Goal: Entertainment & Leisure: Browse casually

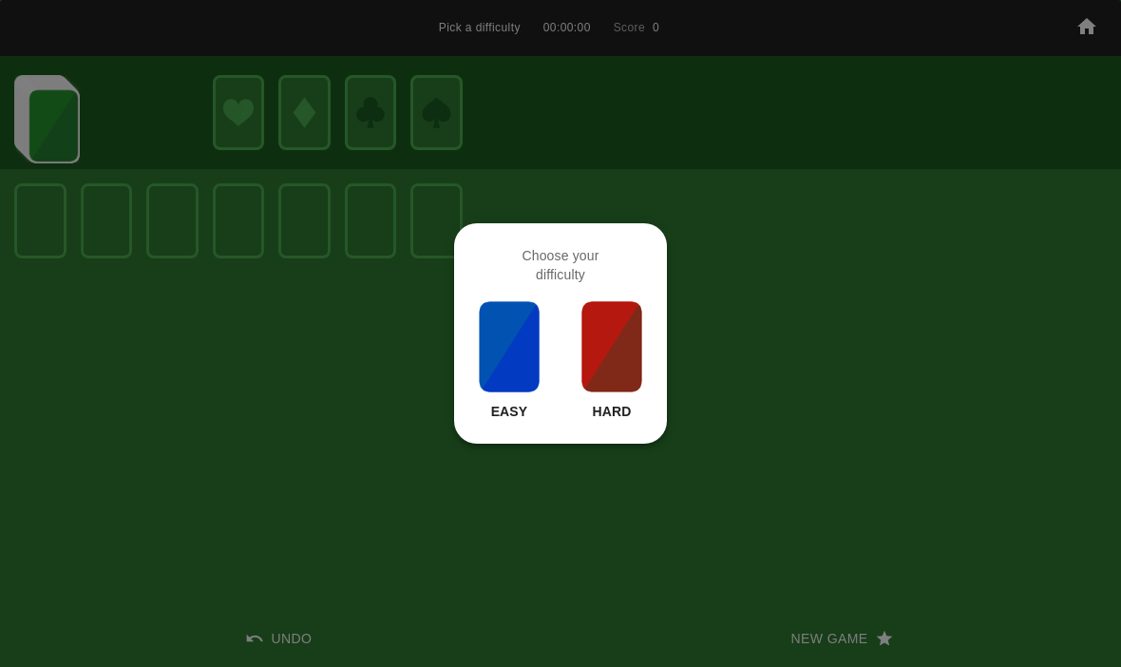
scroll to position [1, 0]
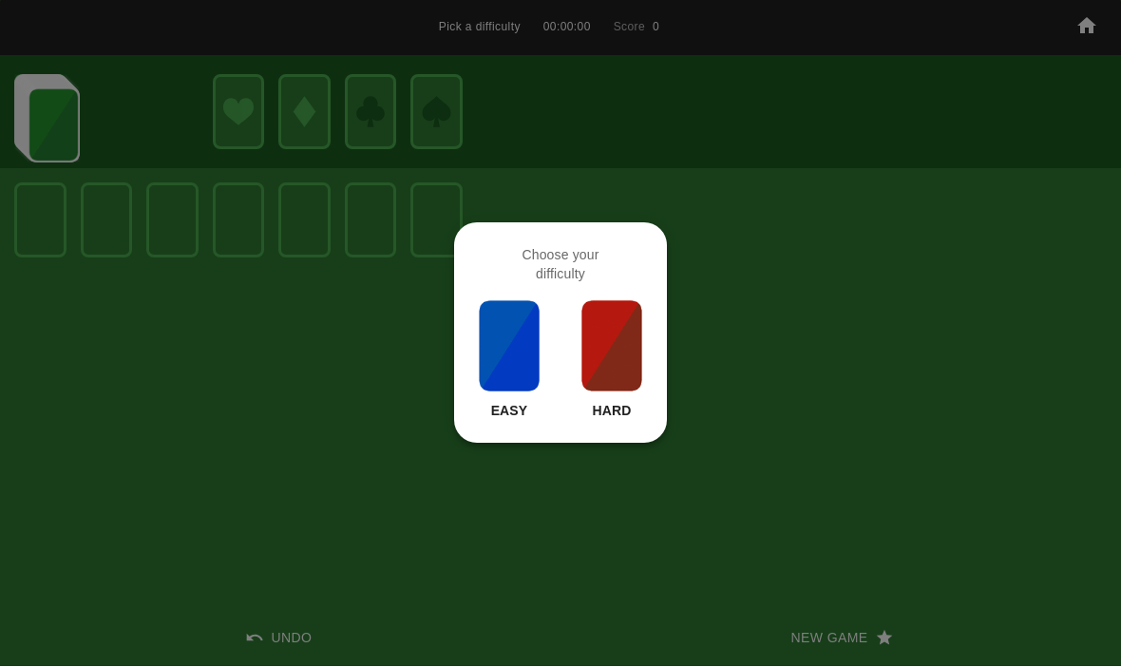
click at [633, 365] on img at bounding box center [611, 346] width 65 height 95
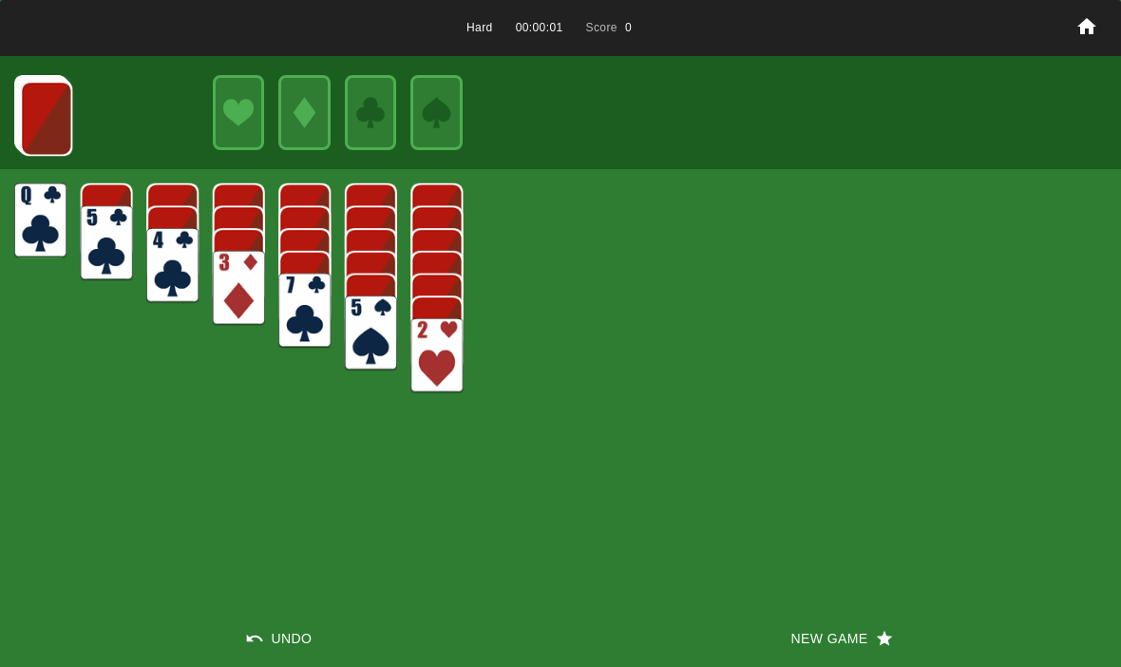
click at [770, 625] on button "New Game" at bounding box center [840, 638] width 560 height 57
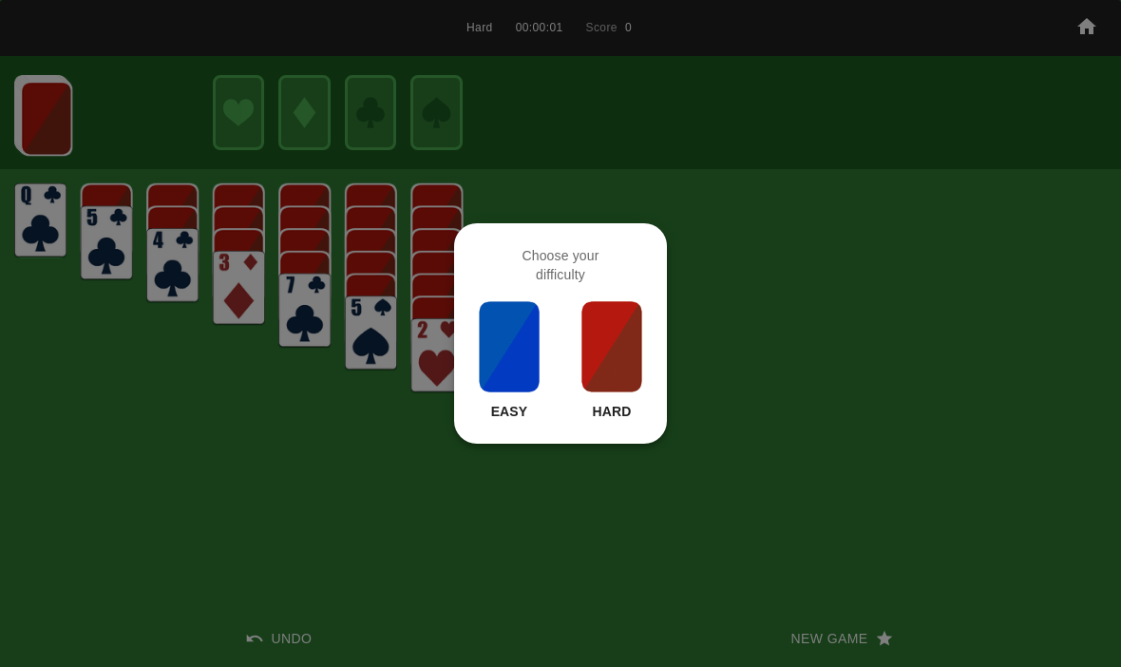
click at [609, 340] on img at bounding box center [611, 346] width 65 height 95
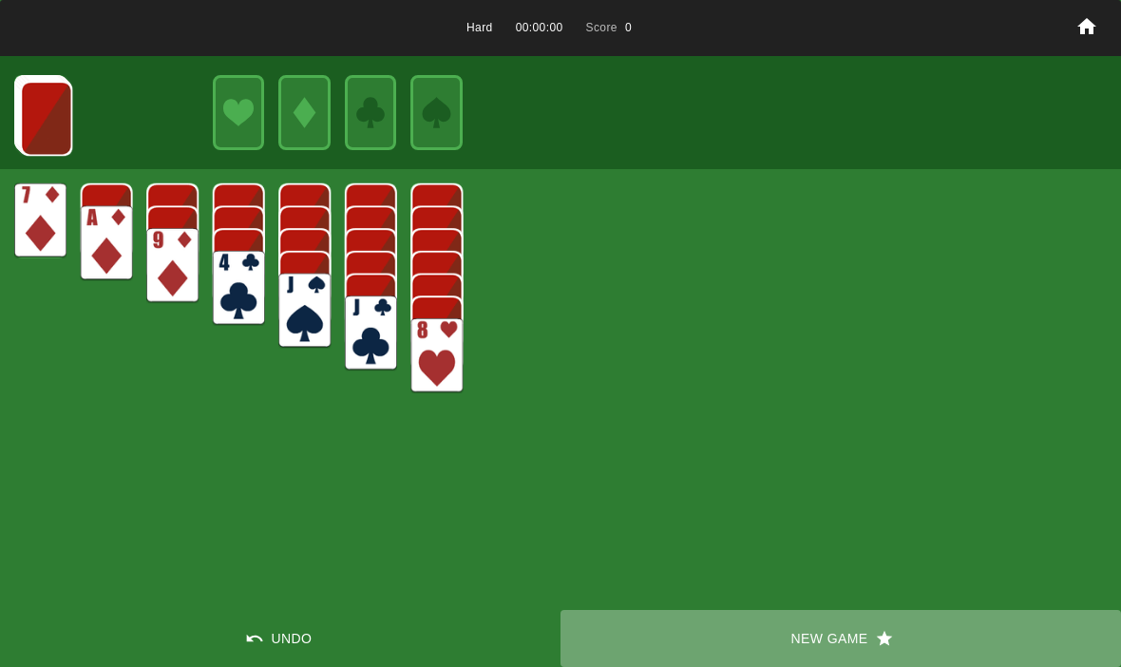
click at [765, 641] on button "New Game" at bounding box center [840, 638] width 560 height 57
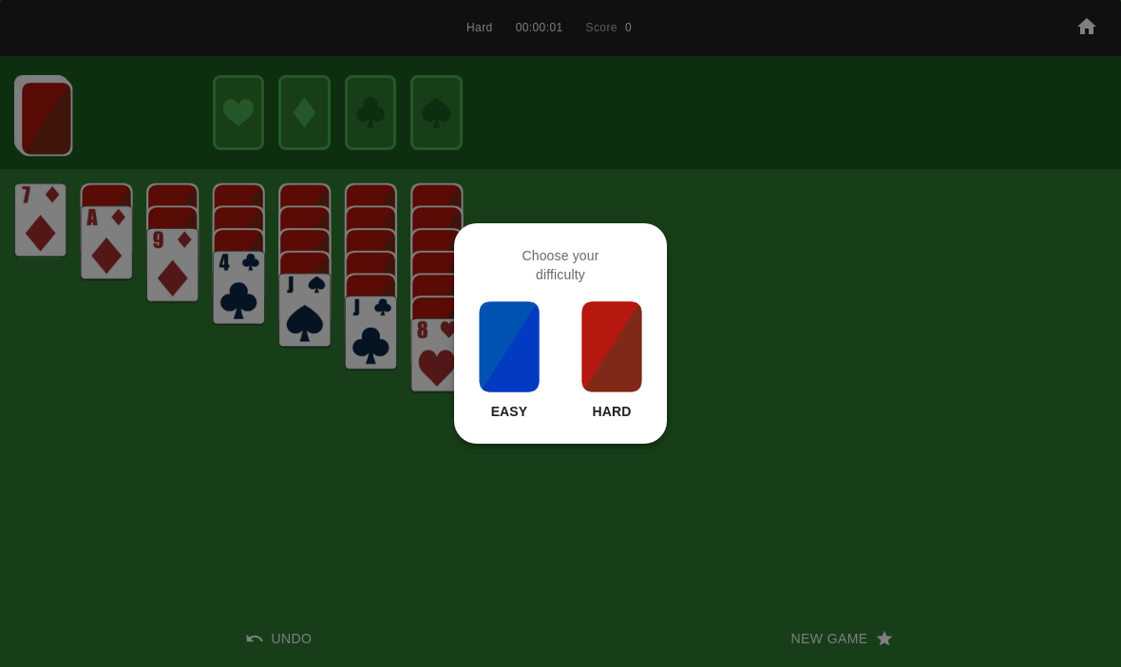
click at [347, 533] on div at bounding box center [560, 333] width 1121 height 667
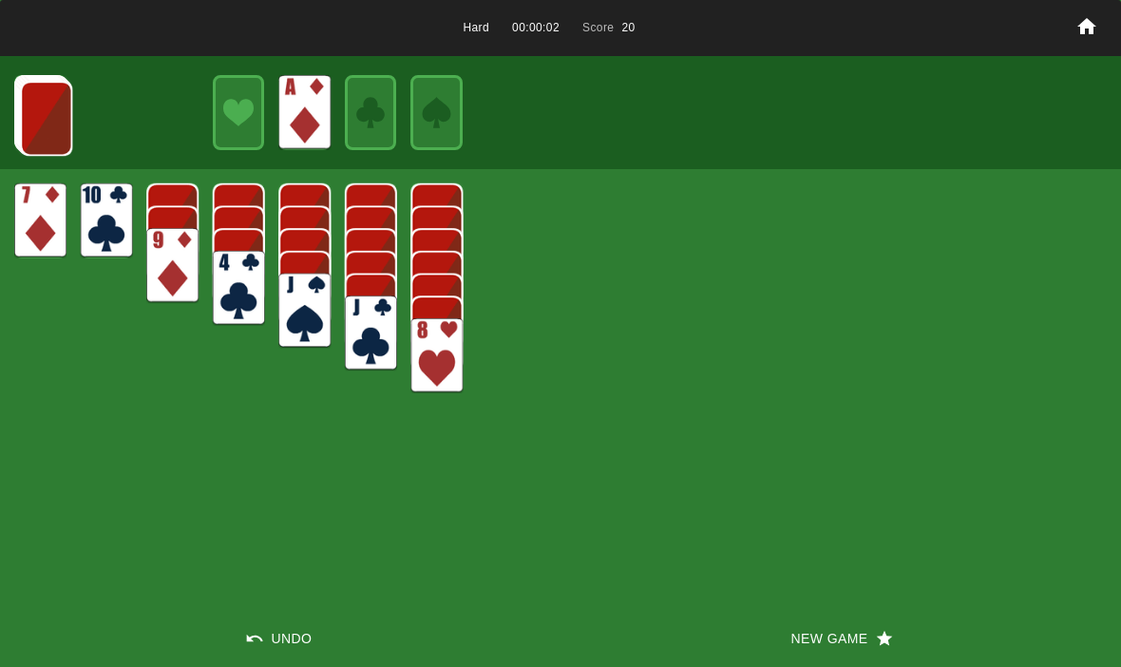
click at [26, 119] on img at bounding box center [46, 118] width 52 height 75
click at [43, 100] on img at bounding box center [46, 117] width 52 height 75
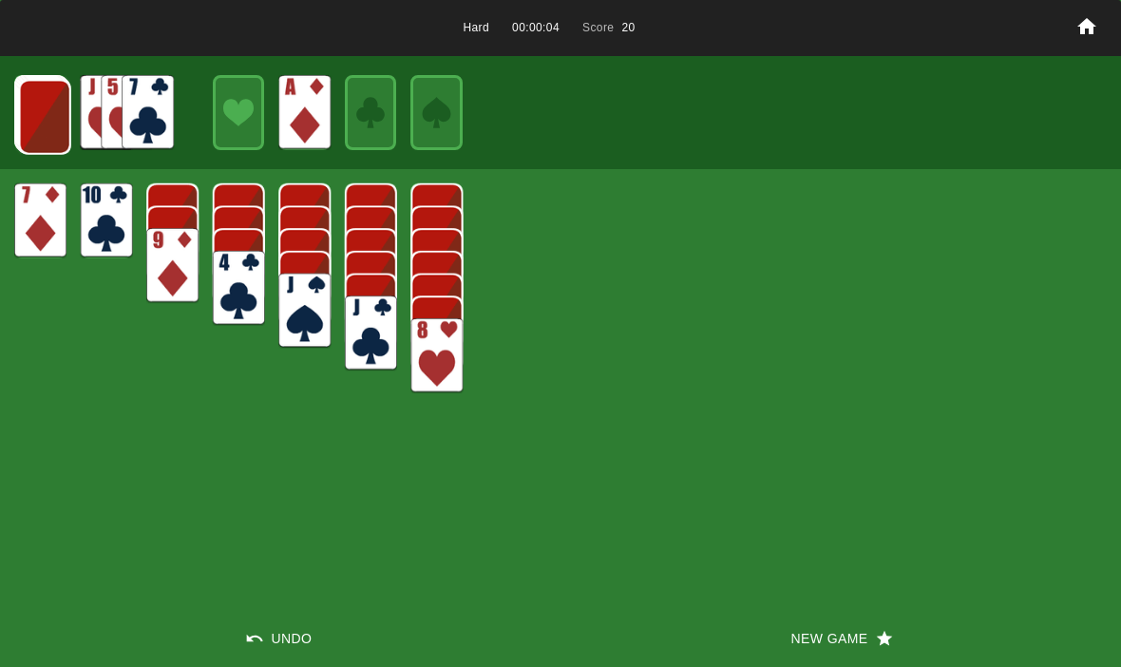
click at [31, 122] on img at bounding box center [45, 117] width 52 height 75
click at [19, 98] on img at bounding box center [44, 116] width 52 height 75
click at [31, 115] on img at bounding box center [43, 115] width 52 height 75
click at [28, 121] on img at bounding box center [42, 114] width 52 height 75
click at [29, 117] on img at bounding box center [41, 113] width 52 height 75
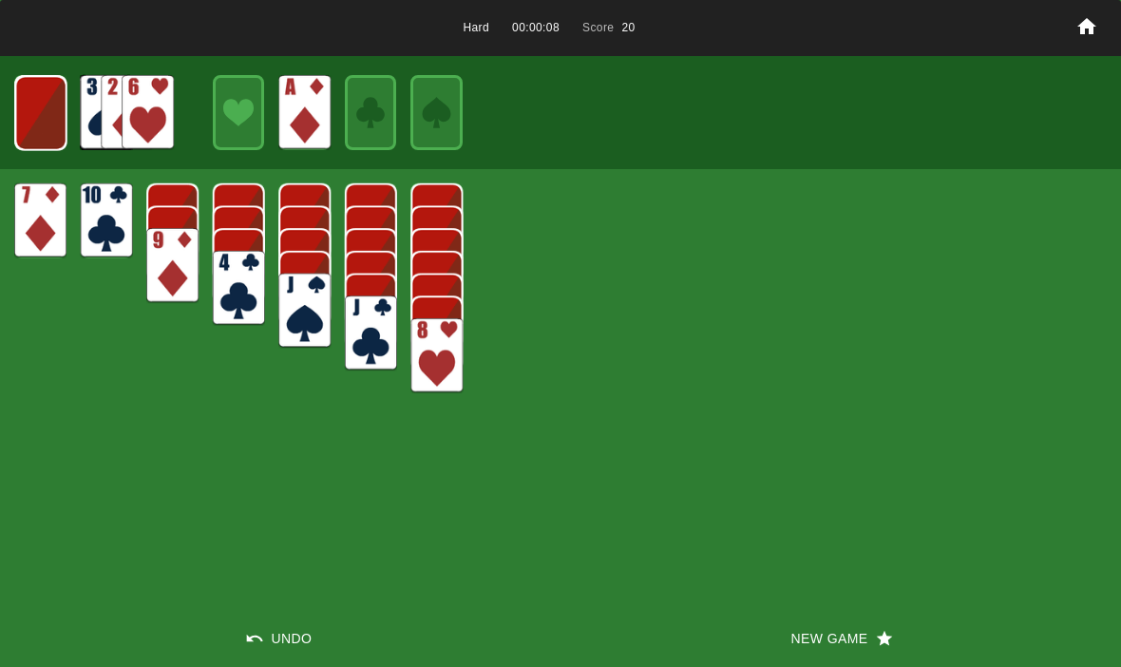
click at [32, 115] on img at bounding box center [40, 113] width 51 height 75
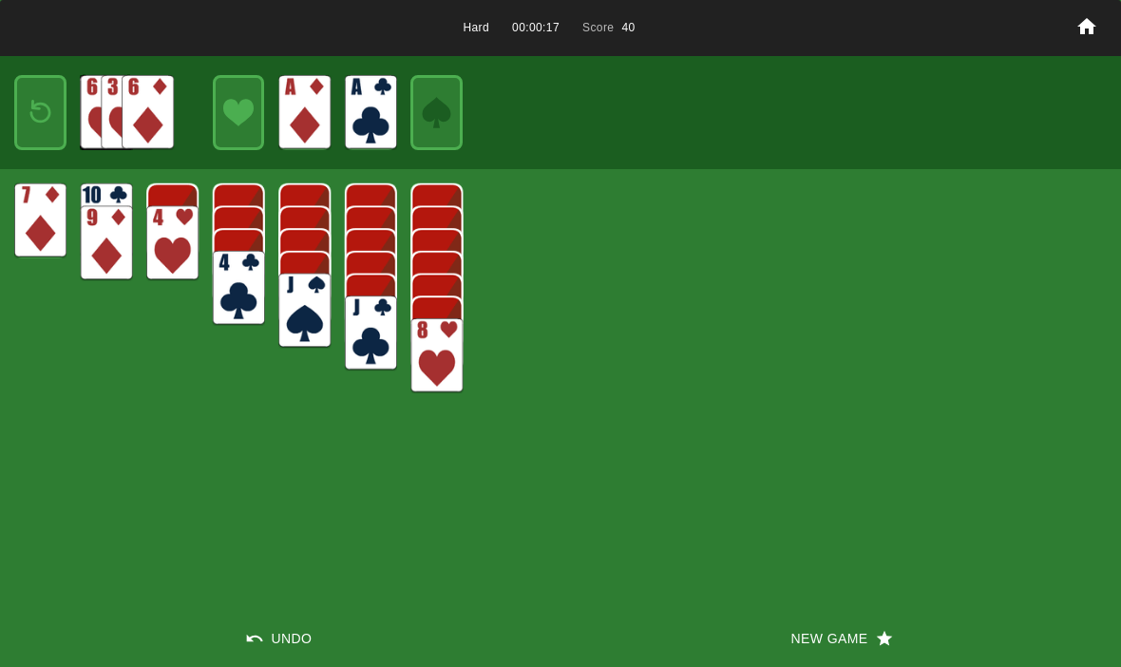
click at [54, 127] on img at bounding box center [40, 112] width 31 height 45
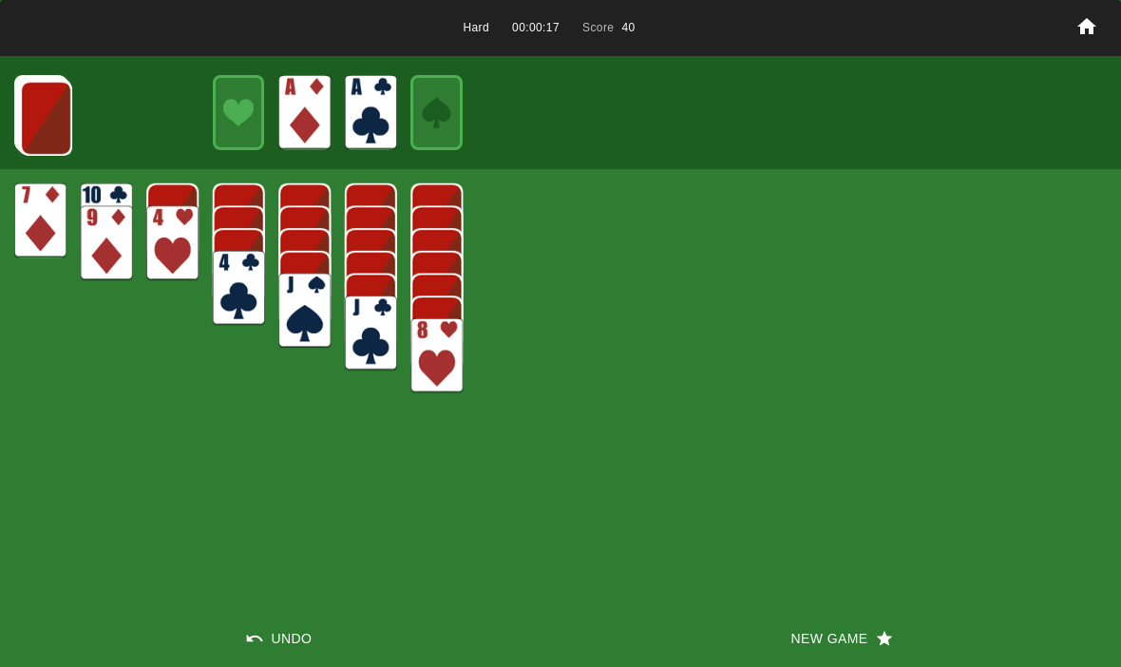
click at [54, 126] on img at bounding box center [46, 118] width 52 height 75
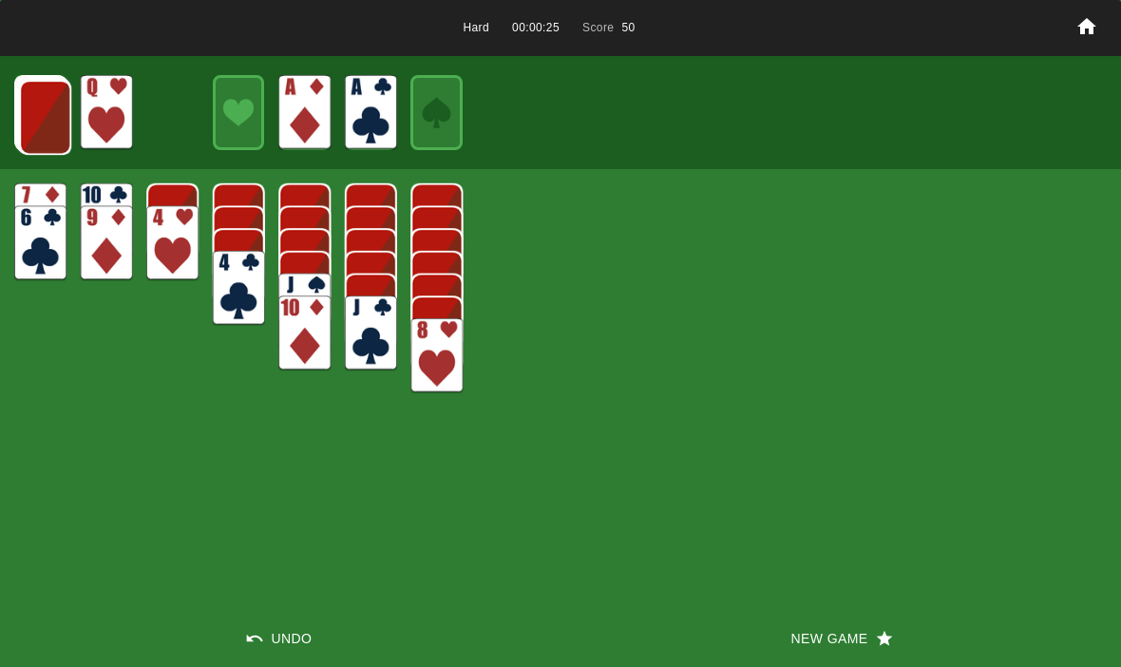
click at [38, 131] on img at bounding box center [45, 117] width 52 height 75
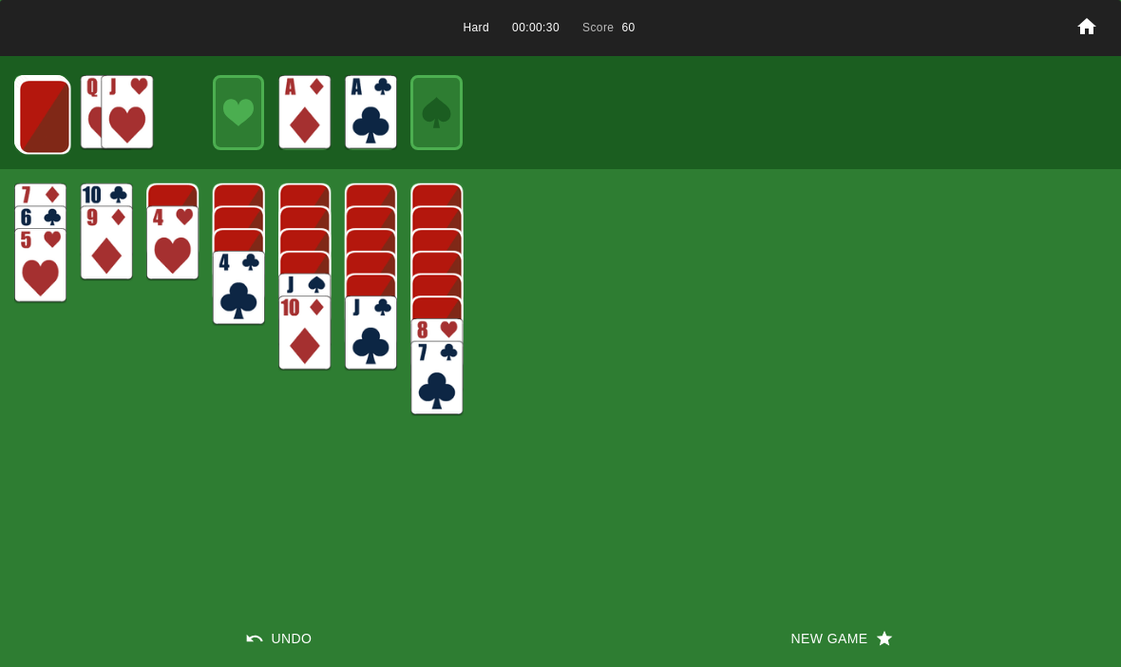
click at [44, 114] on img at bounding box center [44, 116] width 52 height 75
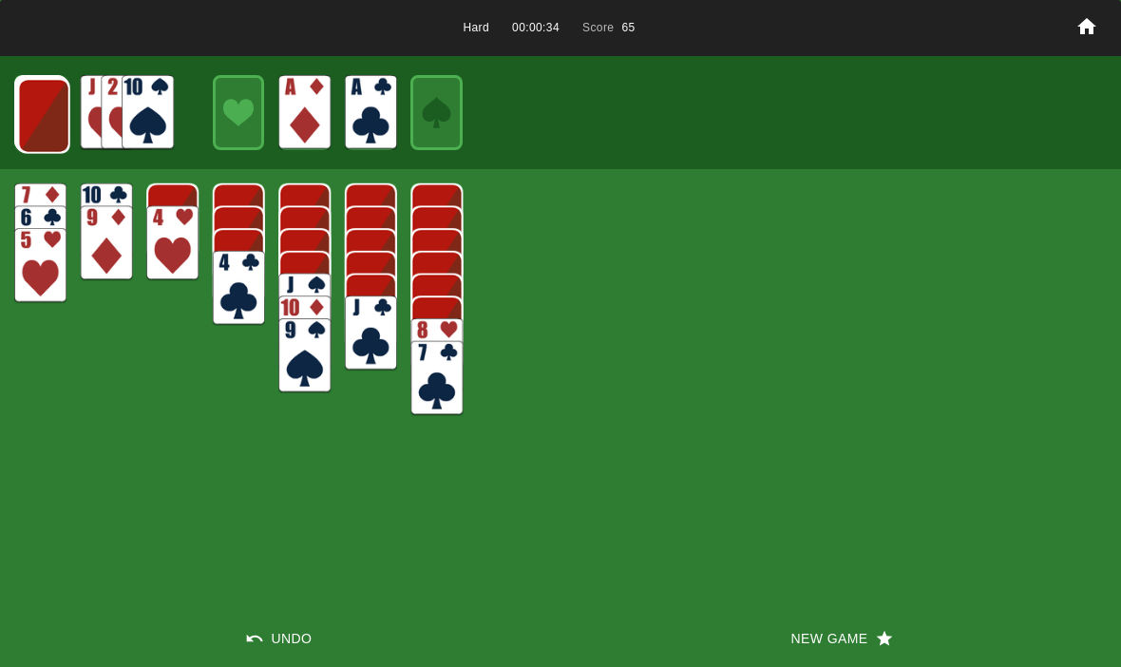
click at [49, 112] on img at bounding box center [44, 116] width 52 height 75
click at [31, 129] on img at bounding box center [43, 115] width 52 height 75
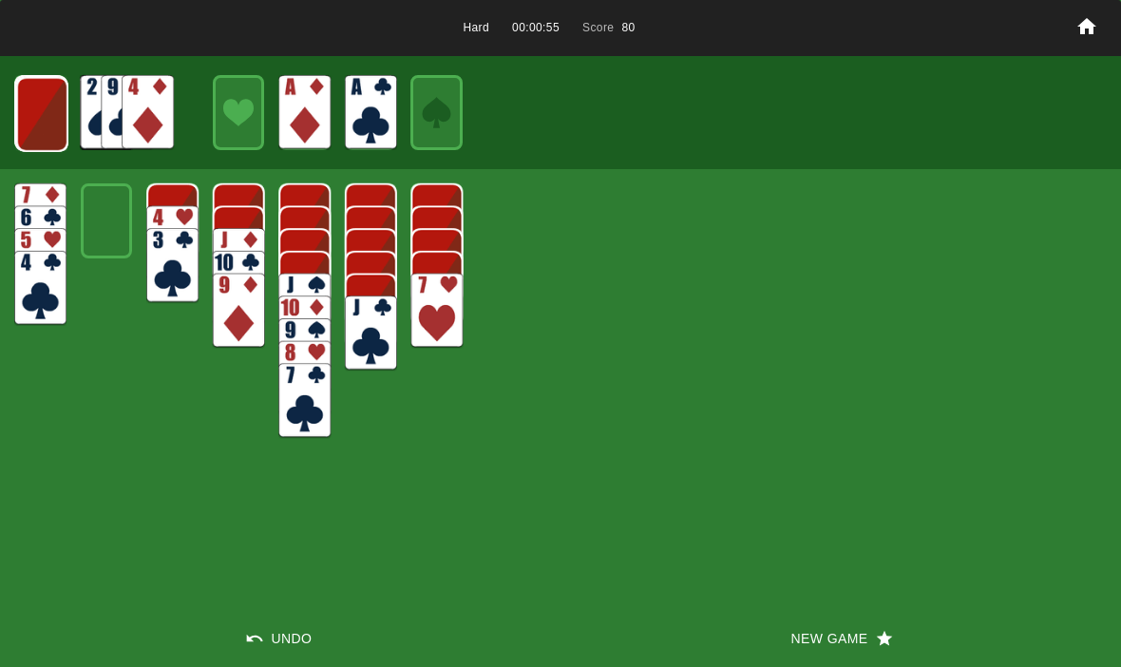
click at [67, 118] on img at bounding box center [42, 114] width 52 height 75
click at [33, 115] on img at bounding box center [41, 113] width 52 height 75
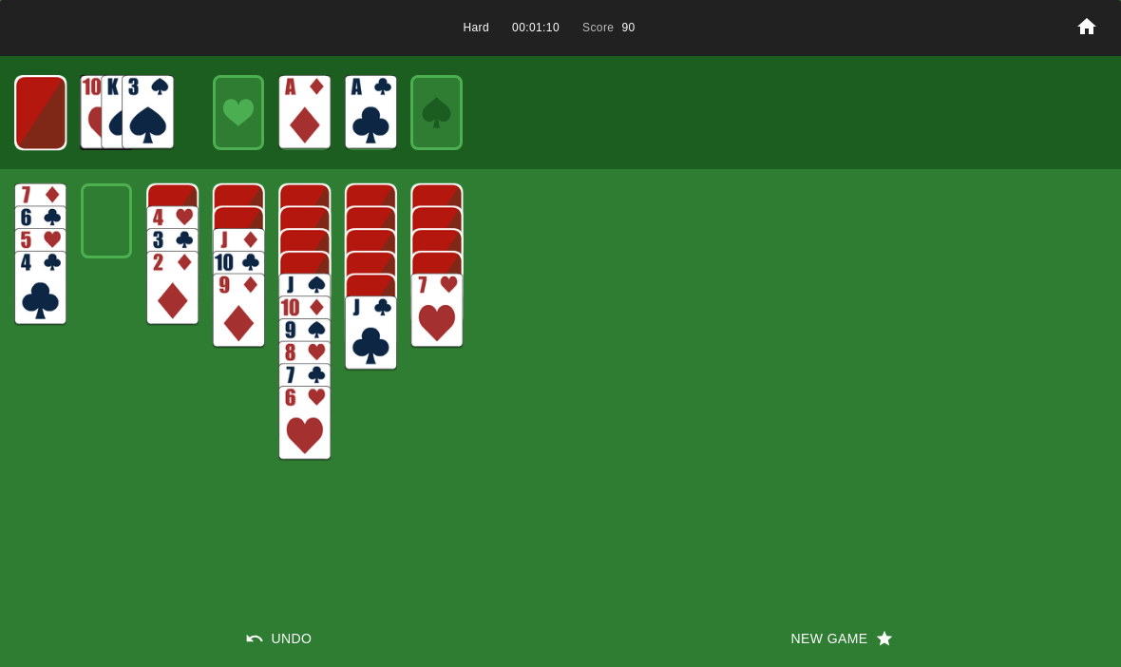
click at [36, 116] on img at bounding box center [40, 112] width 52 height 75
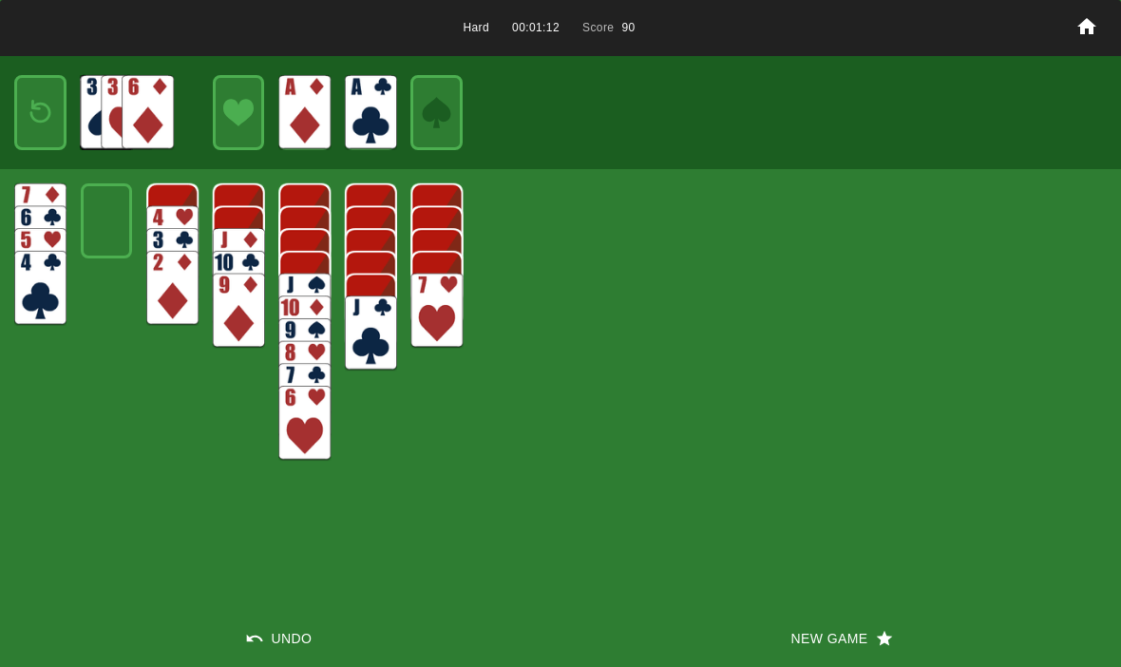
click at [38, 105] on img at bounding box center [40, 112] width 31 height 45
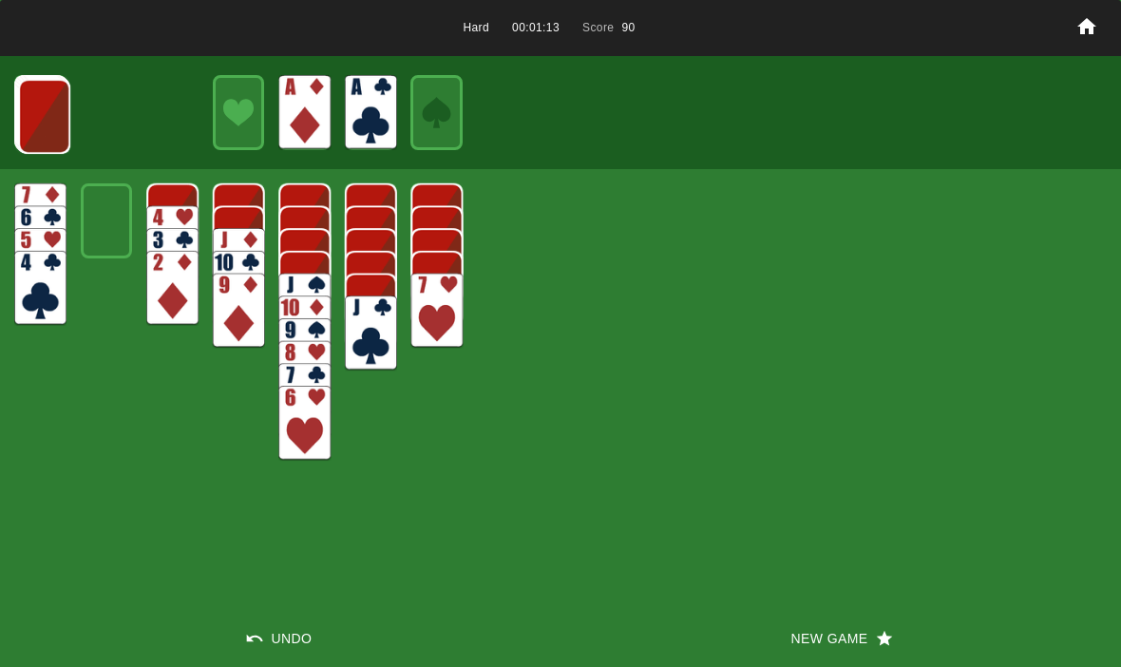
click at [38, 135] on img at bounding box center [44, 116] width 52 height 75
click at [31, 107] on img at bounding box center [43, 115] width 52 height 75
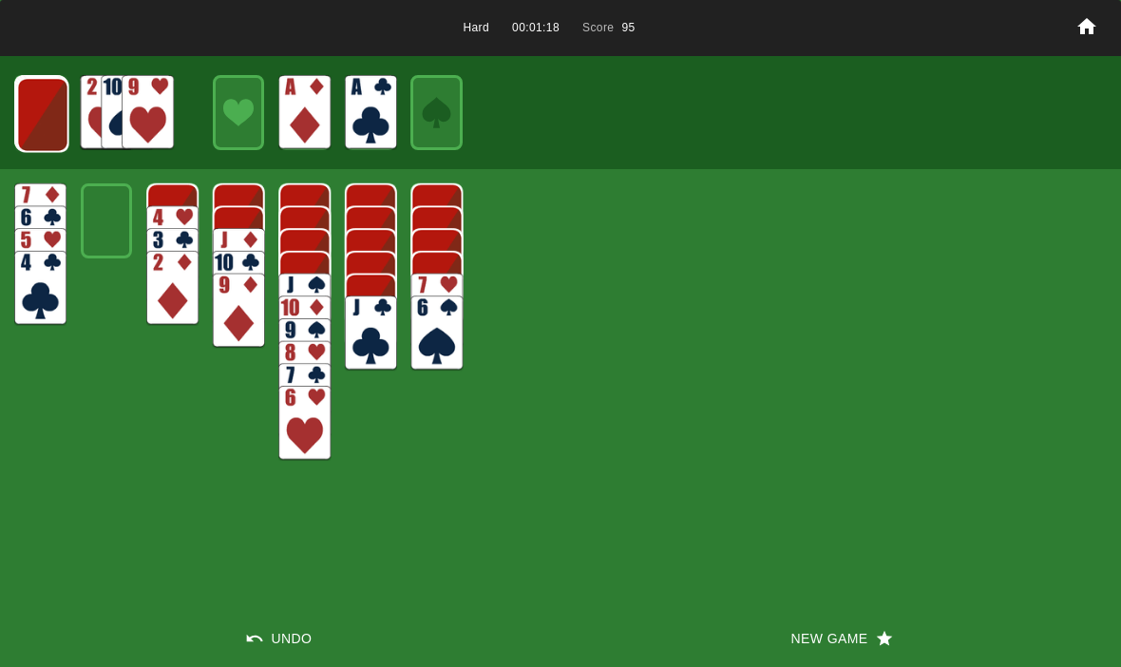
click at [48, 136] on img at bounding box center [43, 114] width 52 height 75
click at [55, 112] on img at bounding box center [42, 114] width 52 height 75
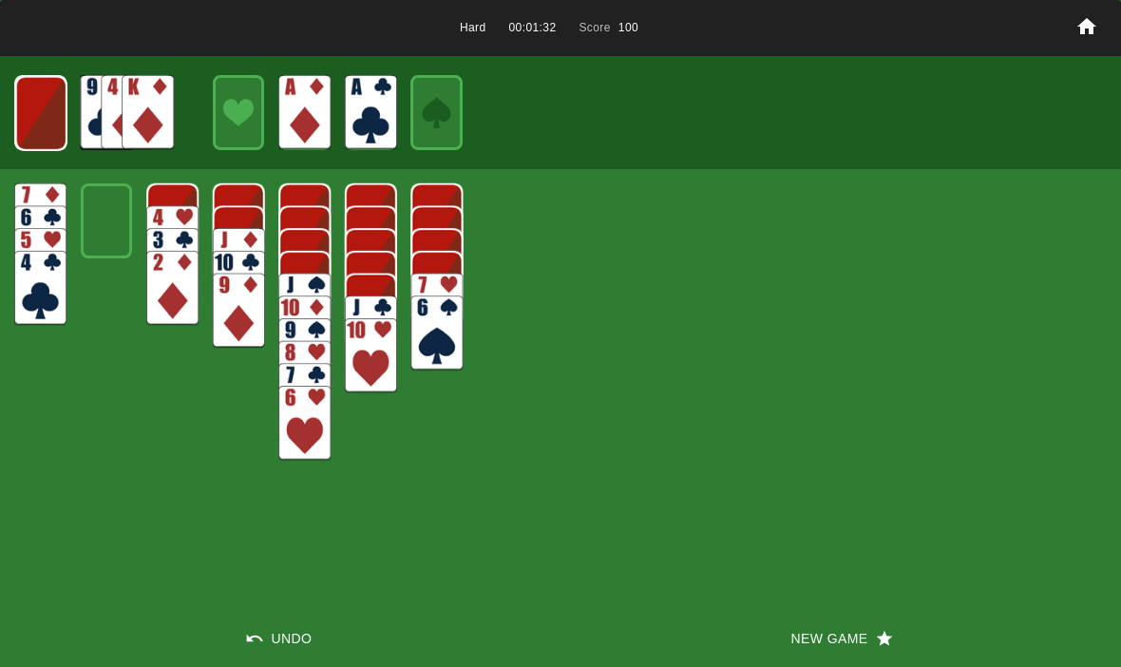
click at [49, 112] on img at bounding box center [40, 113] width 51 height 75
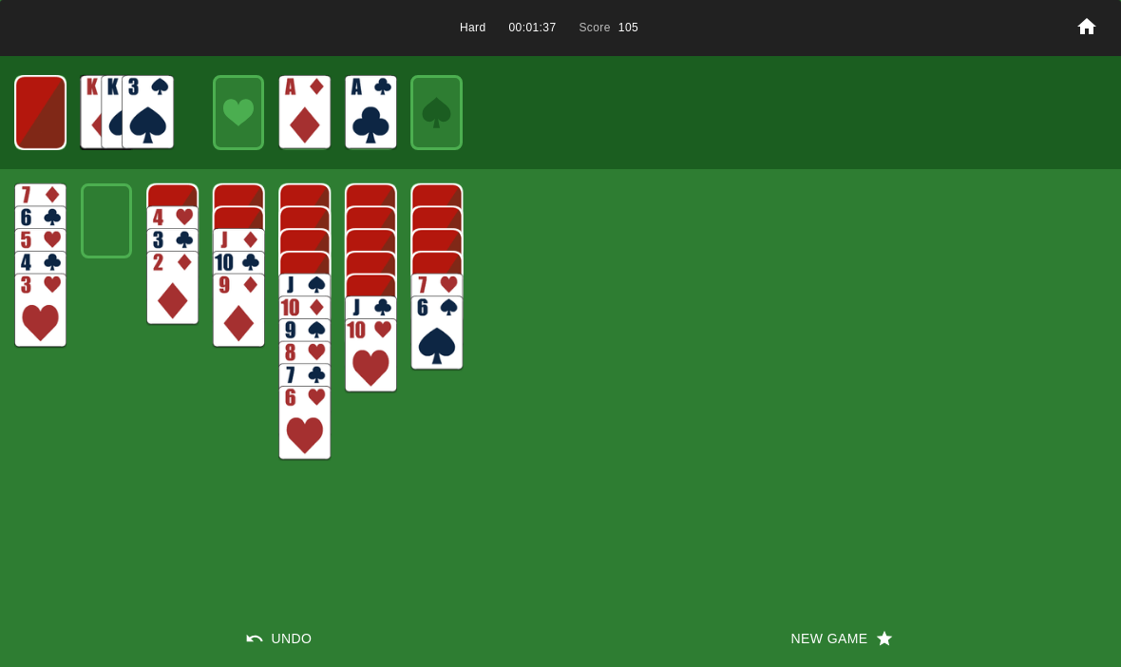
click at [48, 120] on img at bounding box center [39, 112] width 51 height 75
click at [44, 102] on img at bounding box center [40, 112] width 31 height 45
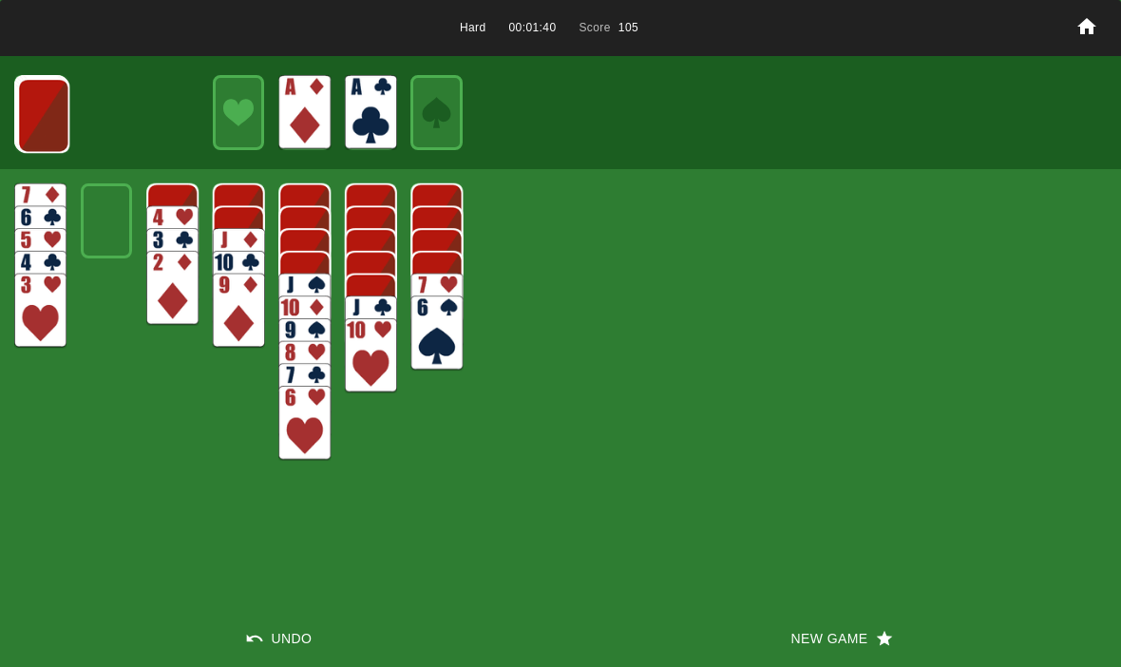
click at [41, 125] on img at bounding box center [43, 115] width 52 height 75
click at [45, 119] on img at bounding box center [43, 114] width 52 height 75
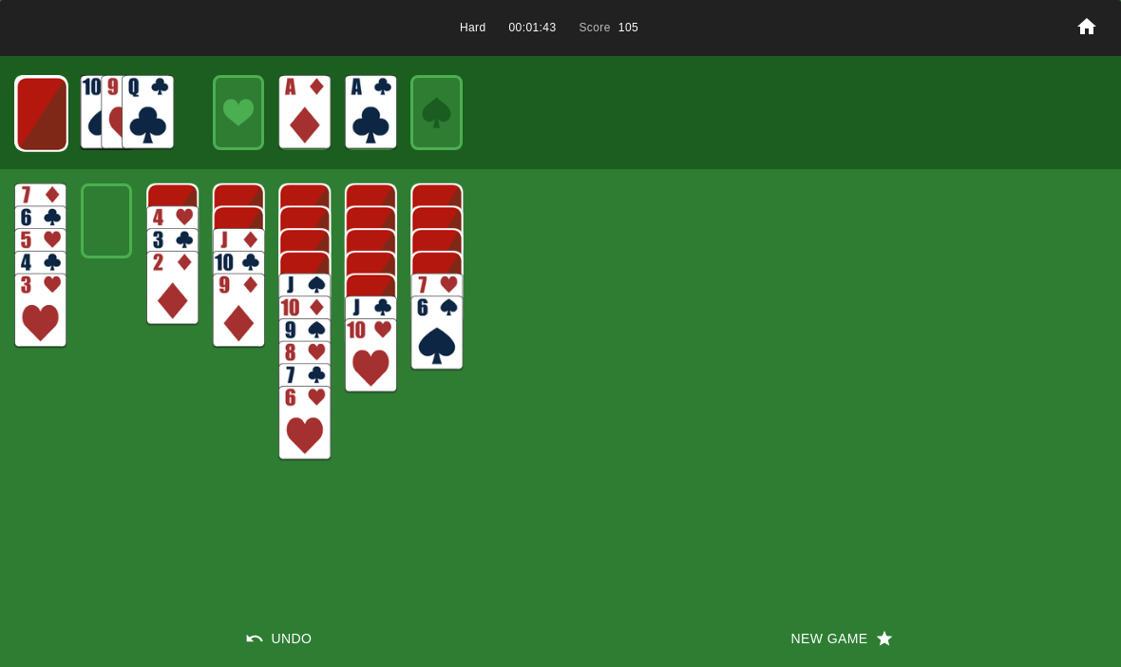
click at [50, 117] on img at bounding box center [42, 114] width 52 height 75
click at [52, 123] on img at bounding box center [40, 113] width 51 height 75
click at [42, 110] on img at bounding box center [39, 112] width 51 height 75
click at [38, 117] on img at bounding box center [40, 112] width 31 height 45
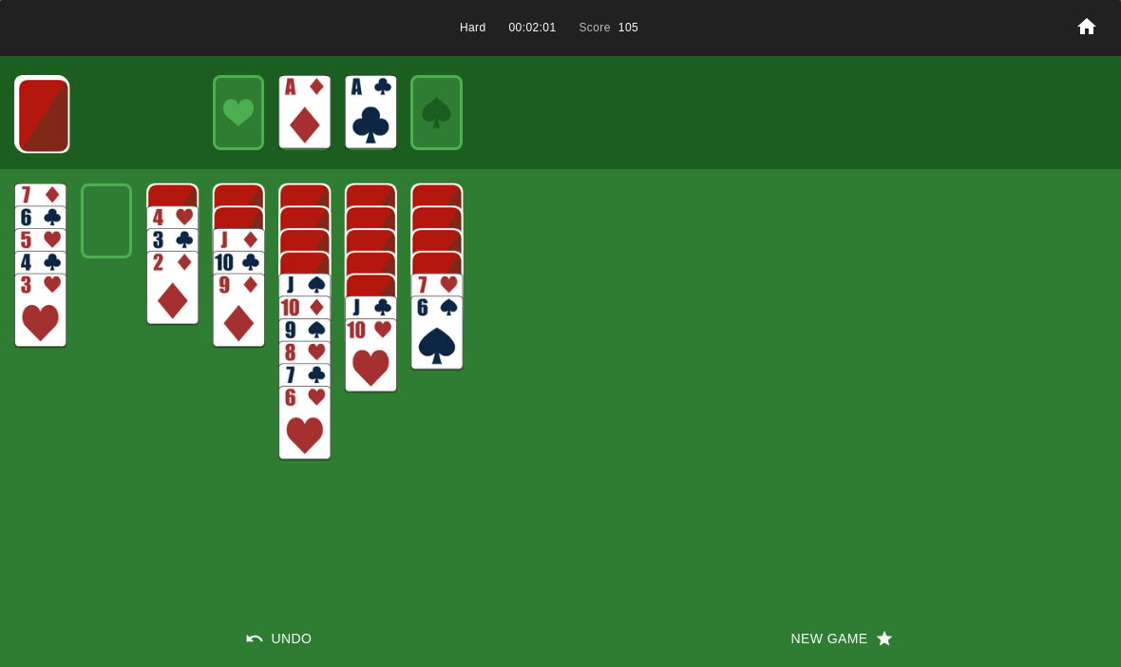
click at [861, 654] on button "New Game" at bounding box center [840, 638] width 560 height 57
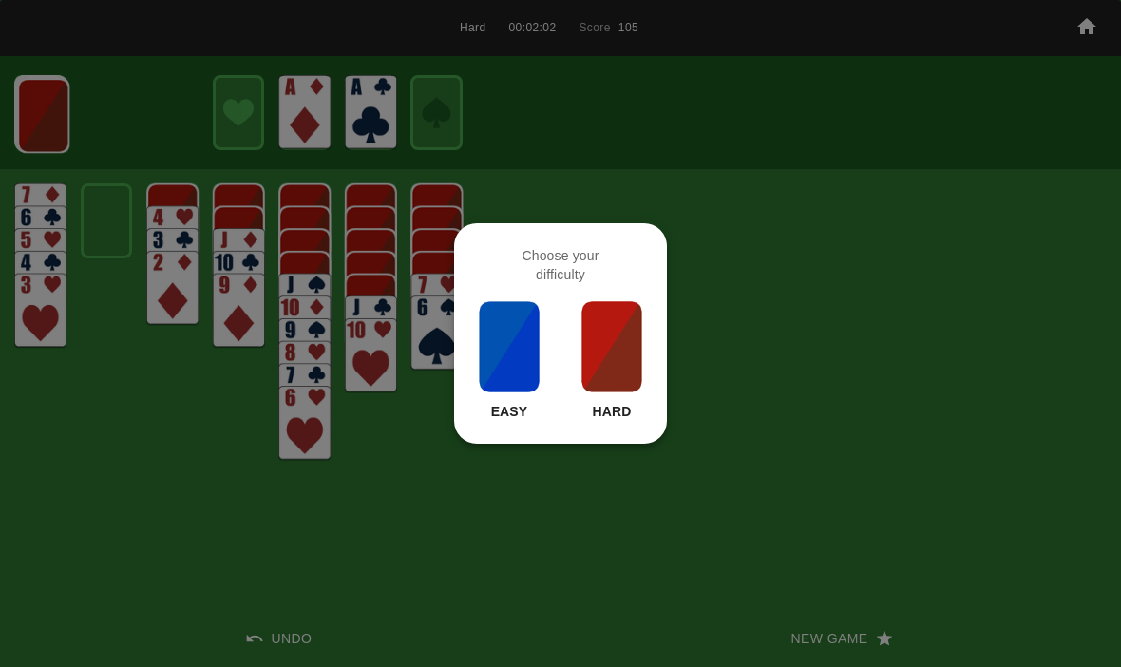
click at [601, 365] on img at bounding box center [611, 346] width 65 height 95
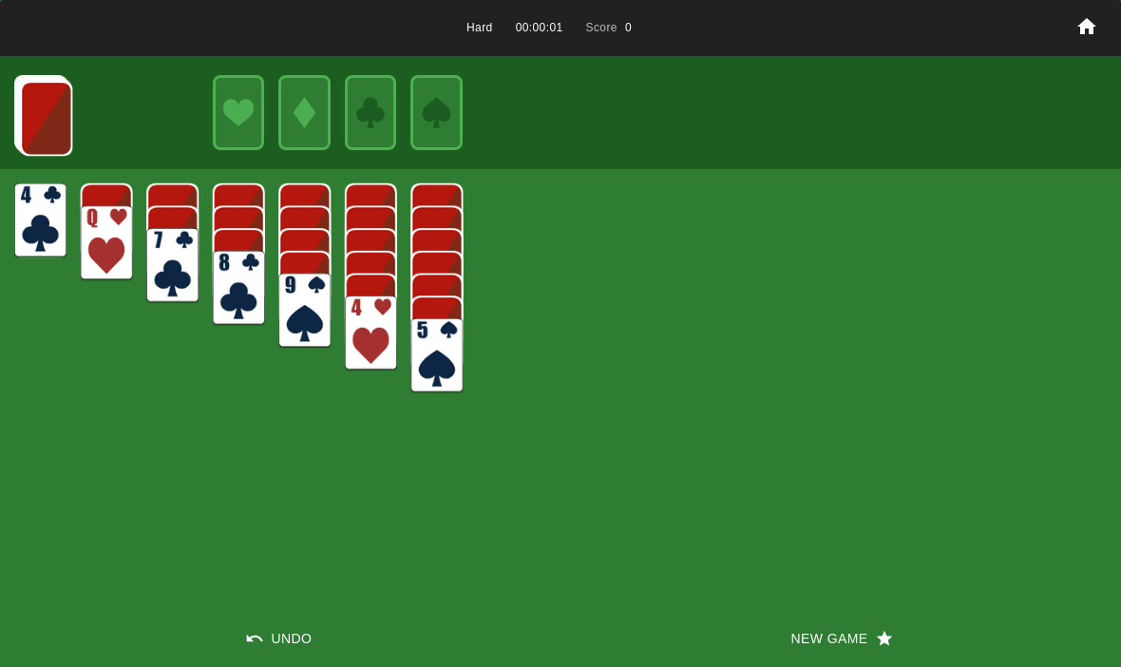
click at [793, 631] on button "New Game" at bounding box center [840, 638] width 560 height 57
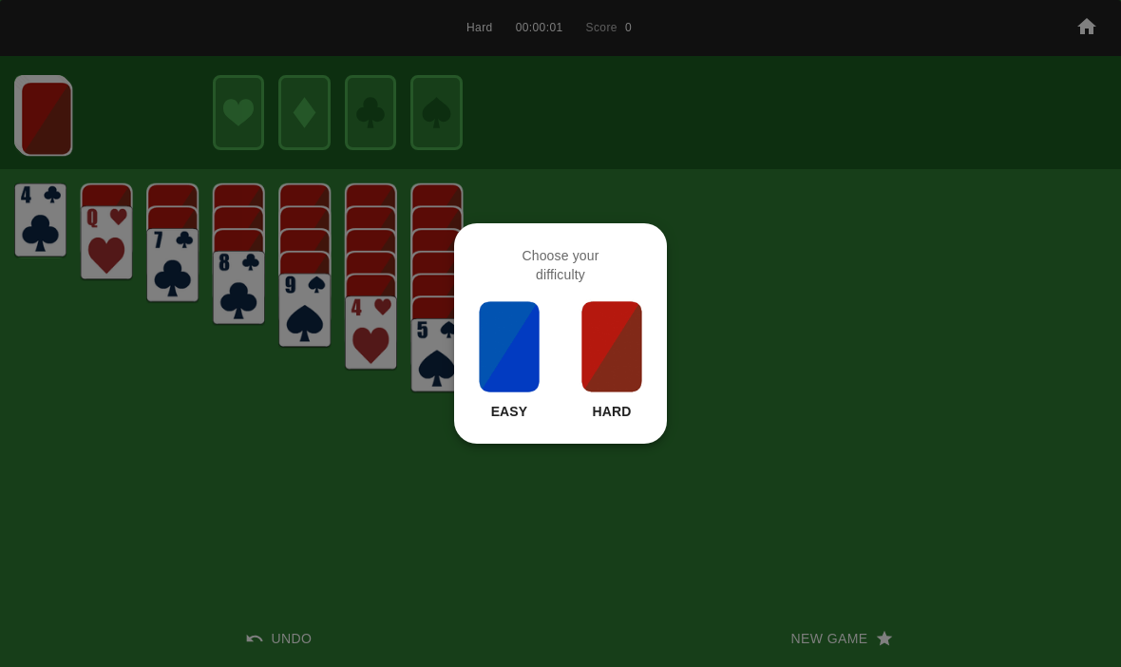
click at [633, 314] on img at bounding box center [611, 346] width 65 height 95
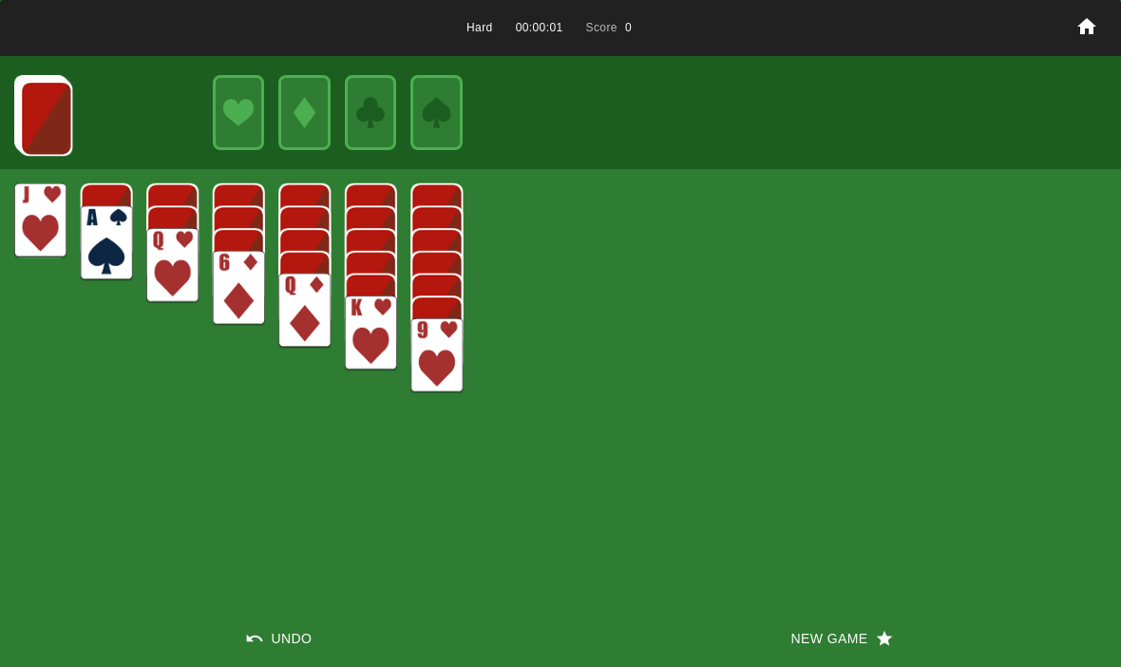
click at [791, 617] on button "New Game" at bounding box center [840, 638] width 560 height 57
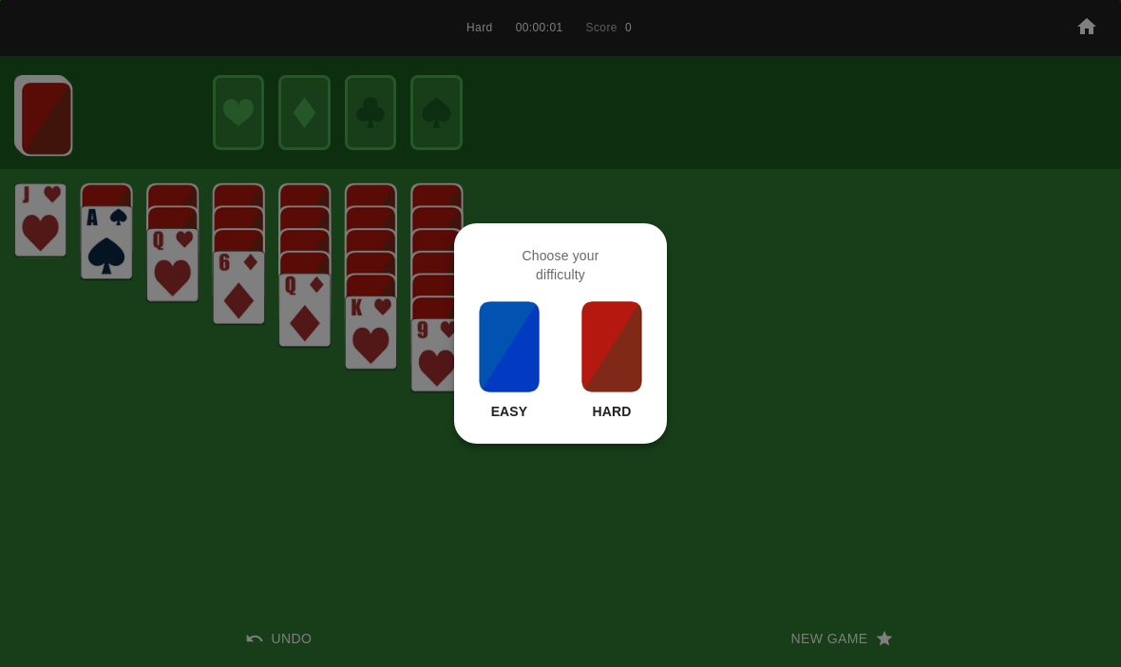
click at [571, 528] on div at bounding box center [560, 333] width 1121 height 667
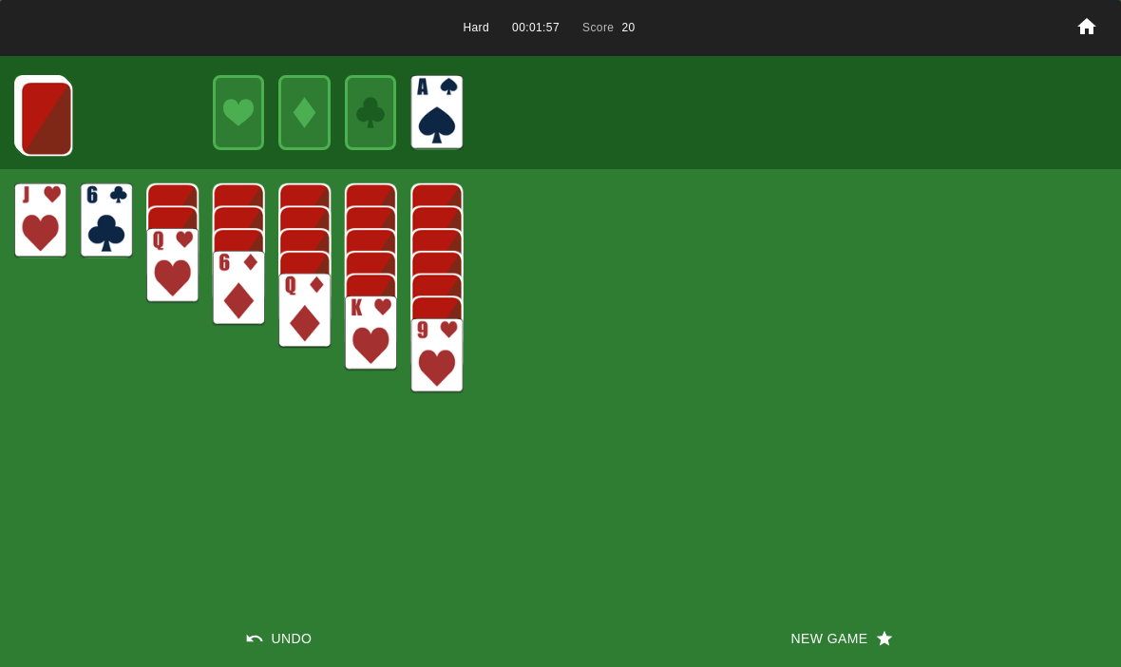
click at [46, 109] on img at bounding box center [46, 118] width 52 height 75
click at [67, 104] on img at bounding box center [46, 117] width 52 height 75
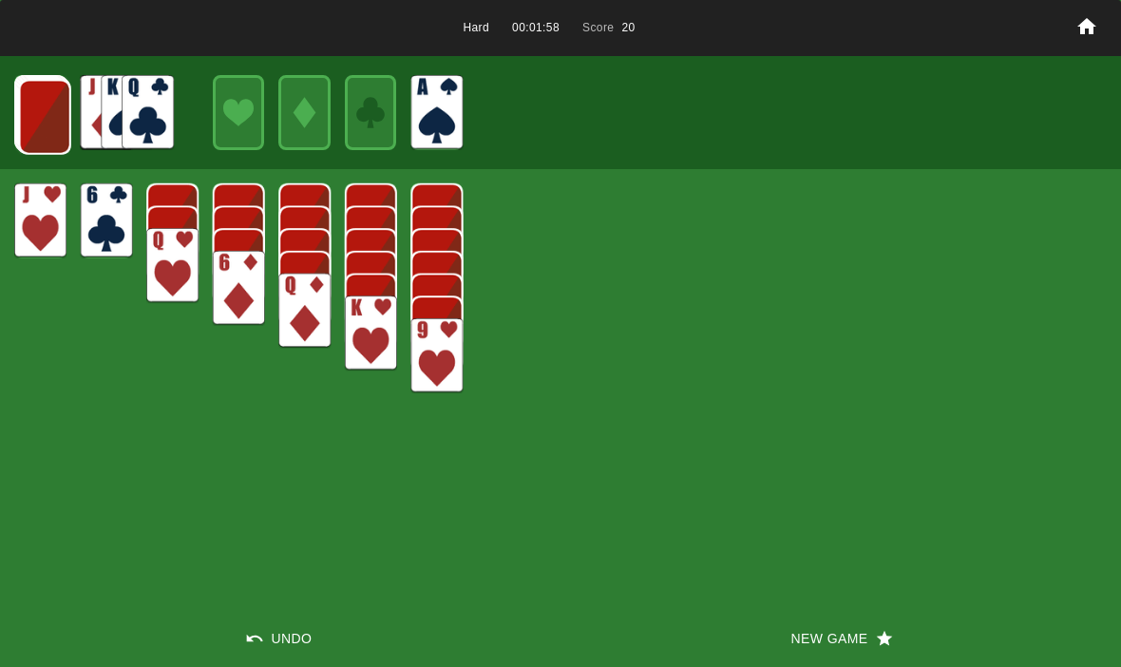
click at [66, 121] on img at bounding box center [45, 117] width 52 height 75
click at [58, 123] on img at bounding box center [44, 116] width 52 height 75
click at [43, 119] on img at bounding box center [43, 115] width 52 height 75
click at [48, 118] on img at bounding box center [42, 114] width 52 height 75
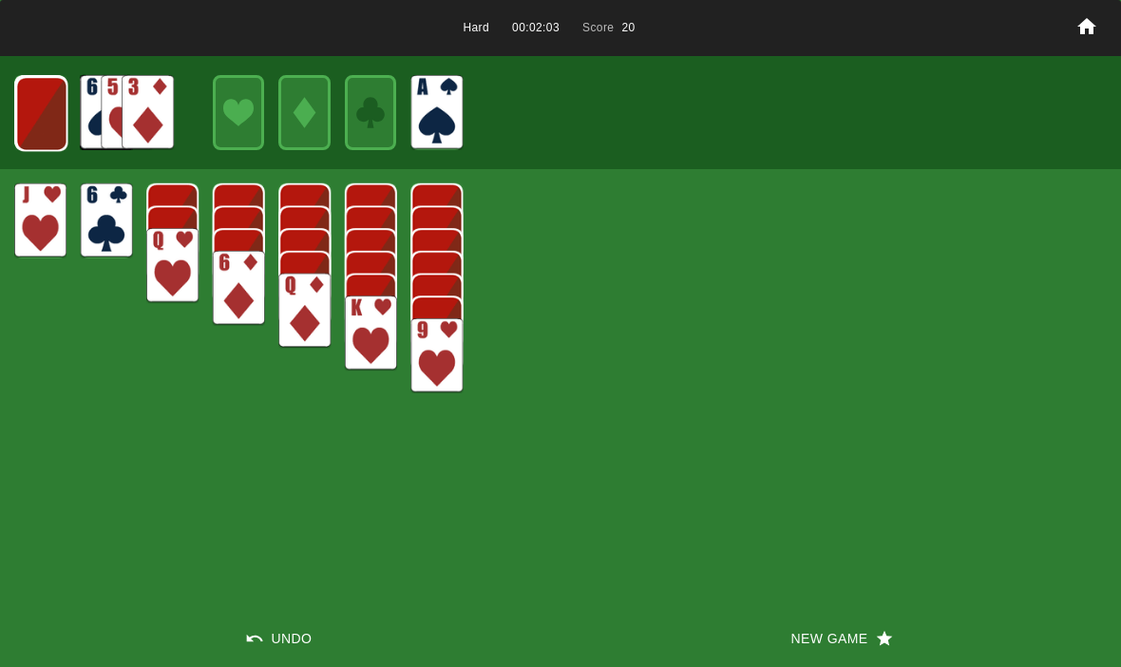
click at [57, 130] on img at bounding box center [41, 113] width 52 height 75
click at [34, 120] on img at bounding box center [40, 113] width 51 height 75
click at [34, 135] on img at bounding box center [40, 112] width 31 height 45
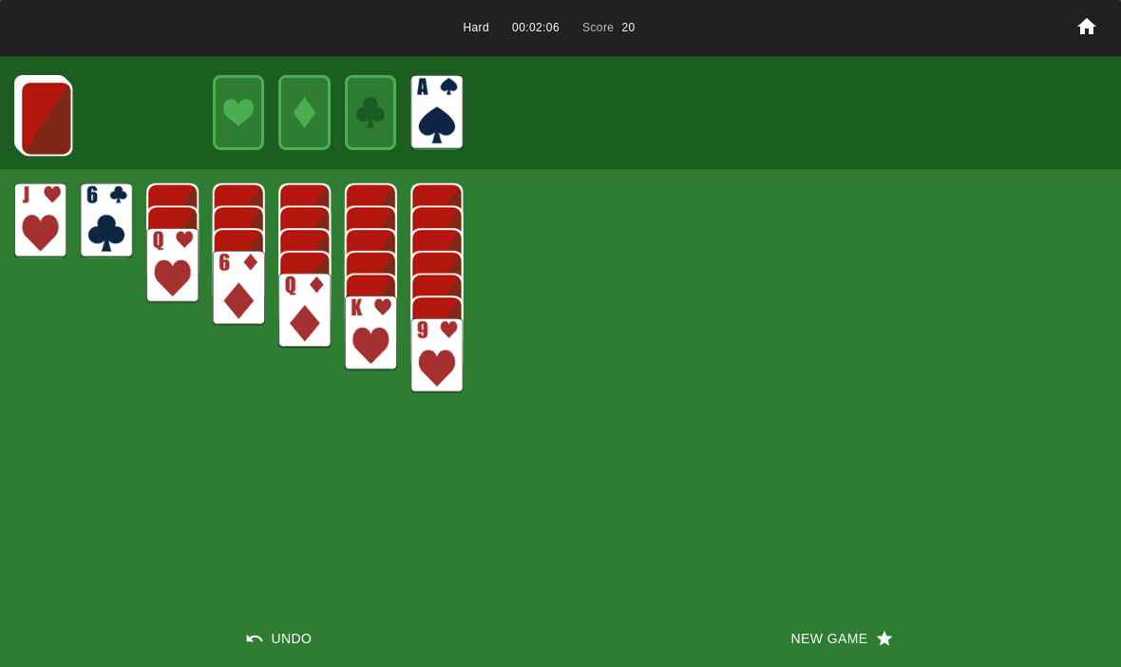
click at [26, 124] on img at bounding box center [46, 118] width 52 height 75
click at [28, 115] on img at bounding box center [46, 117] width 52 height 75
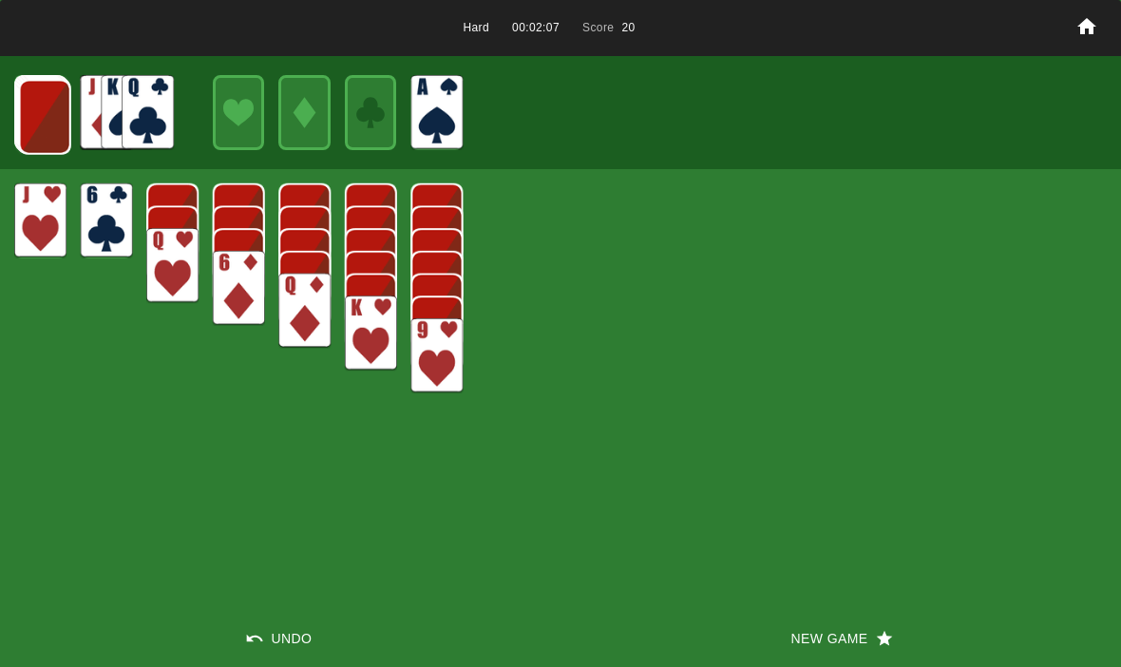
click at [50, 122] on img at bounding box center [45, 117] width 52 height 75
click at [57, 110] on img at bounding box center [44, 116] width 52 height 75
click at [48, 119] on img at bounding box center [43, 115] width 52 height 75
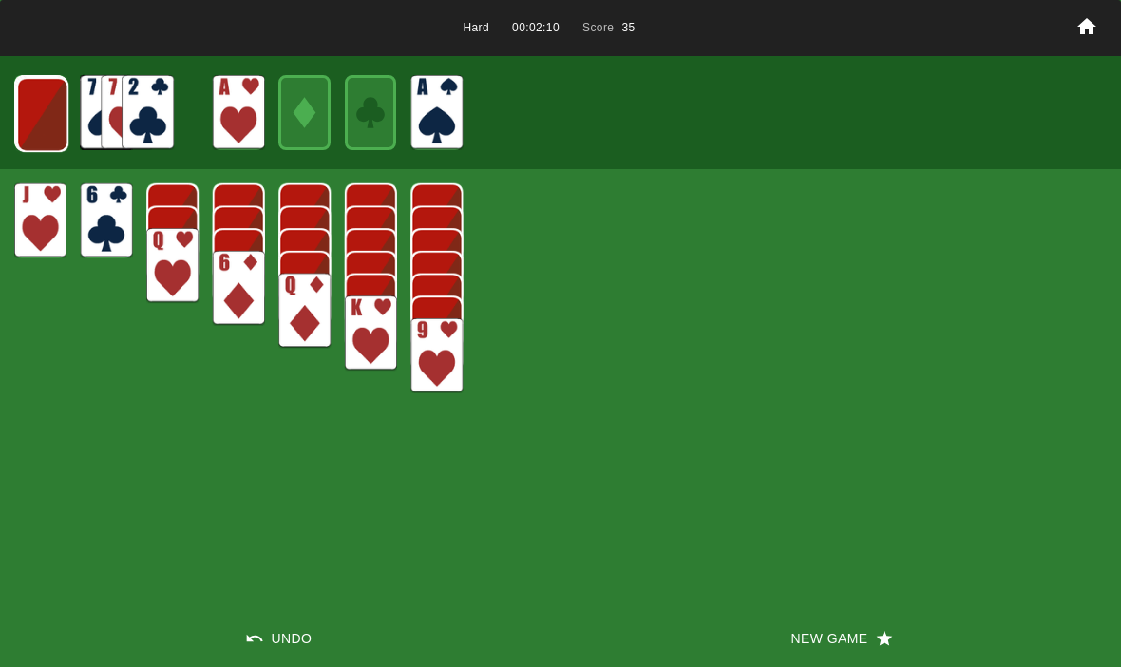
click at [29, 120] on img at bounding box center [42, 114] width 52 height 75
click at [61, 137] on img at bounding box center [41, 113] width 52 height 75
click at [38, 128] on img at bounding box center [40, 113] width 51 height 75
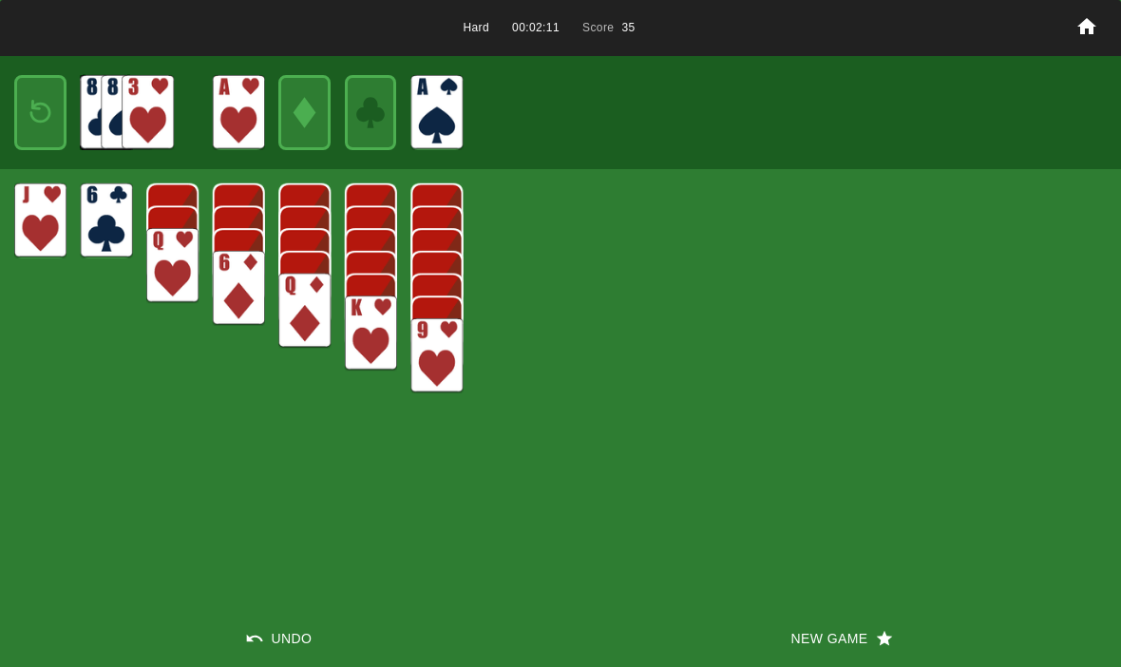
click at [43, 102] on img at bounding box center [40, 112] width 31 height 45
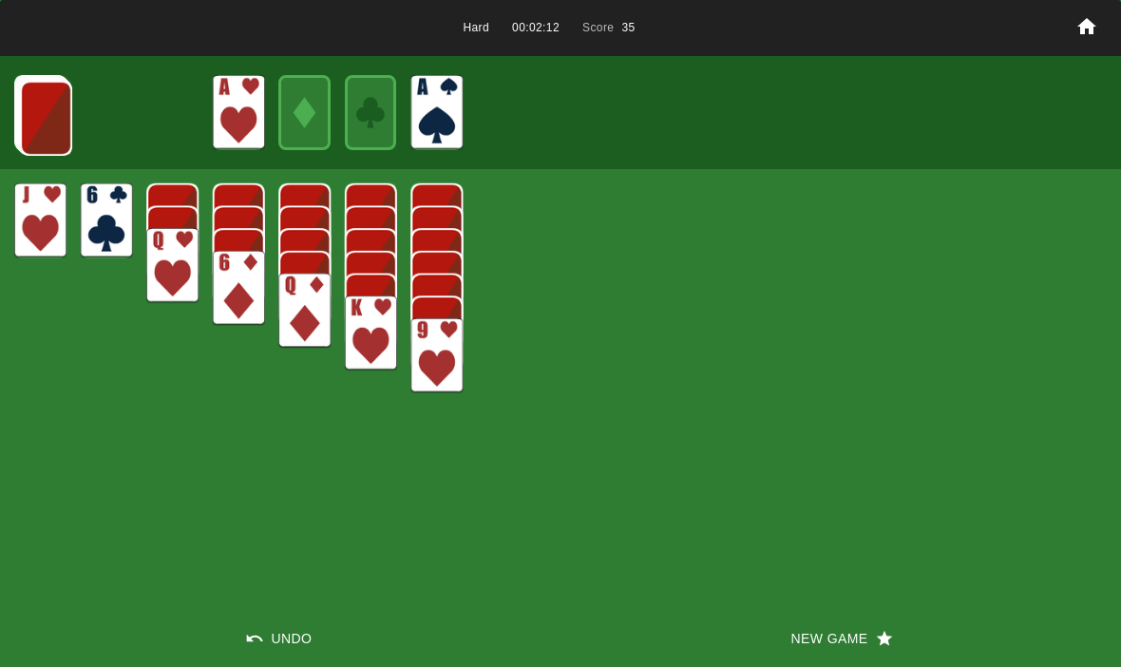
click at [25, 102] on img at bounding box center [46, 118] width 52 height 75
click at [35, 126] on img at bounding box center [45, 117] width 52 height 75
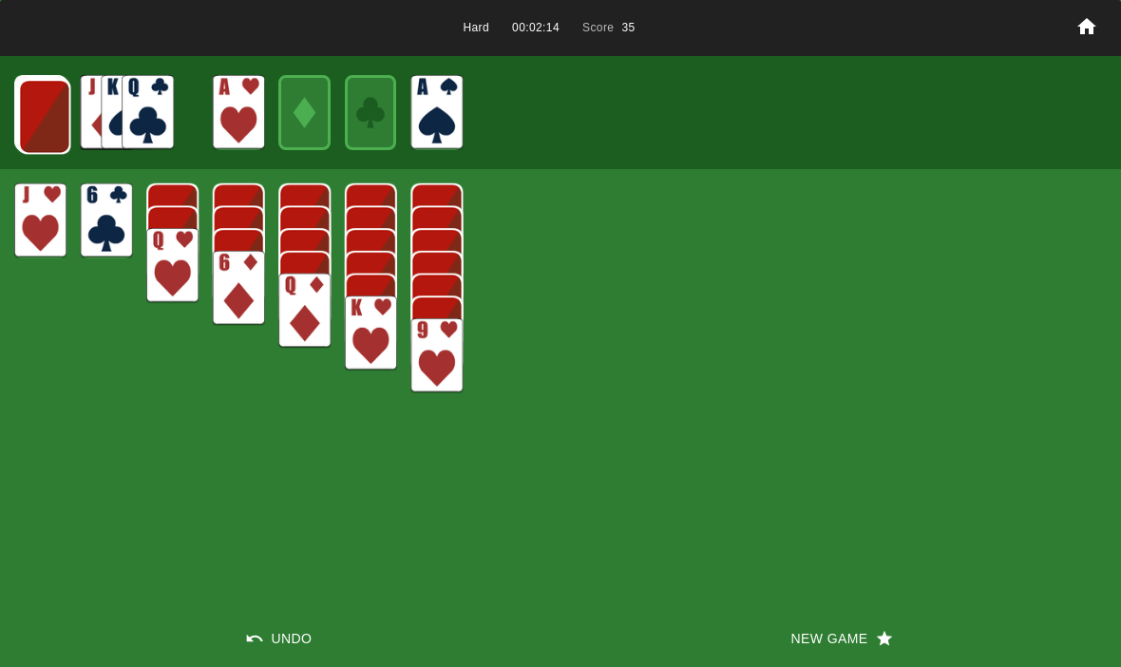
click at [33, 126] on img at bounding box center [44, 116] width 52 height 75
click at [33, 131] on img at bounding box center [44, 116] width 52 height 75
click at [28, 111] on img at bounding box center [43, 115] width 52 height 75
click at [43, 116] on img at bounding box center [42, 114] width 52 height 75
click at [41, 109] on img at bounding box center [41, 113] width 52 height 75
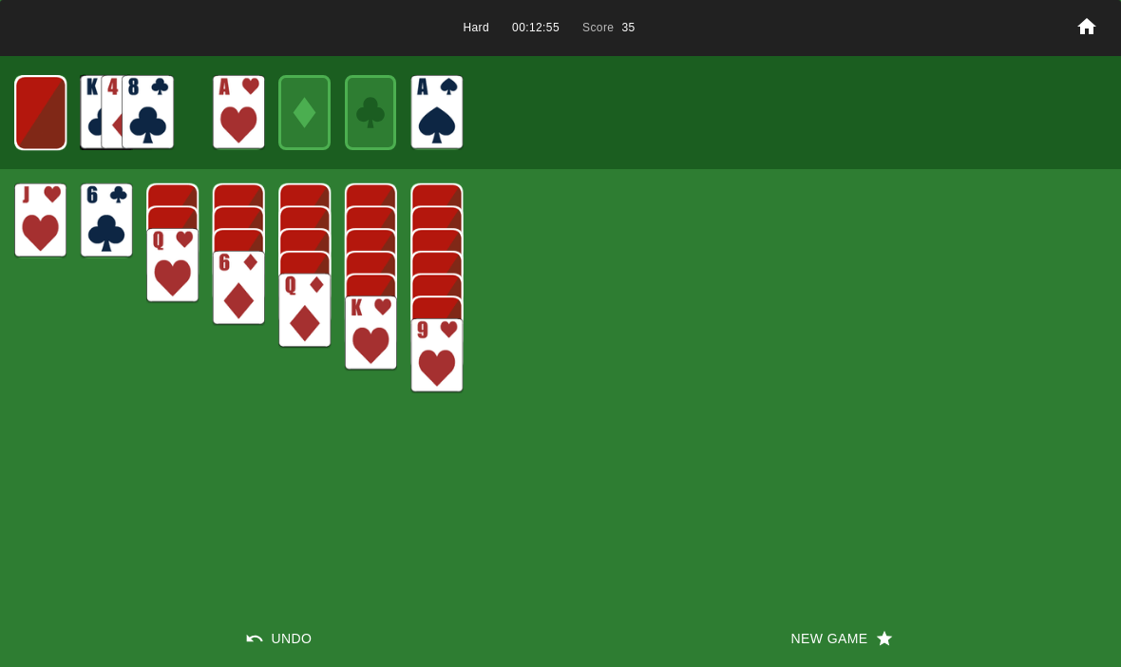
click at [42, 108] on img at bounding box center [40, 112] width 52 height 75
click at [32, 106] on img at bounding box center [40, 112] width 31 height 45
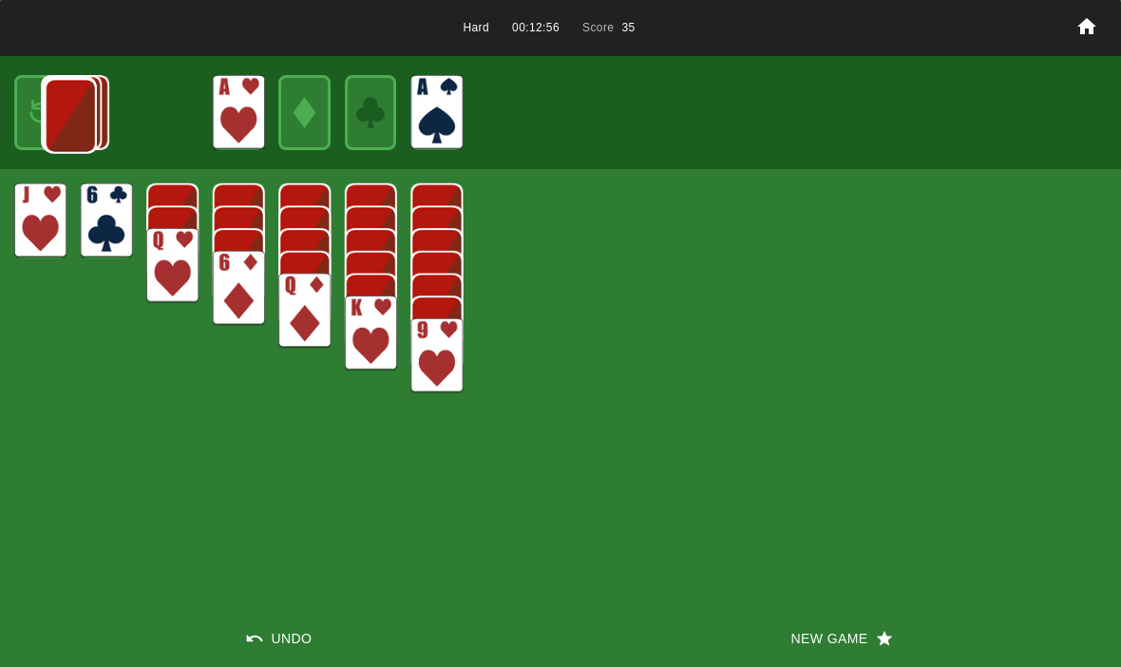
click at [45, 114] on img at bounding box center [71, 116] width 52 height 75
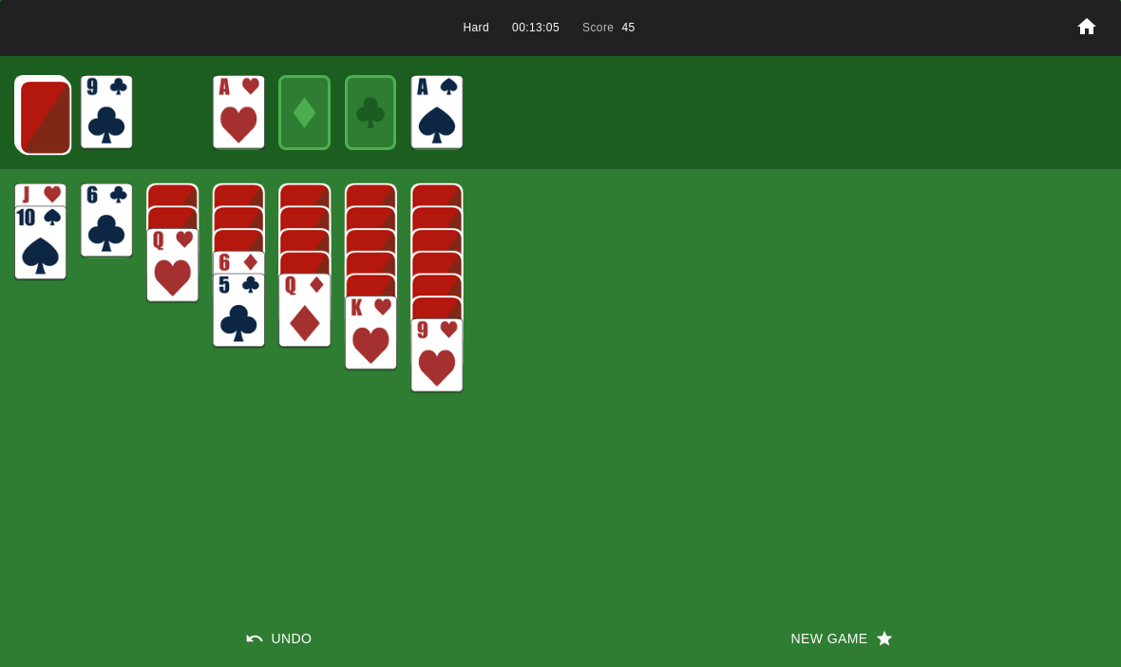
click at [28, 114] on img at bounding box center [45, 117] width 52 height 75
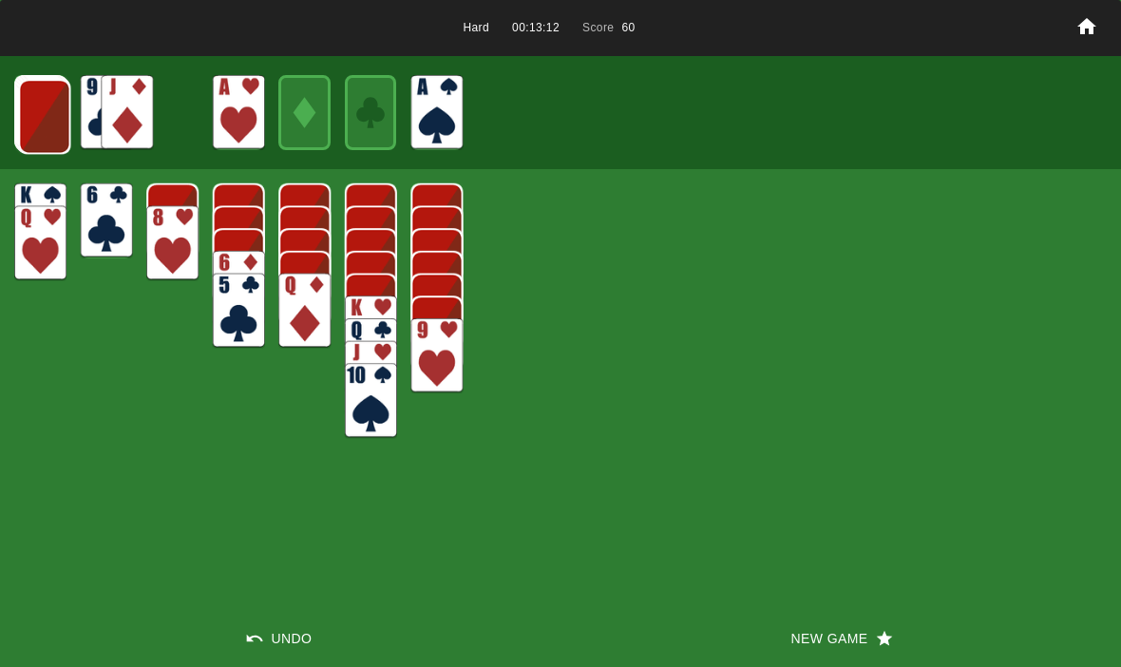
click at [266, 637] on button "Undo" at bounding box center [280, 638] width 560 height 57
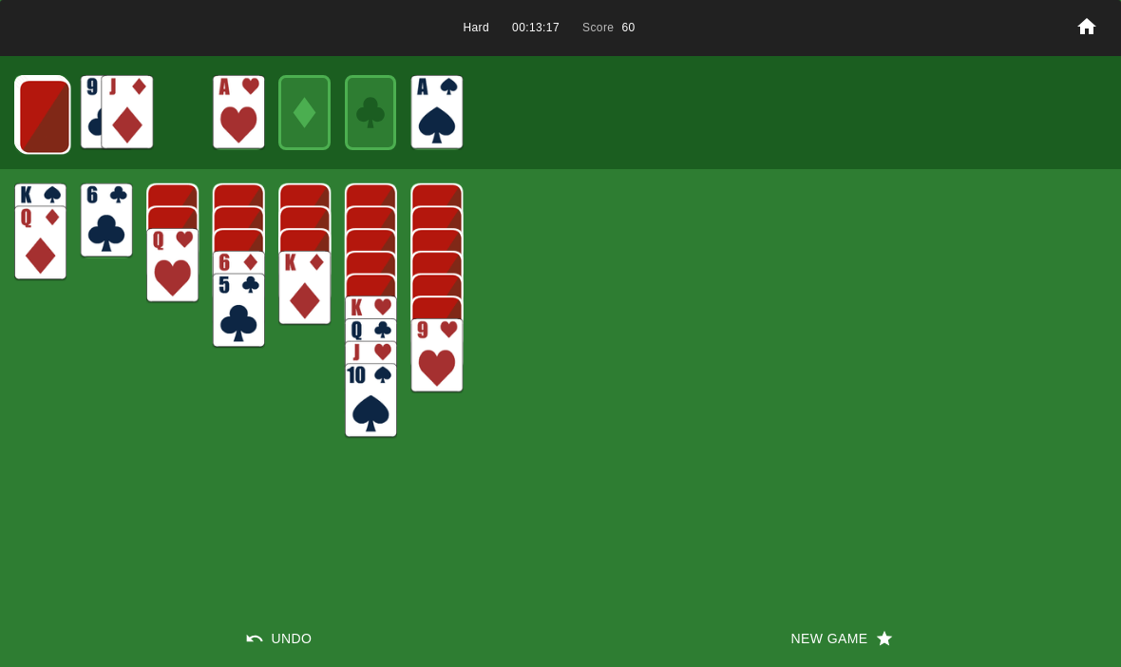
click at [33, 100] on img at bounding box center [44, 116] width 52 height 75
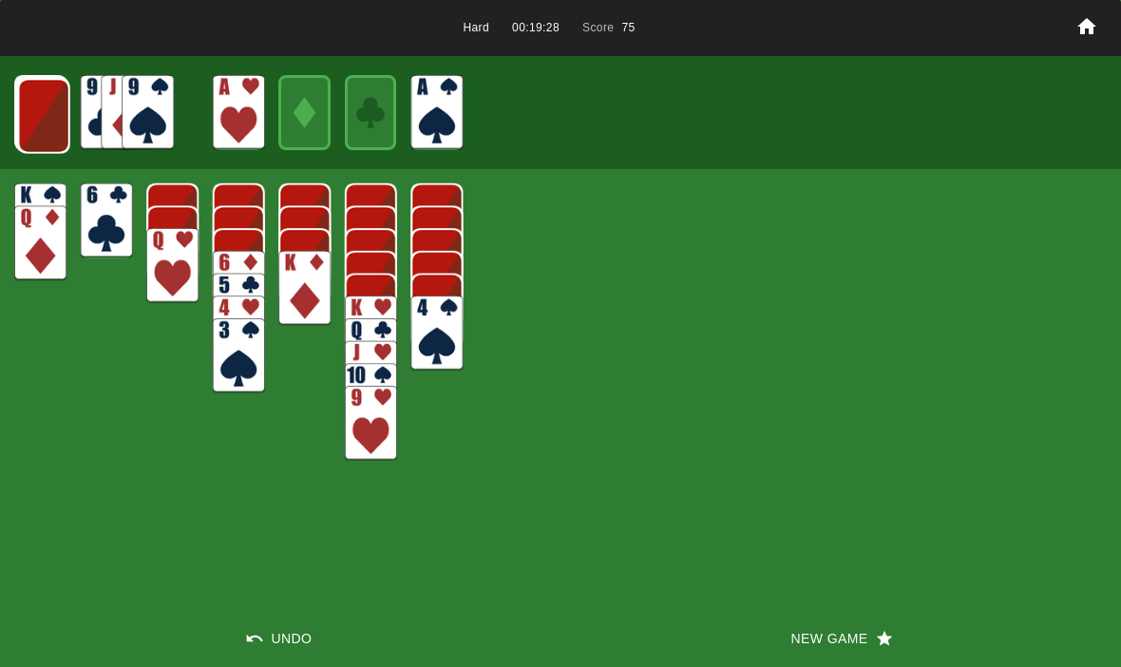
click at [47, 134] on img at bounding box center [44, 116] width 52 height 75
click at [61, 124] on img at bounding box center [43, 115] width 52 height 75
click at [54, 128] on img at bounding box center [42, 114] width 52 height 75
click at [37, 135] on img at bounding box center [41, 113] width 52 height 75
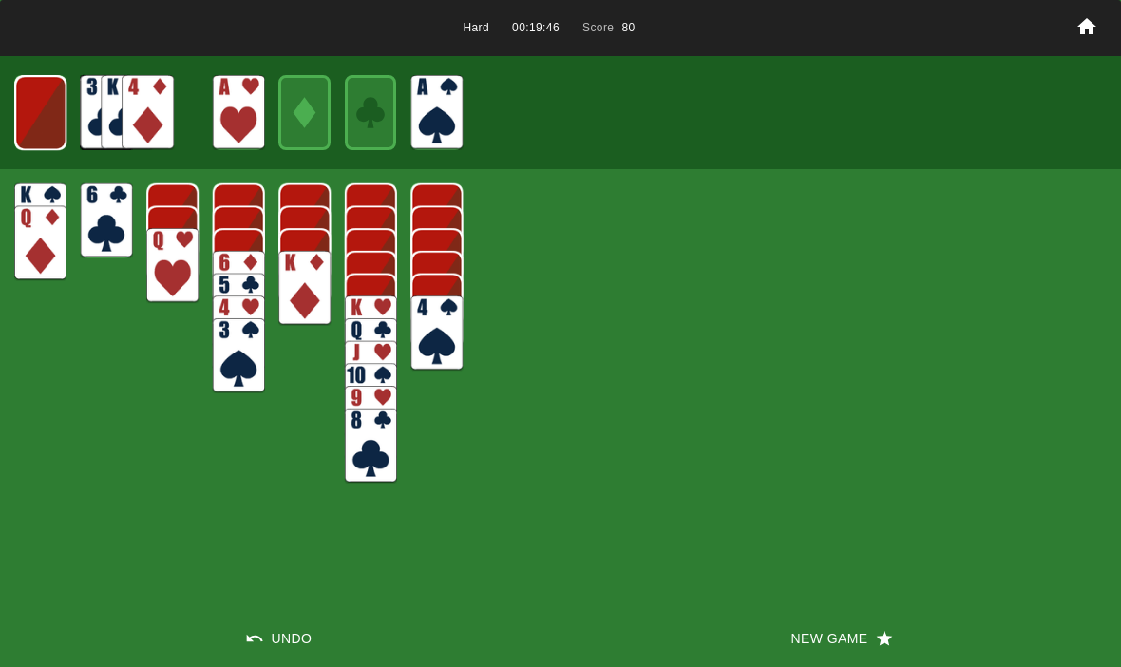
click at [40, 121] on img at bounding box center [40, 112] width 52 height 75
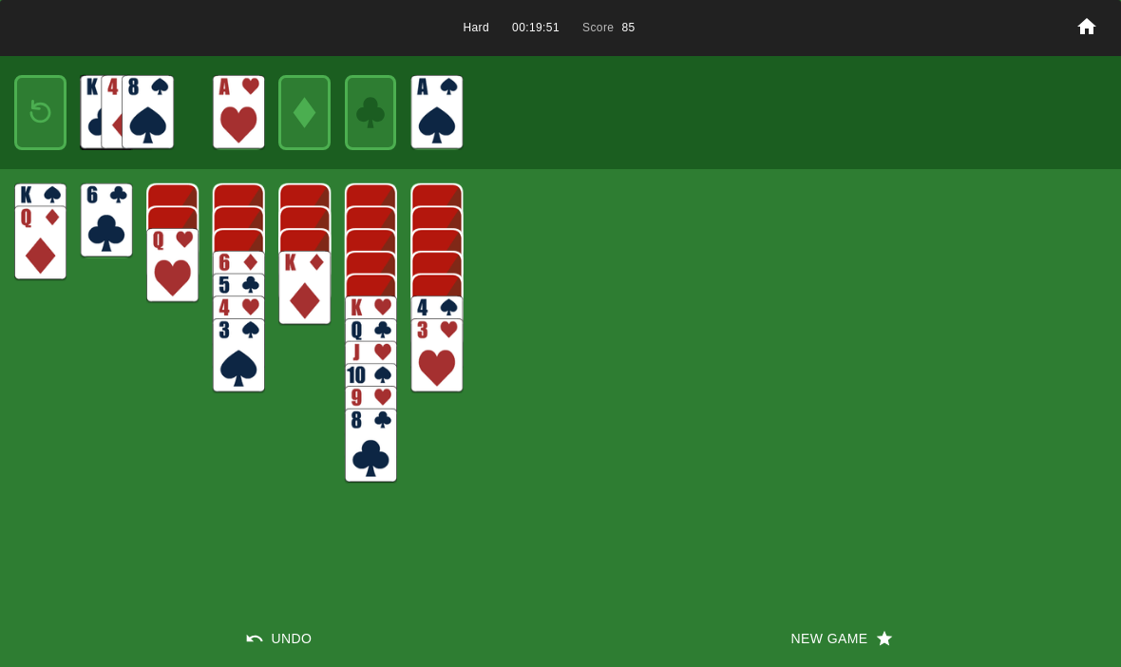
click at [42, 82] on div at bounding box center [40, 112] width 52 height 75
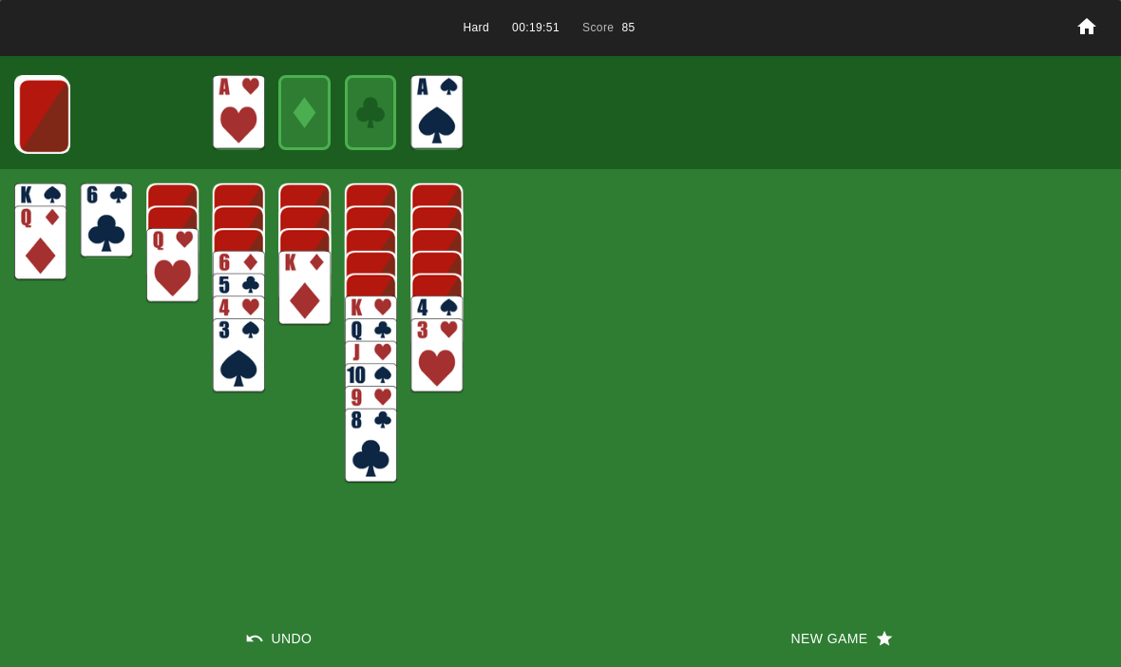
click at [42, 104] on img at bounding box center [44, 116] width 52 height 75
click at [52, 97] on img at bounding box center [43, 115] width 52 height 75
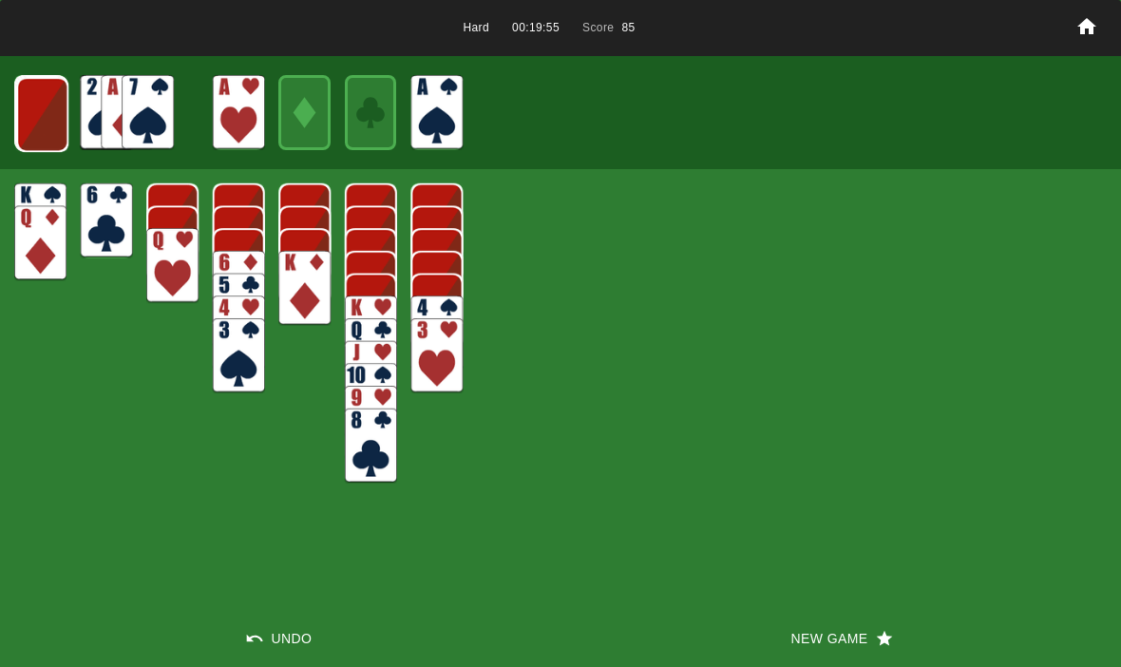
click at [43, 104] on img at bounding box center [42, 114] width 52 height 75
click at [52, 96] on img at bounding box center [41, 113] width 52 height 75
click at [45, 106] on img at bounding box center [40, 113] width 51 height 75
click at [36, 119] on img at bounding box center [40, 112] width 31 height 45
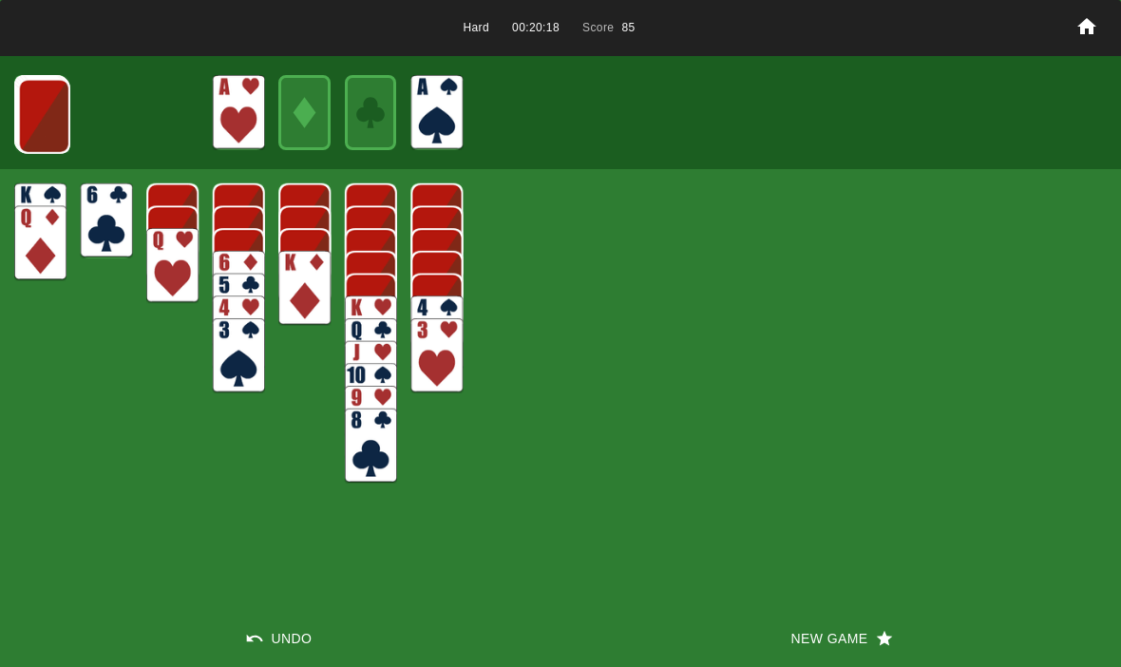
click at [816, 639] on button "New Game" at bounding box center [840, 638] width 560 height 57
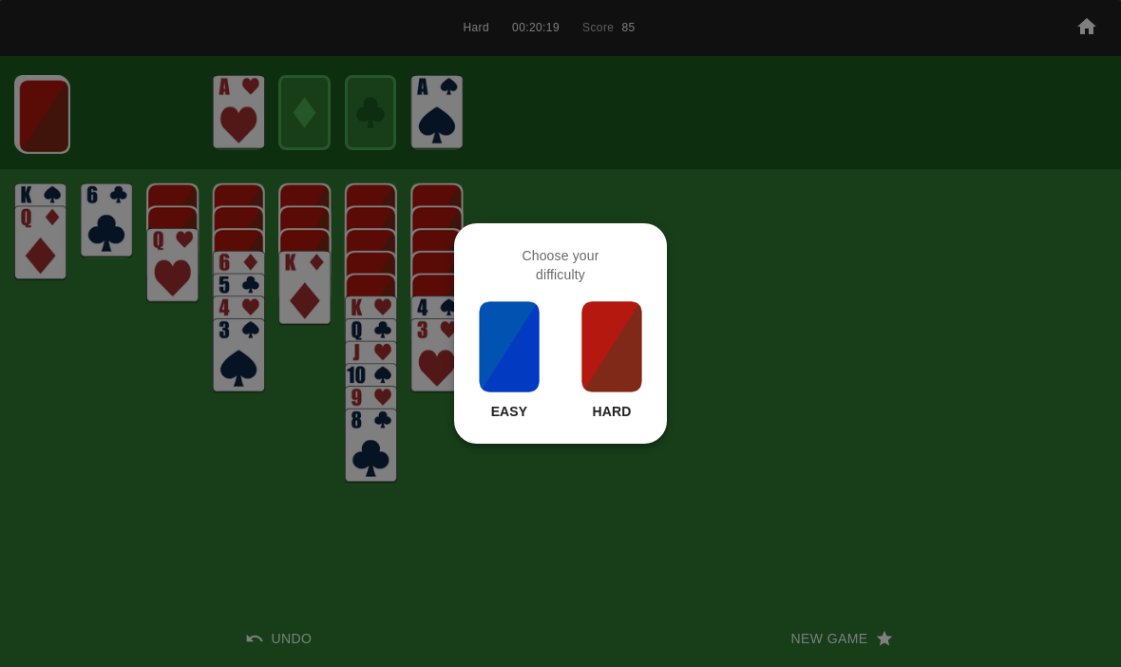
click at [579, 294] on div "Choose your difficulty Easy Hard" at bounding box center [560, 333] width 213 height 220
click at [626, 376] on img at bounding box center [611, 346] width 65 height 95
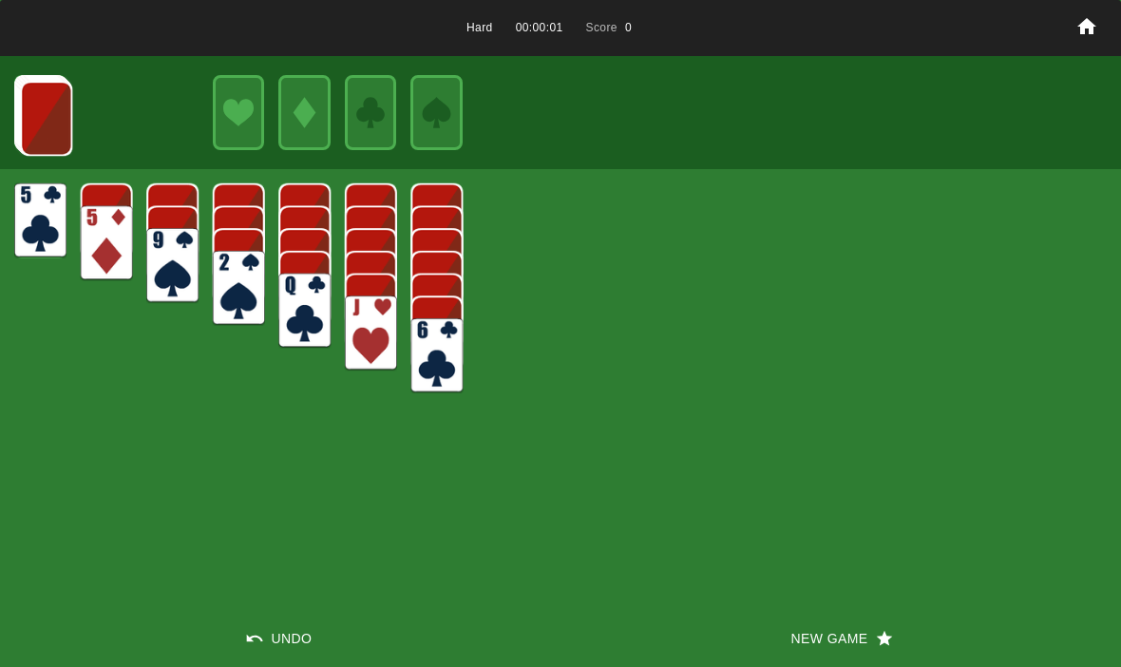
click at [878, 605] on div "Hard 00:00:01 Score 0 Undo New Game" at bounding box center [560, 333] width 1121 height 667
click at [818, 654] on button "New Game" at bounding box center [840, 638] width 560 height 57
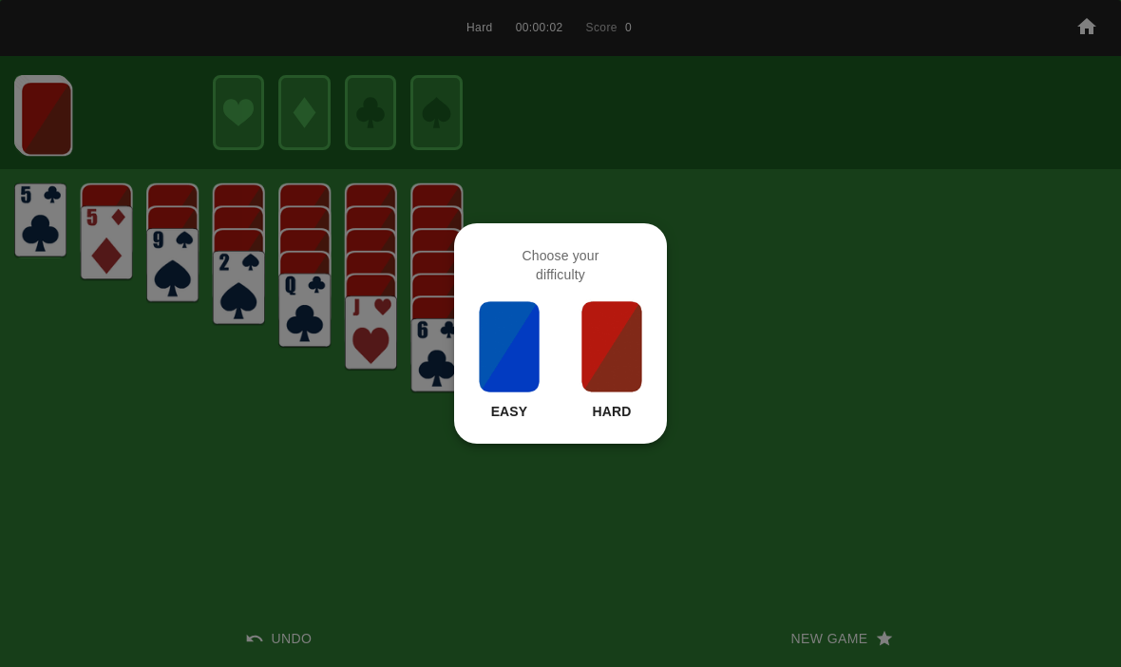
click at [625, 362] on img at bounding box center [611, 346] width 65 height 95
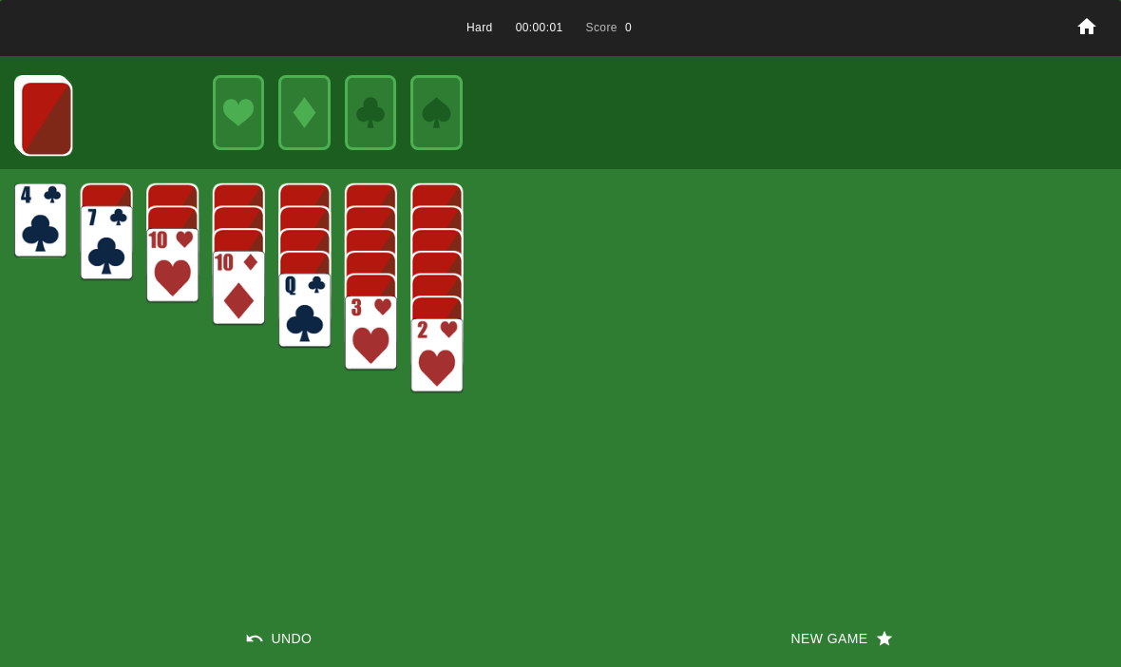
click at [876, 654] on button "New Game" at bounding box center [840, 638] width 560 height 57
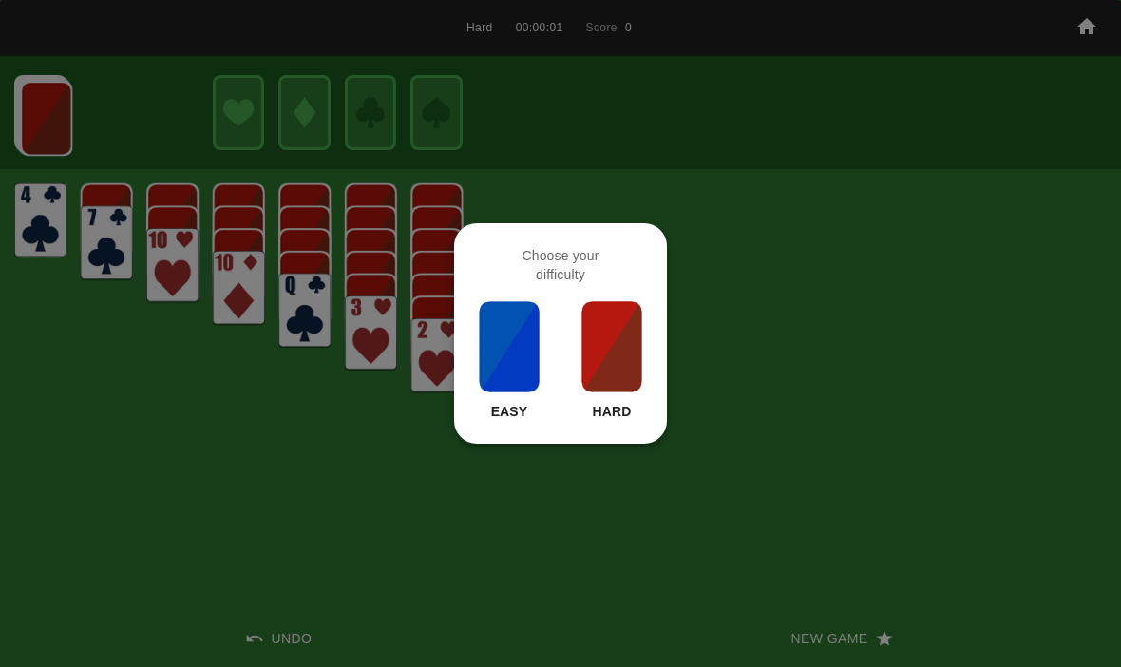
click at [640, 382] on img at bounding box center [611, 346] width 65 height 95
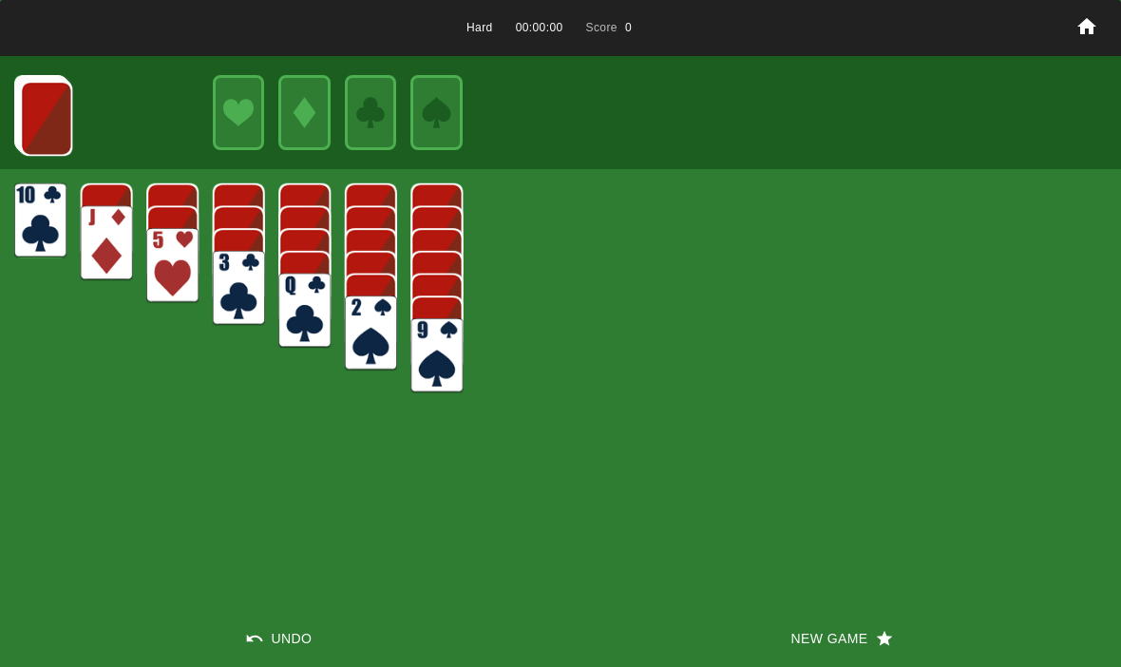
click at [806, 626] on button "New Game" at bounding box center [840, 638] width 560 height 57
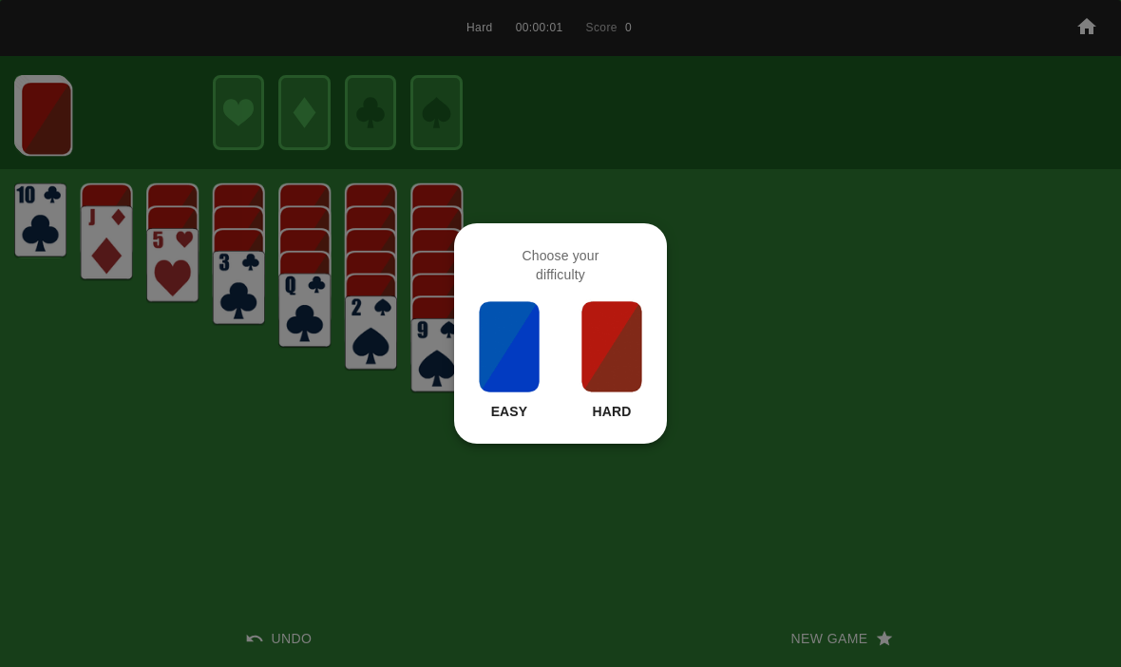
click at [624, 343] on img at bounding box center [611, 346] width 65 height 95
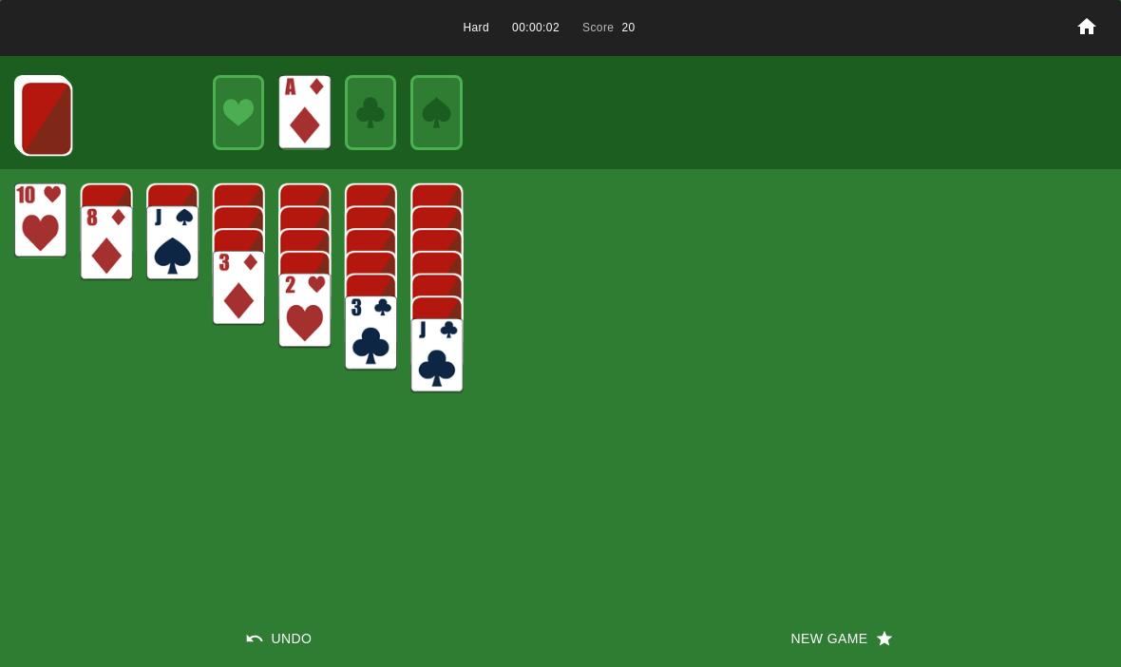
click at [40, 118] on img at bounding box center [46, 118] width 52 height 75
click at [31, 116] on img at bounding box center [46, 117] width 52 height 75
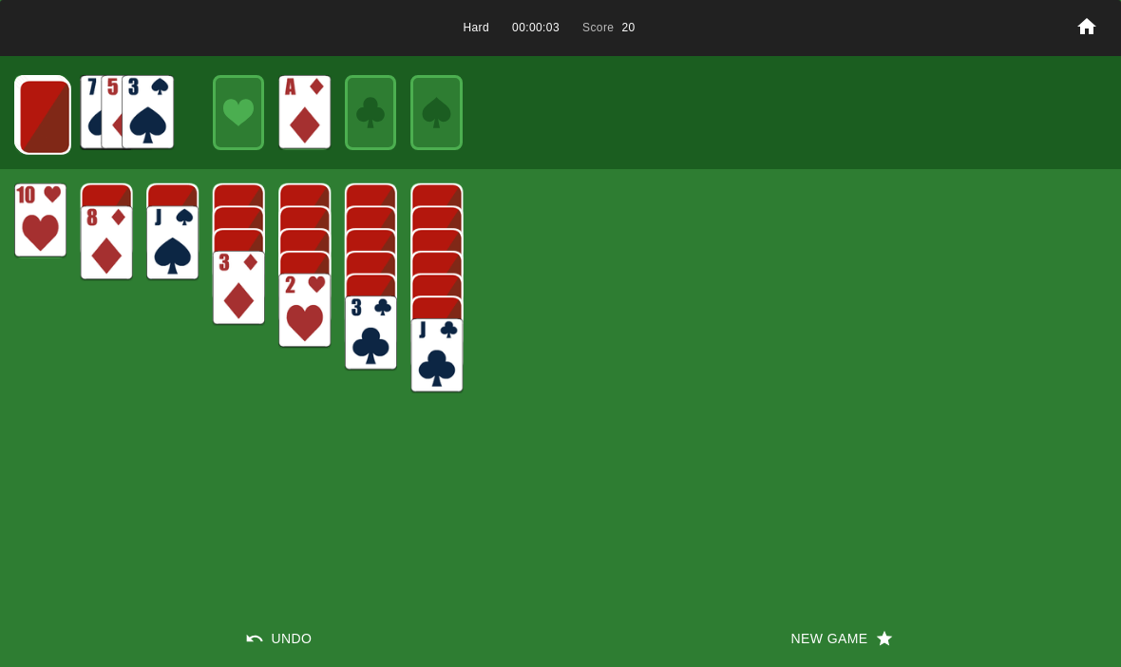
click at [35, 124] on img at bounding box center [45, 117] width 52 height 75
click at [35, 119] on img at bounding box center [44, 116] width 52 height 75
click at [28, 115] on img at bounding box center [43, 115] width 52 height 75
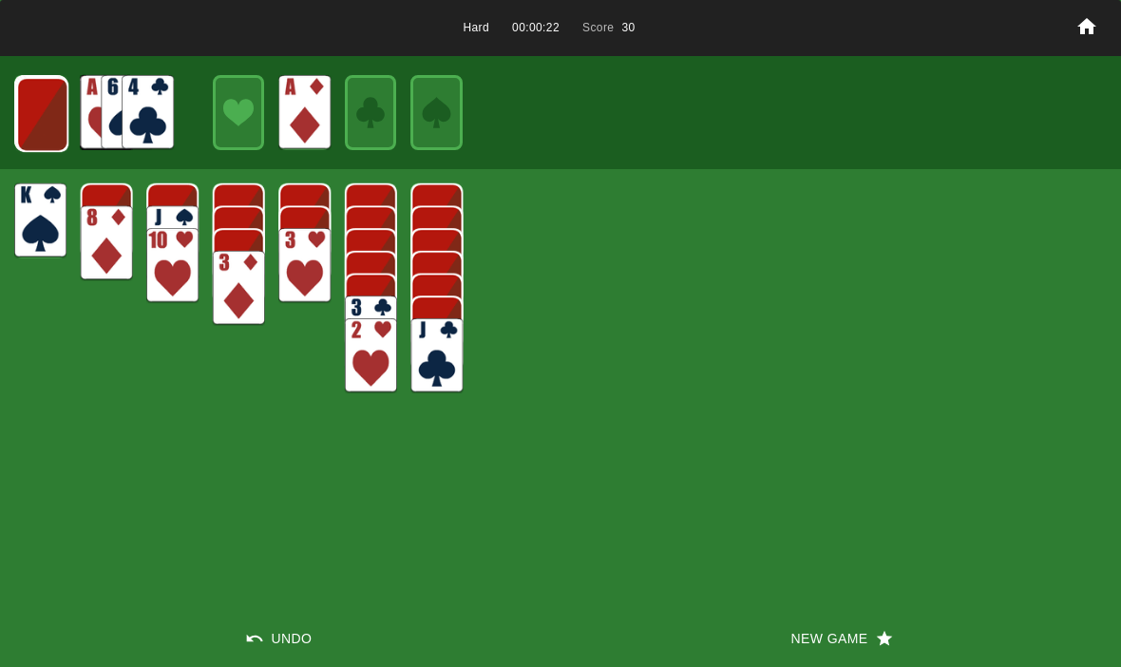
click at [58, 120] on img at bounding box center [42, 114] width 52 height 75
click at [48, 106] on img at bounding box center [41, 113] width 52 height 75
click at [47, 116] on img at bounding box center [40, 113] width 51 height 75
click at [47, 117] on img at bounding box center [40, 112] width 31 height 45
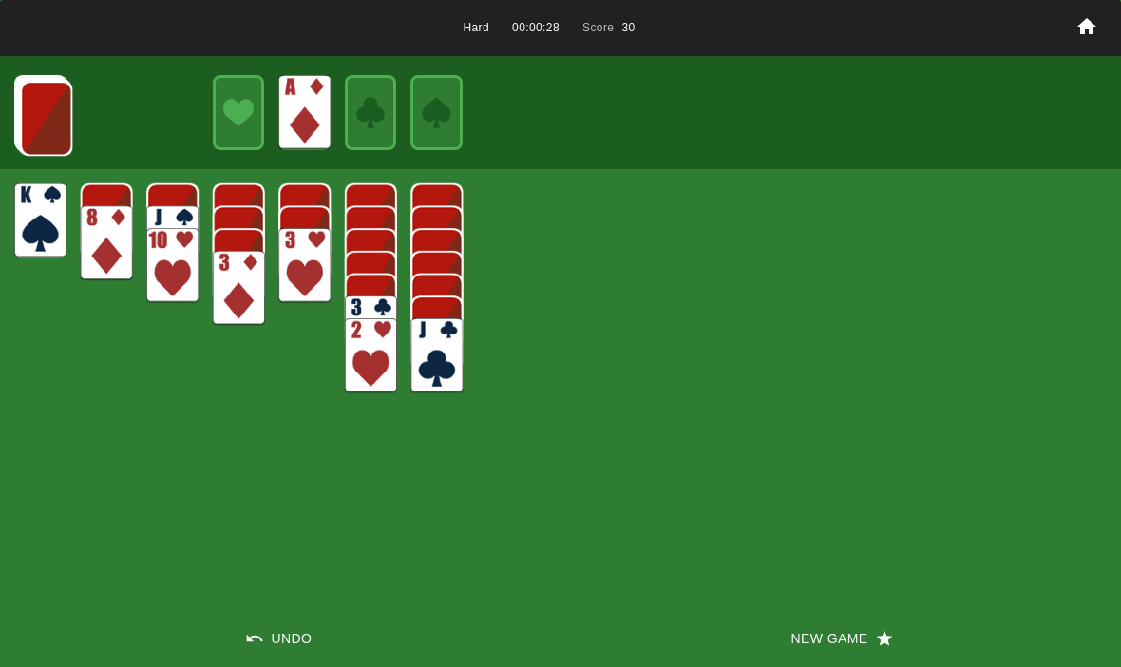
click at [52, 115] on img at bounding box center [46, 118] width 52 height 75
click at [55, 134] on img at bounding box center [46, 117] width 52 height 75
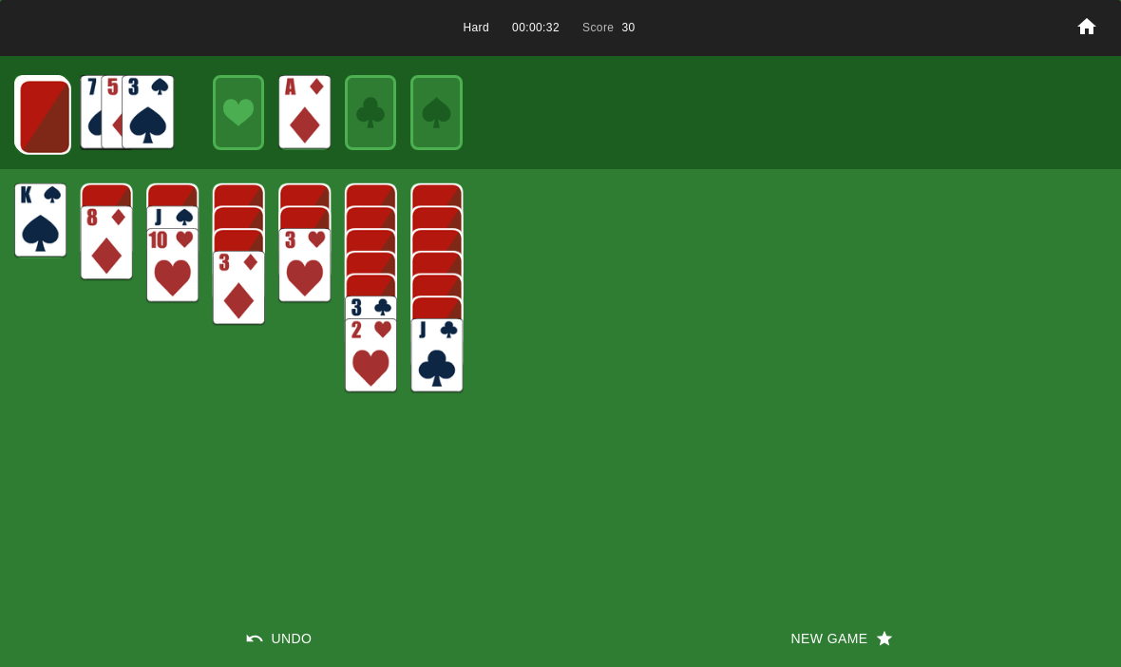
click at [51, 119] on img at bounding box center [45, 117] width 52 height 75
click at [50, 114] on img at bounding box center [44, 116] width 52 height 75
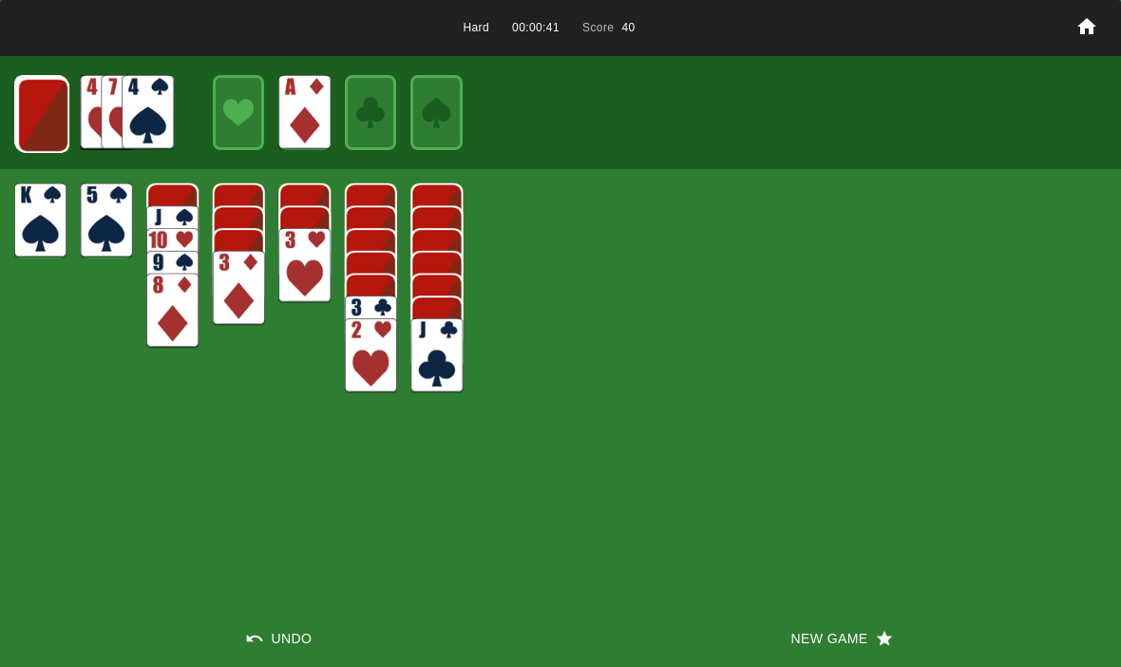
click at [56, 113] on img at bounding box center [43, 115] width 52 height 75
click at [34, 109] on img at bounding box center [42, 114] width 52 height 75
click at [43, 119] on img at bounding box center [41, 113] width 52 height 75
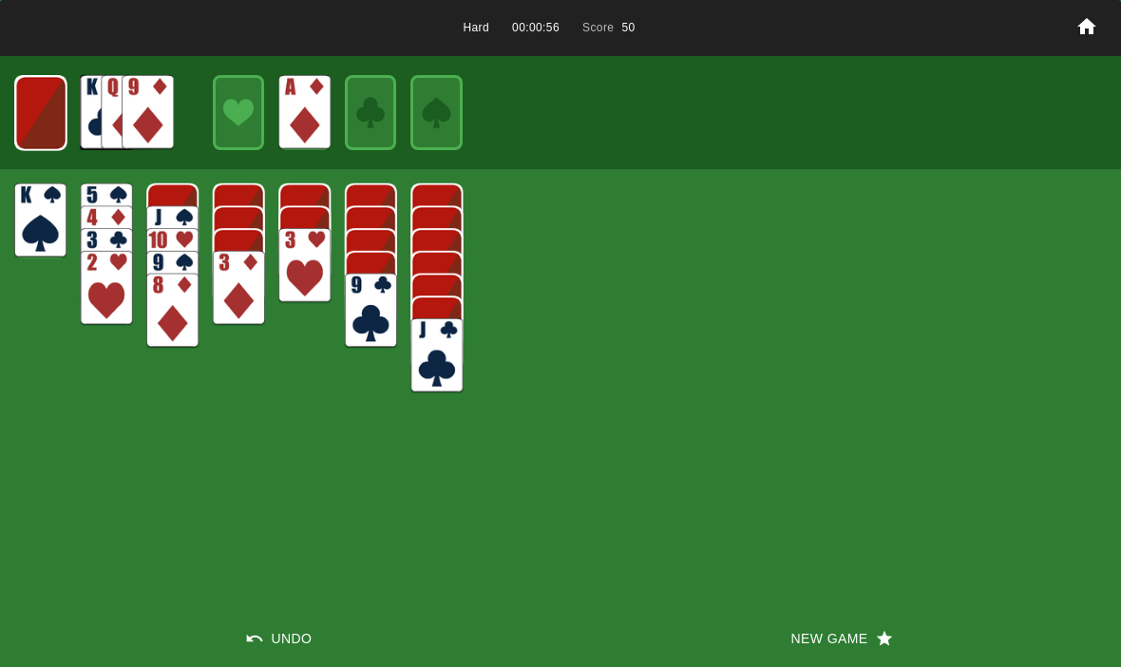
click at [47, 116] on img at bounding box center [40, 113] width 51 height 75
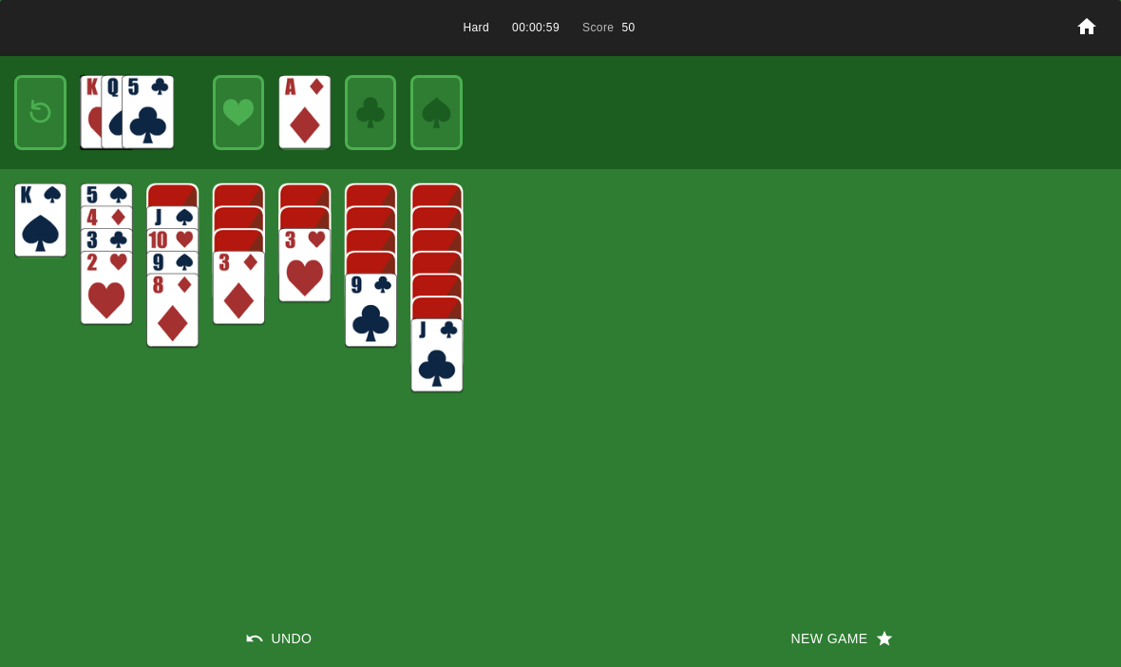
click at [52, 116] on img at bounding box center [40, 112] width 31 height 45
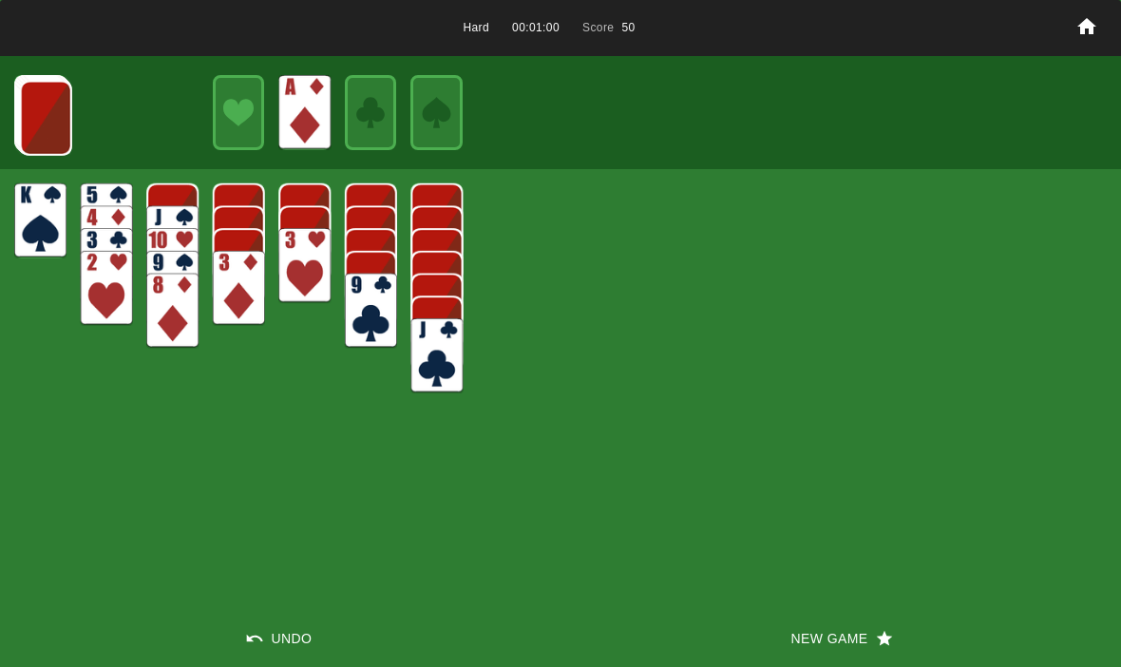
click at [40, 117] on img at bounding box center [46, 118] width 52 height 75
click at [48, 121] on img at bounding box center [45, 117] width 52 height 75
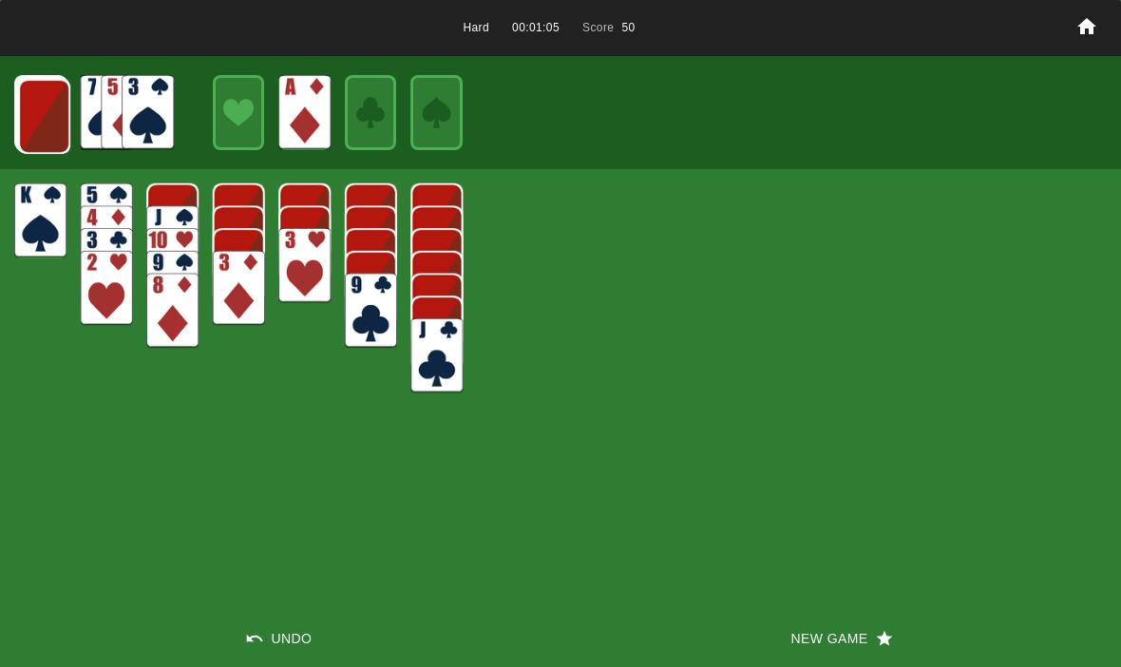
click at [43, 128] on img at bounding box center [44, 116] width 52 height 75
click at [48, 137] on img at bounding box center [43, 115] width 52 height 75
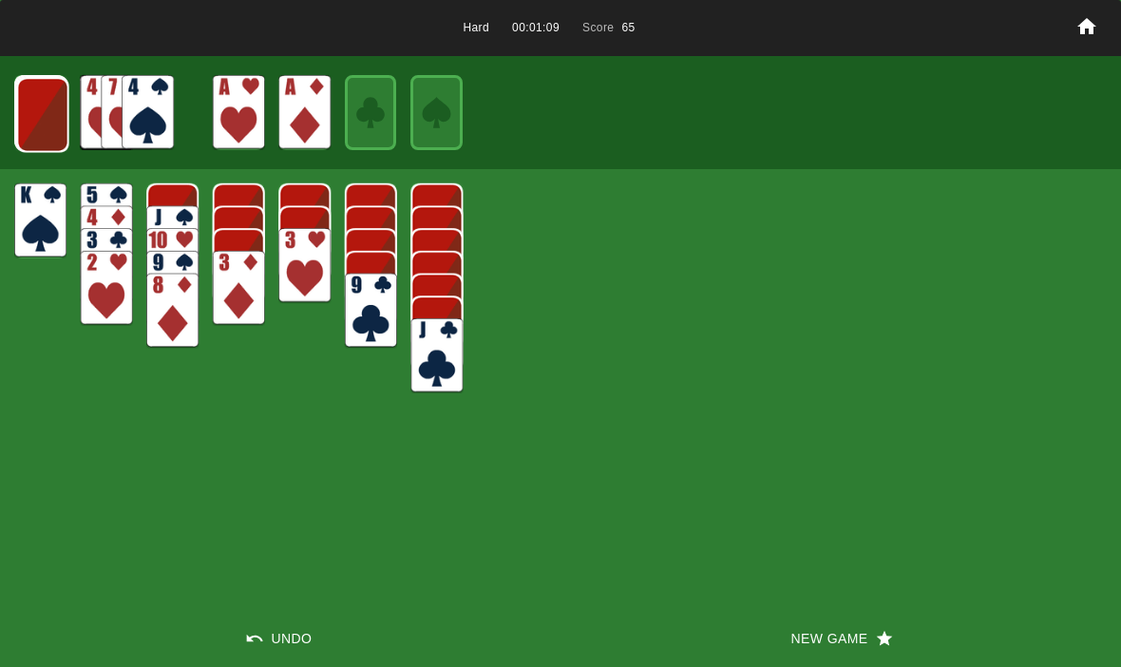
click at [37, 128] on img at bounding box center [43, 114] width 52 height 75
click at [44, 109] on img at bounding box center [42, 114] width 52 height 75
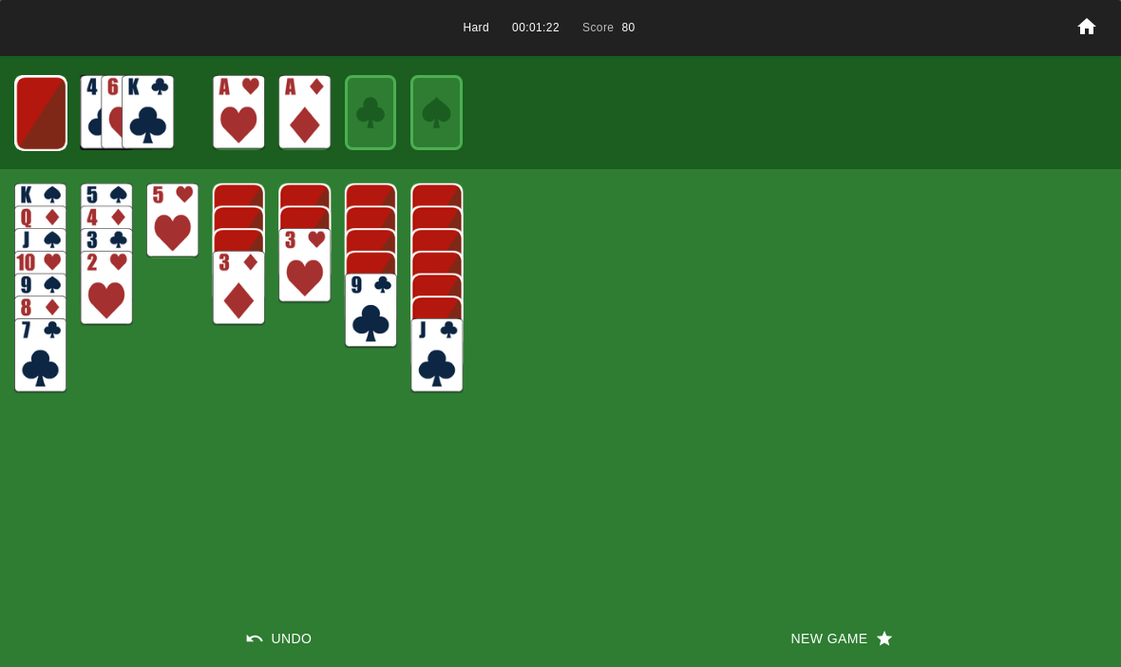
click at [278, 650] on button "Undo" at bounding box center [280, 638] width 560 height 57
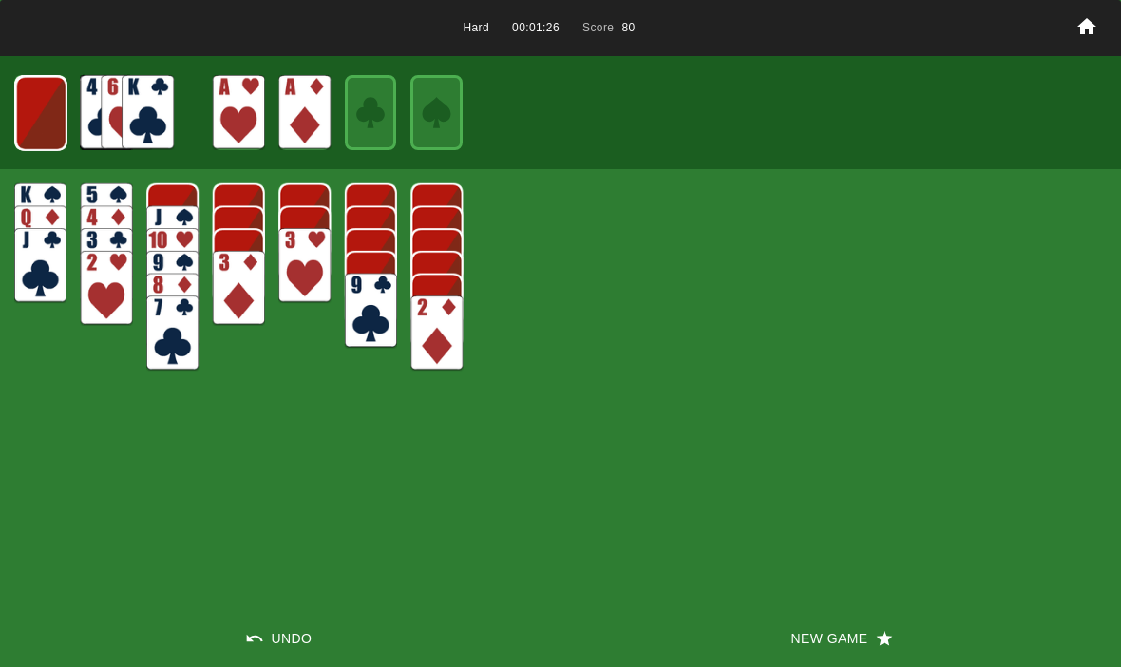
click at [303, 640] on button "Undo" at bounding box center [280, 638] width 560 height 57
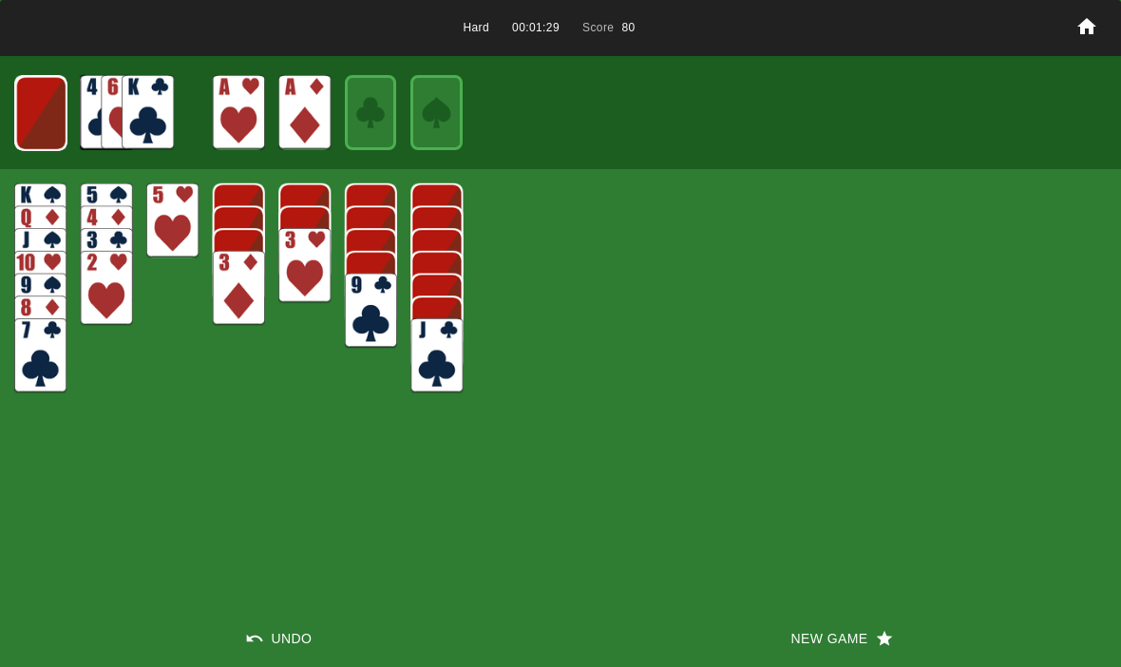
click at [50, 134] on img at bounding box center [40, 113] width 51 height 75
click at [49, 117] on img at bounding box center [39, 112] width 51 height 75
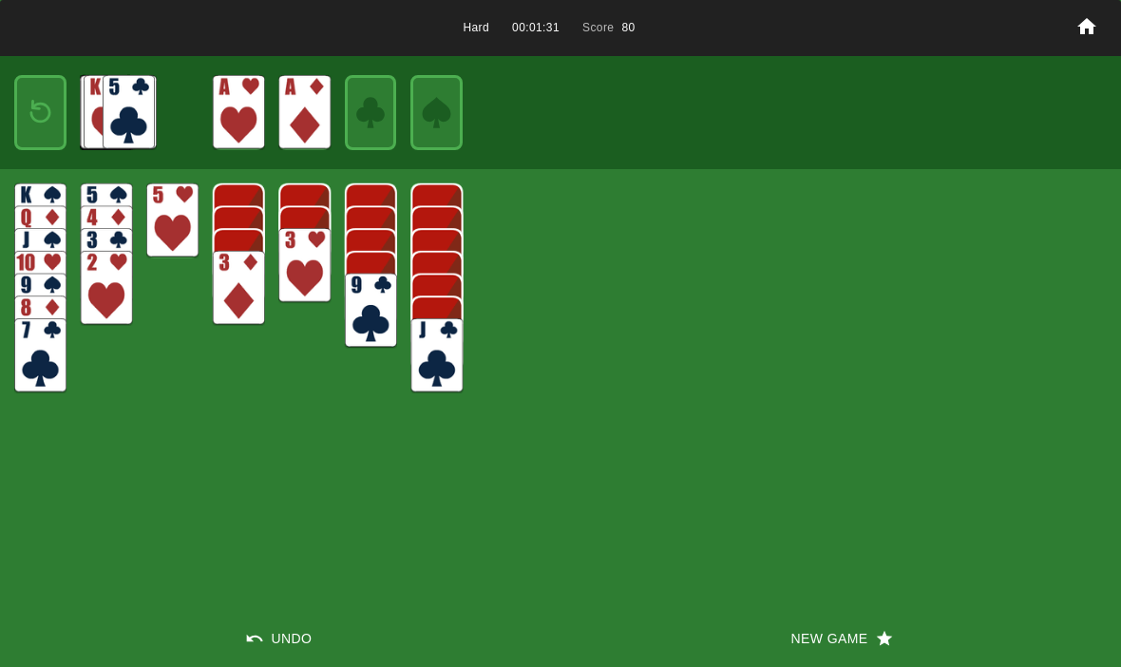
click at [31, 109] on img at bounding box center [40, 112] width 31 height 45
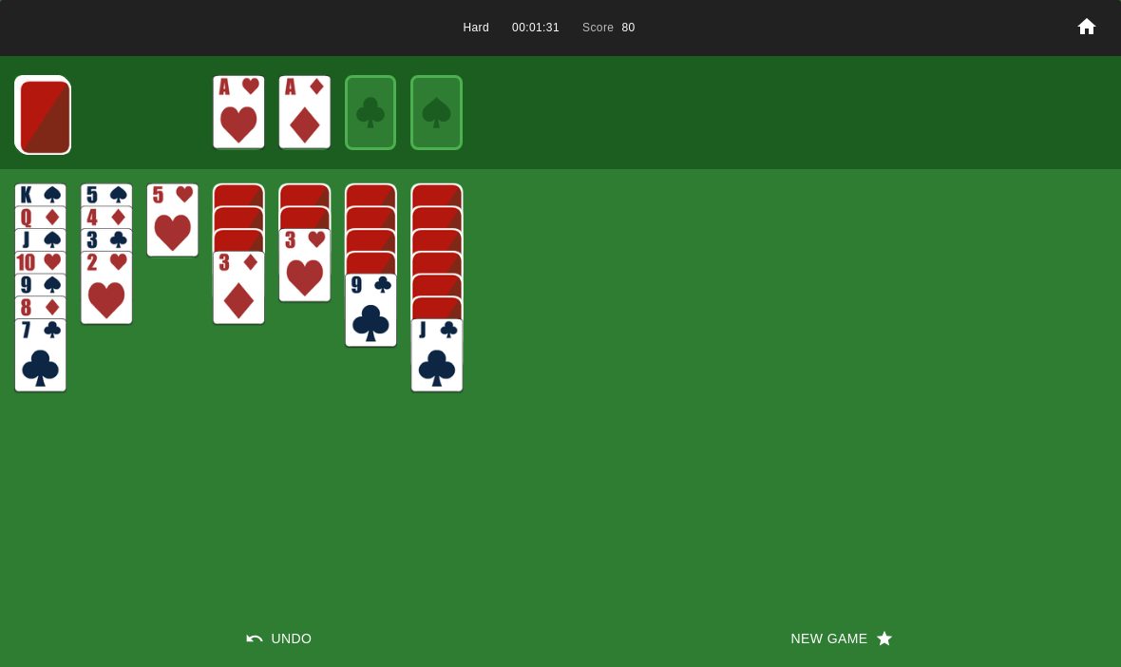
click at [43, 121] on img at bounding box center [45, 117] width 52 height 75
click at [45, 117] on img at bounding box center [44, 116] width 52 height 75
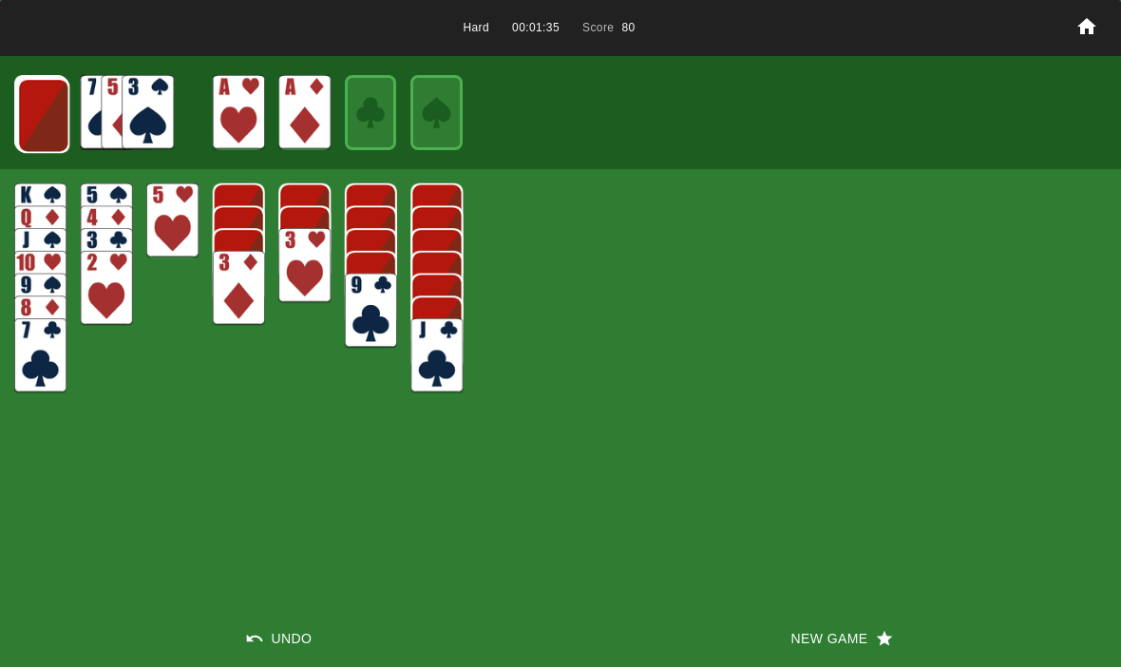
click at [30, 119] on img at bounding box center [43, 115] width 52 height 75
click at [34, 116] on img at bounding box center [43, 114] width 52 height 75
click at [36, 118] on img at bounding box center [42, 114] width 52 height 75
click at [40, 124] on img at bounding box center [40, 113] width 51 height 75
click at [37, 114] on img at bounding box center [39, 112] width 51 height 75
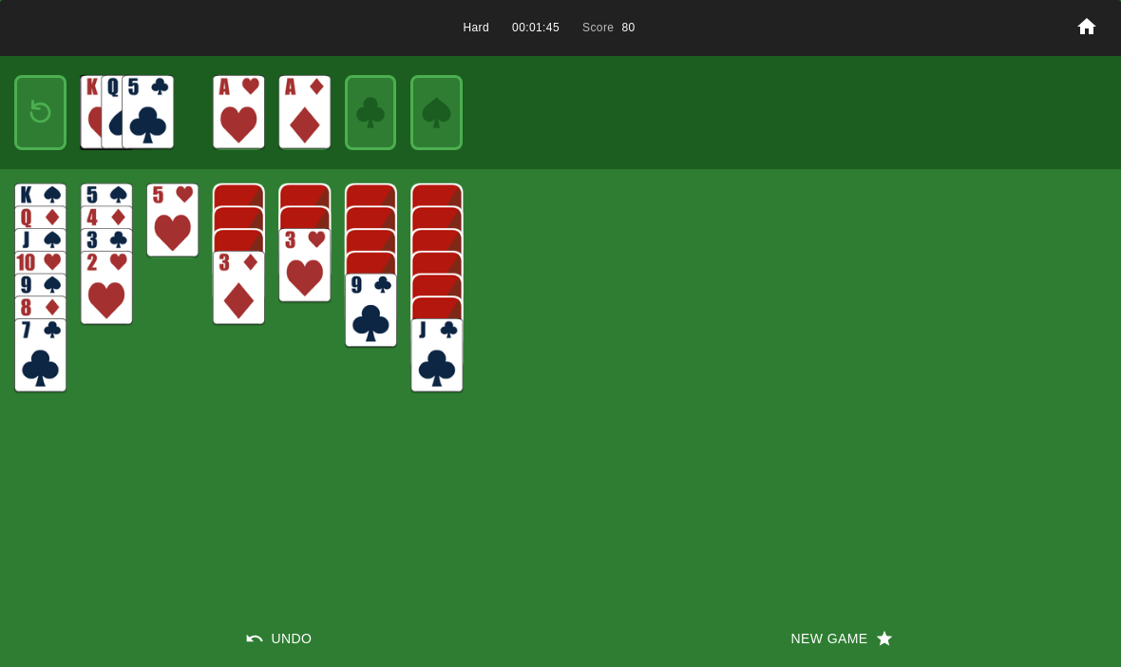
click at [52, 122] on img at bounding box center [40, 112] width 31 height 45
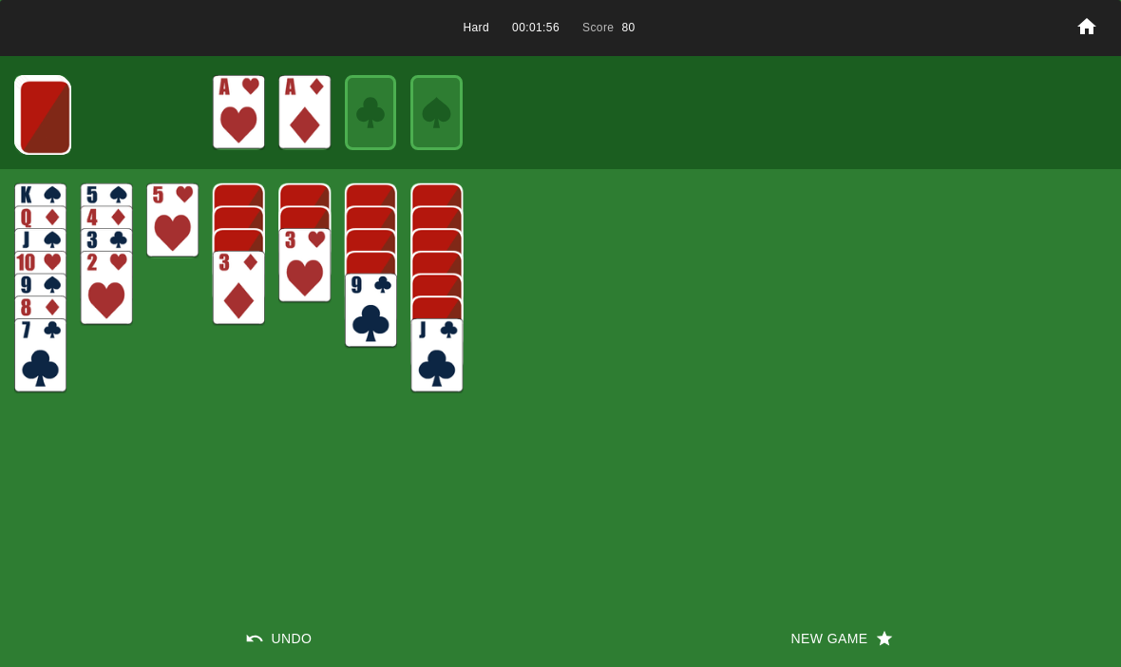
click at [824, 654] on button "New Game" at bounding box center [840, 638] width 560 height 57
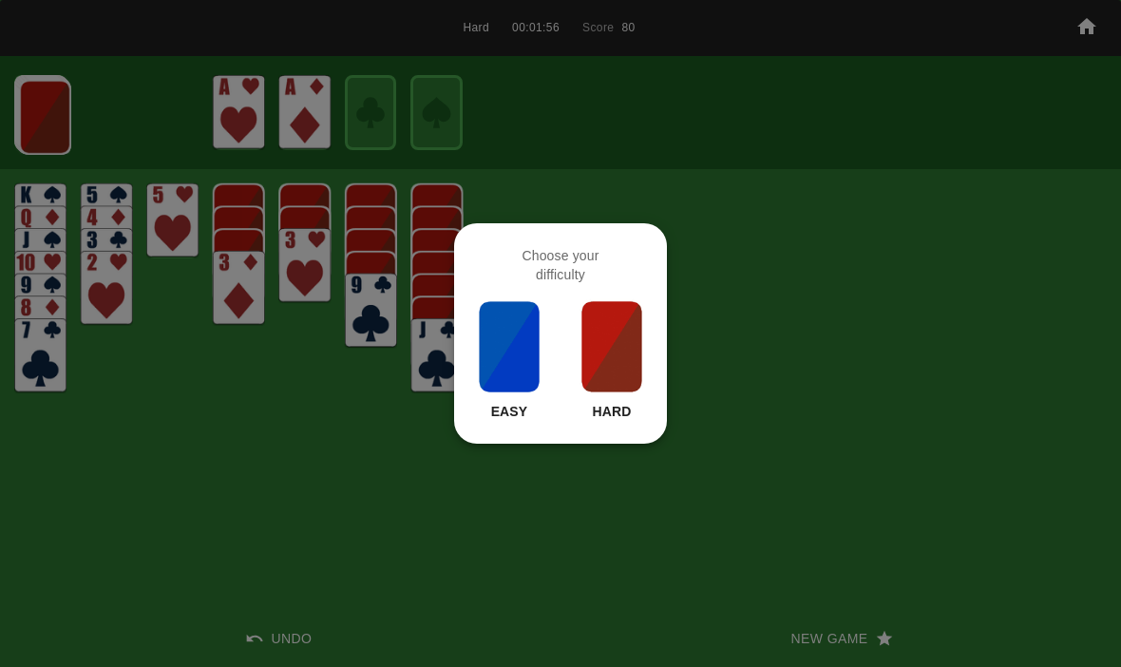
click at [634, 371] on img at bounding box center [611, 346] width 65 height 95
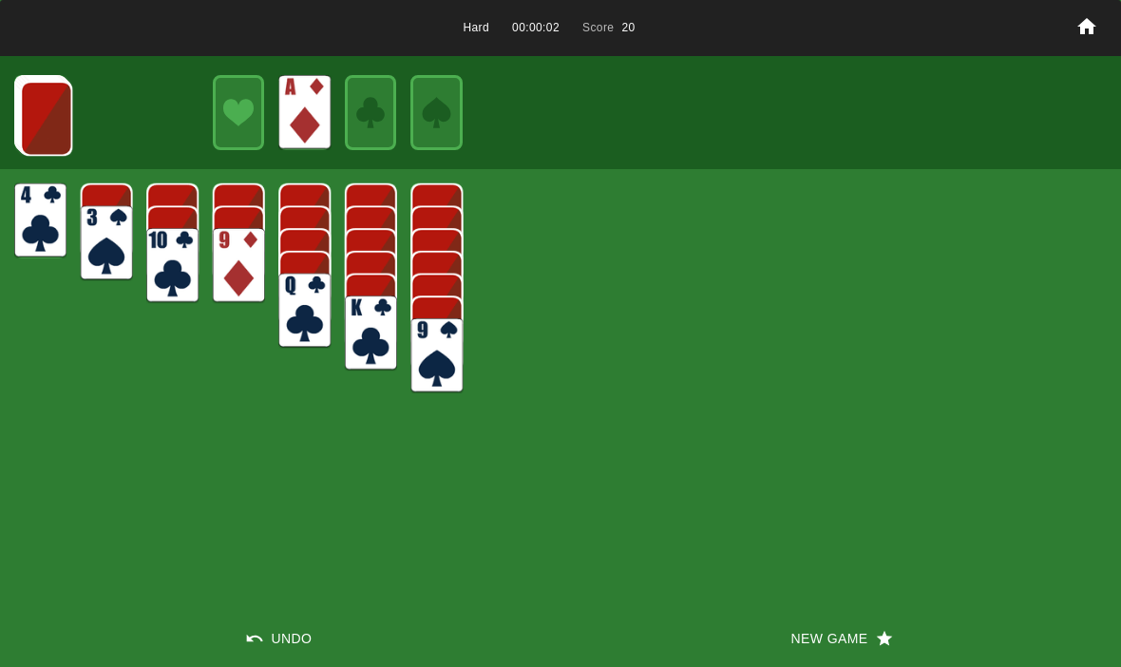
click at [52, 131] on img at bounding box center [46, 118] width 52 height 75
click at [40, 105] on img at bounding box center [46, 117] width 52 height 75
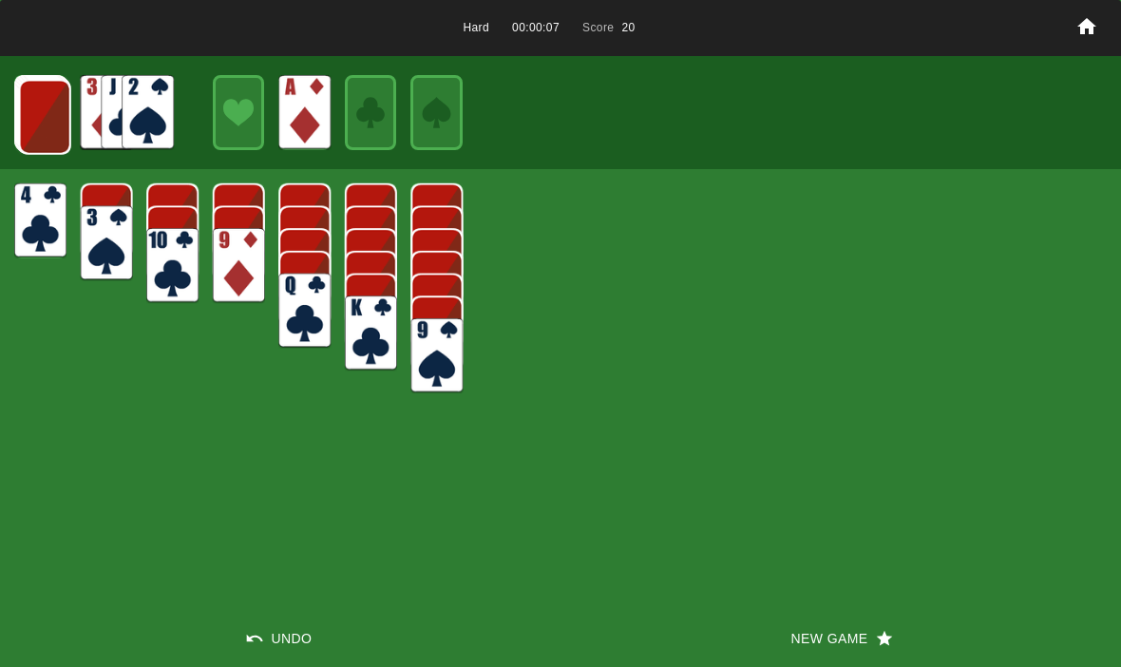
click at [49, 121] on img at bounding box center [45, 117] width 52 height 75
click at [53, 121] on img at bounding box center [44, 116] width 52 height 75
click at [48, 115] on img at bounding box center [43, 115] width 52 height 75
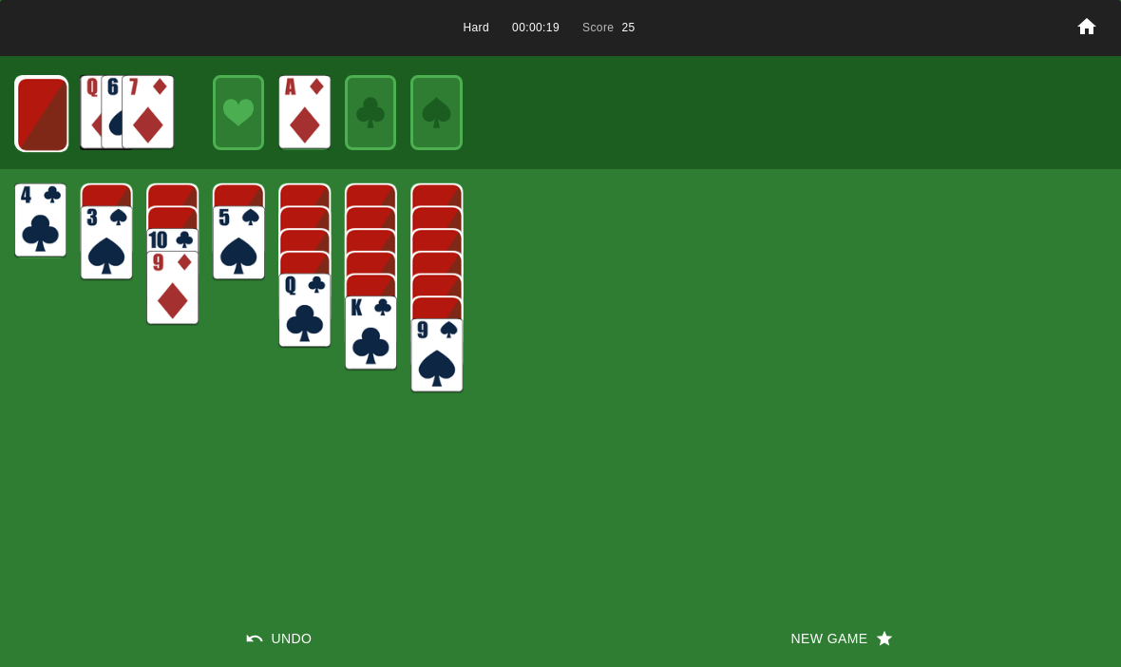
click at [31, 108] on img at bounding box center [42, 114] width 52 height 75
click at [800, 650] on button "New Game" at bounding box center [840, 638] width 560 height 57
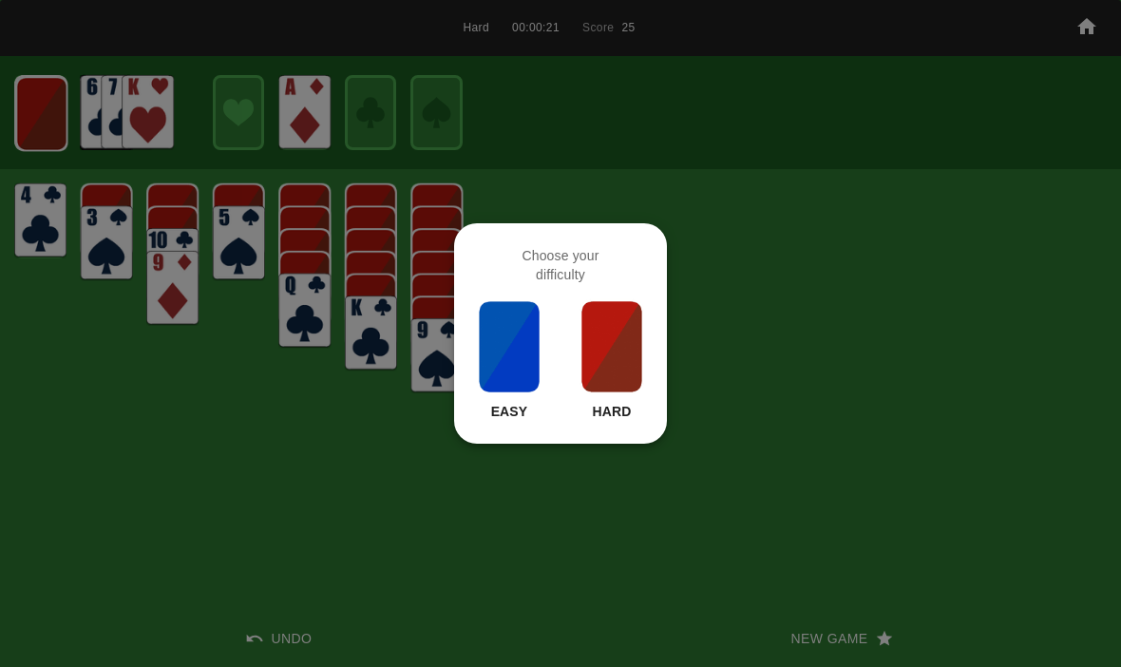
click at [601, 363] on img at bounding box center [611, 346] width 65 height 95
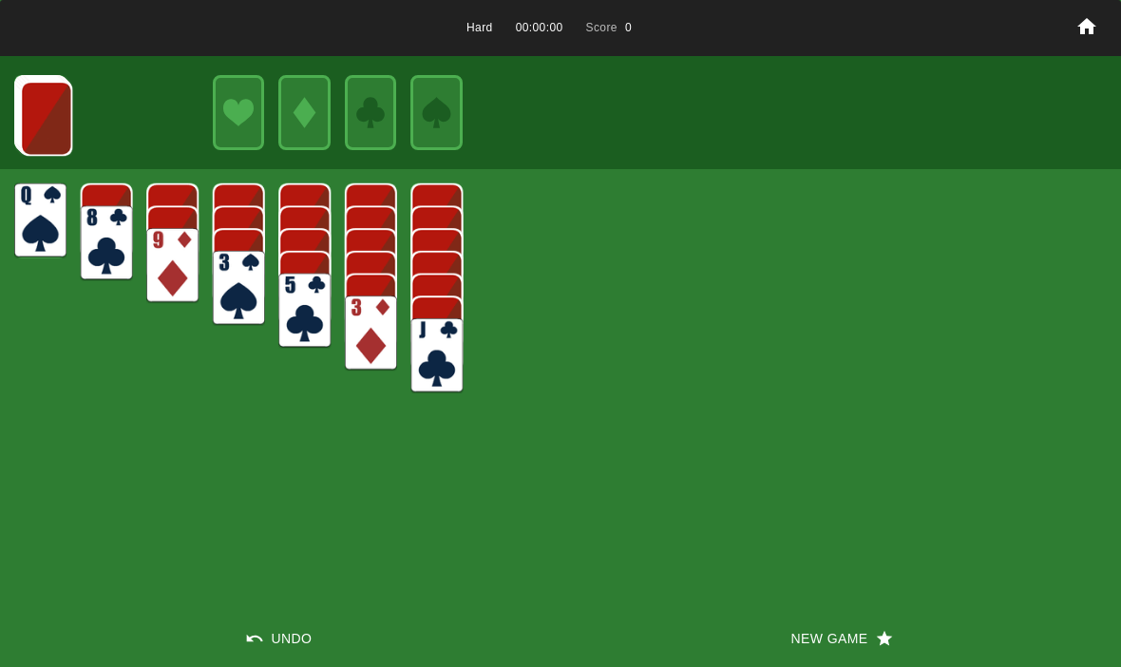
click at [792, 649] on button "New Game" at bounding box center [840, 638] width 560 height 57
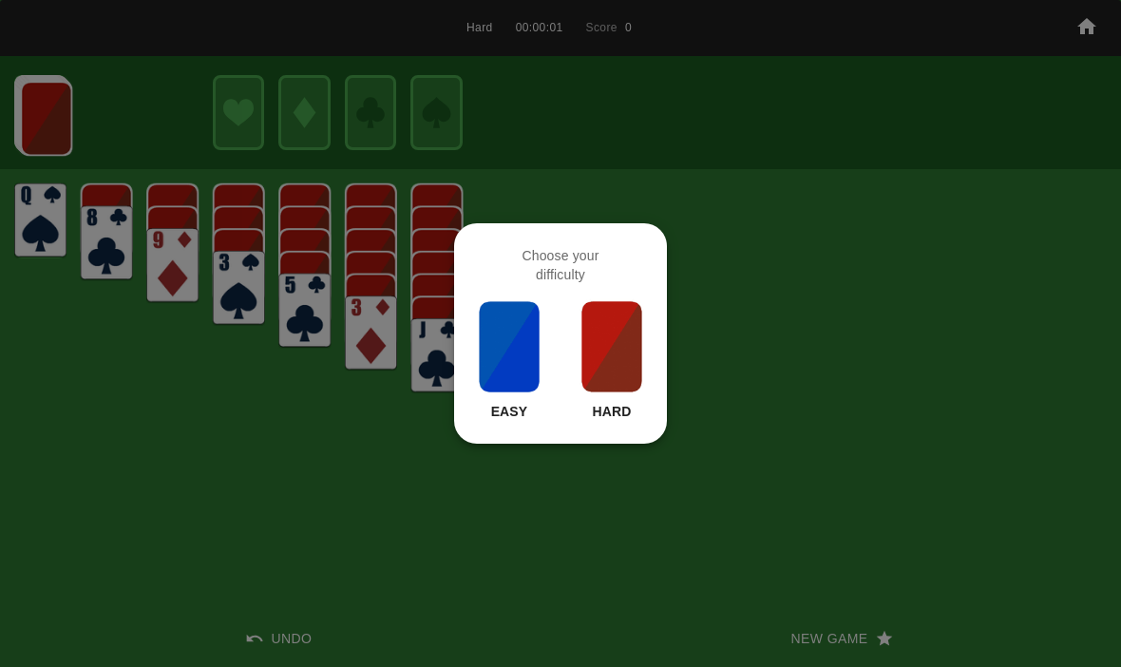
click at [605, 340] on img at bounding box center [611, 346] width 65 height 95
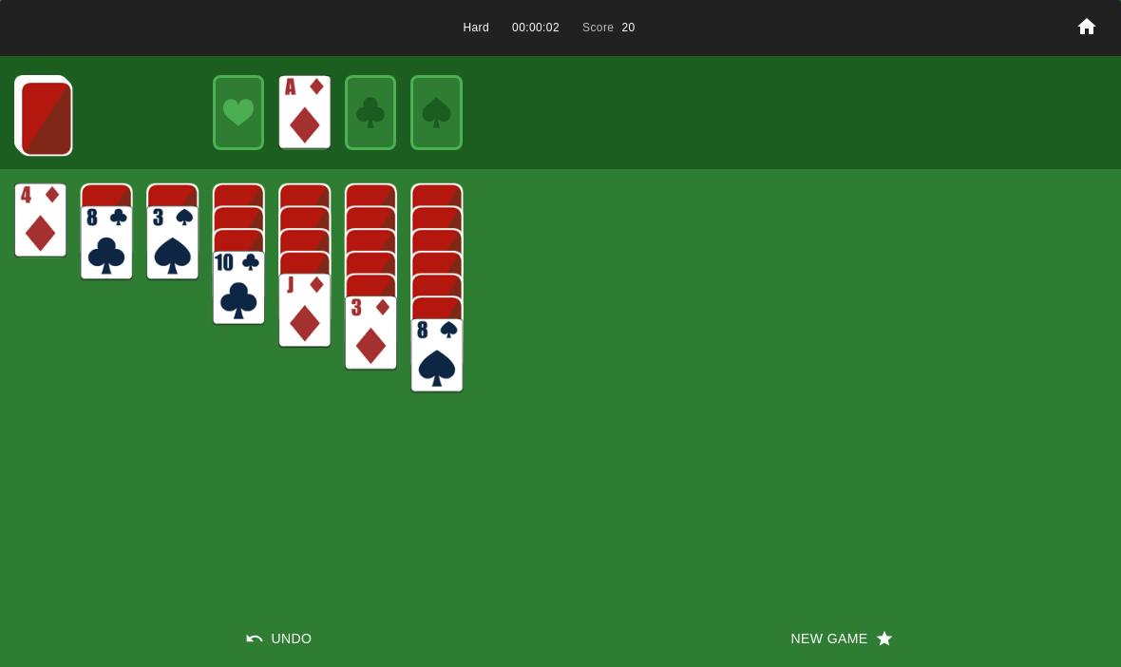
click at [47, 118] on img at bounding box center [46, 118] width 52 height 75
click at [38, 118] on img at bounding box center [46, 117] width 52 height 75
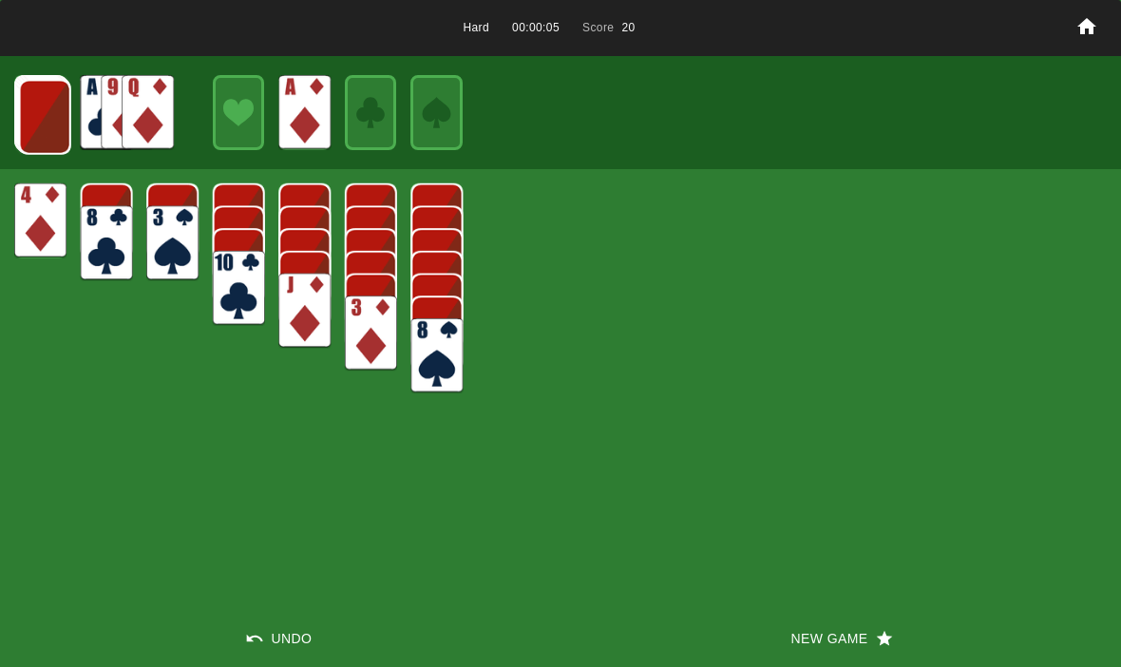
click at [31, 126] on img at bounding box center [45, 117] width 52 height 75
click at [41, 138] on img at bounding box center [44, 116] width 52 height 75
click at [34, 116] on img at bounding box center [43, 115] width 52 height 75
click at [41, 119] on img at bounding box center [42, 114] width 52 height 75
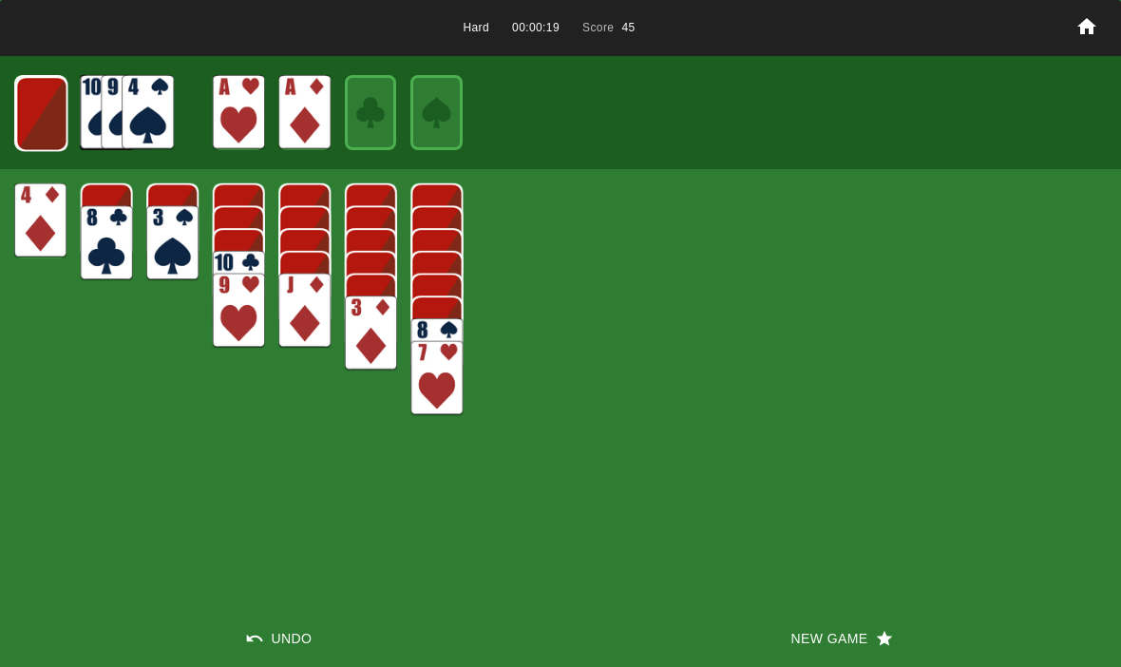
click at [36, 118] on img at bounding box center [41, 113] width 52 height 75
click at [27, 114] on img at bounding box center [40, 113] width 51 height 75
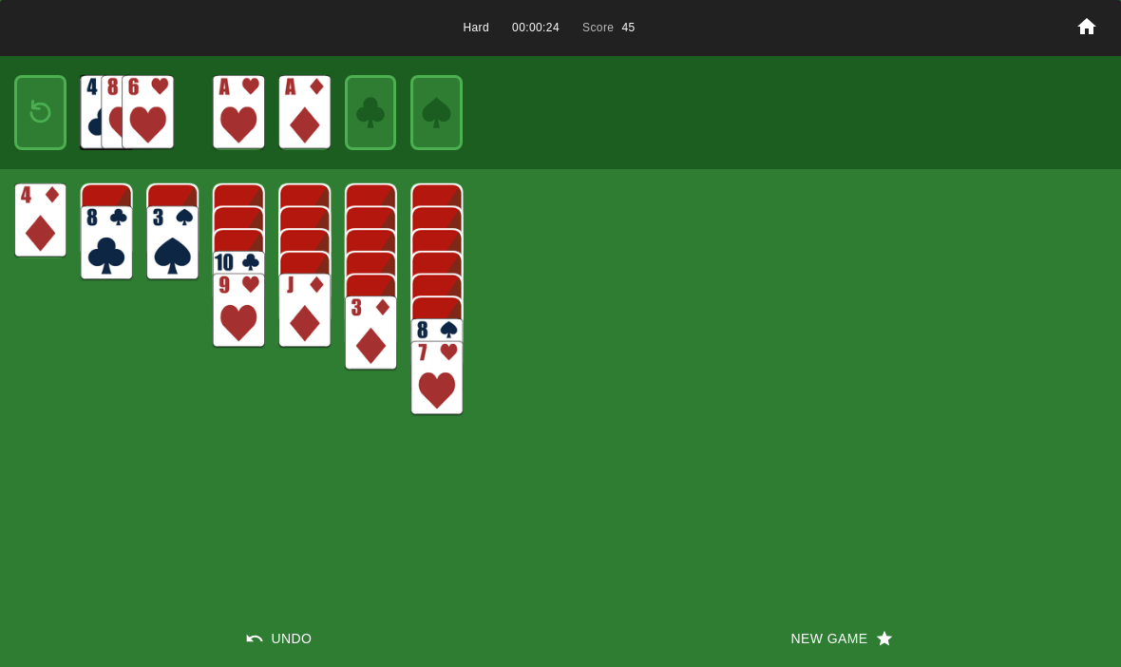
click at [46, 135] on img at bounding box center [40, 112] width 31 height 45
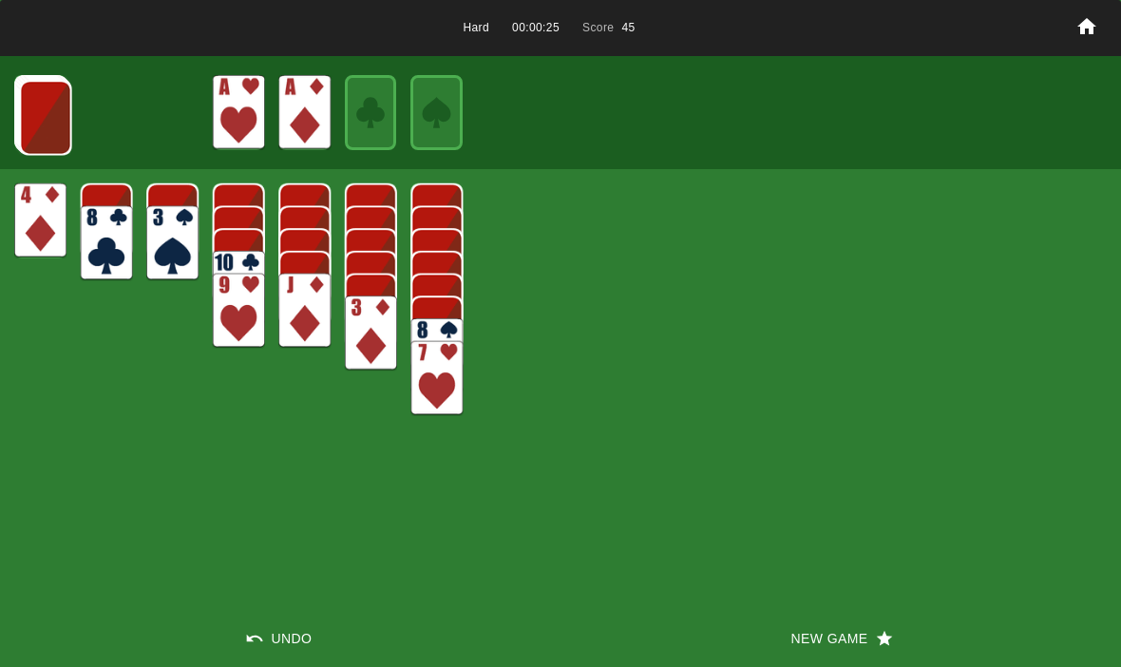
click at [38, 116] on img at bounding box center [46, 117] width 52 height 75
click at [42, 113] on img at bounding box center [45, 117] width 52 height 75
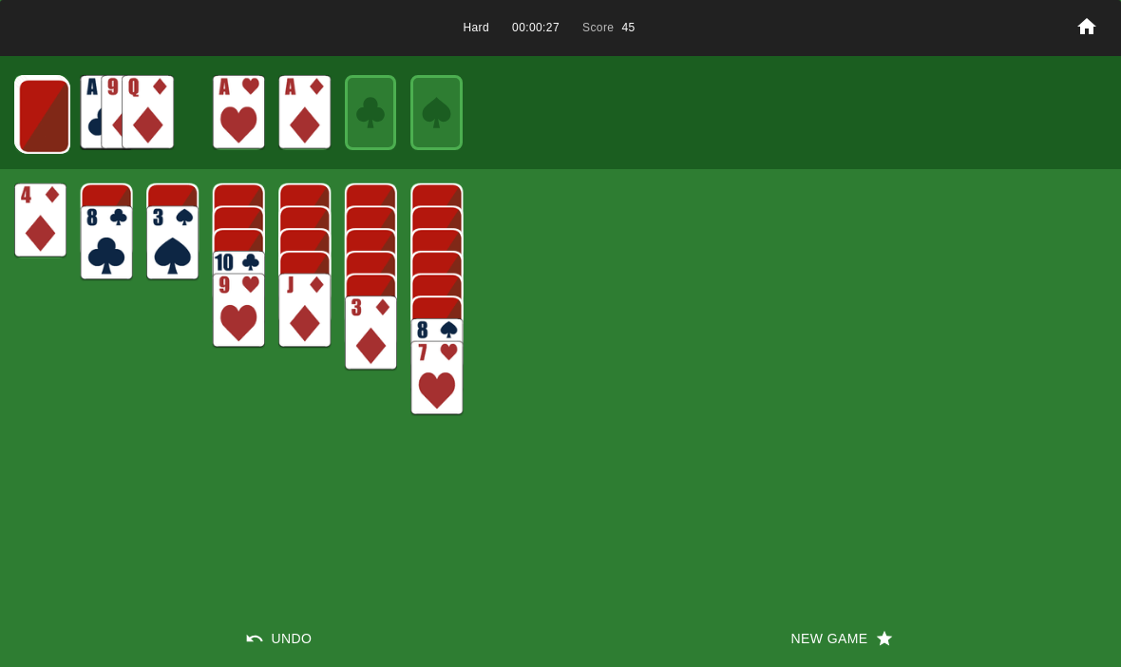
click at [39, 114] on img at bounding box center [44, 116] width 52 height 75
click at [45, 115] on img at bounding box center [43, 115] width 52 height 75
click at [39, 119] on img at bounding box center [42, 114] width 52 height 75
click at [53, 132] on img at bounding box center [41, 113] width 52 height 75
click at [43, 115] on img at bounding box center [40, 113] width 51 height 75
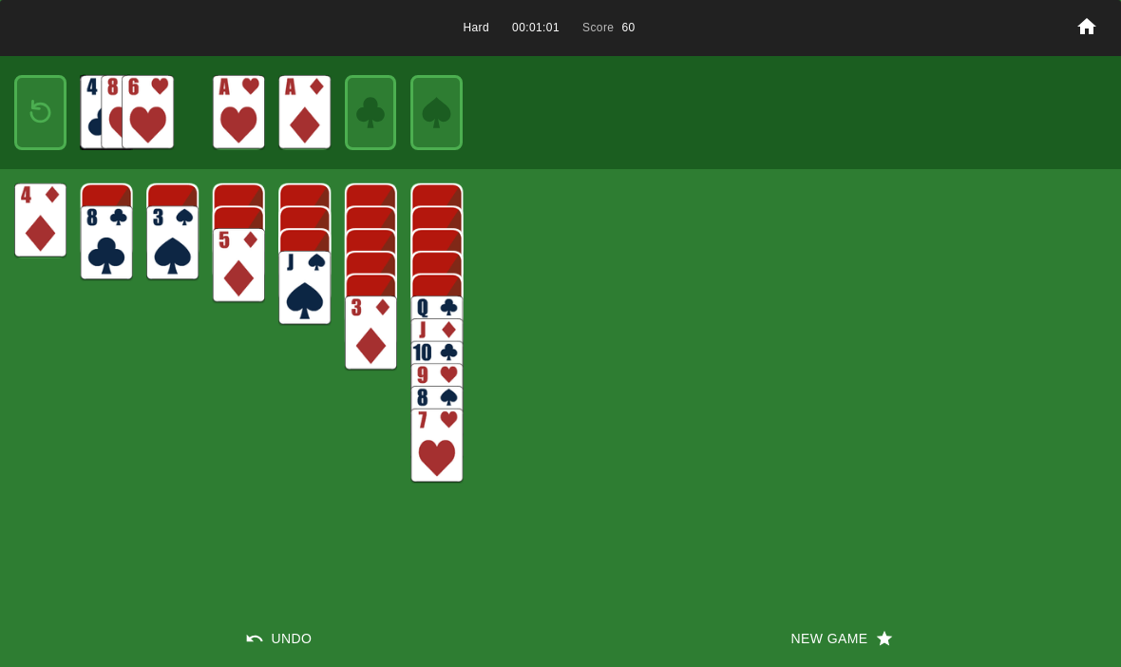
click at [47, 115] on img at bounding box center [40, 112] width 31 height 45
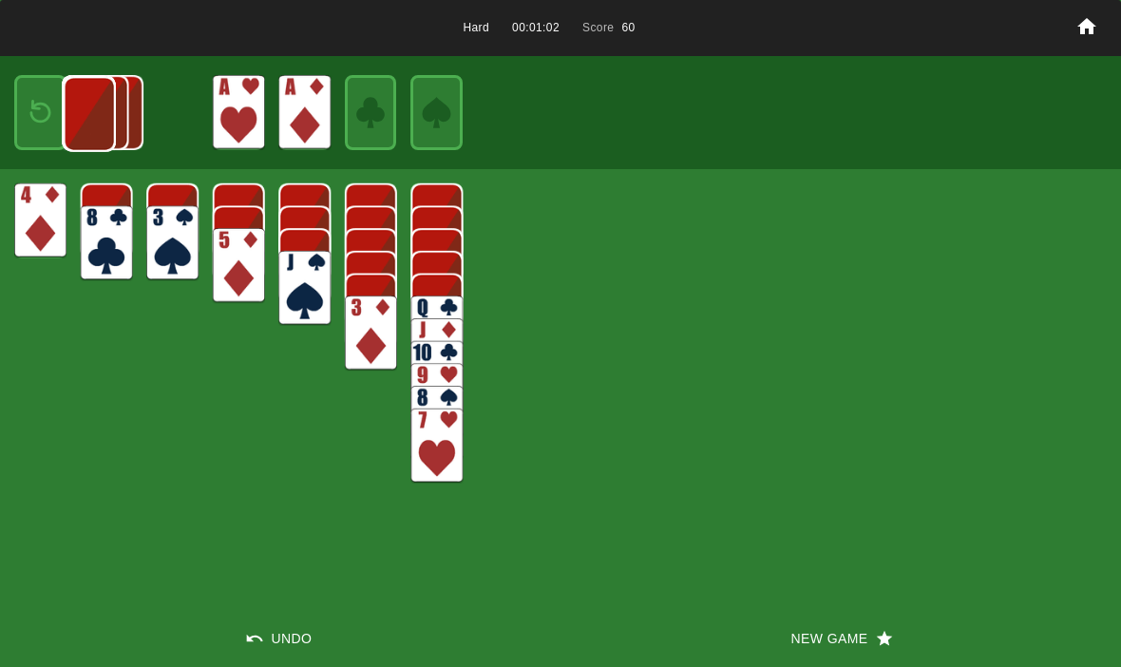
click at [64, 119] on img at bounding box center [90, 114] width 52 height 75
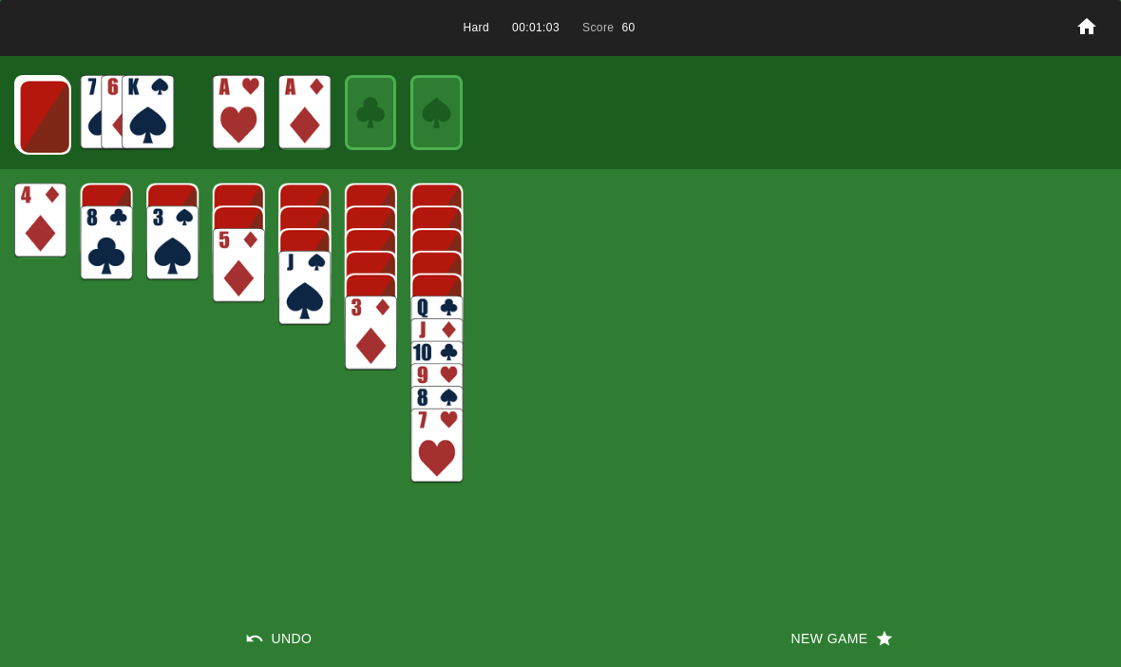
click at [25, 117] on img at bounding box center [45, 117] width 52 height 75
click at [25, 117] on img at bounding box center [44, 116] width 52 height 75
click at [36, 118] on img at bounding box center [43, 115] width 52 height 75
click at [45, 135] on img at bounding box center [42, 114] width 52 height 75
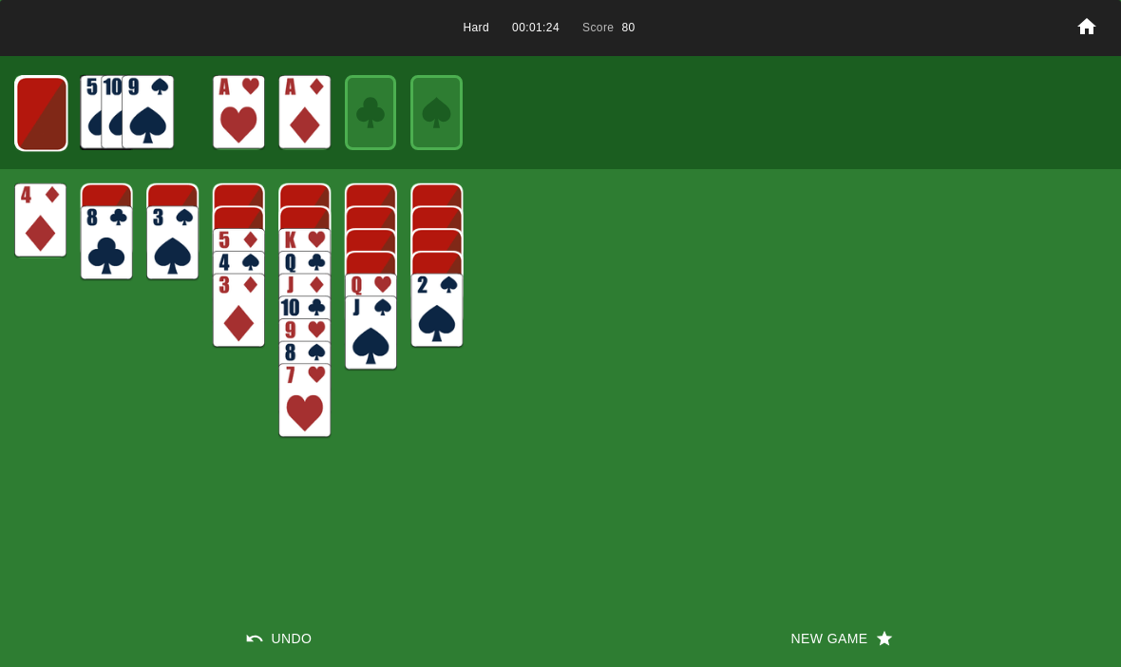
click at [45, 107] on img at bounding box center [41, 113] width 52 height 75
click at [49, 106] on img at bounding box center [40, 113] width 51 height 75
click at [38, 102] on img at bounding box center [40, 112] width 31 height 45
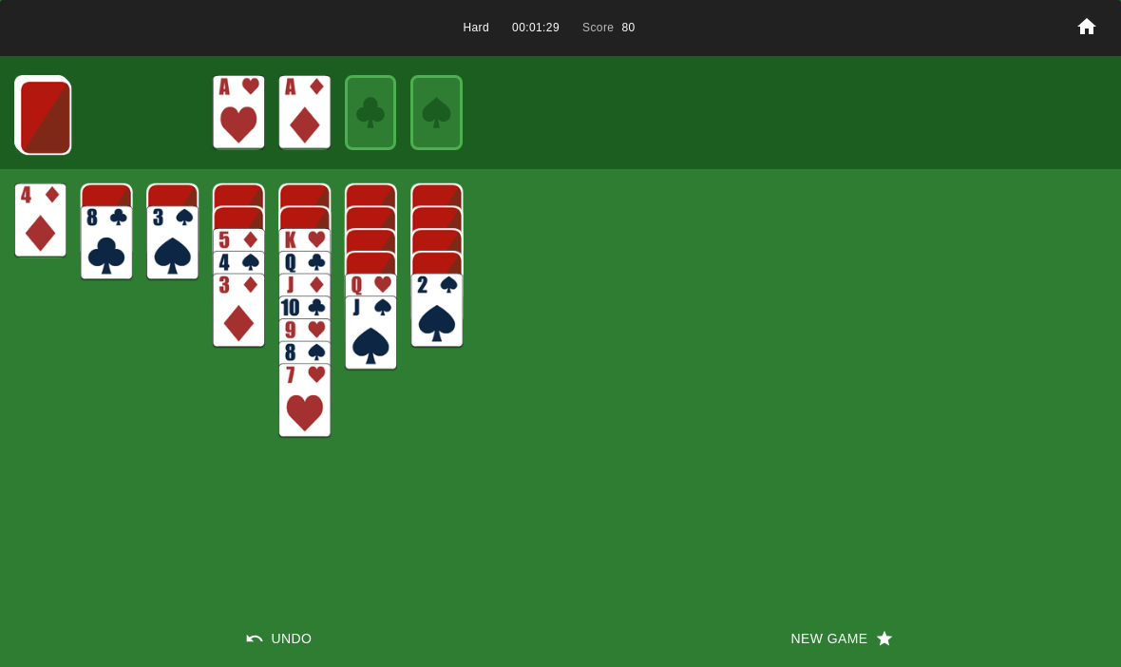
click at [47, 105] on img at bounding box center [45, 117] width 52 height 75
click at [43, 115] on img at bounding box center [44, 116] width 52 height 75
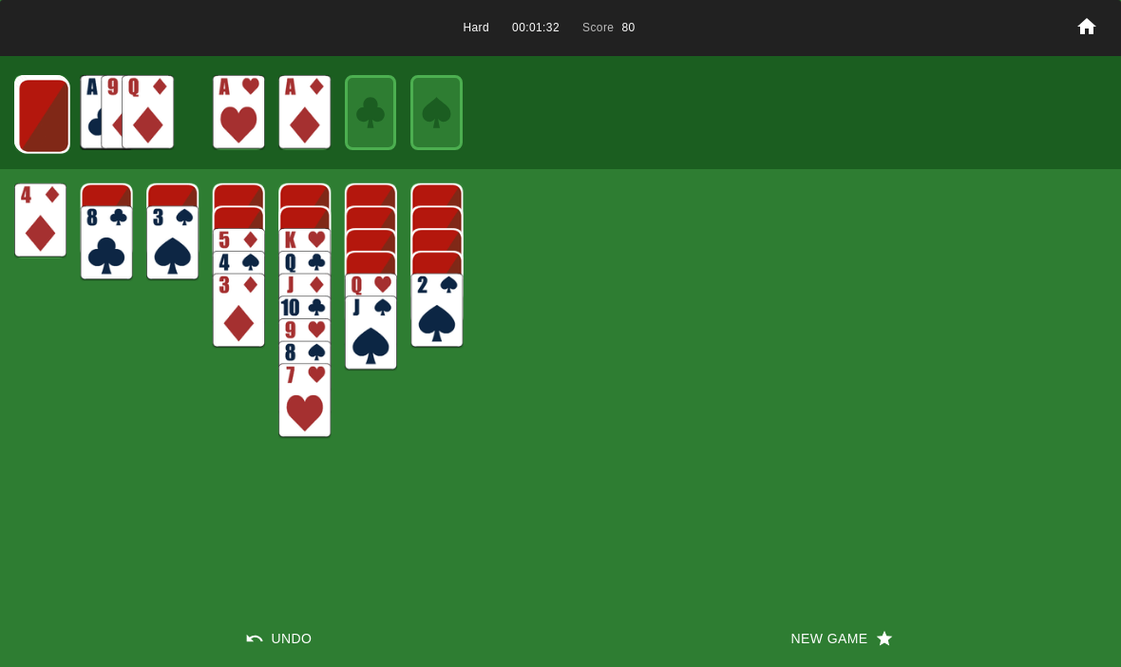
click at [42, 129] on img at bounding box center [44, 116] width 52 height 75
click at [48, 121] on img at bounding box center [43, 115] width 52 height 75
click at [43, 135] on img at bounding box center [42, 114] width 52 height 75
click at [46, 132] on img at bounding box center [41, 113] width 52 height 75
click at [48, 108] on img at bounding box center [40, 112] width 52 height 75
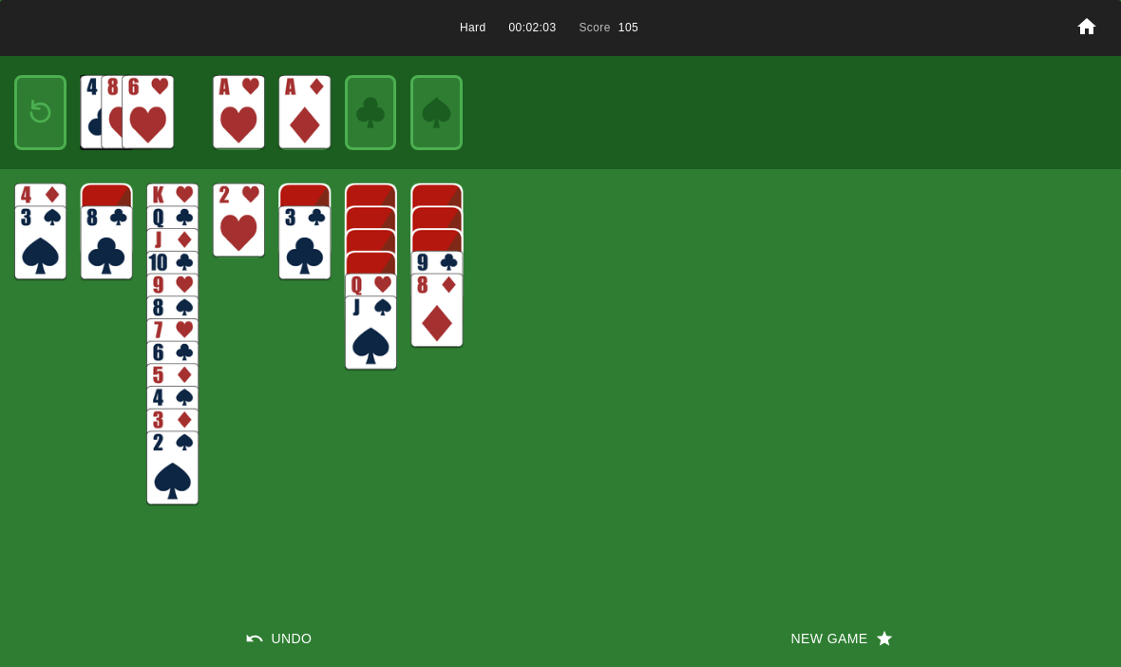
click at [28, 114] on img at bounding box center [40, 112] width 31 height 45
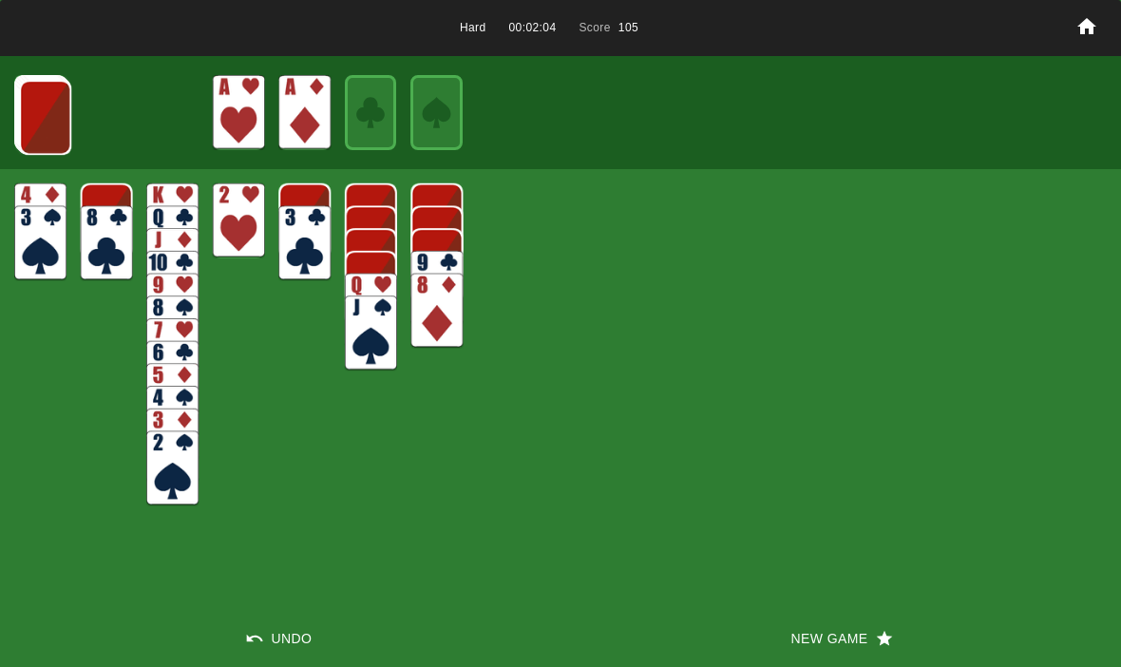
click at [34, 121] on img at bounding box center [45, 117] width 52 height 75
click at [47, 121] on img at bounding box center [44, 116] width 52 height 75
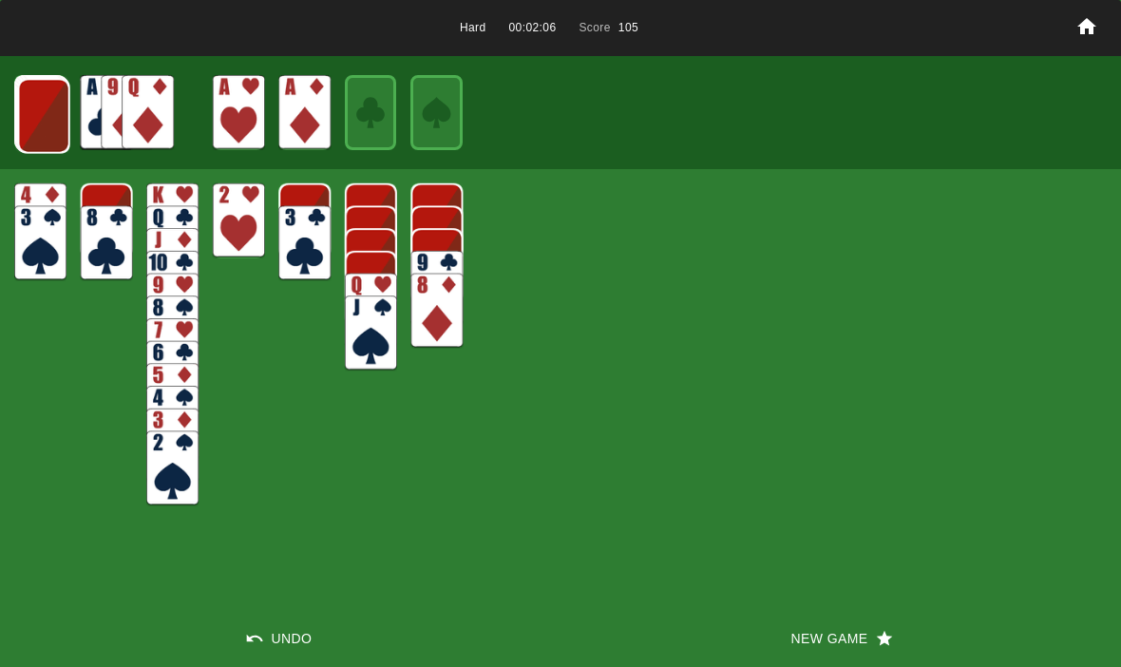
click at [30, 121] on img at bounding box center [44, 116] width 52 height 75
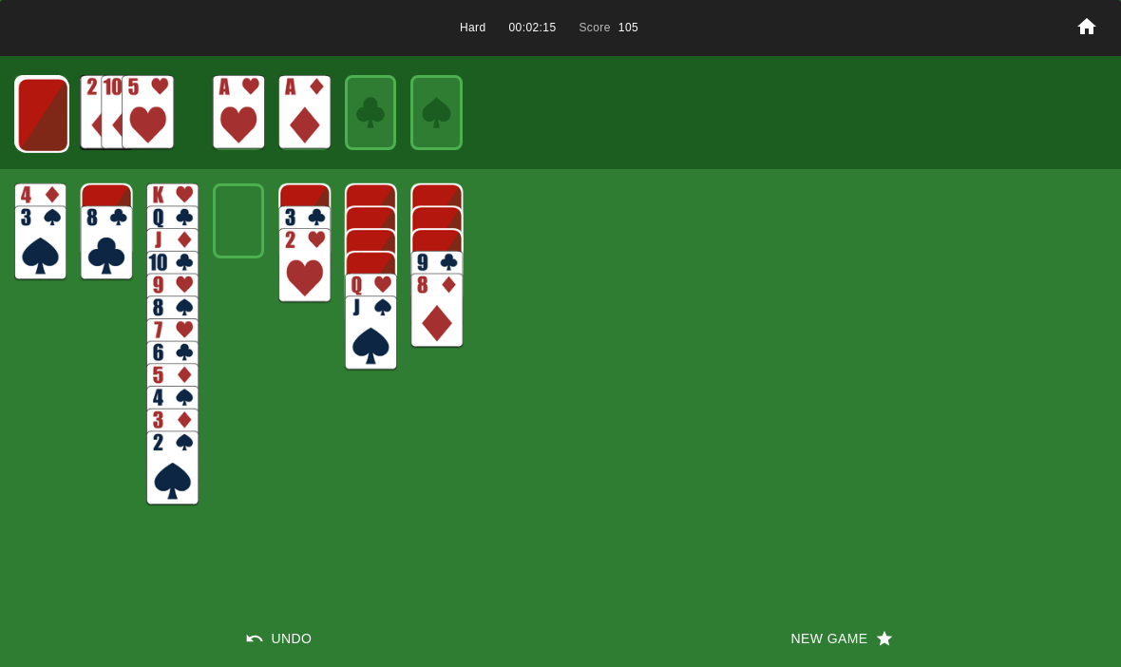
click at [33, 104] on img at bounding box center [43, 115] width 52 height 75
click at [37, 119] on img at bounding box center [42, 114] width 52 height 75
click at [49, 129] on img at bounding box center [41, 113] width 52 height 75
click at [41, 130] on img at bounding box center [40, 112] width 52 height 75
click at [40, 134] on img at bounding box center [40, 112] width 31 height 45
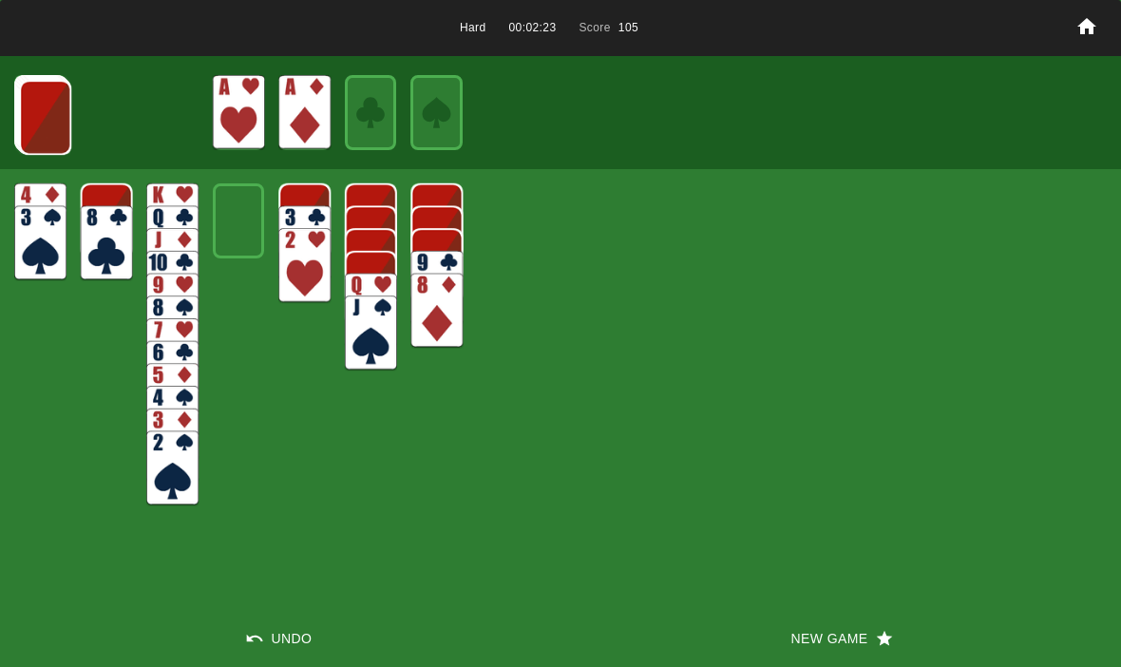
click at [47, 130] on img at bounding box center [45, 117] width 52 height 75
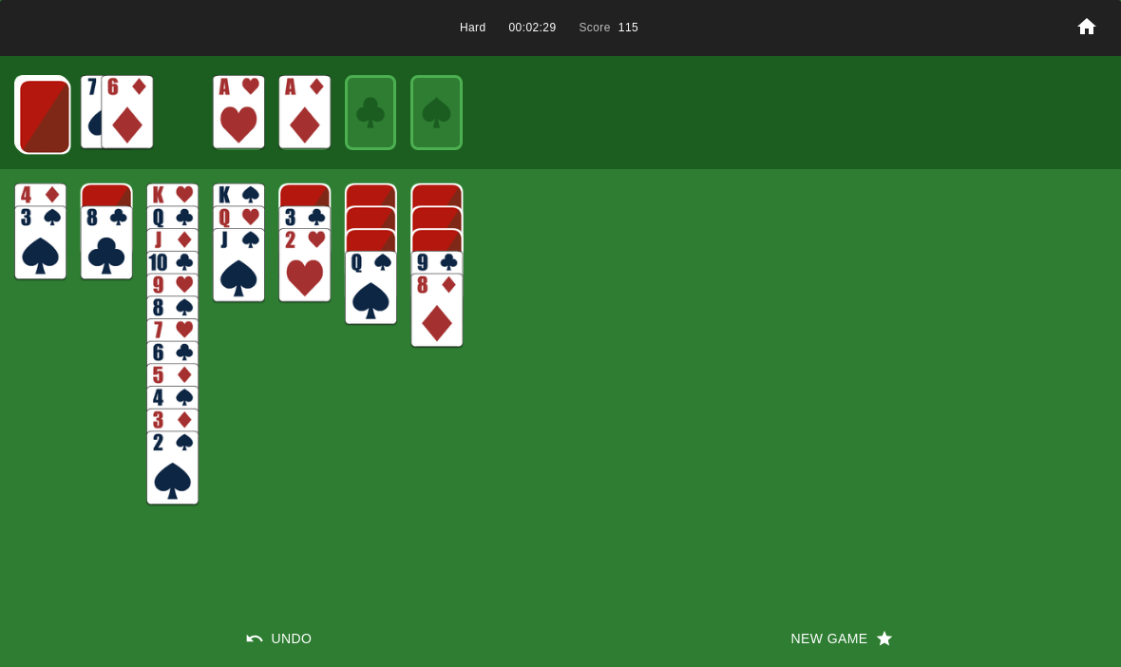
click at [259, 625] on button "Undo" at bounding box center [280, 638] width 560 height 57
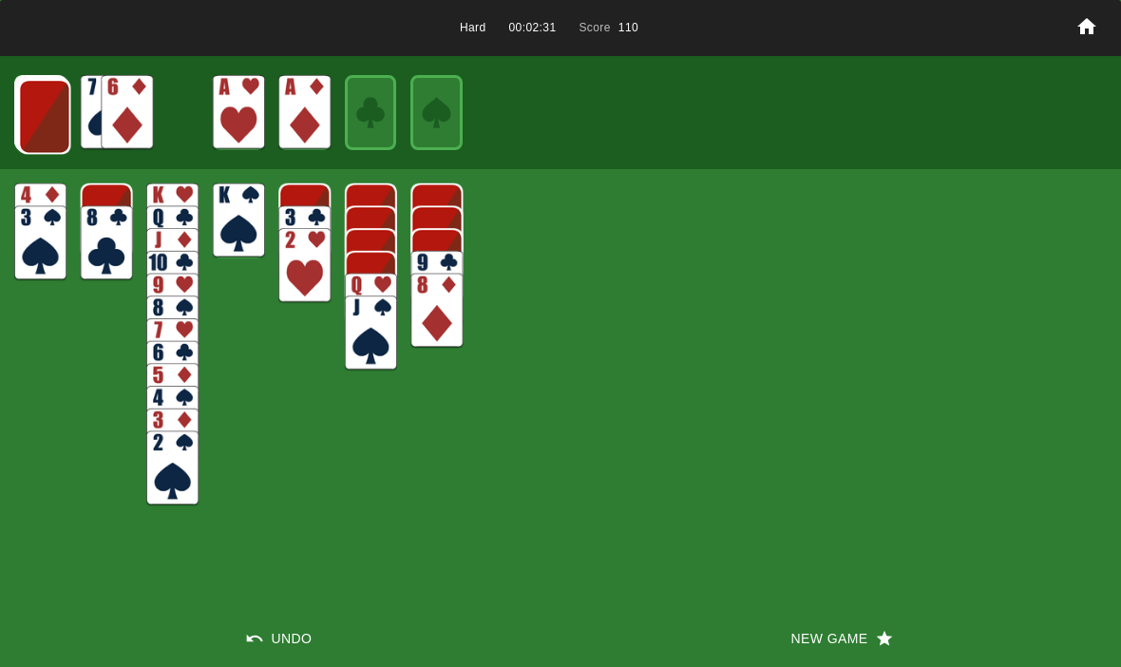
click at [51, 140] on img at bounding box center [44, 116] width 52 height 75
click at [39, 123] on img at bounding box center [44, 116] width 52 height 75
click at [41, 118] on img at bounding box center [43, 115] width 52 height 75
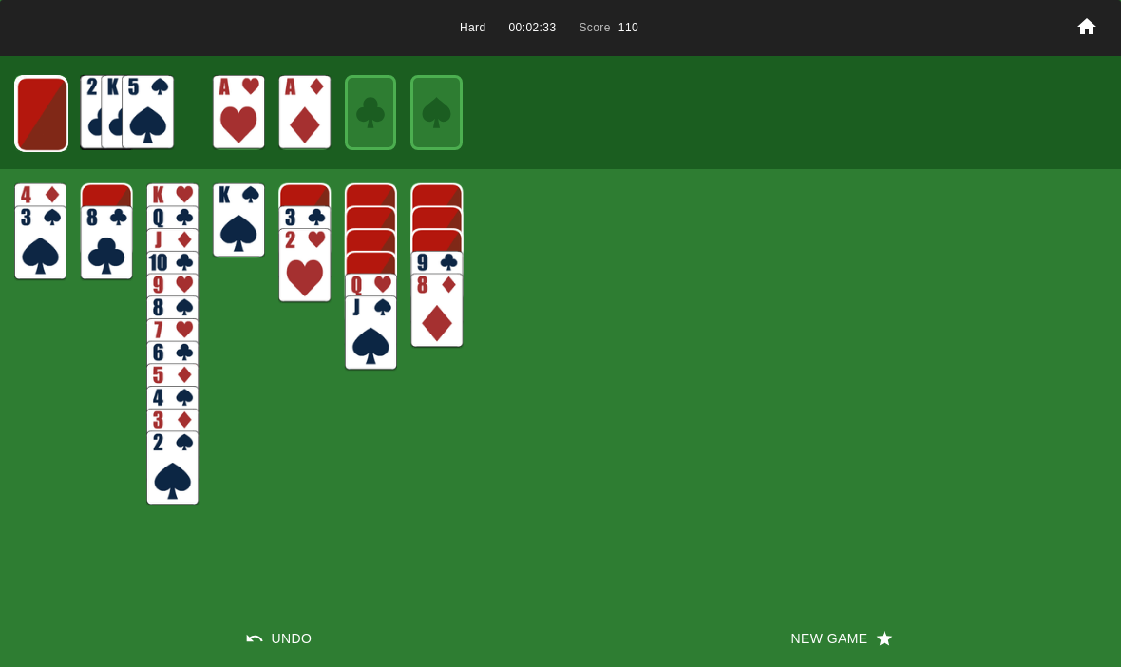
click at [41, 130] on img at bounding box center [42, 114] width 52 height 75
click at [44, 120] on img at bounding box center [41, 113] width 52 height 75
click at [37, 118] on img at bounding box center [40, 112] width 52 height 75
click at [46, 121] on img at bounding box center [40, 112] width 31 height 45
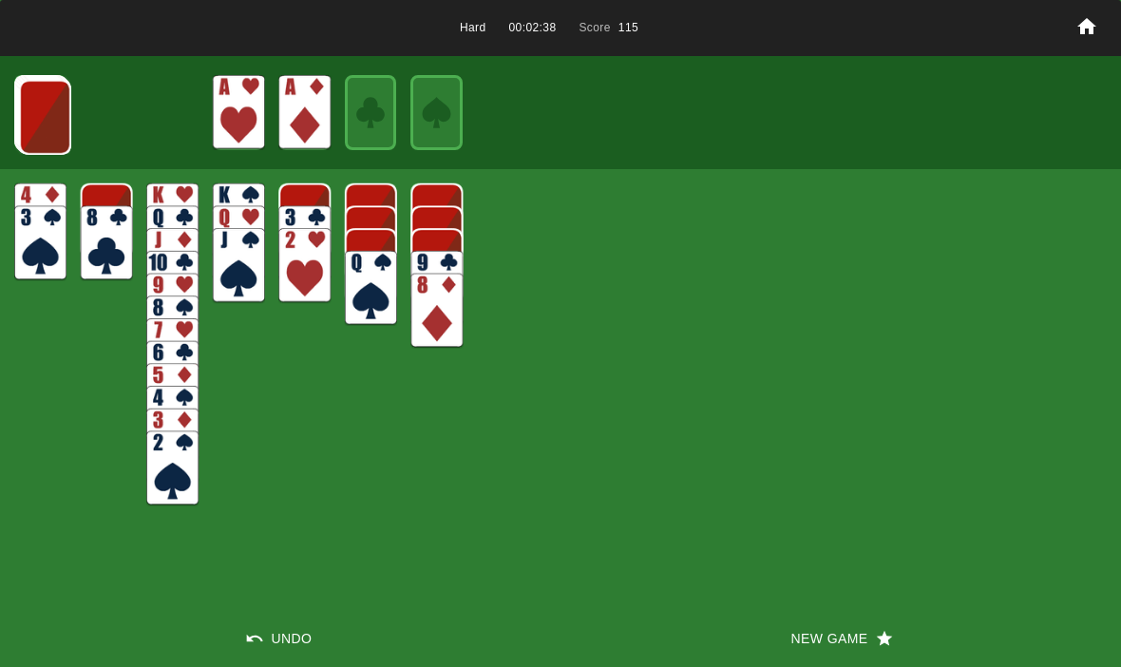
click at [280, 628] on button "Undo" at bounding box center [280, 638] width 560 height 57
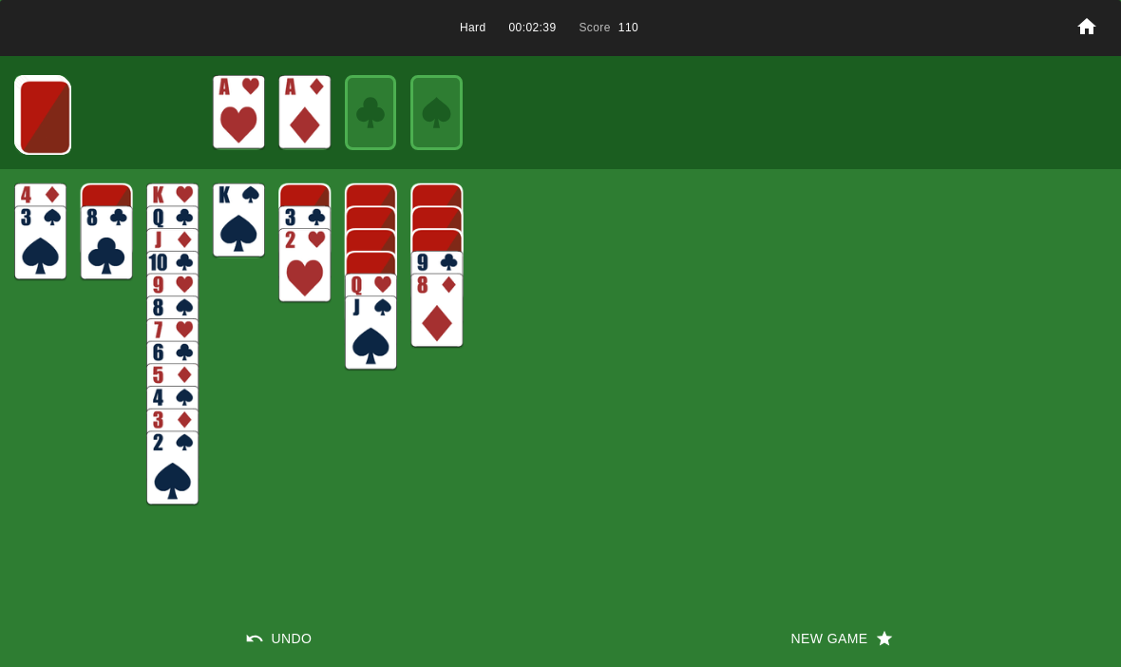
click at [45, 97] on img at bounding box center [45, 117] width 52 height 75
click at [41, 111] on img at bounding box center [44, 116] width 52 height 75
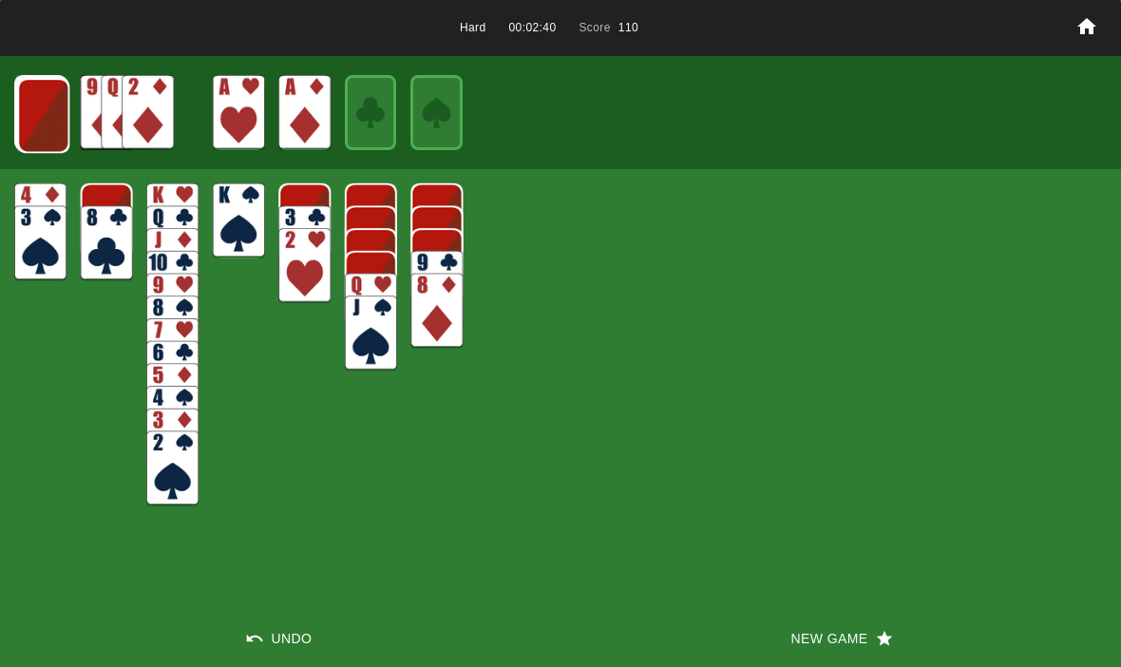
click at [47, 111] on img at bounding box center [43, 115] width 52 height 75
click at [47, 109] on img at bounding box center [43, 114] width 52 height 75
click at [32, 119] on img at bounding box center [42, 114] width 52 height 75
click at [33, 119] on img at bounding box center [40, 113] width 51 height 75
click at [25, 110] on img at bounding box center [39, 112] width 51 height 75
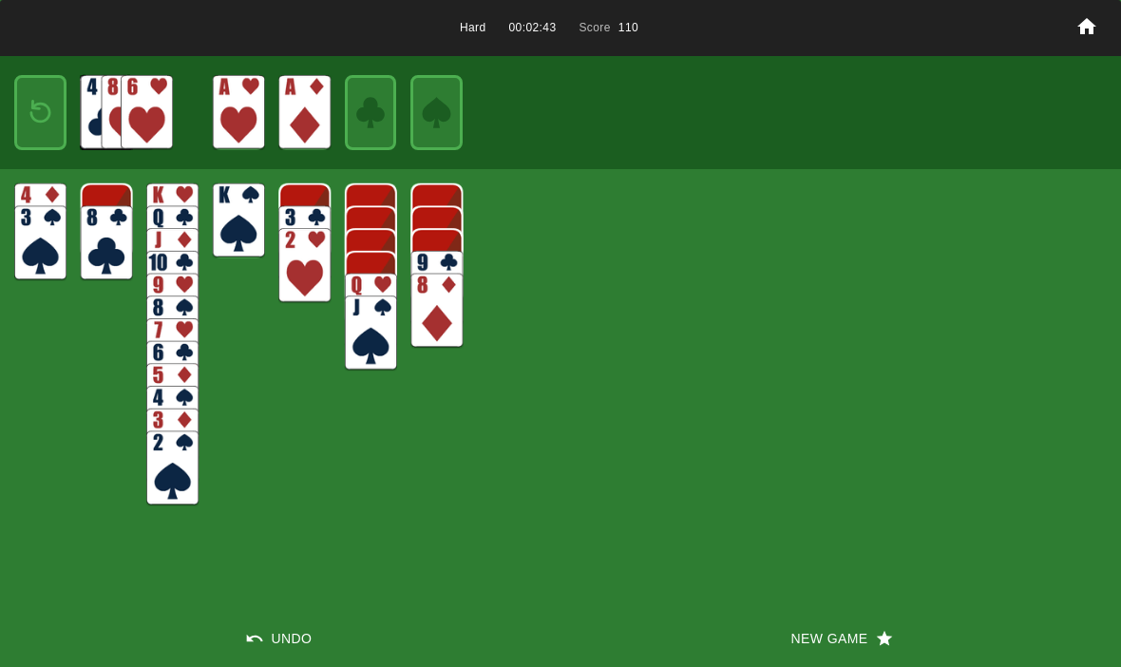
click at [33, 123] on img at bounding box center [40, 112] width 31 height 45
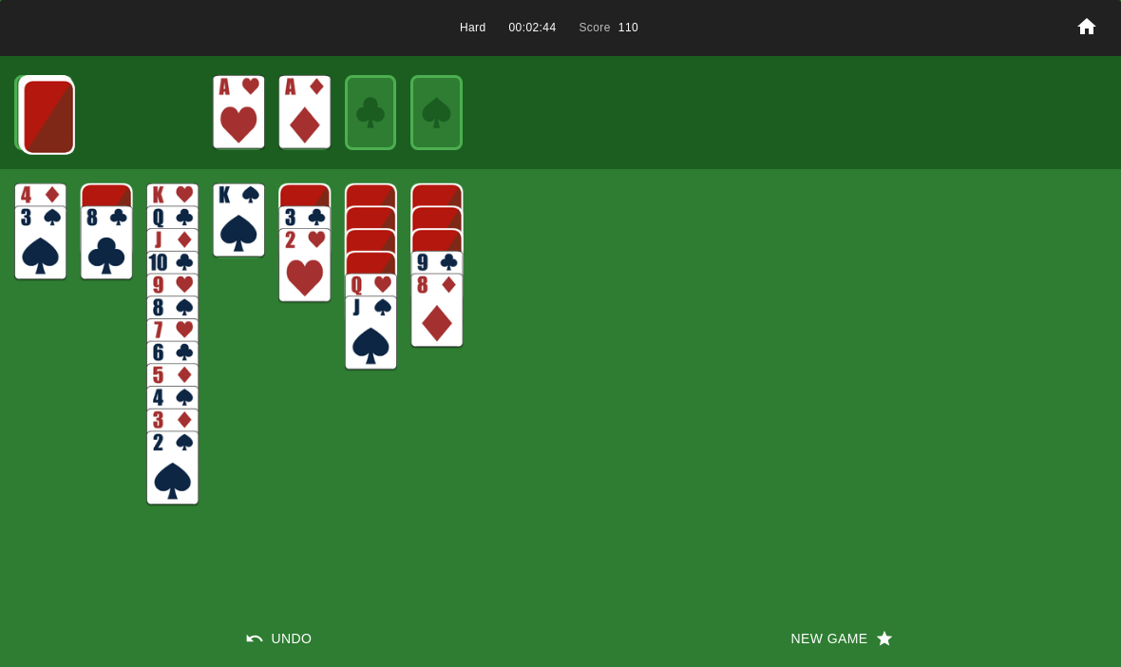
click at [31, 113] on img at bounding box center [48, 117] width 51 height 75
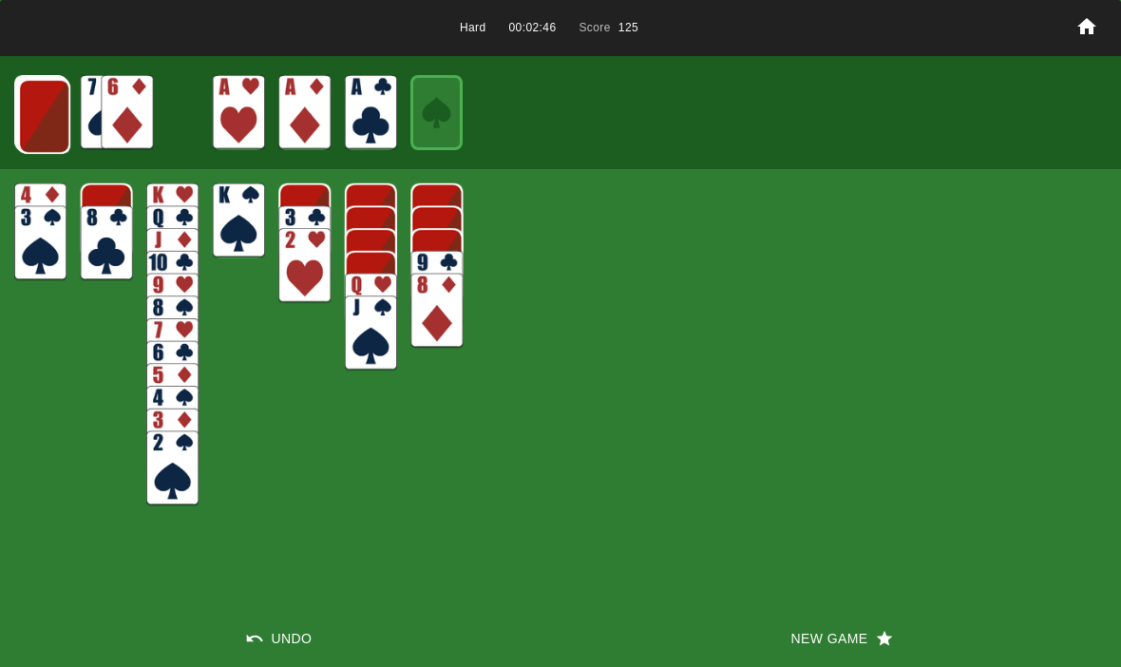
click at [28, 116] on img at bounding box center [44, 116] width 52 height 75
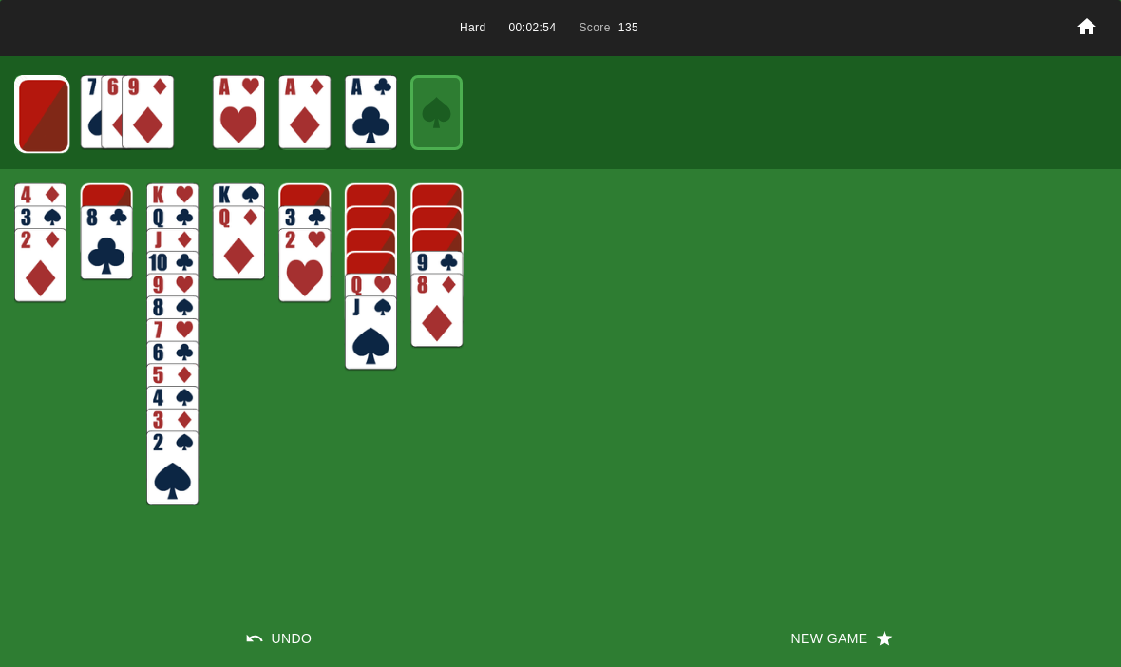
click at [47, 114] on img at bounding box center [43, 115] width 52 height 75
click at [42, 121] on img at bounding box center [43, 114] width 52 height 75
click at [47, 123] on img at bounding box center [42, 114] width 52 height 75
click at [35, 100] on img at bounding box center [40, 113] width 51 height 75
click at [36, 107] on img at bounding box center [39, 112] width 51 height 75
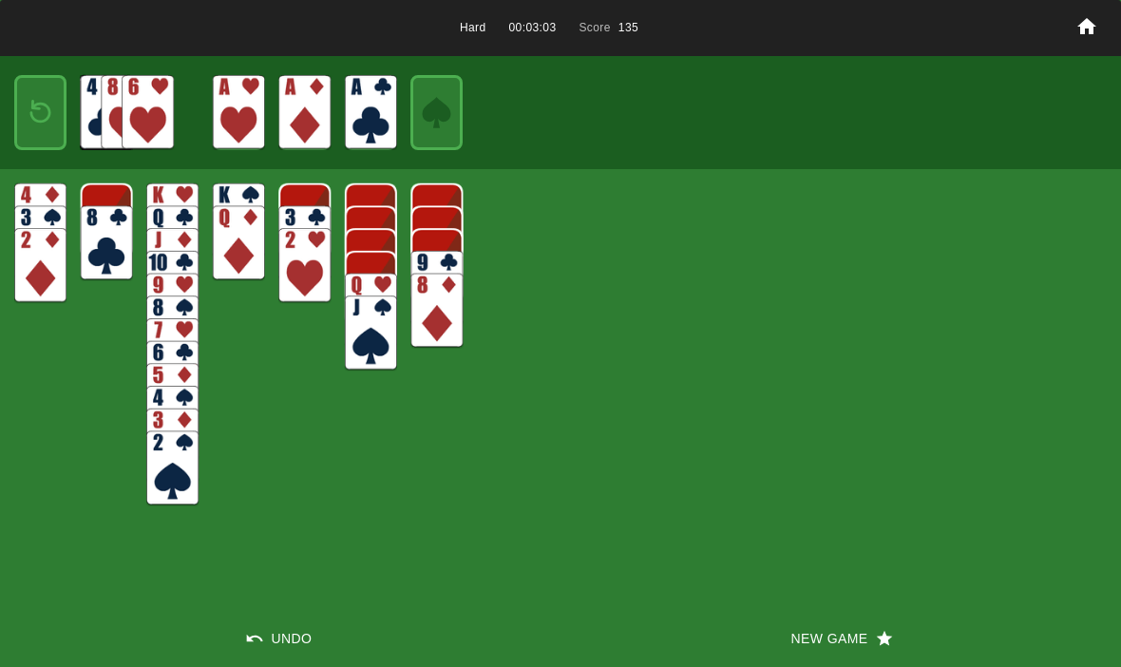
click at [797, 641] on button "New Game" at bounding box center [840, 638] width 560 height 57
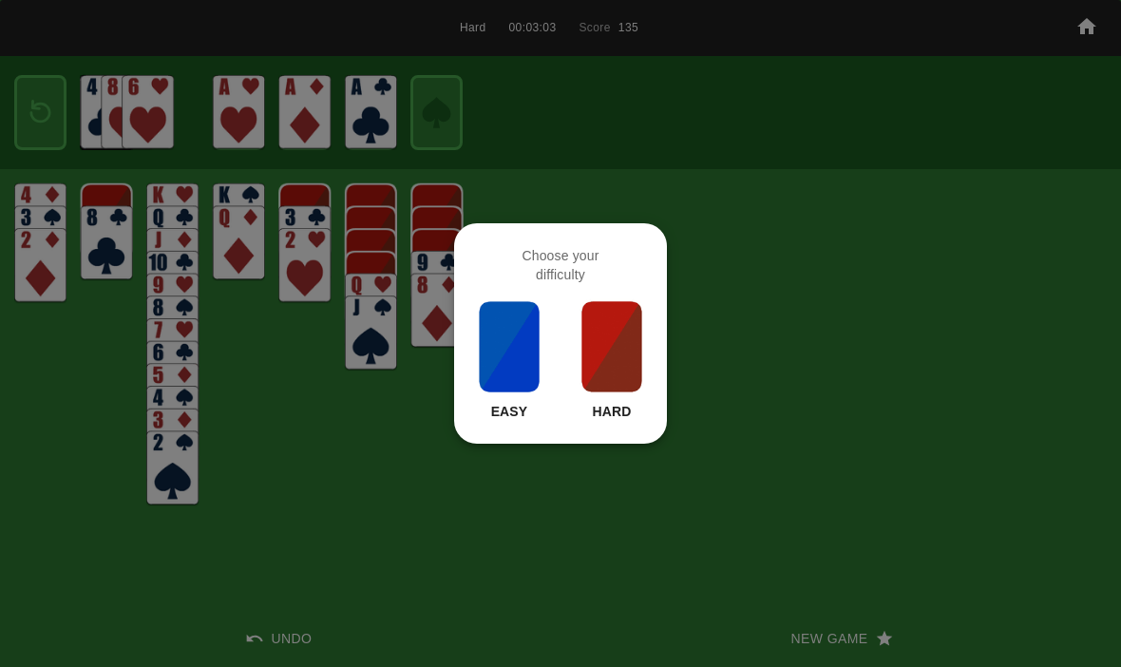
click at [605, 378] on img at bounding box center [611, 346] width 65 height 95
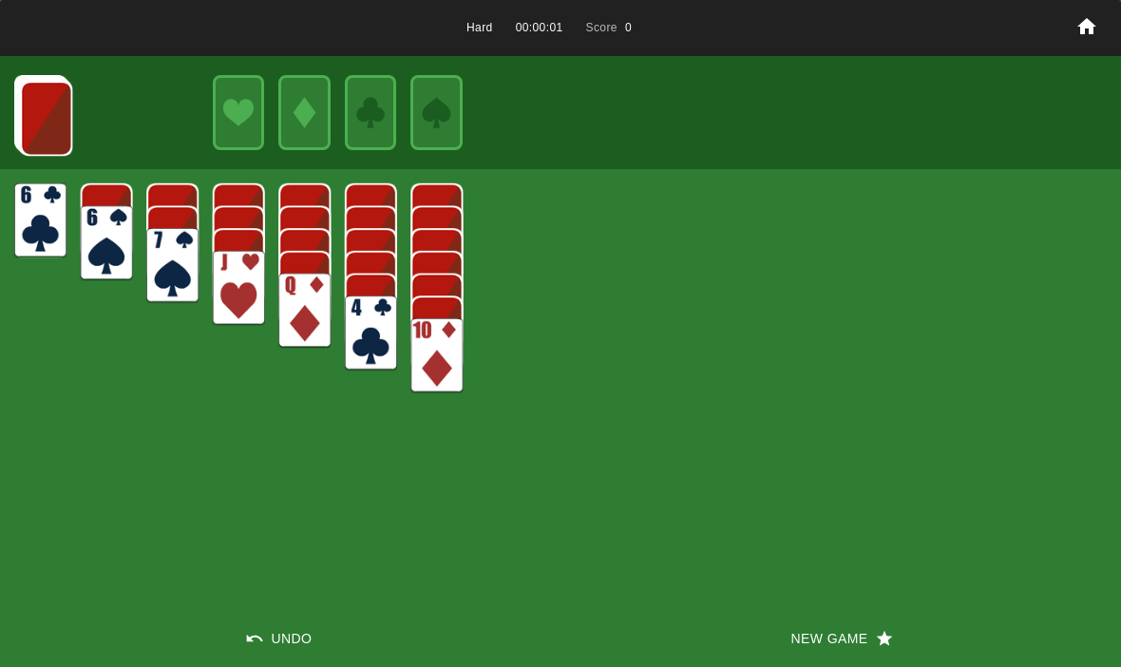
click at [792, 641] on button "New Game" at bounding box center [840, 638] width 560 height 57
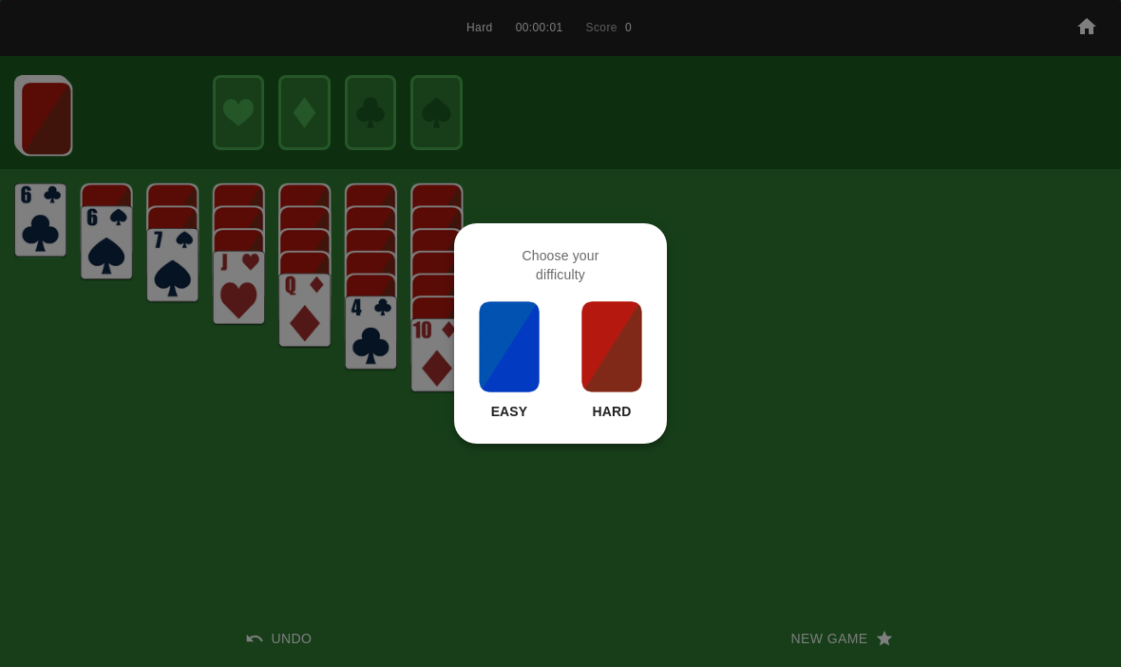
click at [608, 380] on img at bounding box center [611, 346] width 65 height 95
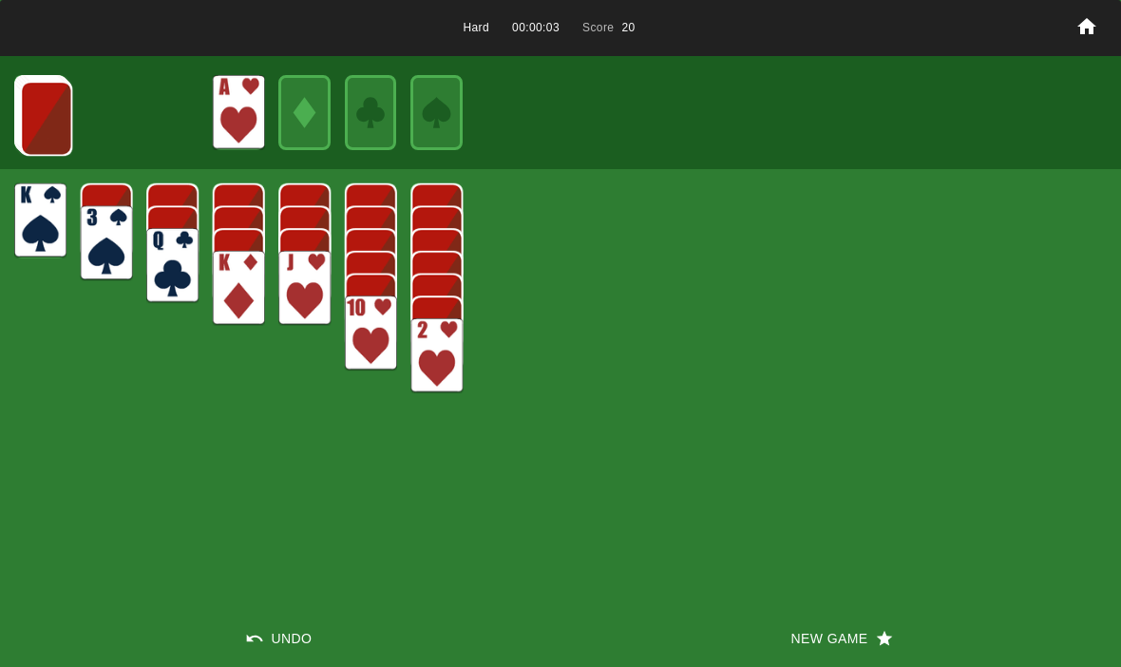
click at [60, 125] on img at bounding box center [46, 118] width 52 height 75
click at [44, 105] on img at bounding box center [46, 117] width 52 height 75
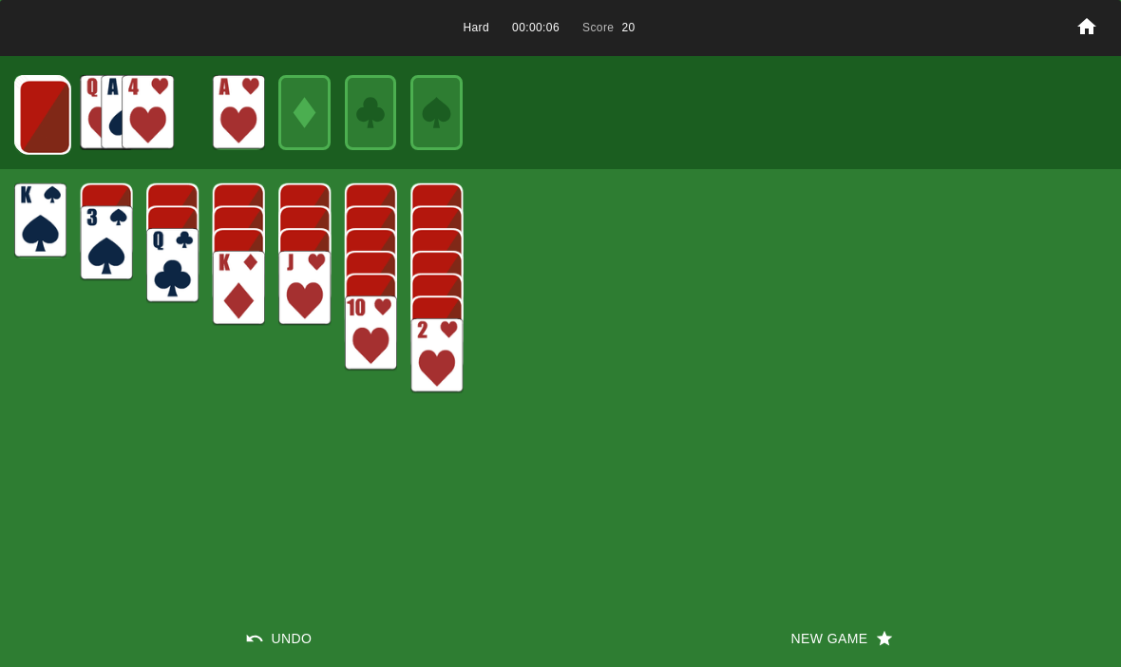
click at [29, 113] on img at bounding box center [45, 117] width 52 height 75
click at [38, 123] on img at bounding box center [44, 116] width 52 height 75
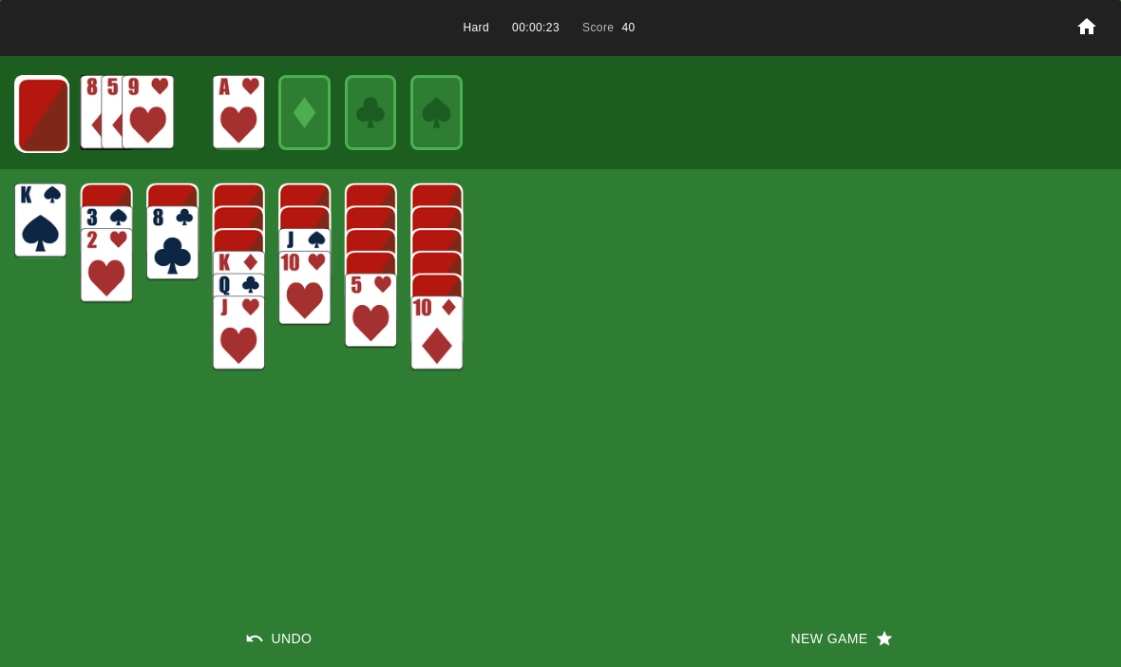
click at [46, 108] on img at bounding box center [43, 115] width 52 height 75
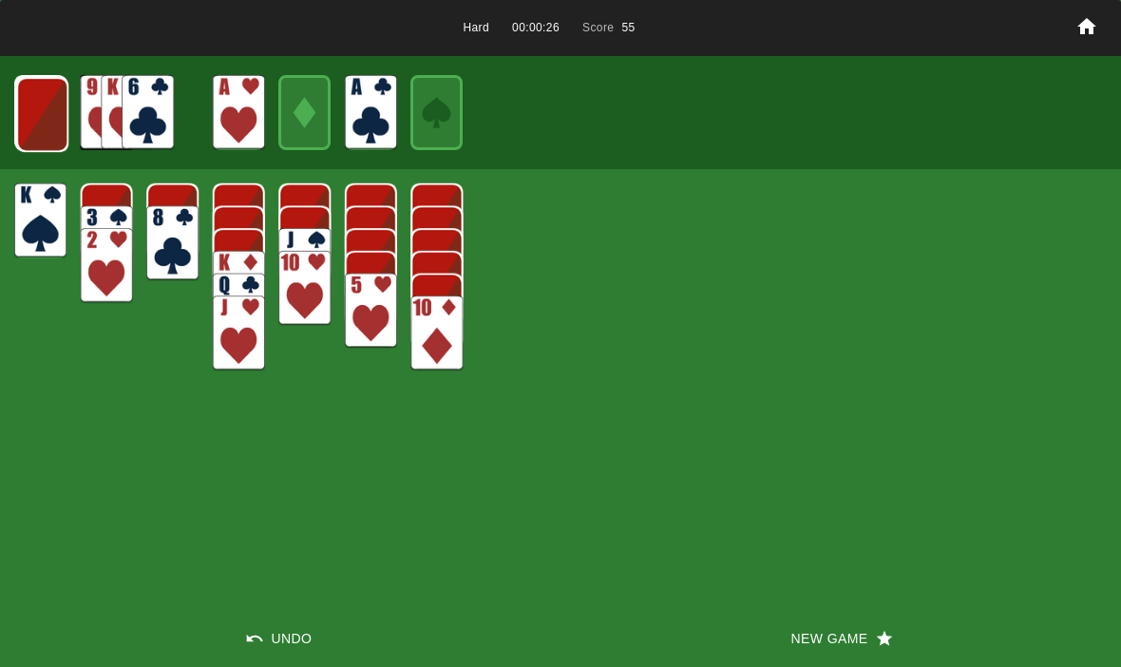
click at [46, 109] on img at bounding box center [42, 114] width 52 height 75
click at [46, 104] on img at bounding box center [41, 113] width 52 height 75
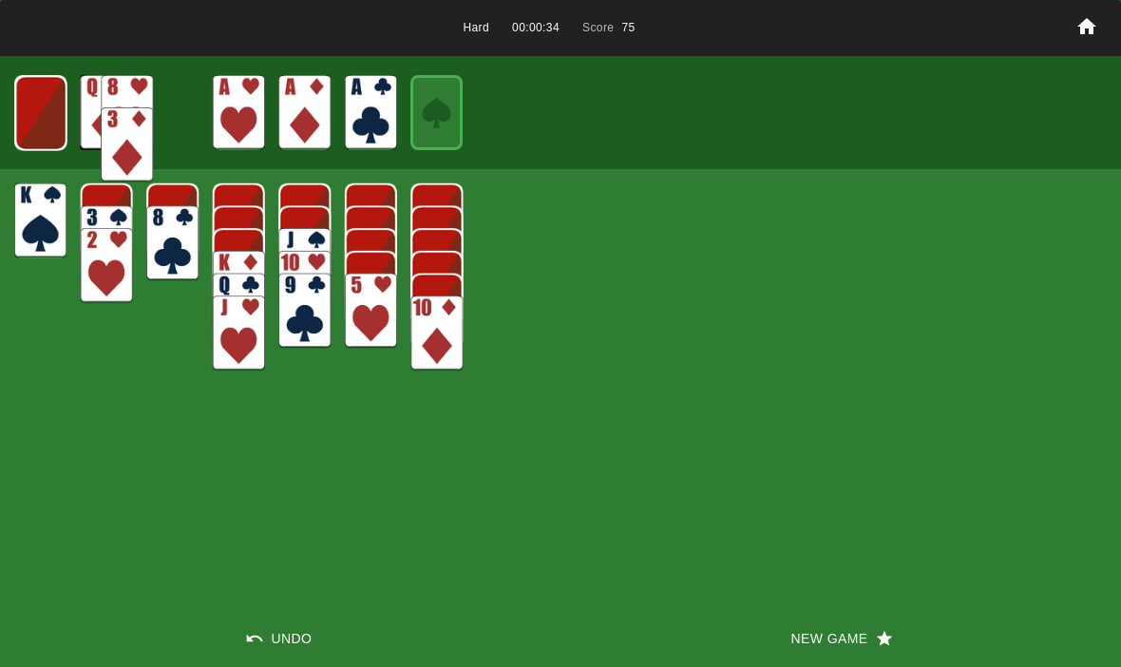
click at [140, 116] on img at bounding box center [127, 144] width 52 height 75
click at [59, 108] on img at bounding box center [40, 113] width 51 height 75
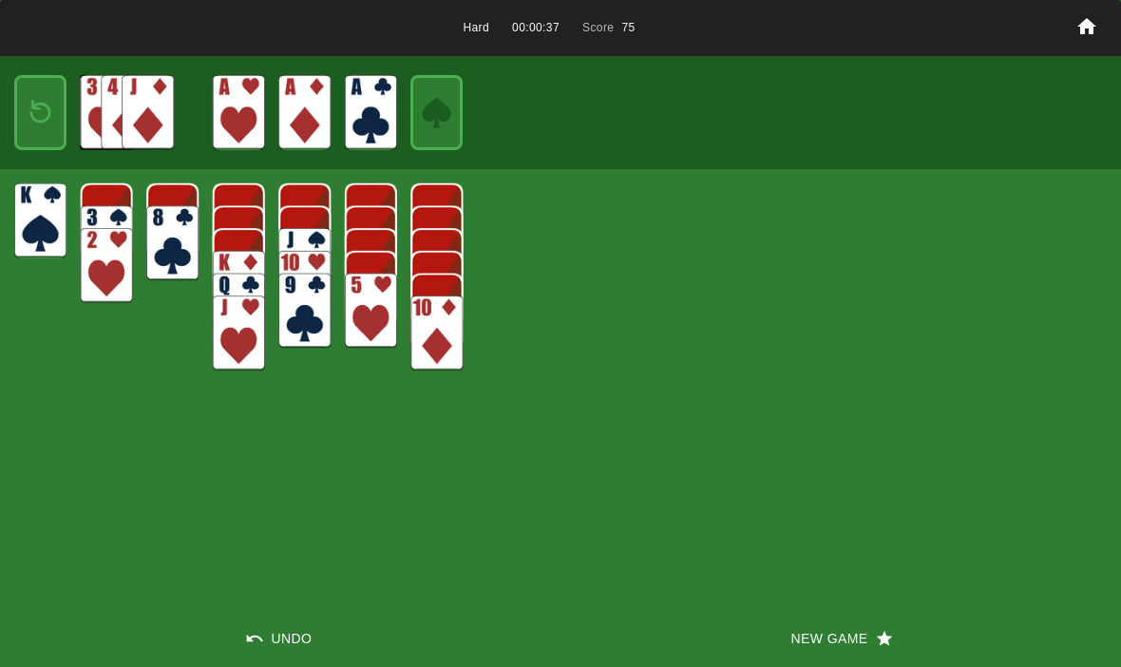
click at [28, 118] on img at bounding box center [40, 112] width 31 height 45
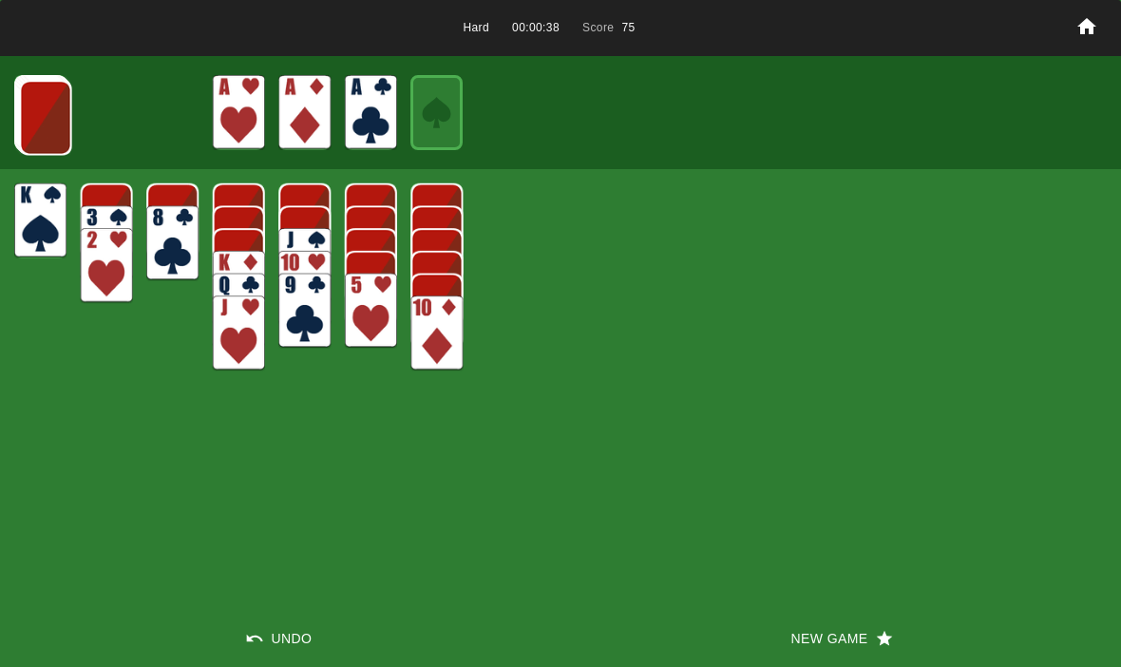
click at [43, 131] on img at bounding box center [46, 117] width 52 height 75
click at [44, 125] on img at bounding box center [45, 117] width 52 height 75
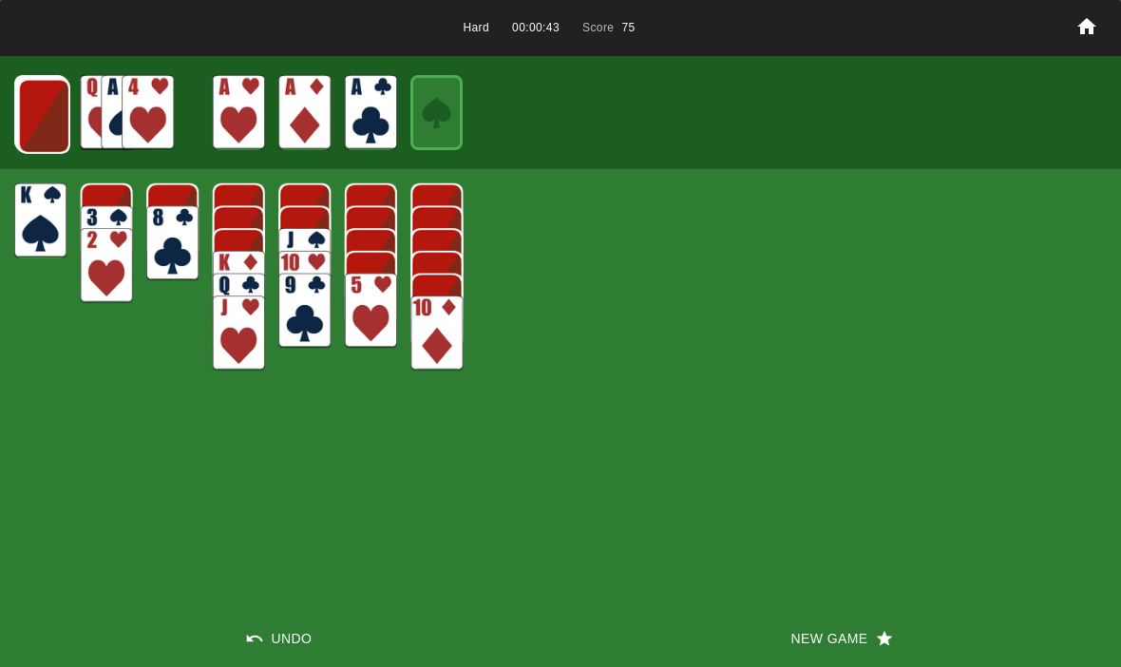
click at [28, 109] on img at bounding box center [44, 116] width 52 height 75
click at [38, 118] on img at bounding box center [43, 115] width 52 height 75
click at [28, 81] on img at bounding box center [42, 114] width 52 height 75
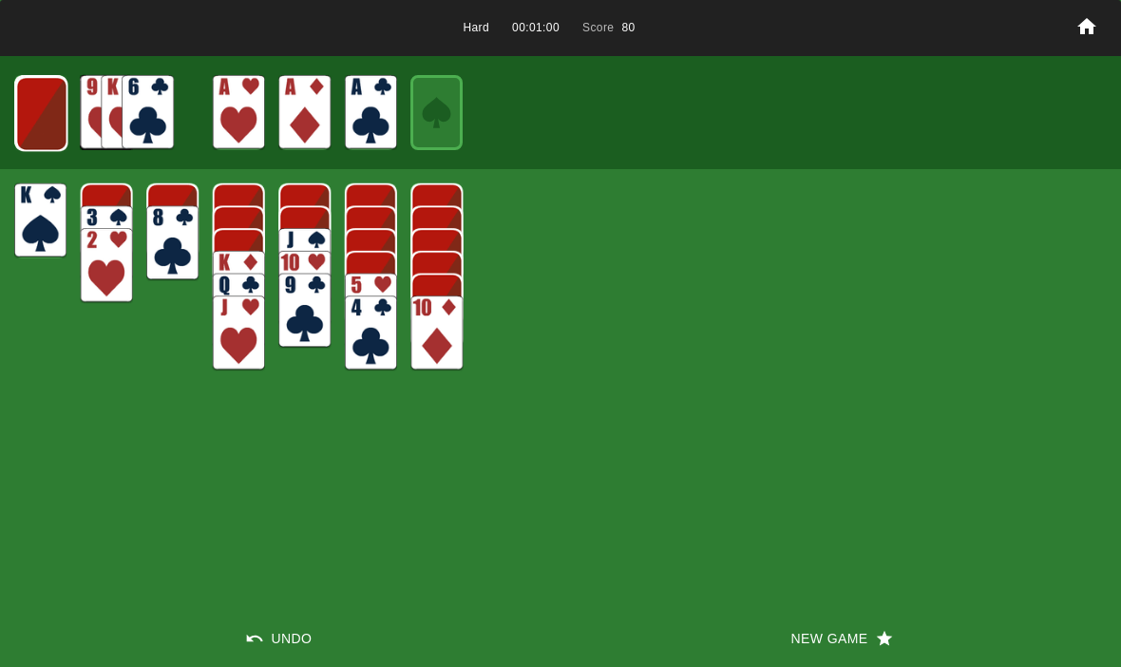
click at [35, 109] on img at bounding box center [41, 113] width 52 height 75
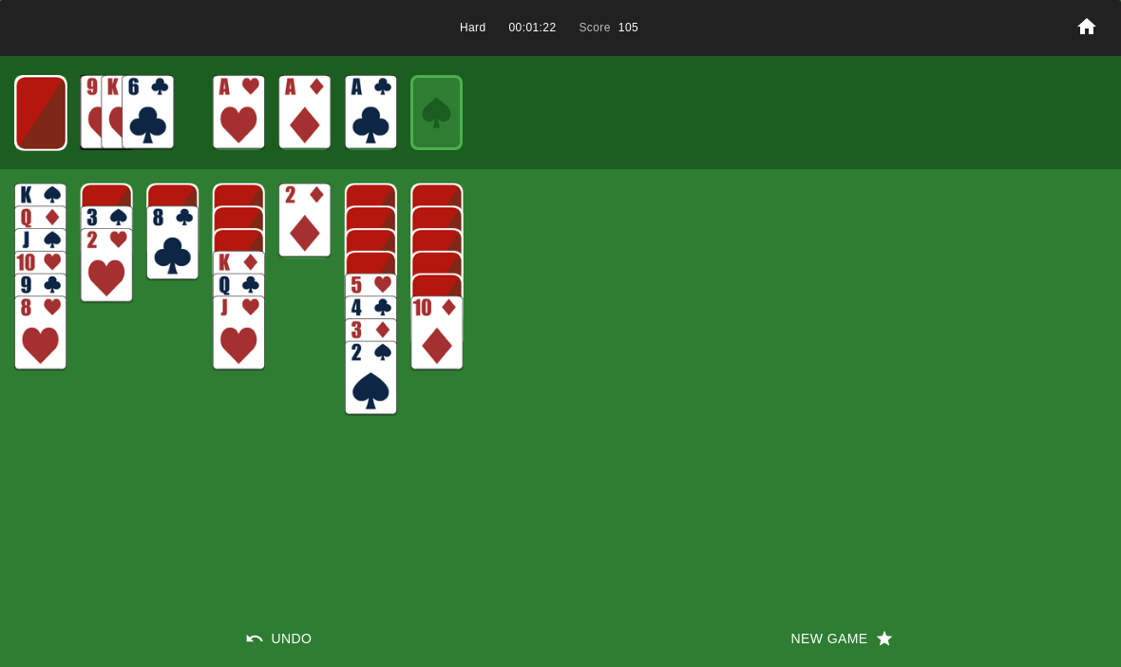
click at [28, 99] on img at bounding box center [40, 113] width 51 height 75
click at [31, 119] on img at bounding box center [40, 112] width 31 height 45
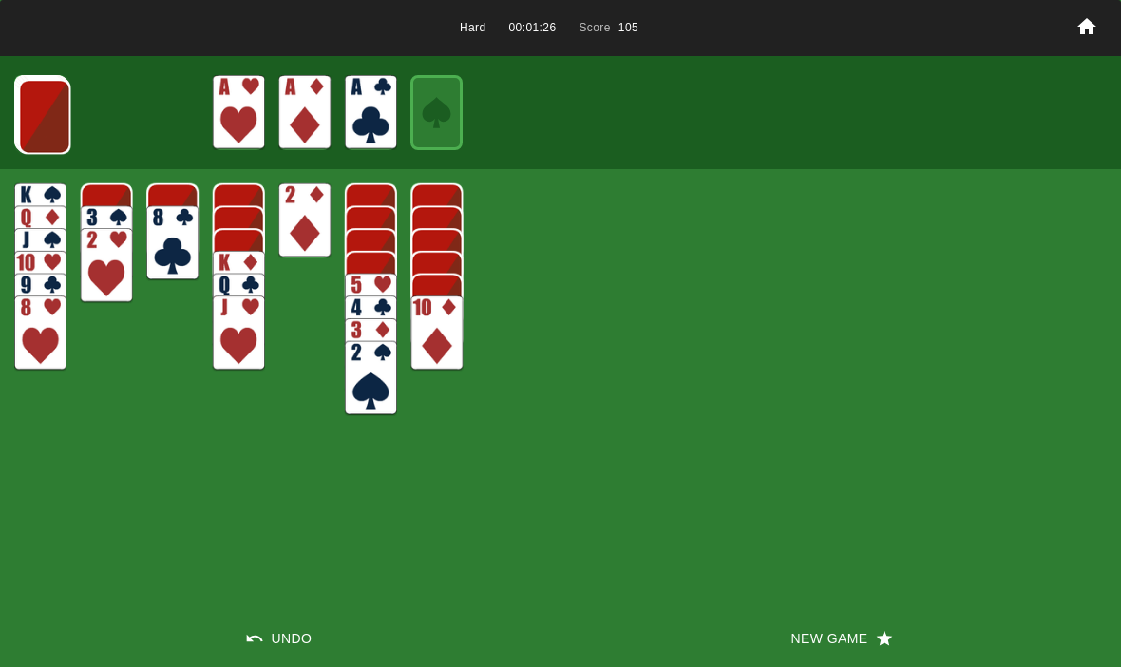
click at [32, 119] on img at bounding box center [44, 116] width 52 height 75
click at [23, 116] on img at bounding box center [44, 116] width 52 height 75
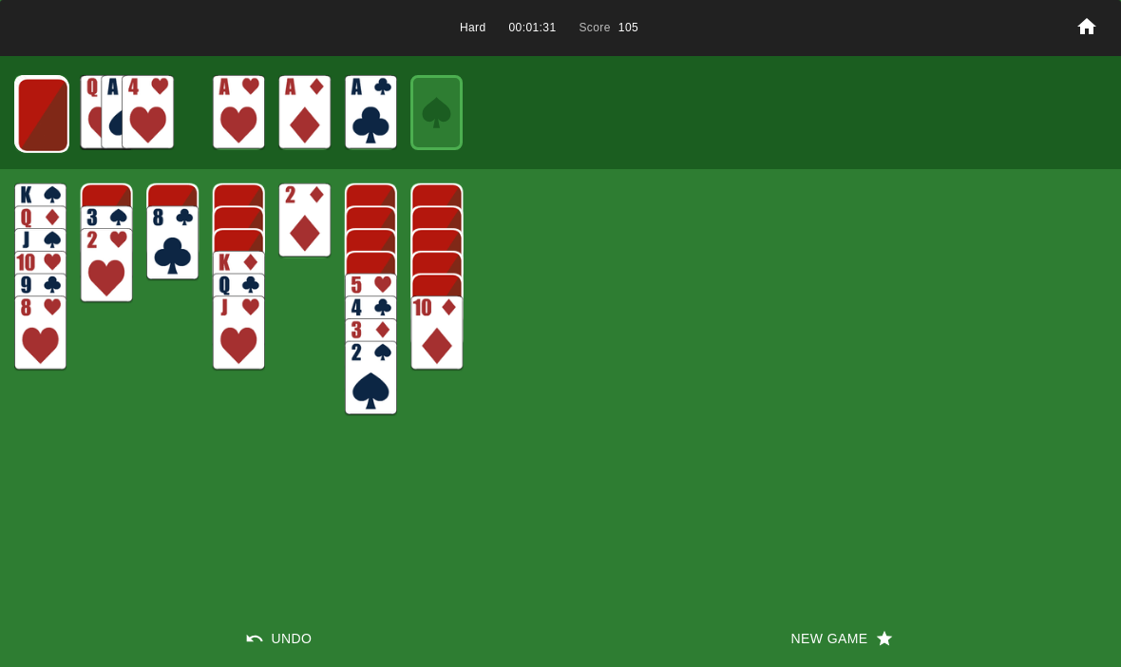
click at [35, 124] on img at bounding box center [43, 115] width 52 height 75
click at [21, 109] on img at bounding box center [42, 114] width 52 height 75
click at [27, 120] on img at bounding box center [41, 113] width 52 height 75
click at [34, 115] on img at bounding box center [40, 112] width 52 height 75
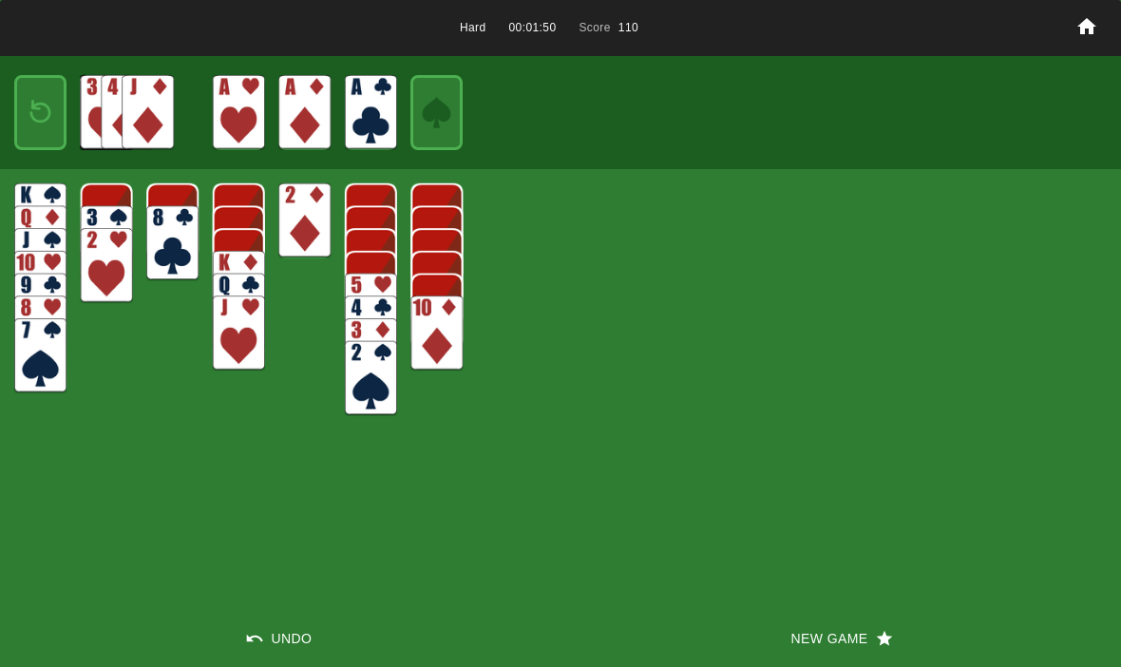
click at [26, 119] on img at bounding box center [40, 112] width 31 height 45
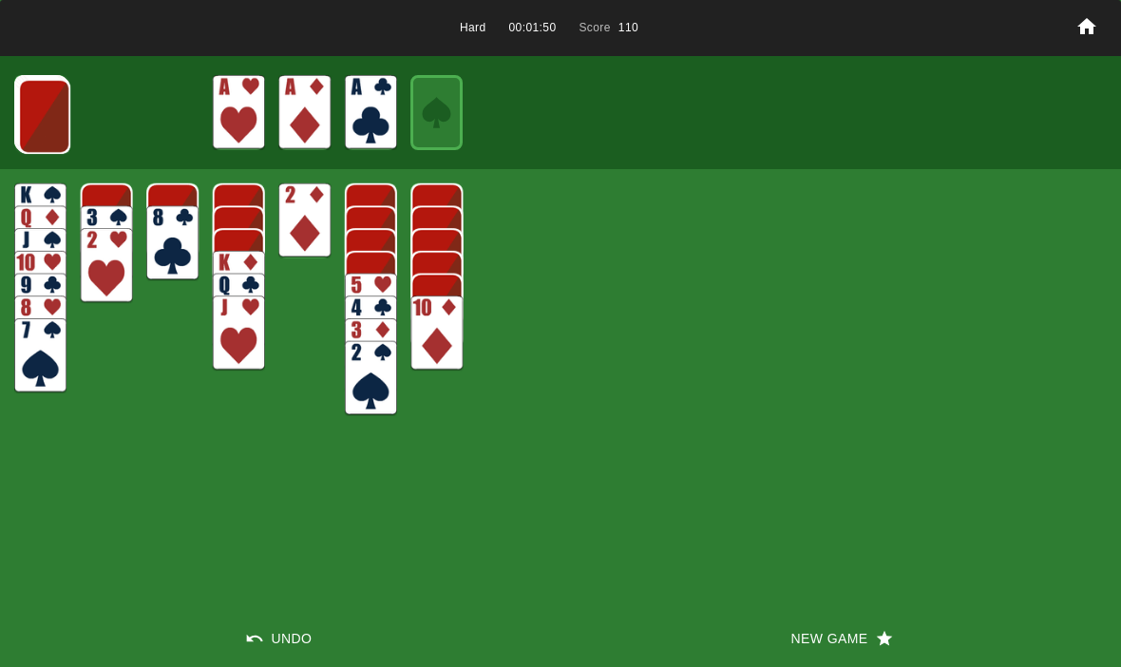
click at [24, 119] on img at bounding box center [44, 116] width 52 height 75
click at [29, 119] on img at bounding box center [43, 115] width 52 height 75
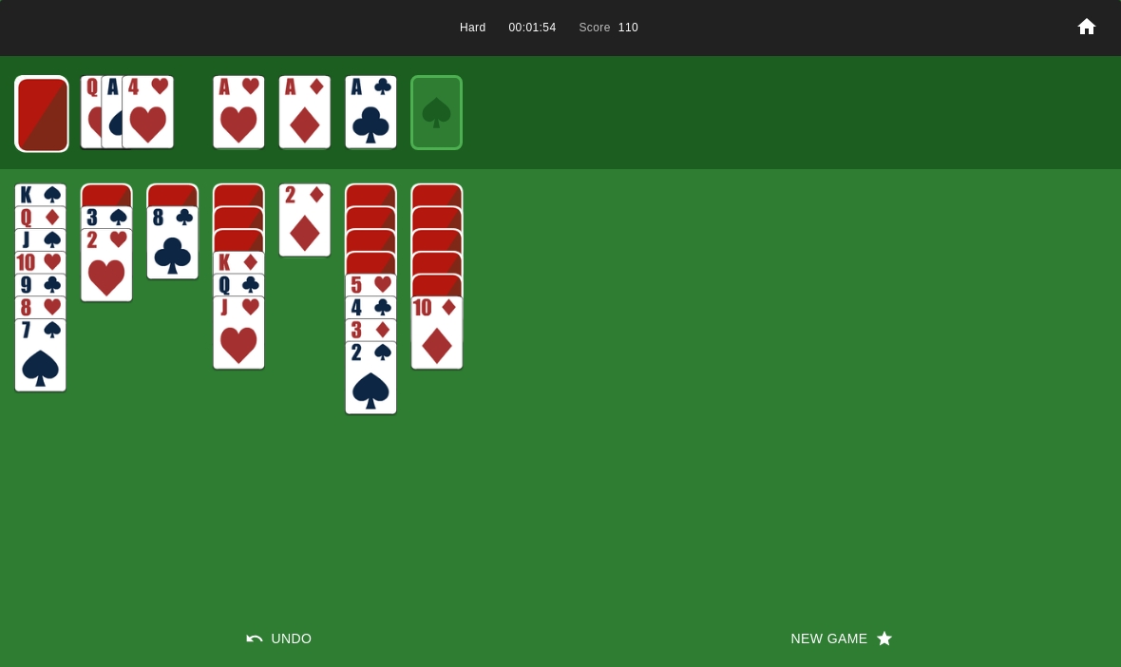
click at [29, 120] on img at bounding box center [43, 114] width 52 height 75
click at [33, 125] on img at bounding box center [42, 114] width 52 height 75
click at [34, 120] on img at bounding box center [40, 113] width 51 height 75
click at [29, 122] on img at bounding box center [39, 112] width 51 height 75
click at [34, 124] on img at bounding box center [40, 112] width 31 height 45
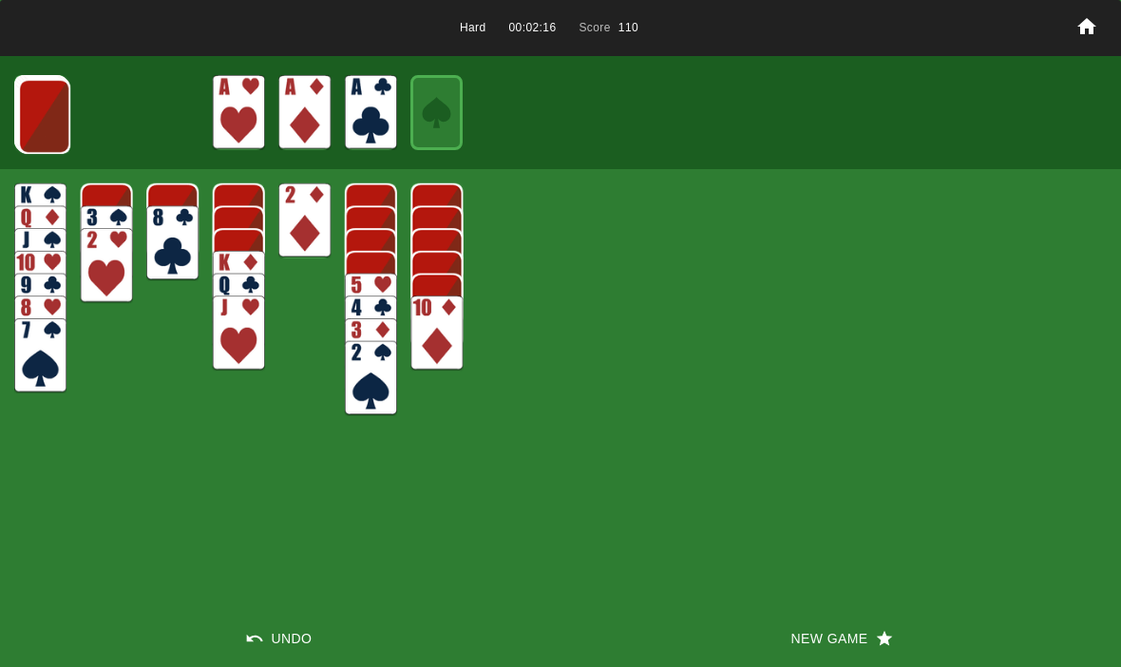
click at [834, 623] on button "New Game" at bounding box center [840, 638] width 560 height 57
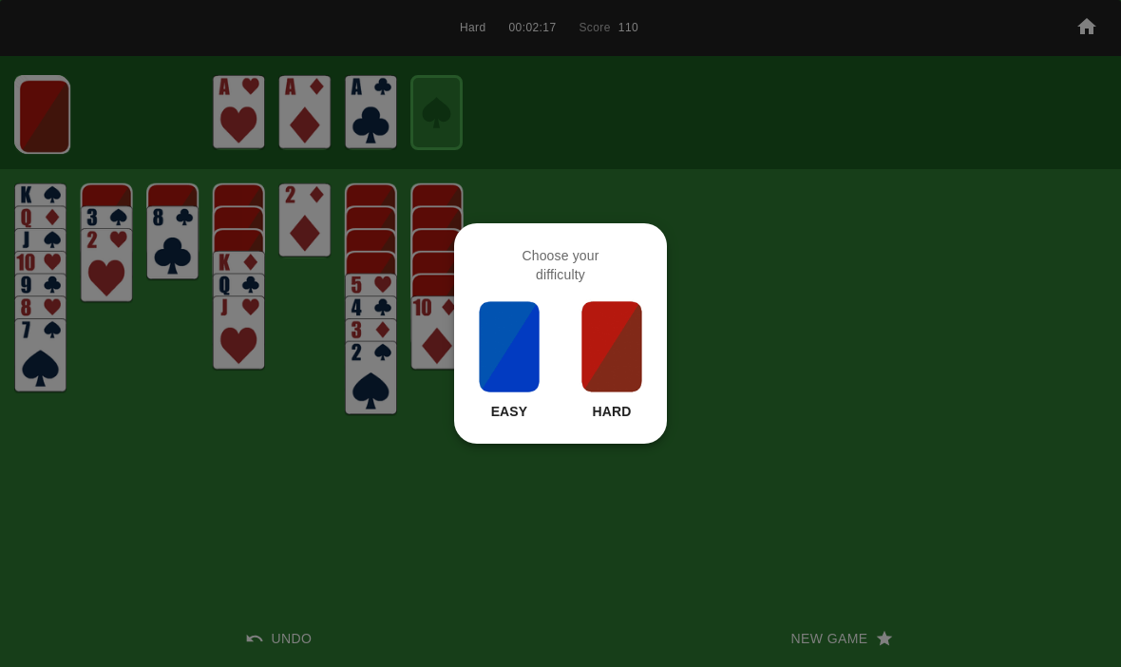
click at [601, 390] on img at bounding box center [611, 346] width 65 height 95
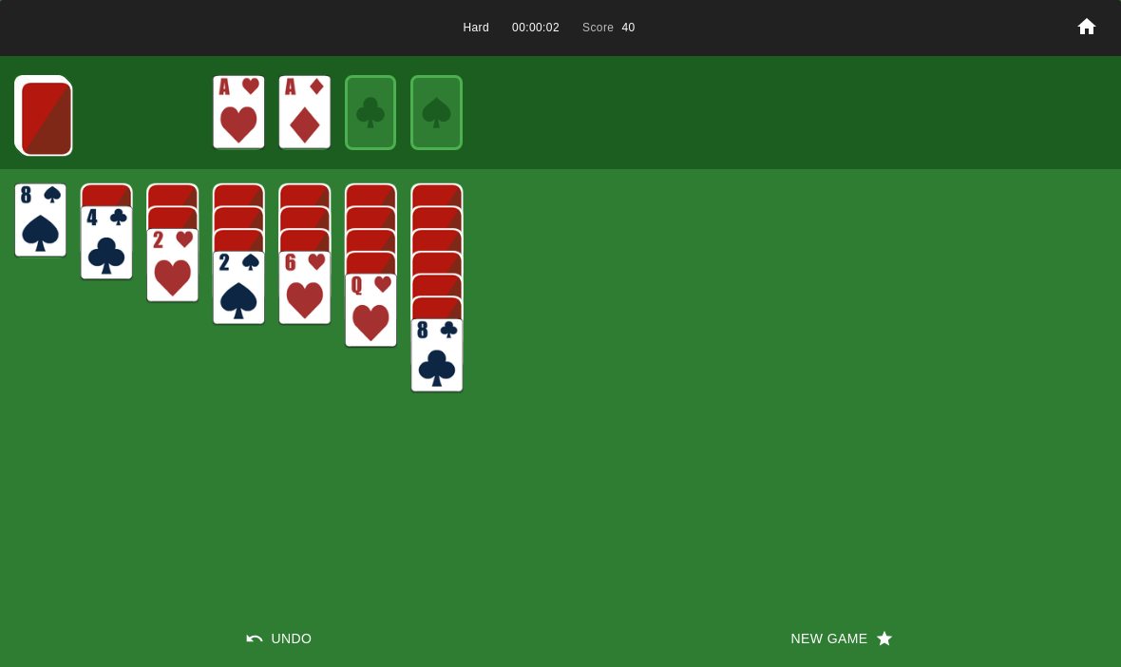
click at [25, 111] on img at bounding box center [46, 118] width 52 height 75
click at [23, 114] on img at bounding box center [46, 117] width 52 height 75
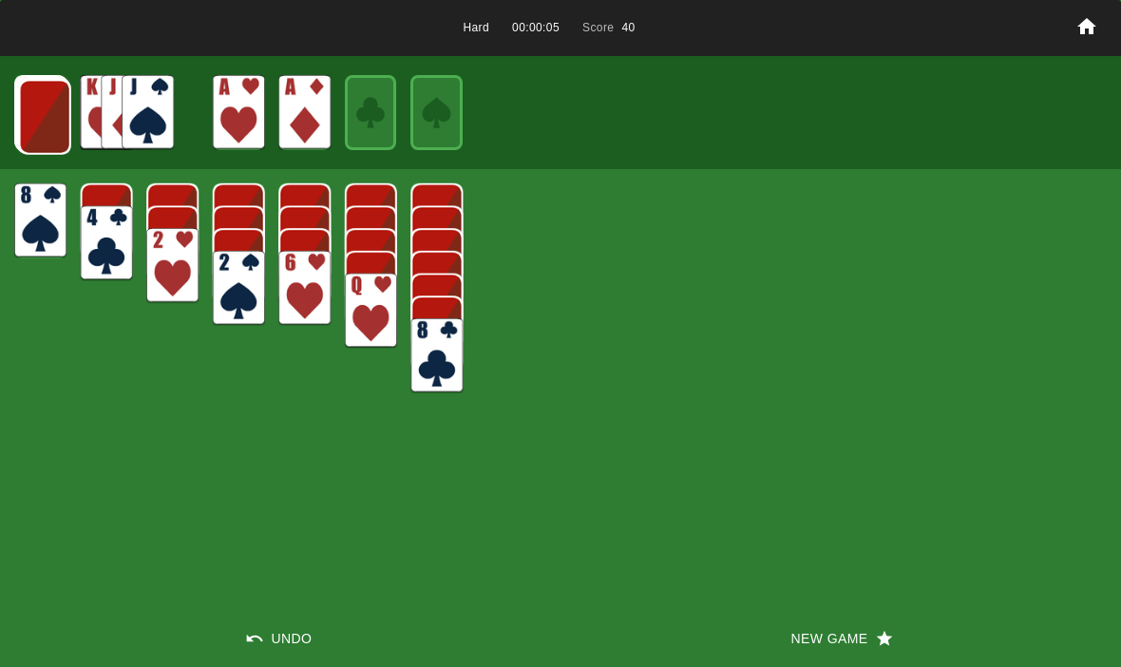
click at [35, 108] on img at bounding box center [45, 117] width 52 height 75
click at [39, 104] on img at bounding box center [44, 116] width 52 height 75
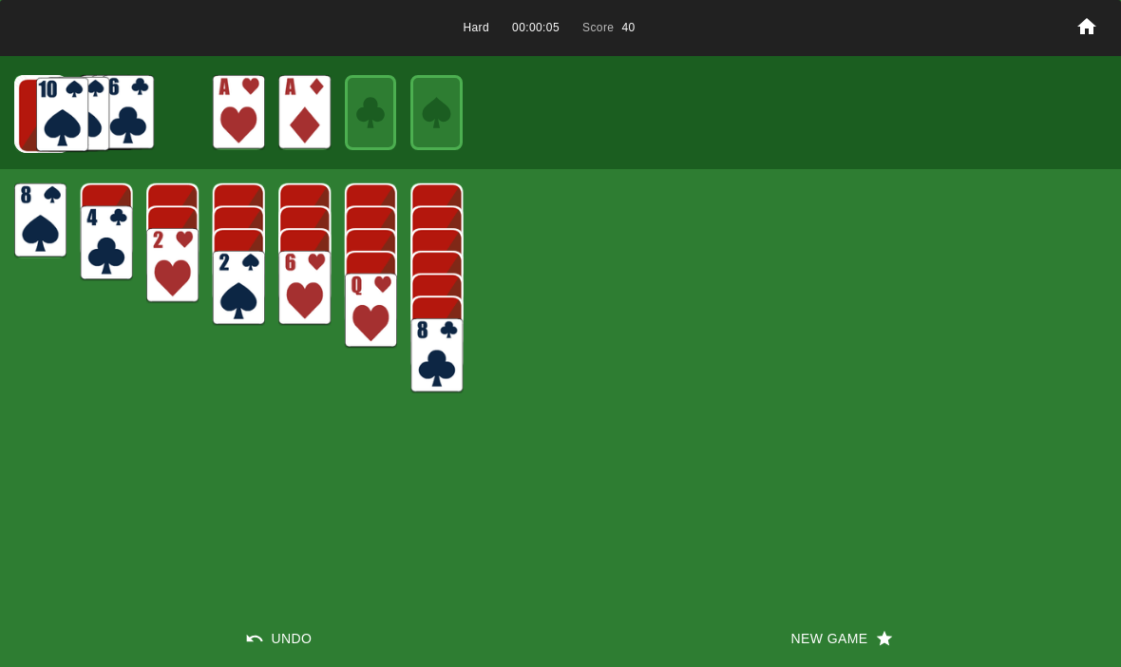
click at [30, 103] on img at bounding box center [43, 115] width 52 height 75
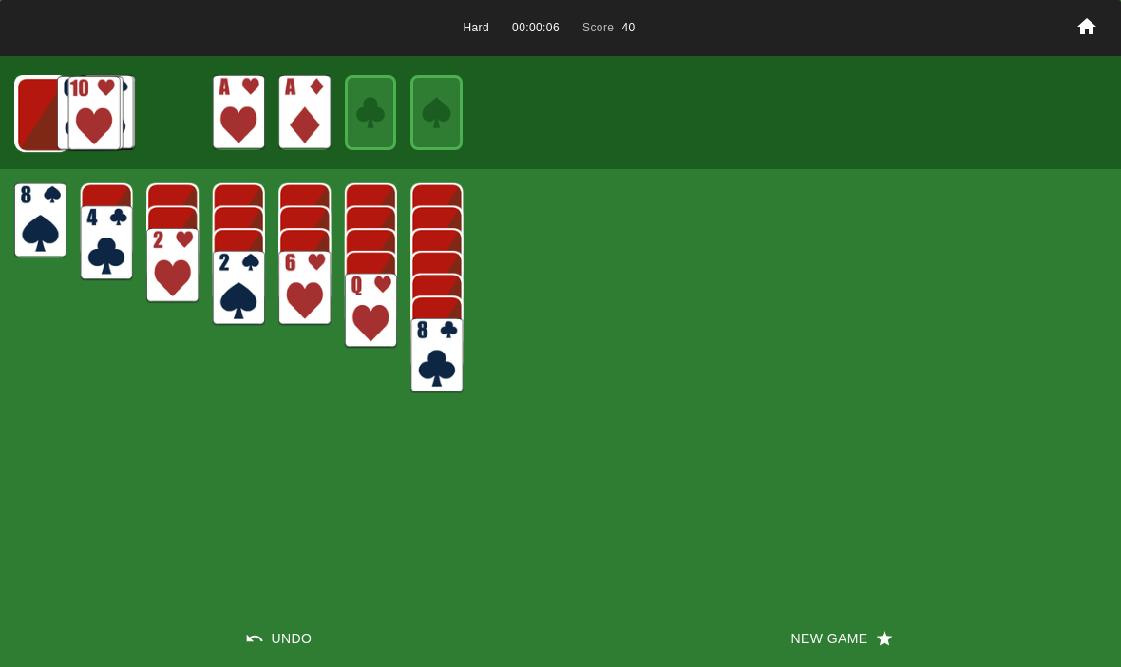
click at [25, 96] on img at bounding box center [42, 114] width 52 height 75
click at [26, 95] on img at bounding box center [41, 113] width 52 height 75
click at [27, 99] on img at bounding box center [40, 113] width 51 height 75
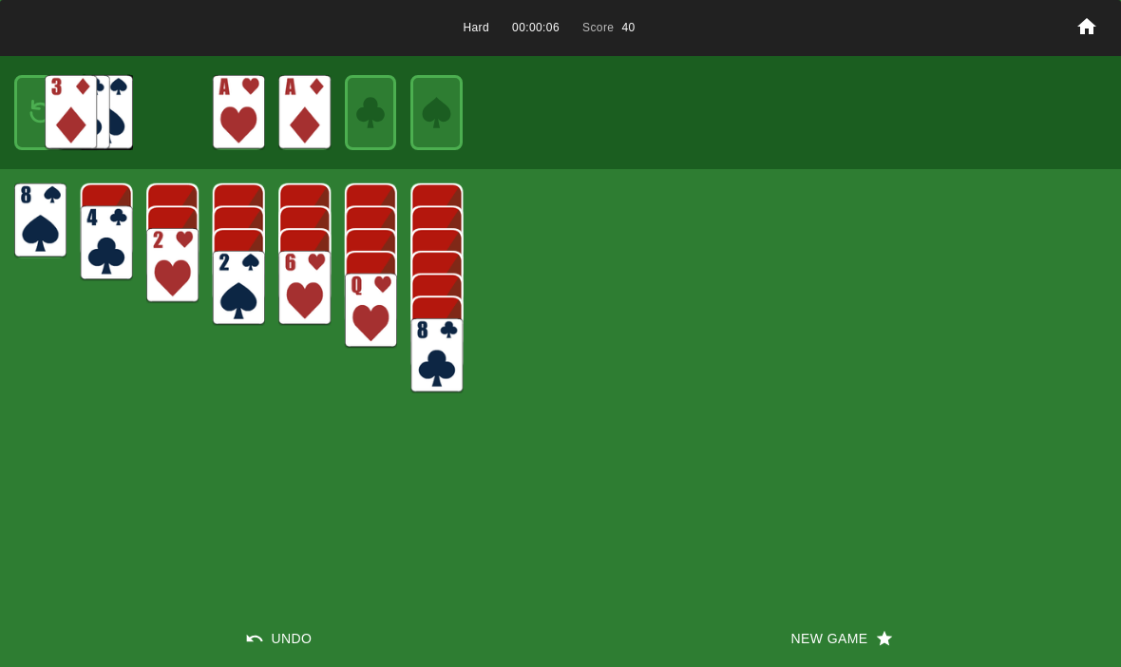
click at [25, 99] on img at bounding box center [40, 112] width 31 height 45
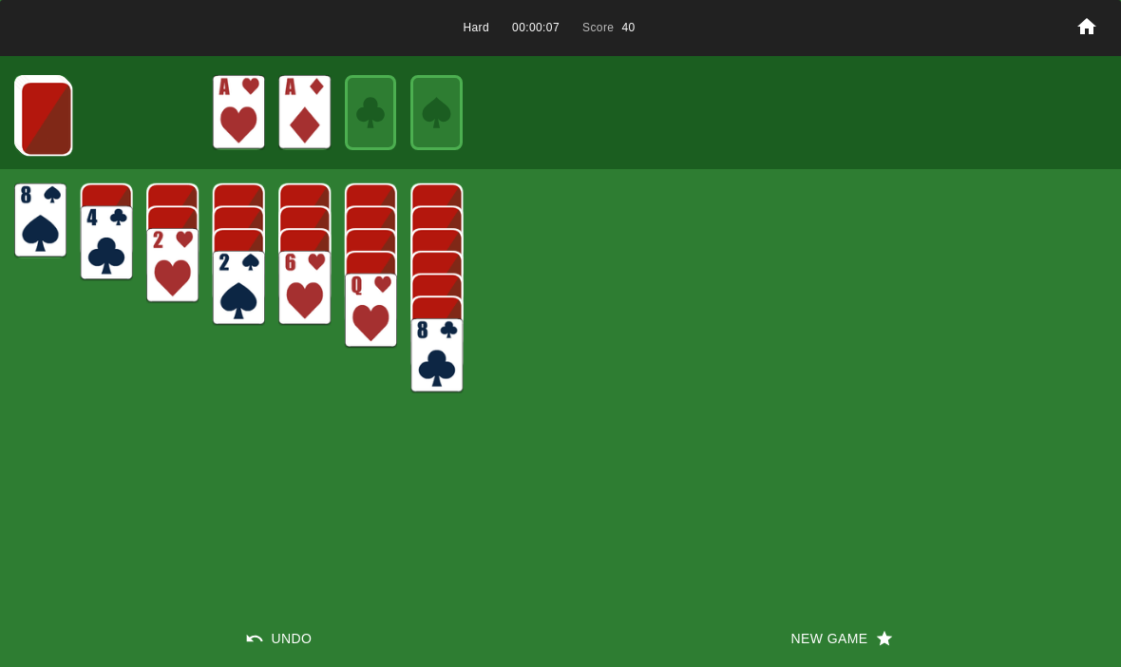
click at [20, 104] on img at bounding box center [46, 118] width 52 height 75
click at [47, 118] on img at bounding box center [46, 117] width 52 height 75
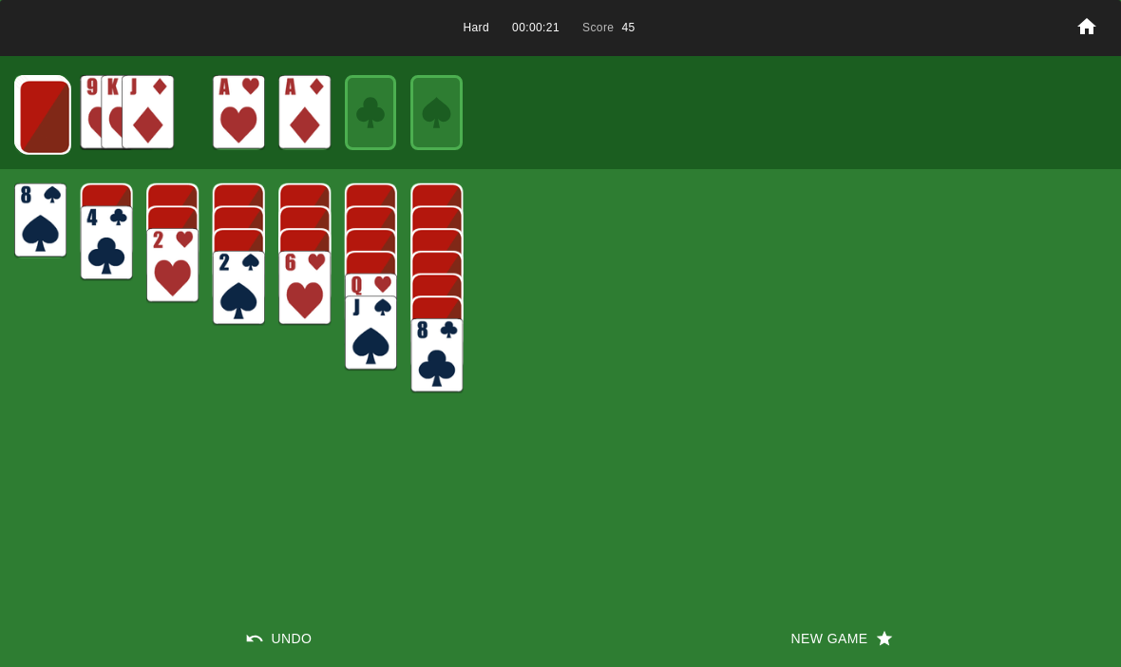
click at [25, 109] on img at bounding box center [45, 117] width 52 height 75
click at [38, 125] on img at bounding box center [44, 116] width 52 height 75
click at [45, 111] on img at bounding box center [43, 115] width 52 height 75
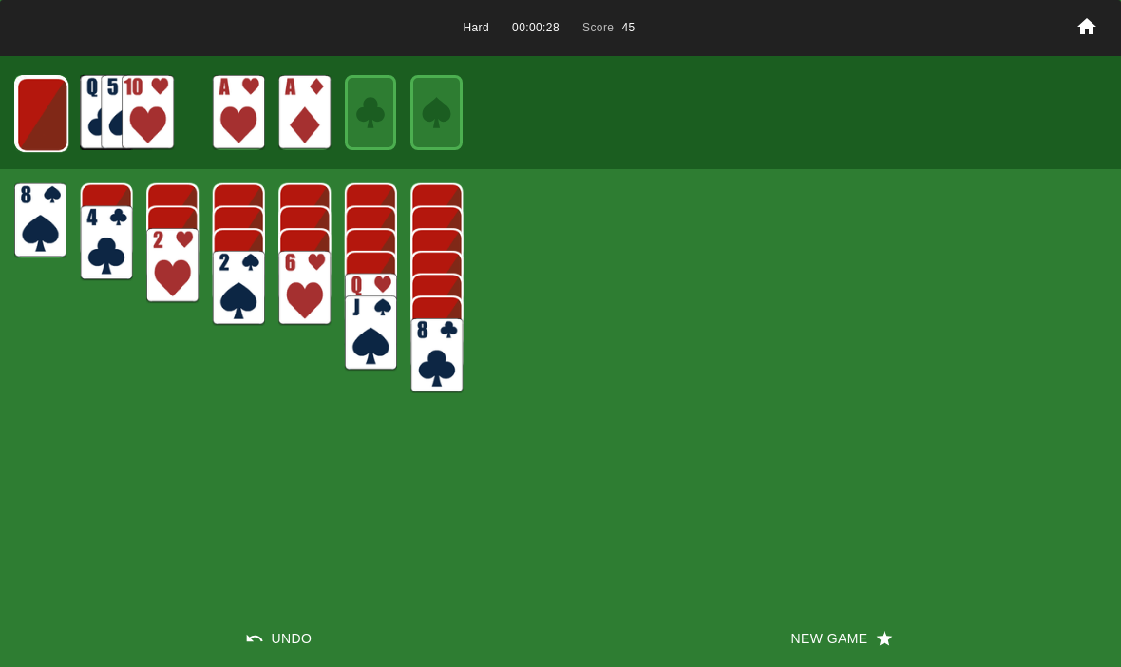
click at [39, 109] on img at bounding box center [42, 114] width 52 height 75
click at [33, 123] on img at bounding box center [41, 113] width 52 height 75
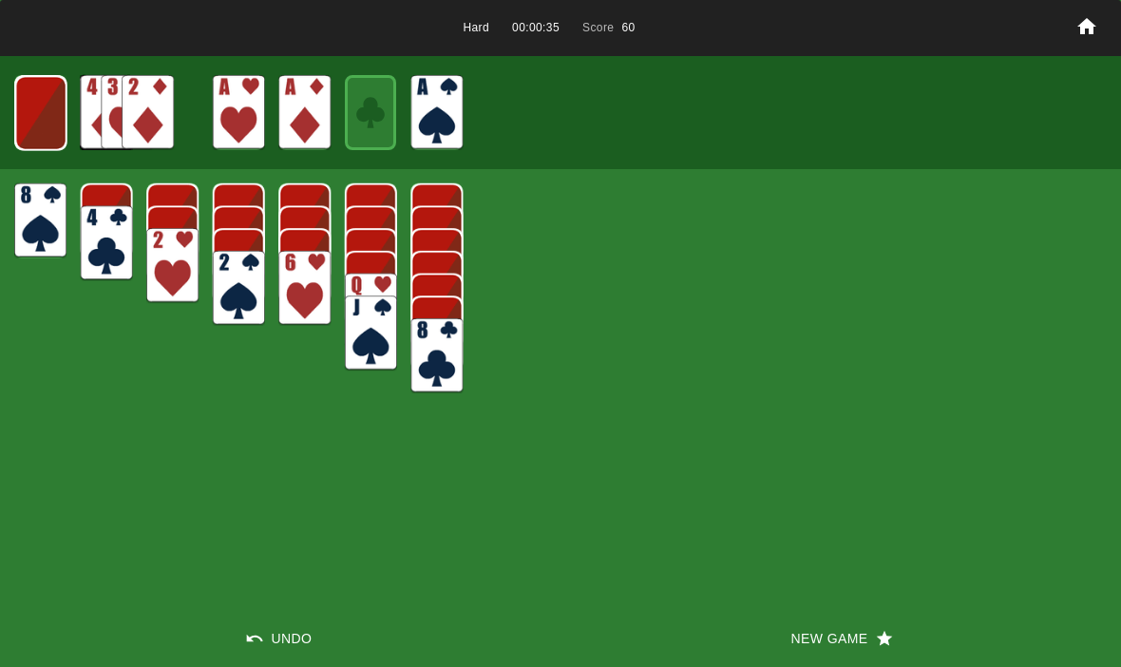
click at [36, 117] on img at bounding box center [40, 113] width 51 height 75
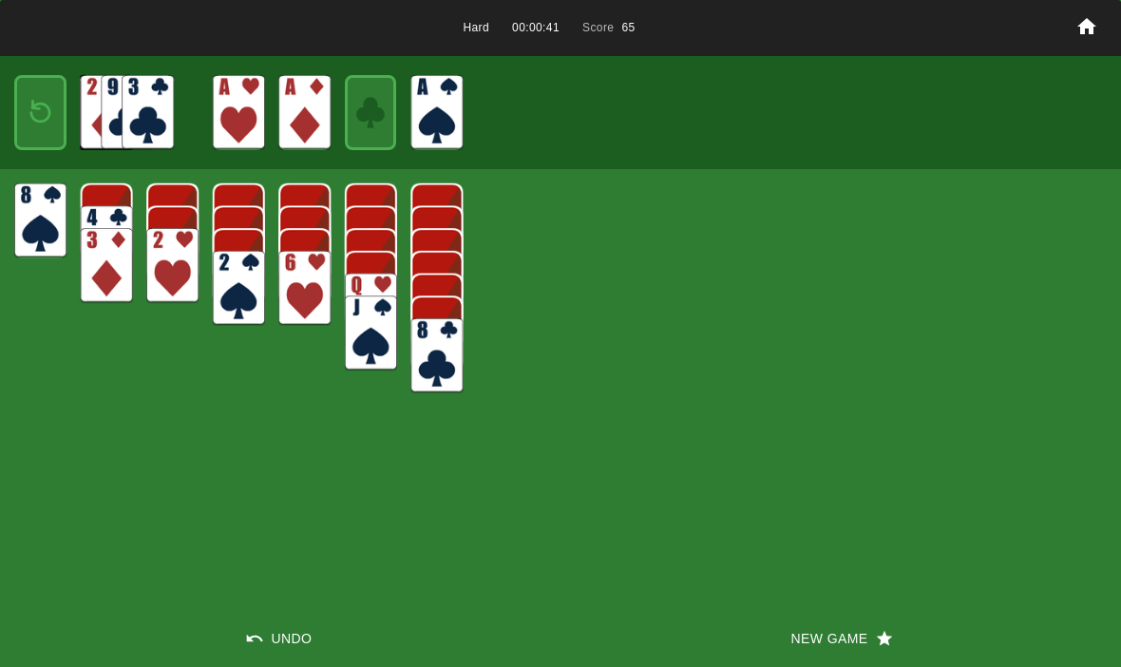
click at [41, 124] on img at bounding box center [40, 112] width 31 height 45
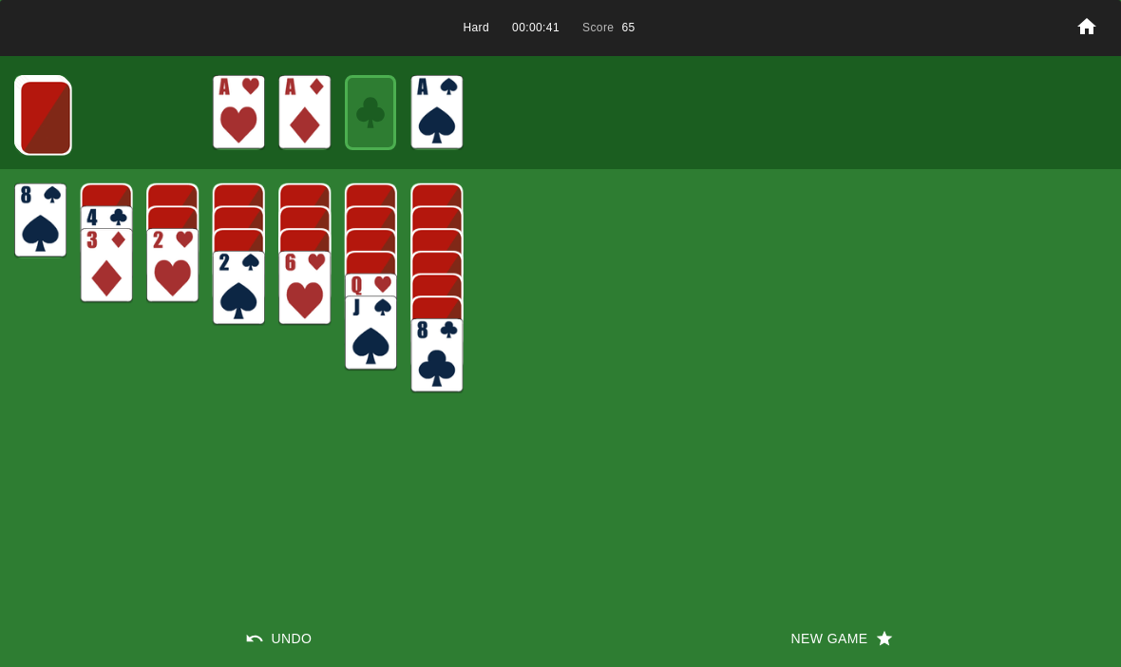
click at [30, 111] on img at bounding box center [46, 117] width 52 height 75
click at [33, 131] on img at bounding box center [45, 117] width 52 height 75
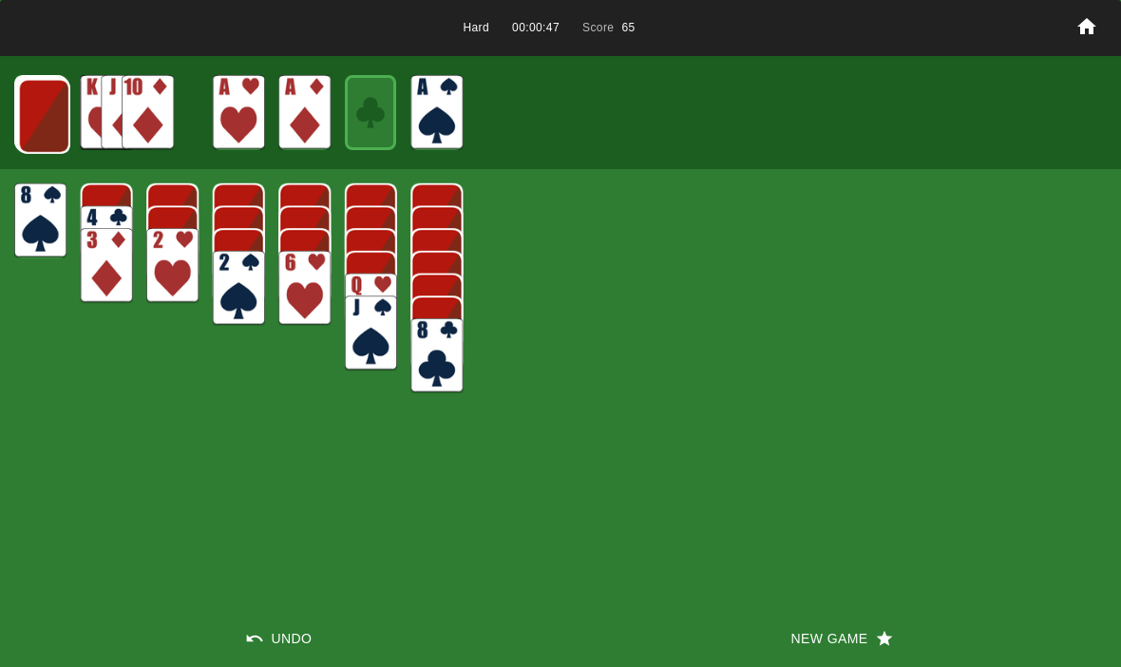
click at [31, 129] on img at bounding box center [44, 116] width 52 height 75
click at [28, 113] on img at bounding box center [43, 115] width 52 height 75
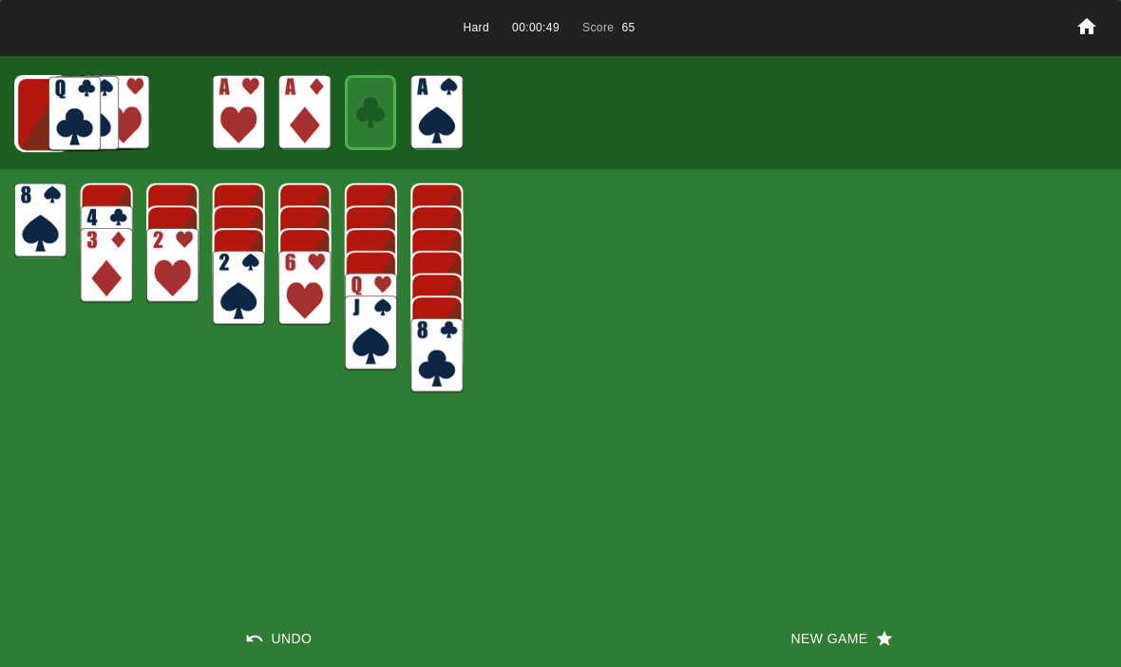
click at [31, 107] on img at bounding box center [42, 114] width 52 height 75
click at [31, 107] on img at bounding box center [41, 113] width 52 height 75
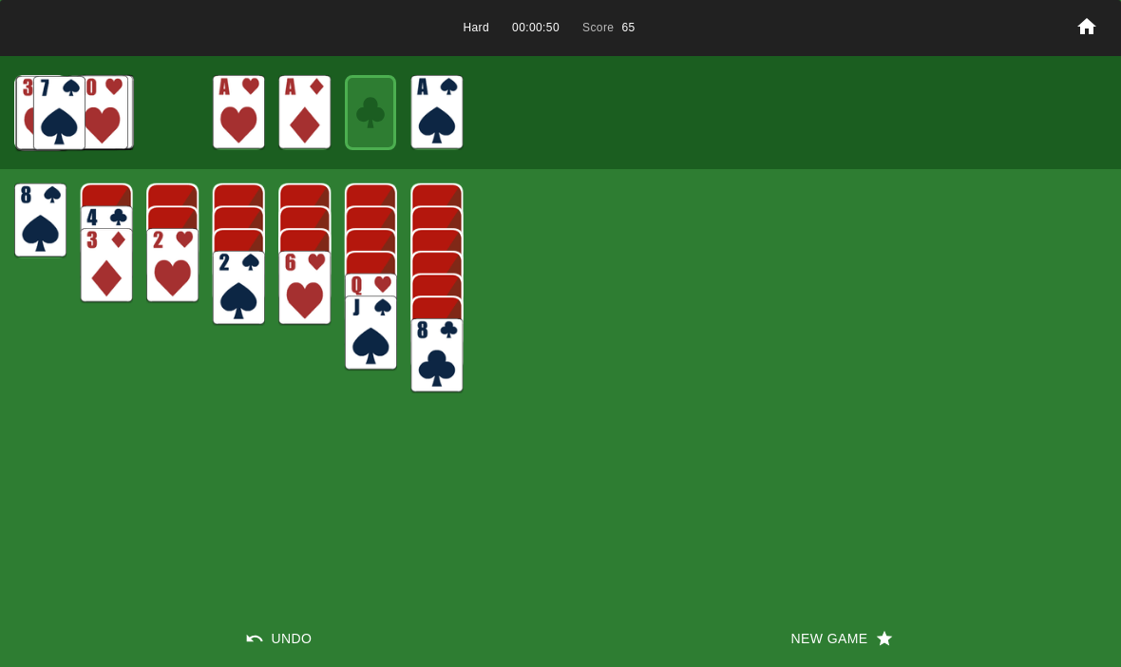
click at [32, 113] on img at bounding box center [40, 113] width 51 height 75
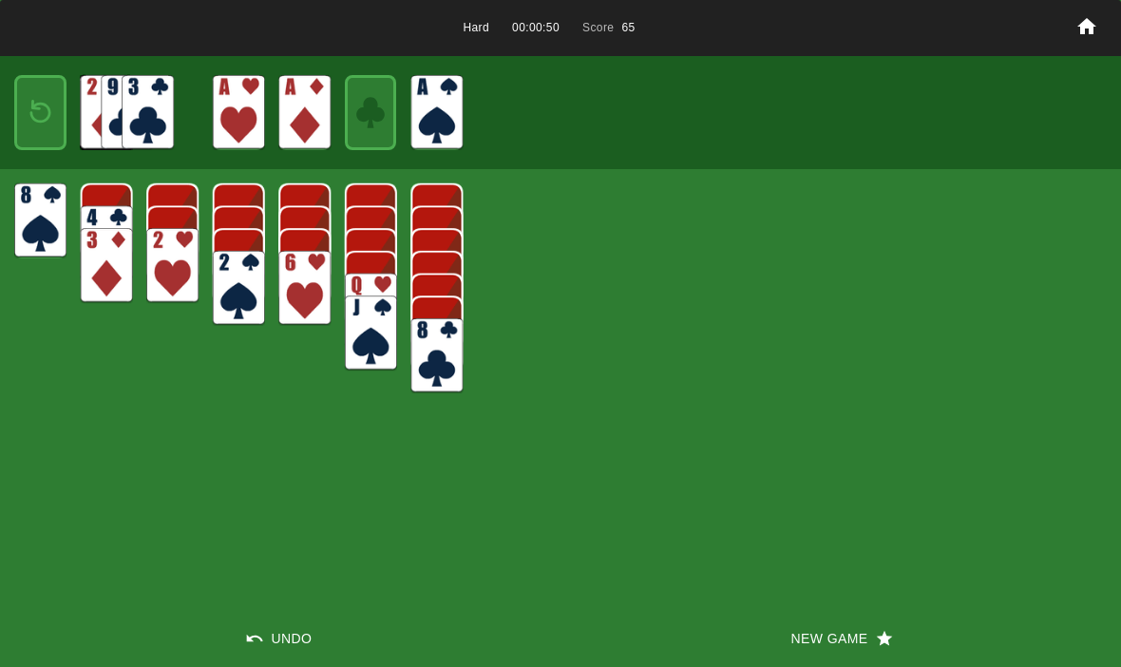
click at [33, 113] on img at bounding box center [40, 112] width 31 height 45
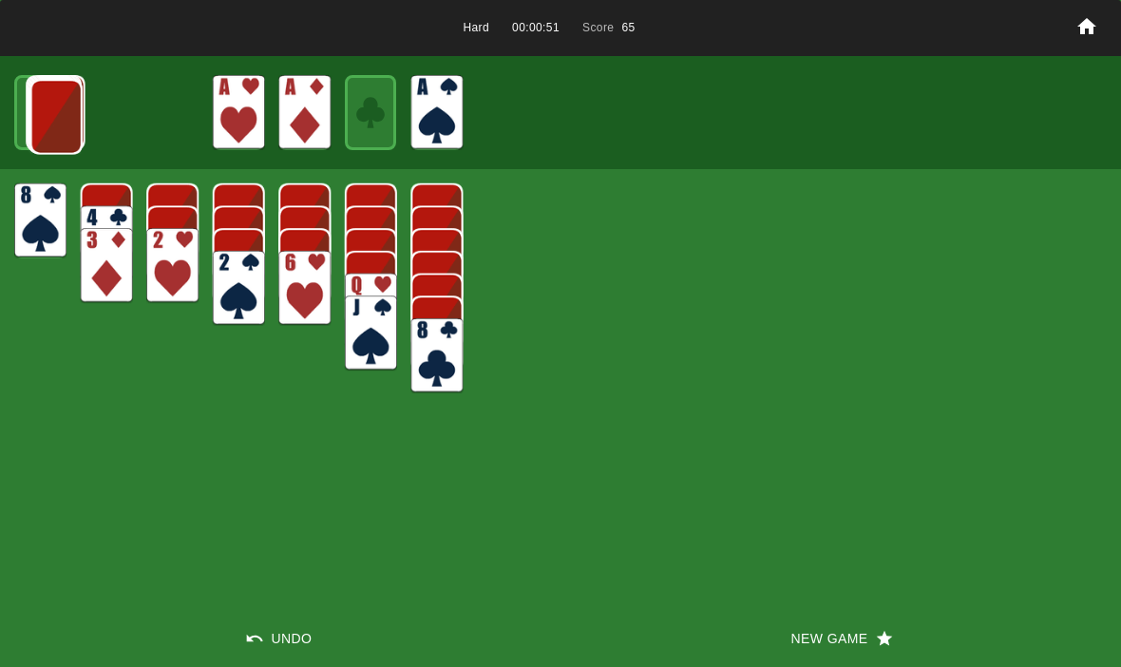
click at [30, 114] on img at bounding box center [56, 116] width 52 height 75
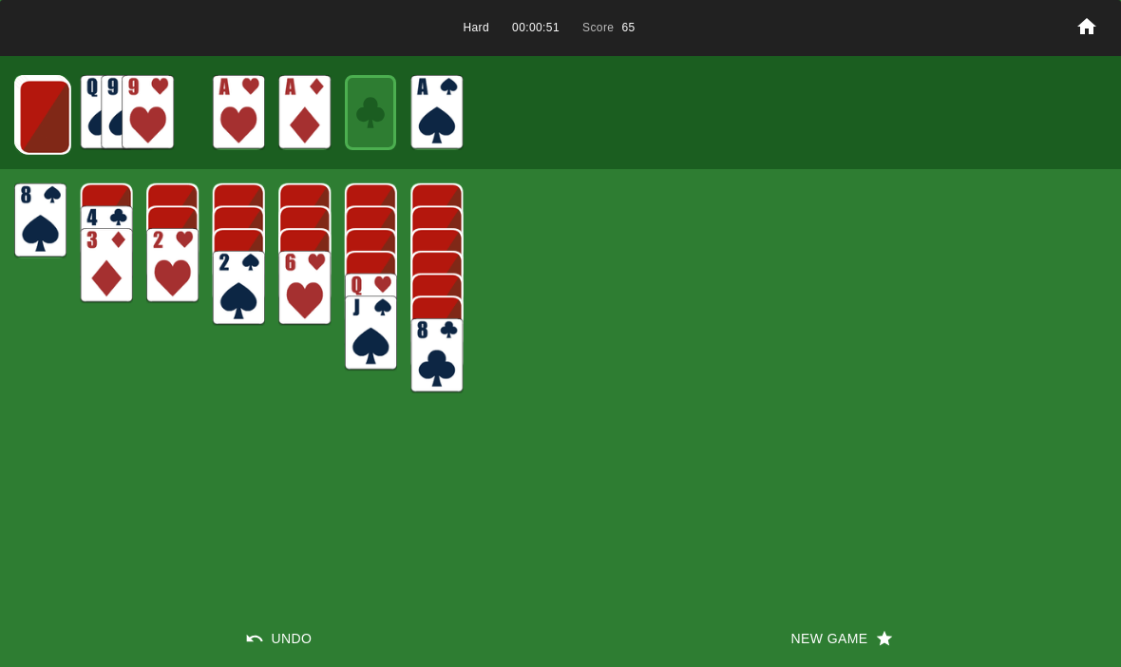
click at [36, 110] on img at bounding box center [45, 117] width 52 height 75
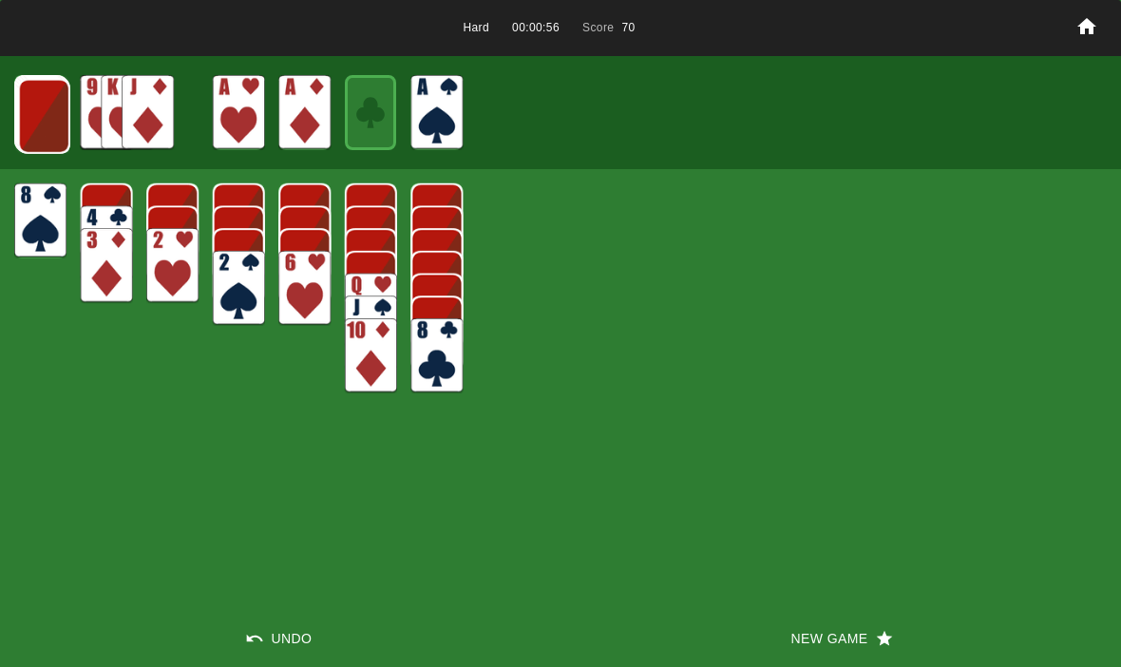
click at [41, 108] on img at bounding box center [44, 116] width 52 height 75
click at [24, 108] on img at bounding box center [43, 115] width 52 height 75
click at [28, 113] on img at bounding box center [42, 114] width 52 height 75
click at [36, 112] on img at bounding box center [41, 113] width 52 height 75
click at [36, 125] on img at bounding box center [40, 113] width 51 height 75
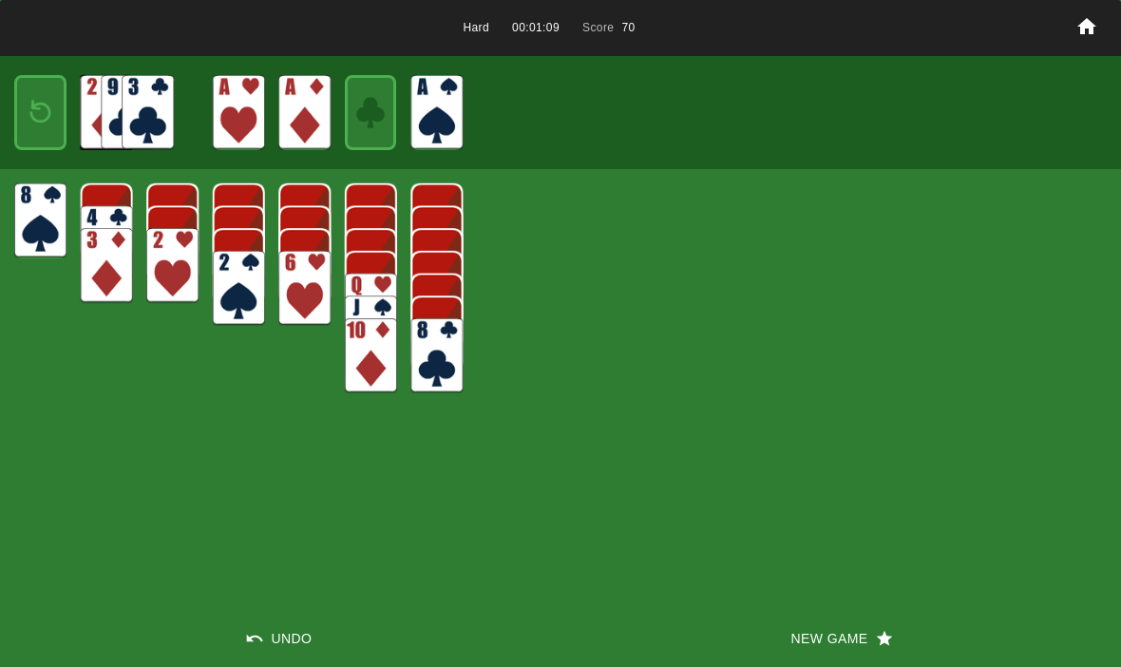
click at [28, 111] on img at bounding box center [40, 112] width 31 height 45
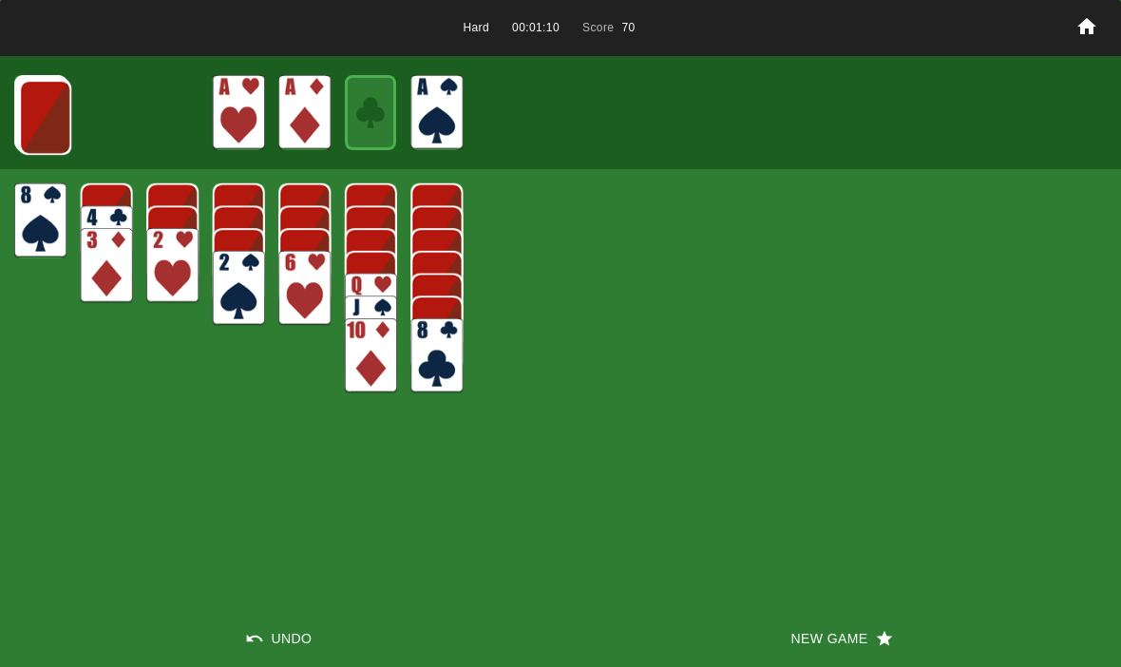
click at [31, 117] on img at bounding box center [45, 117] width 52 height 75
click at [32, 123] on img at bounding box center [44, 116] width 52 height 75
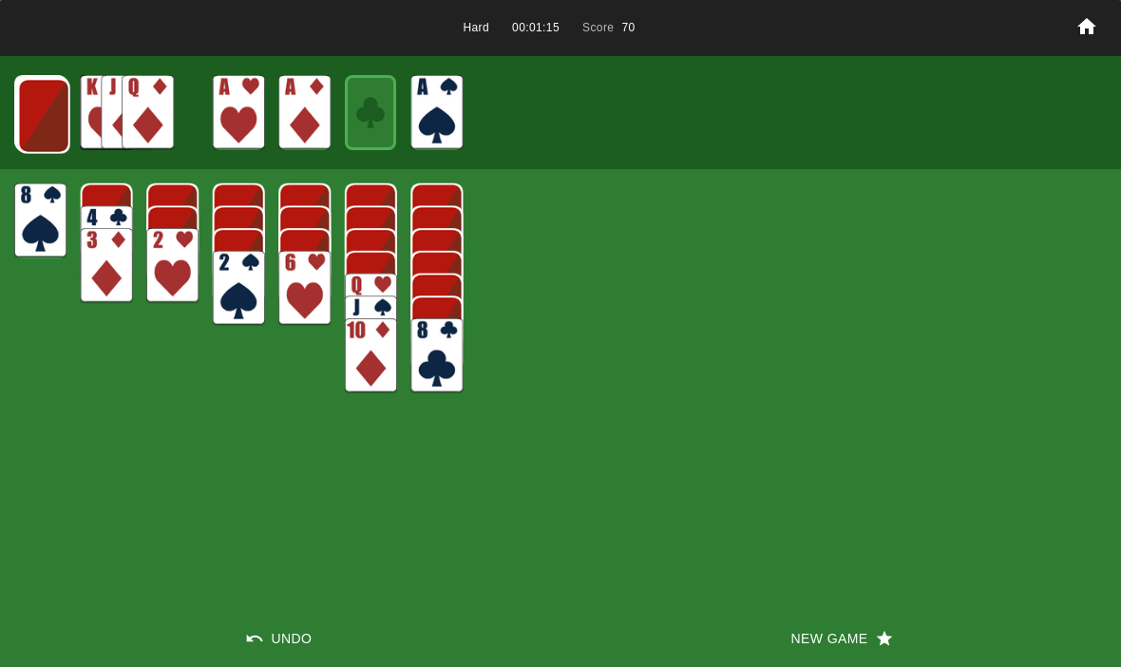
click at [37, 121] on img at bounding box center [44, 116] width 52 height 75
click at [42, 119] on img at bounding box center [43, 115] width 52 height 75
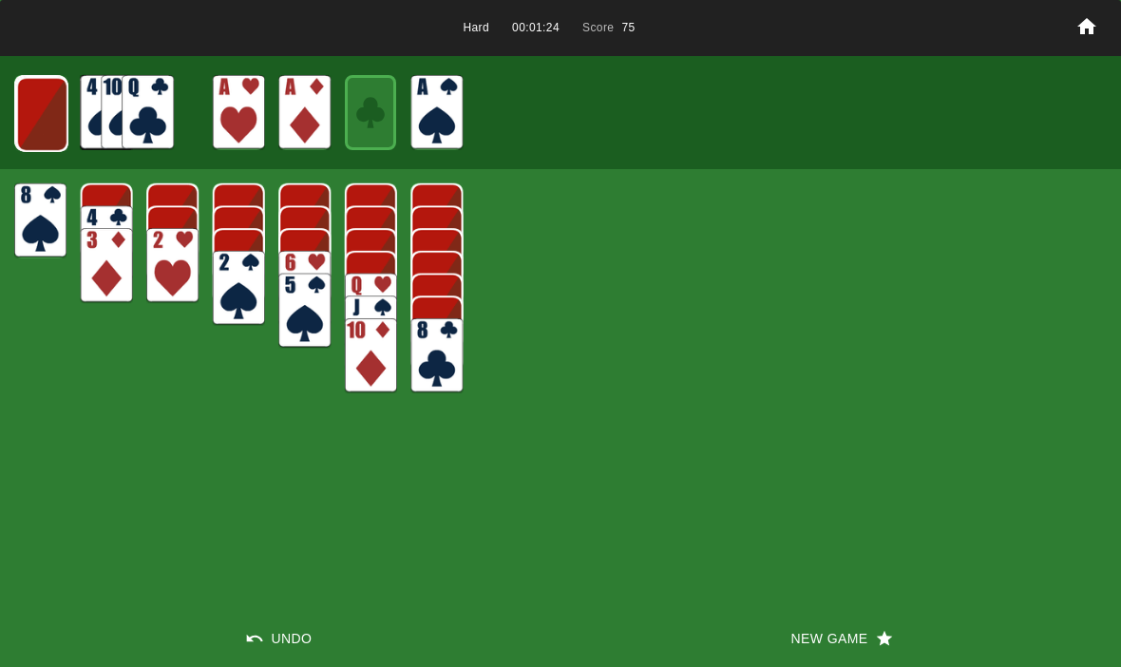
click at [66, 133] on img at bounding box center [42, 114] width 52 height 75
click at [49, 123] on img at bounding box center [41, 113] width 52 height 75
click at [33, 127] on img at bounding box center [40, 112] width 52 height 75
click at [38, 121] on img at bounding box center [40, 112] width 31 height 45
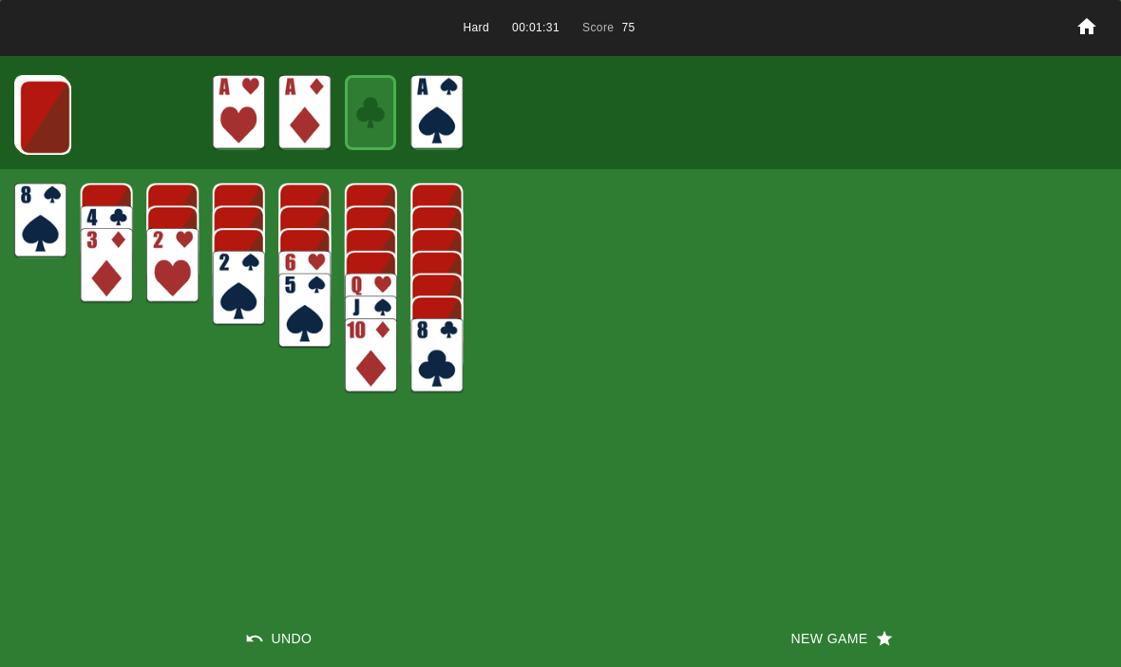
click at [30, 112] on img at bounding box center [45, 117] width 52 height 75
click at [43, 122] on img at bounding box center [44, 116] width 52 height 75
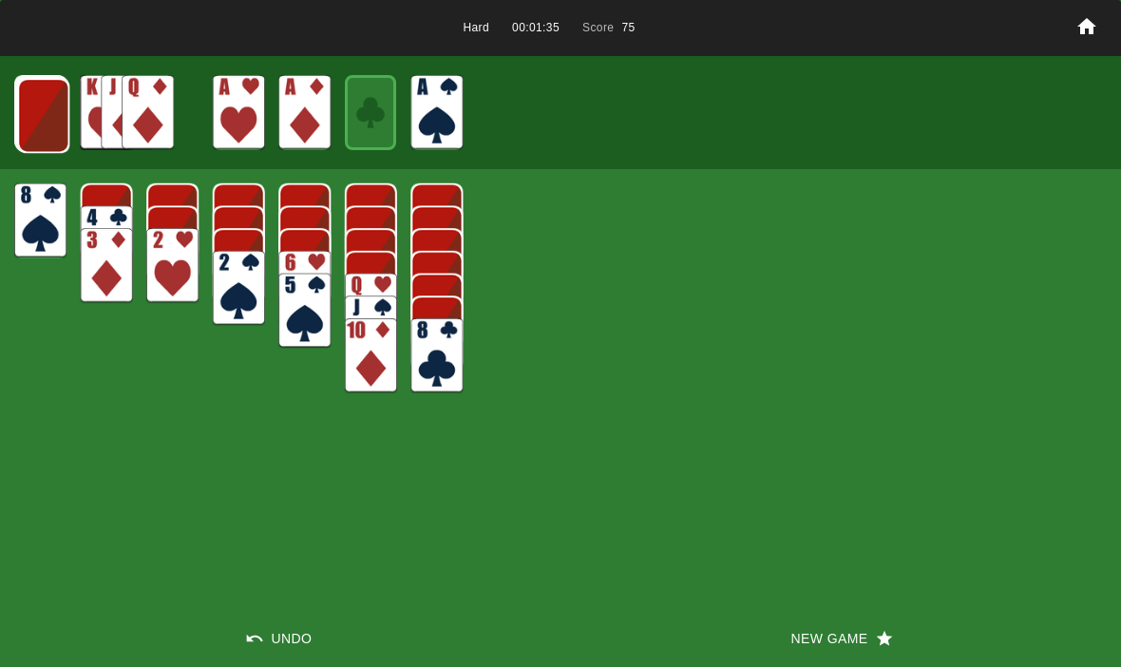
click at [42, 123] on img at bounding box center [43, 115] width 52 height 75
click at [47, 123] on img at bounding box center [43, 114] width 52 height 75
click at [41, 133] on img at bounding box center [42, 114] width 52 height 75
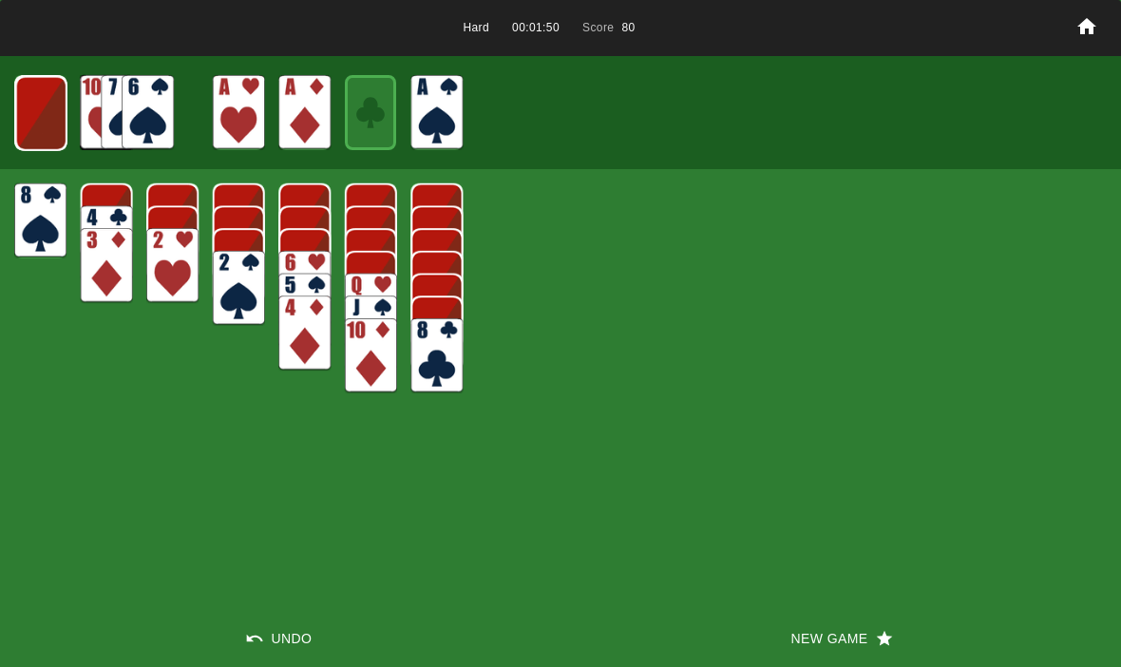
click at [47, 107] on img at bounding box center [40, 113] width 51 height 75
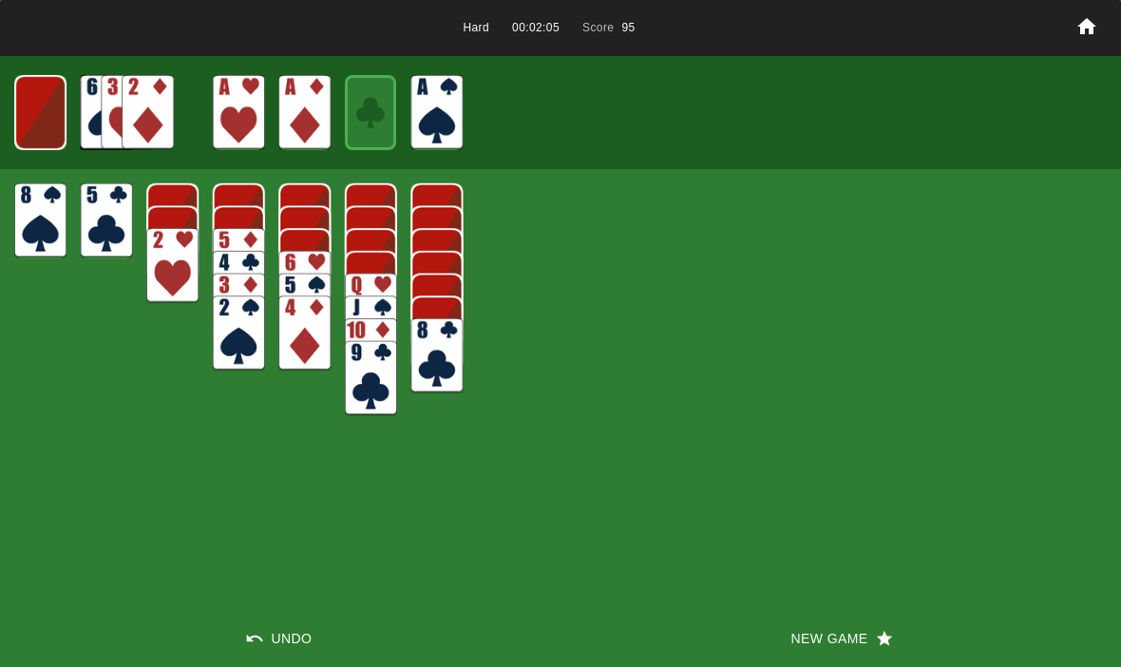
click at [48, 107] on img at bounding box center [39, 112] width 51 height 75
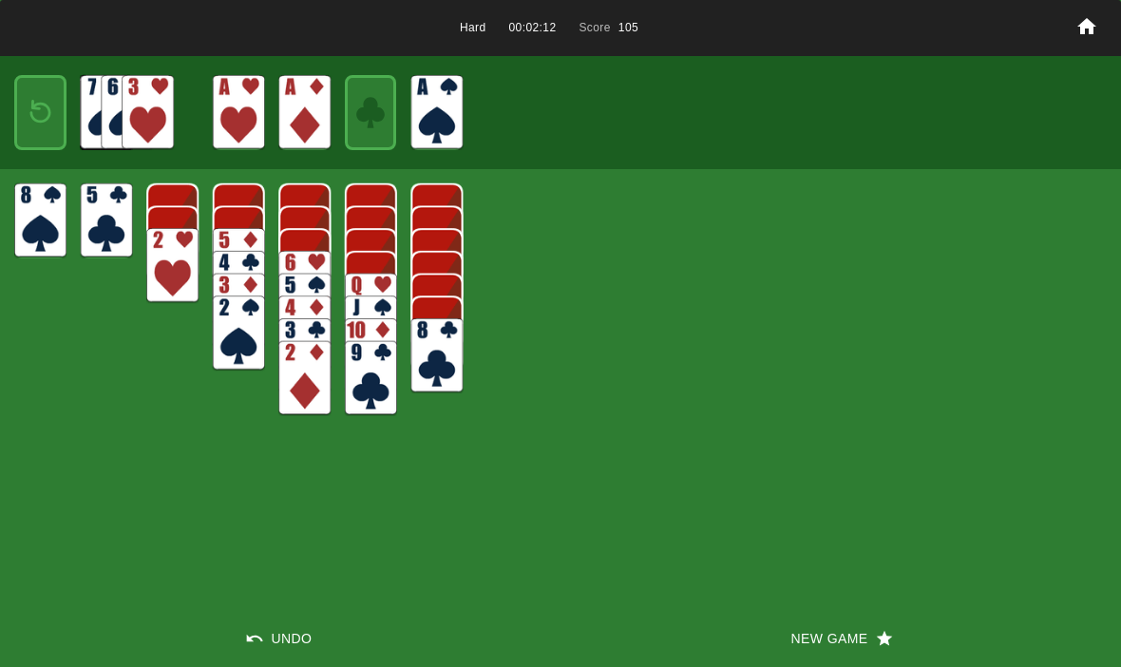
click at [25, 109] on img at bounding box center [40, 112] width 31 height 45
click at [78, 122] on img at bounding box center [104, 112] width 52 height 75
click at [47, 131] on img at bounding box center [43, 115] width 52 height 75
click at [31, 131] on img at bounding box center [42, 114] width 52 height 75
click at [46, 114] on img at bounding box center [41, 113] width 52 height 75
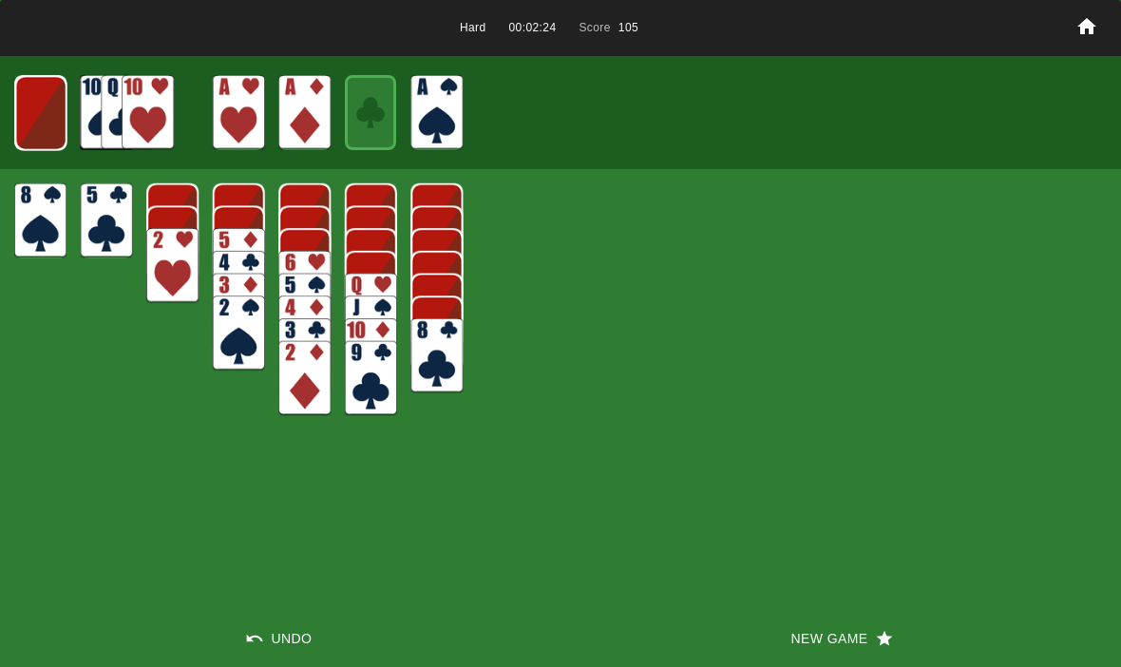
click at [38, 134] on img at bounding box center [40, 113] width 51 height 75
click at [39, 112] on img at bounding box center [40, 112] width 31 height 45
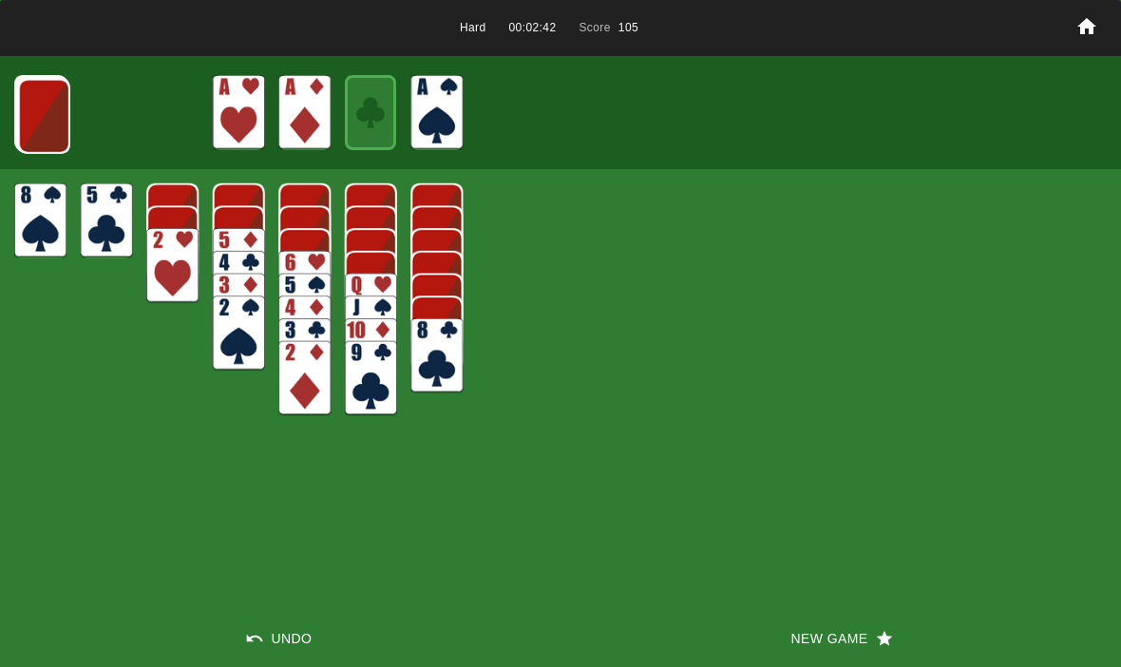
click at [794, 634] on button "New Game" at bounding box center [840, 638] width 560 height 57
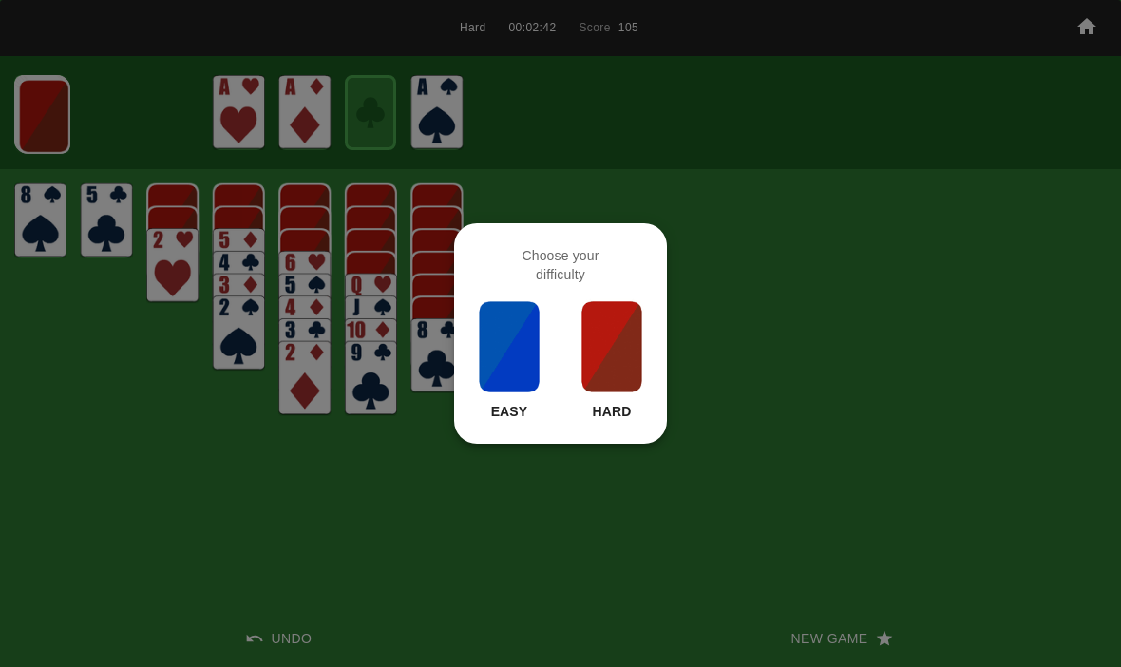
click at [591, 340] on img at bounding box center [611, 346] width 65 height 95
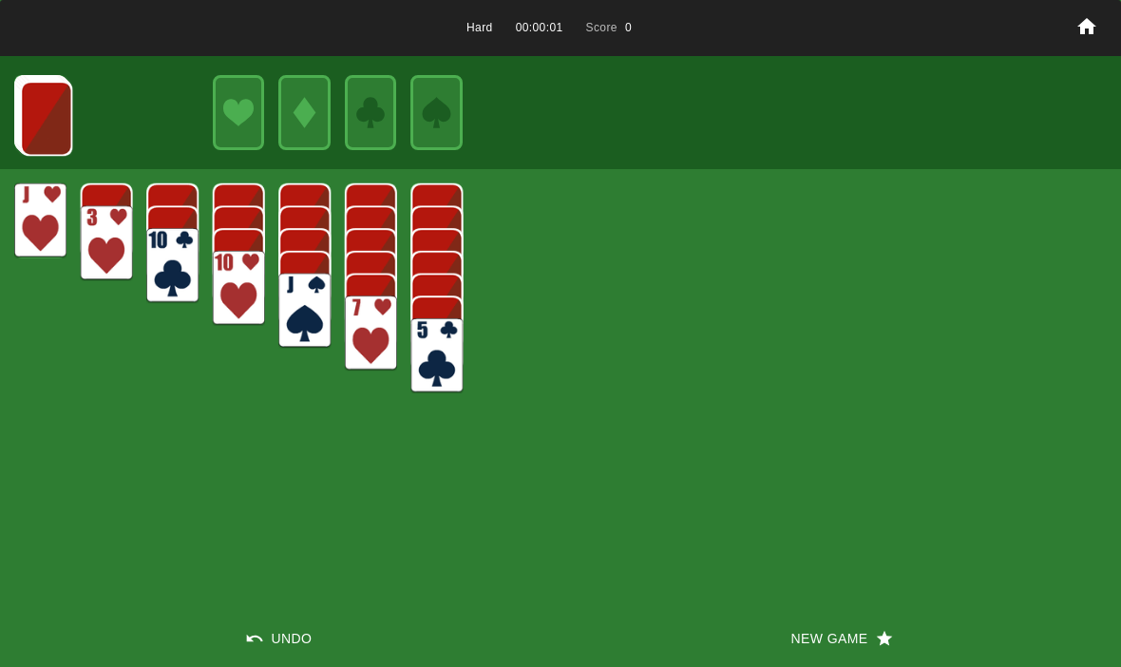
click at [821, 626] on button "New Game" at bounding box center [840, 638] width 560 height 57
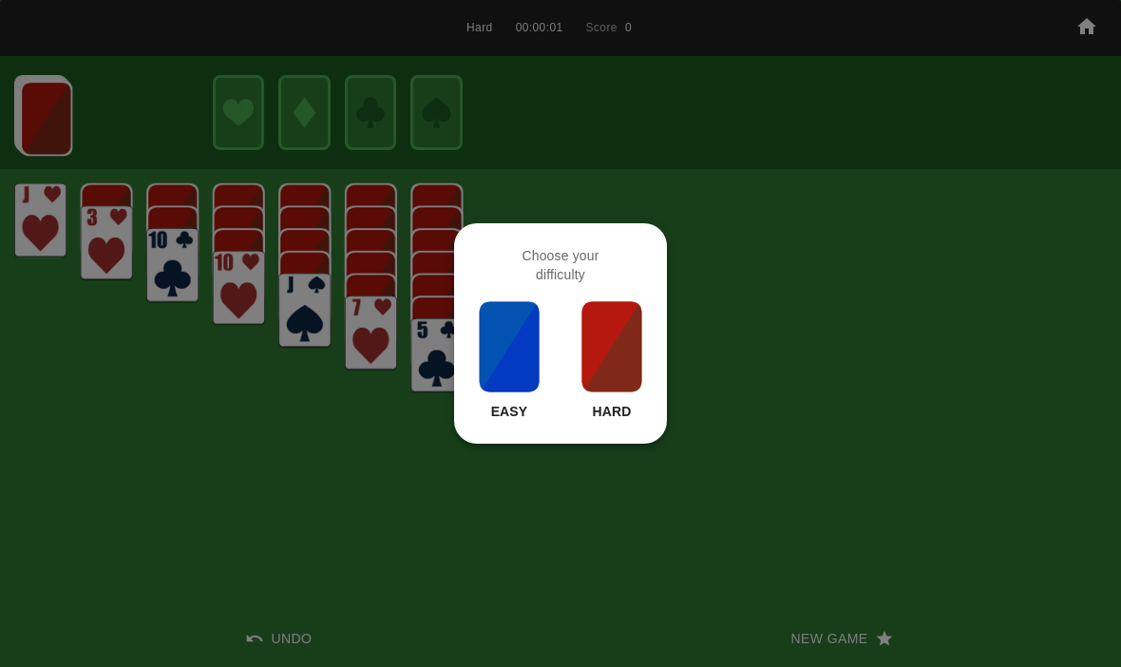
click at [602, 358] on img at bounding box center [611, 346] width 65 height 95
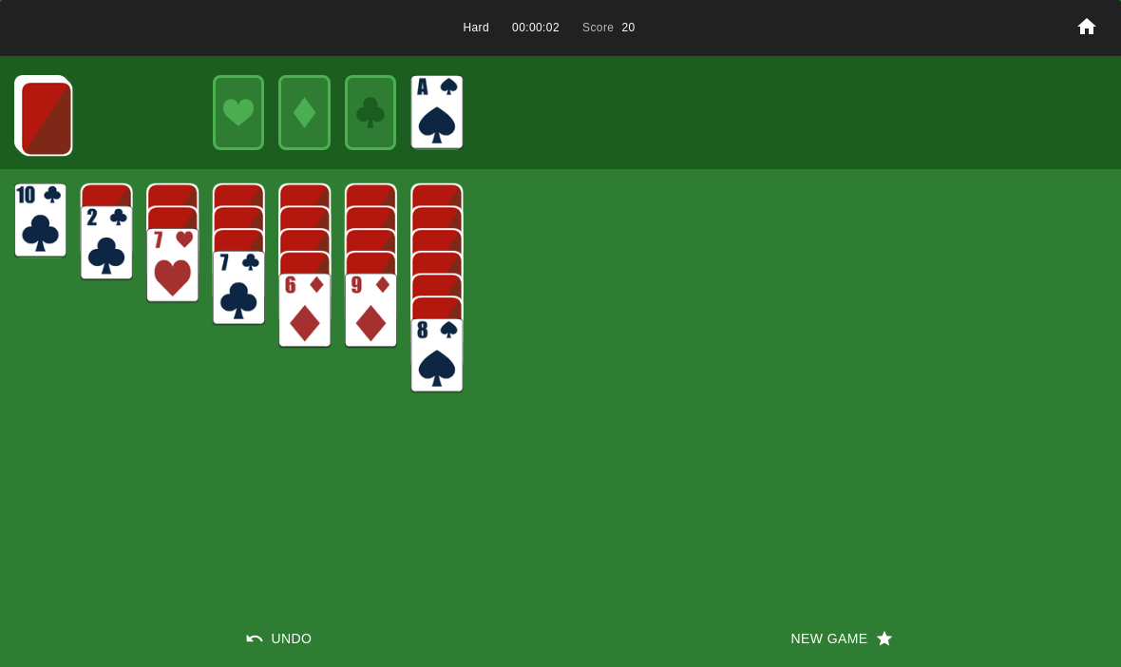
click at [57, 98] on img at bounding box center [46, 118] width 52 height 75
click at [36, 109] on img at bounding box center [46, 117] width 52 height 75
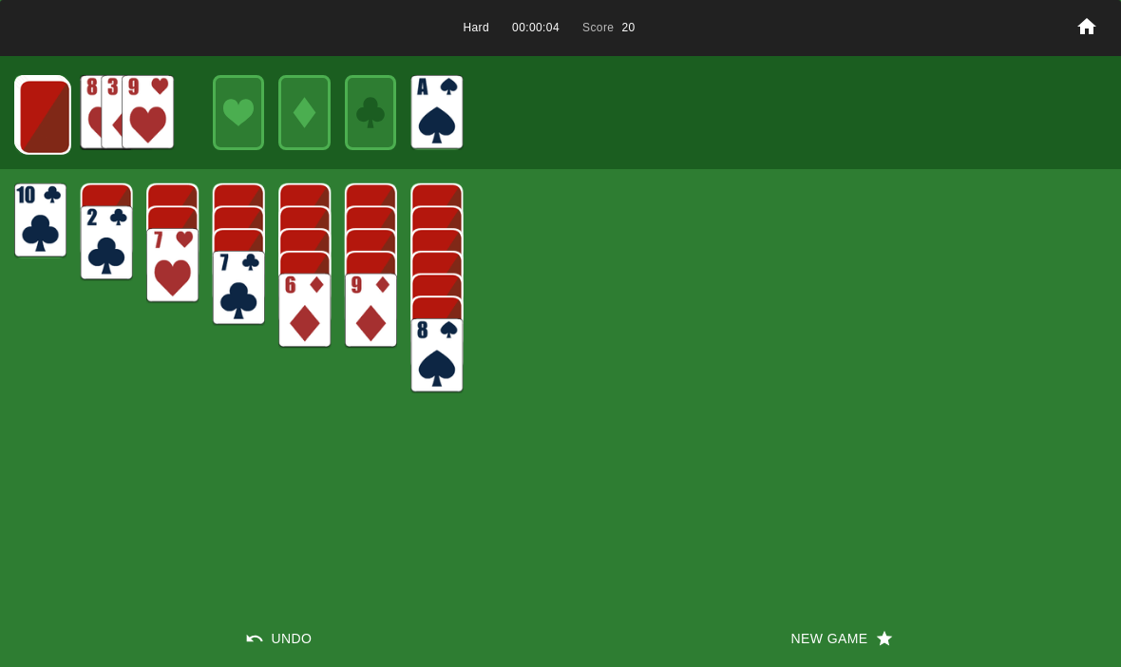
click at [37, 104] on img at bounding box center [45, 117] width 52 height 75
click at [38, 101] on img at bounding box center [44, 116] width 52 height 75
click at [36, 104] on img at bounding box center [43, 115] width 52 height 75
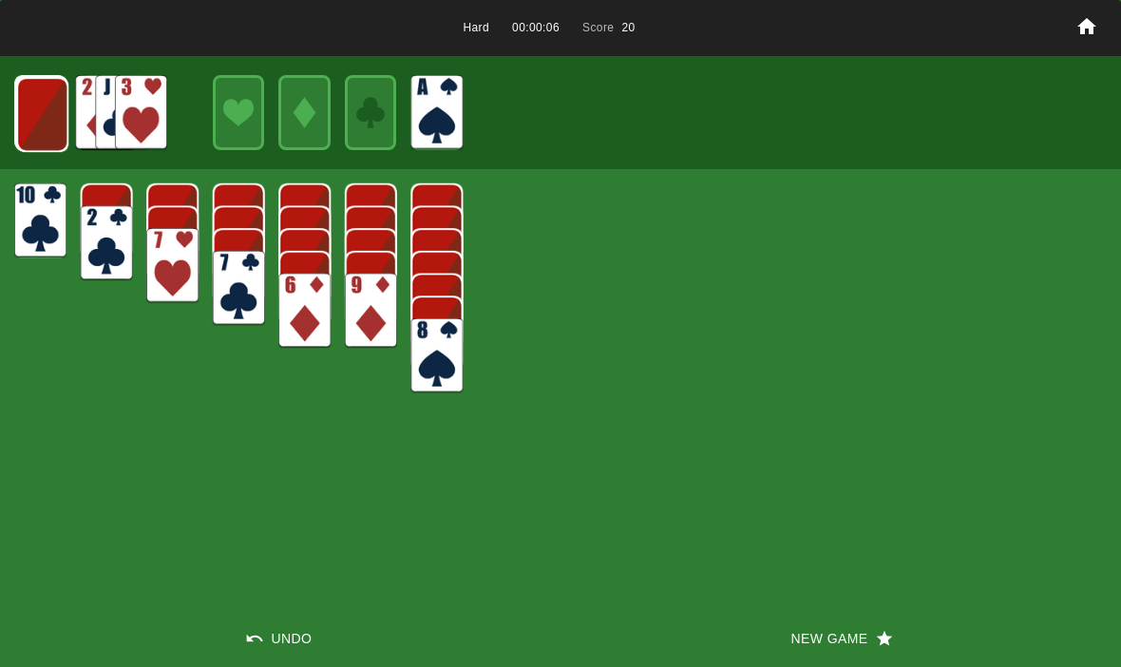
click at [32, 105] on img at bounding box center [42, 114] width 52 height 75
click at [36, 105] on img at bounding box center [41, 113] width 52 height 75
click at [33, 103] on img at bounding box center [40, 113] width 51 height 75
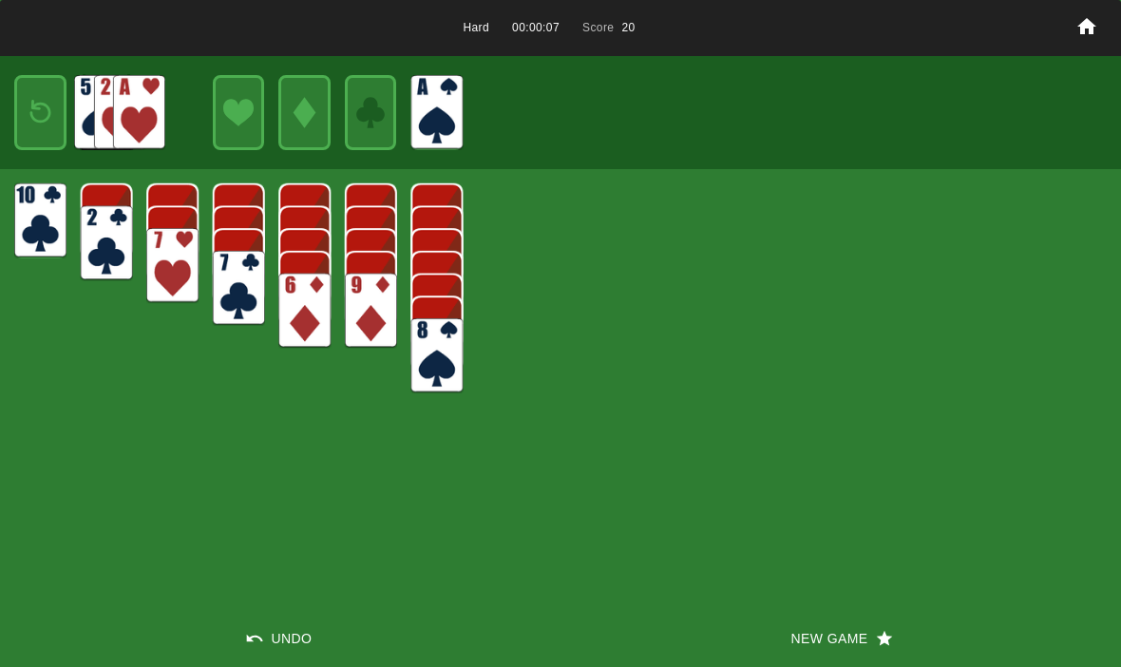
click at [33, 105] on img at bounding box center [40, 112] width 31 height 45
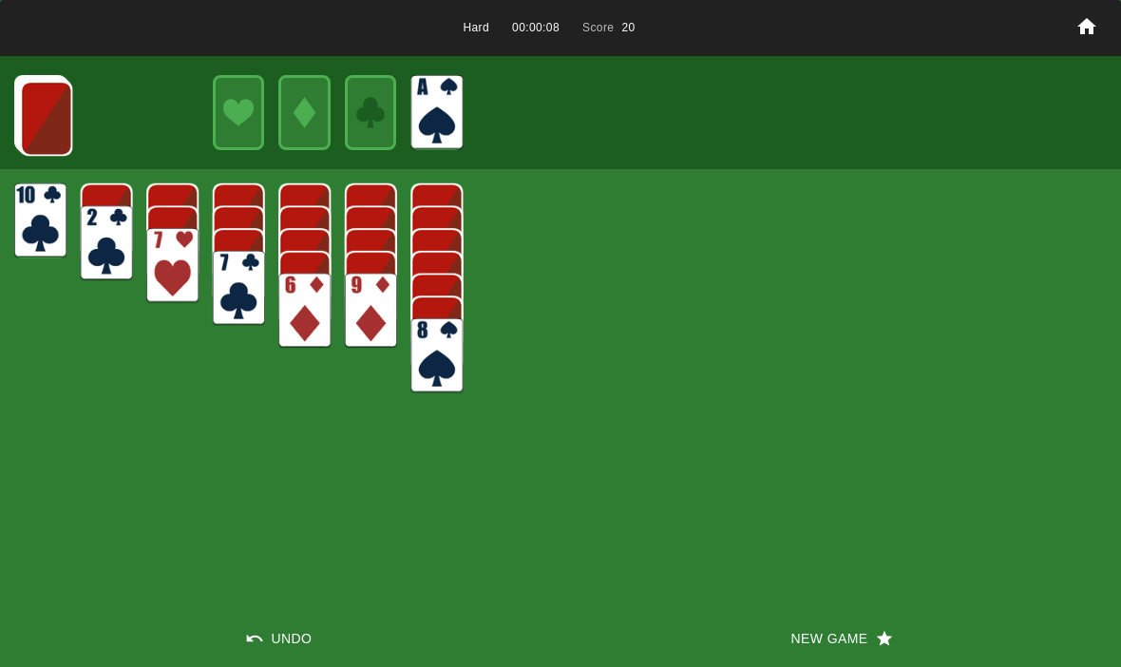
click at [33, 103] on img at bounding box center [46, 118] width 52 height 75
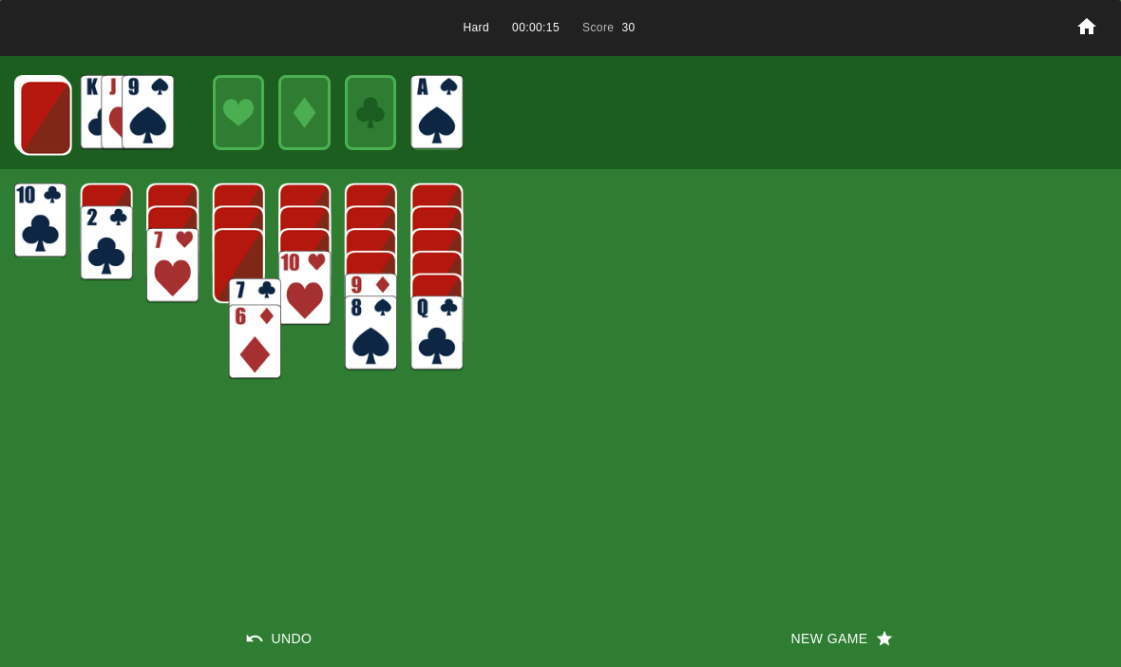
click at [232, 261] on img at bounding box center [239, 265] width 52 height 75
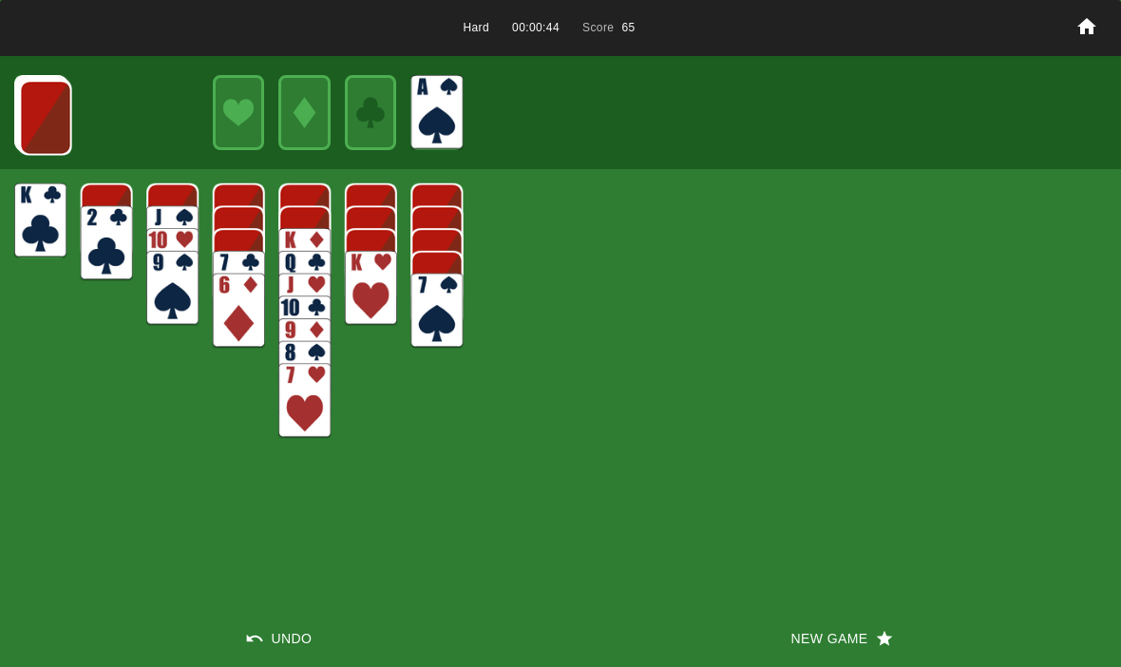
click at [39, 135] on img at bounding box center [46, 117] width 52 height 75
click at [40, 106] on img at bounding box center [45, 117] width 52 height 75
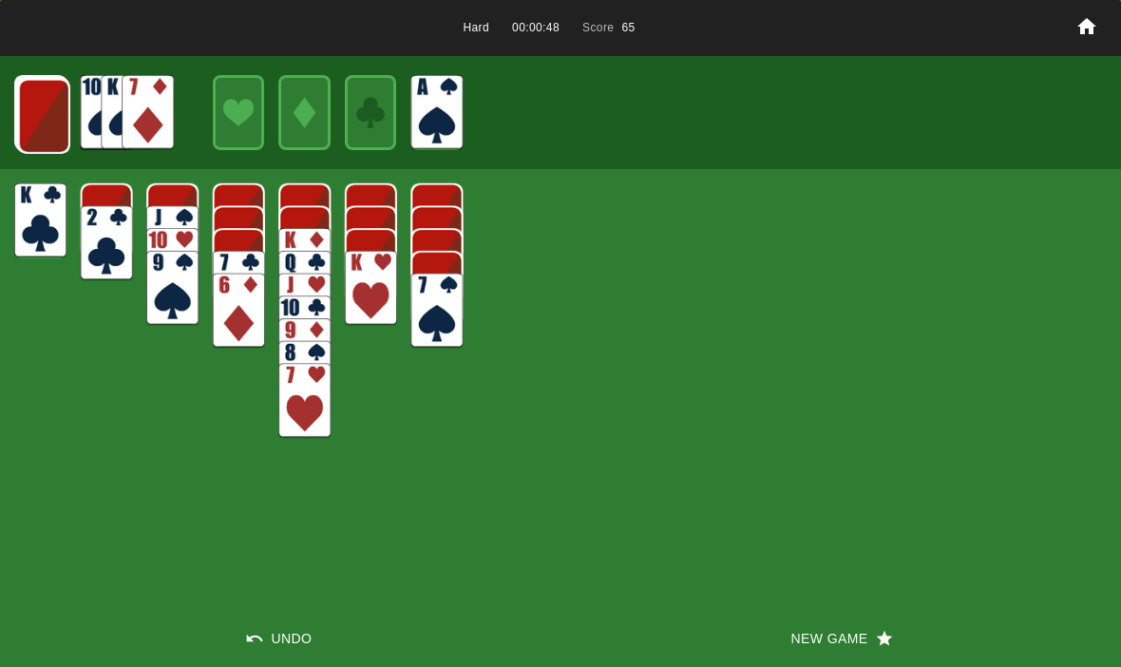
click at [23, 120] on img at bounding box center [44, 116] width 52 height 75
click at [34, 114] on img at bounding box center [43, 115] width 52 height 75
click at [43, 116] on img at bounding box center [42, 114] width 52 height 75
click at [39, 132] on img at bounding box center [41, 113] width 52 height 75
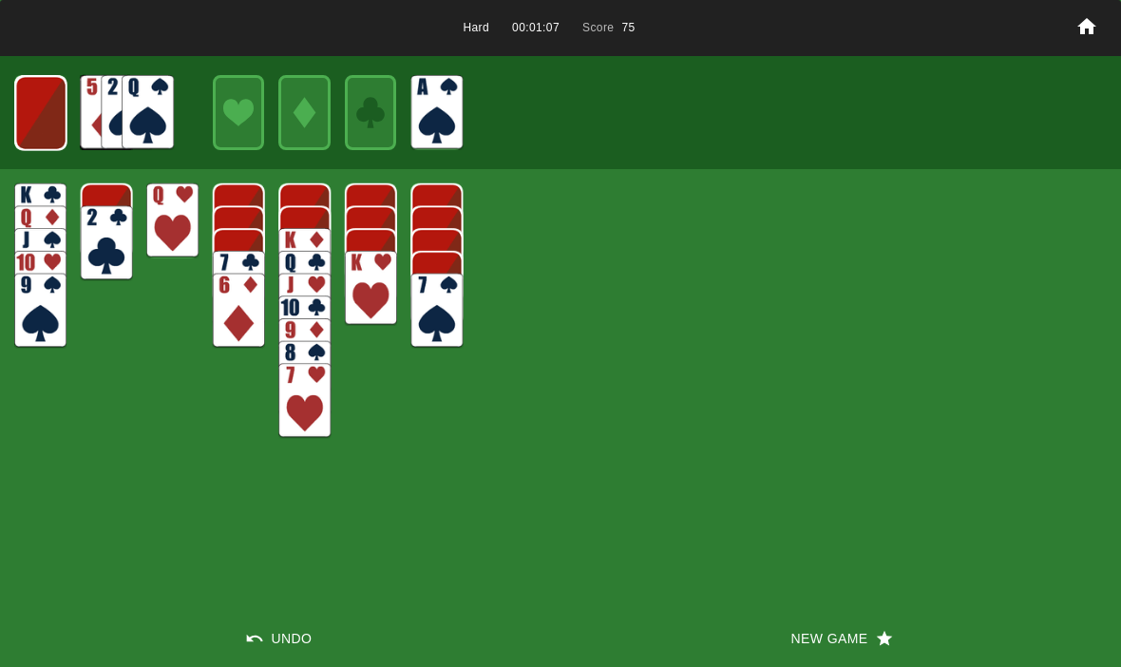
click at [31, 119] on img at bounding box center [40, 113] width 51 height 75
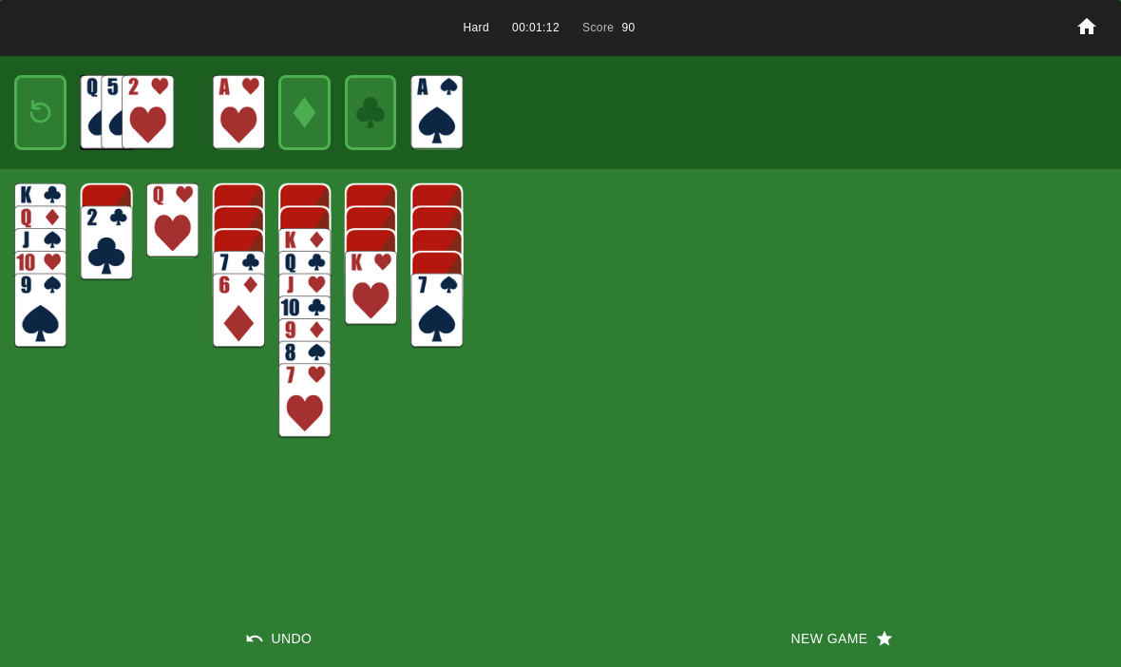
click at [43, 106] on img at bounding box center [40, 112] width 31 height 45
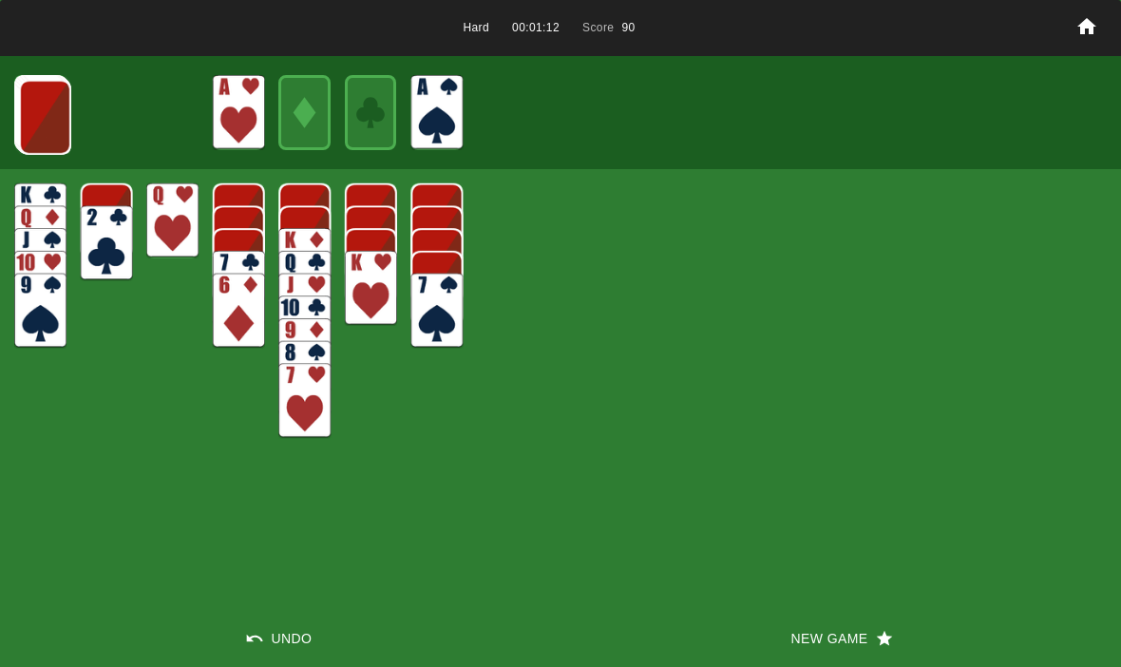
click at [35, 117] on img at bounding box center [45, 117] width 52 height 75
click at [40, 123] on img at bounding box center [44, 116] width 52 height 75
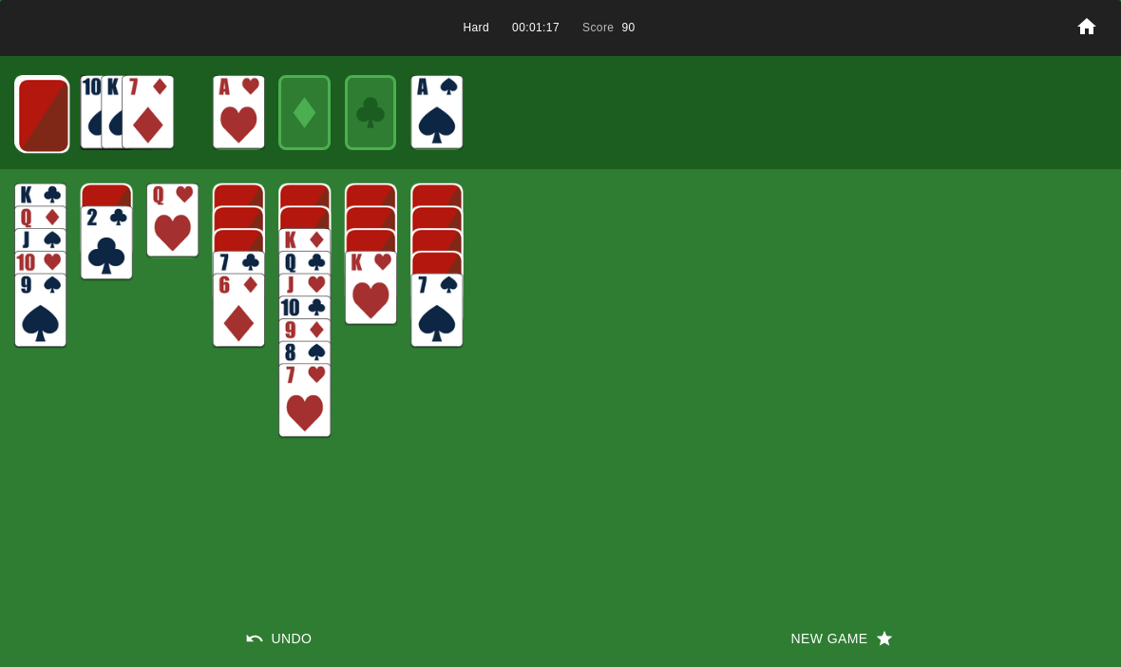
click at [35, 122] on img at bounding box center [43, 115] width 52 height 75
click at [28, 126] on img at bounding box center [43, 114] width 52 height 75
click at [38, 128] on img at bounding box center [42, 114] width 52 height 75
click at [36, 132] on img at bounding box center [40, 113] width 51 height 75
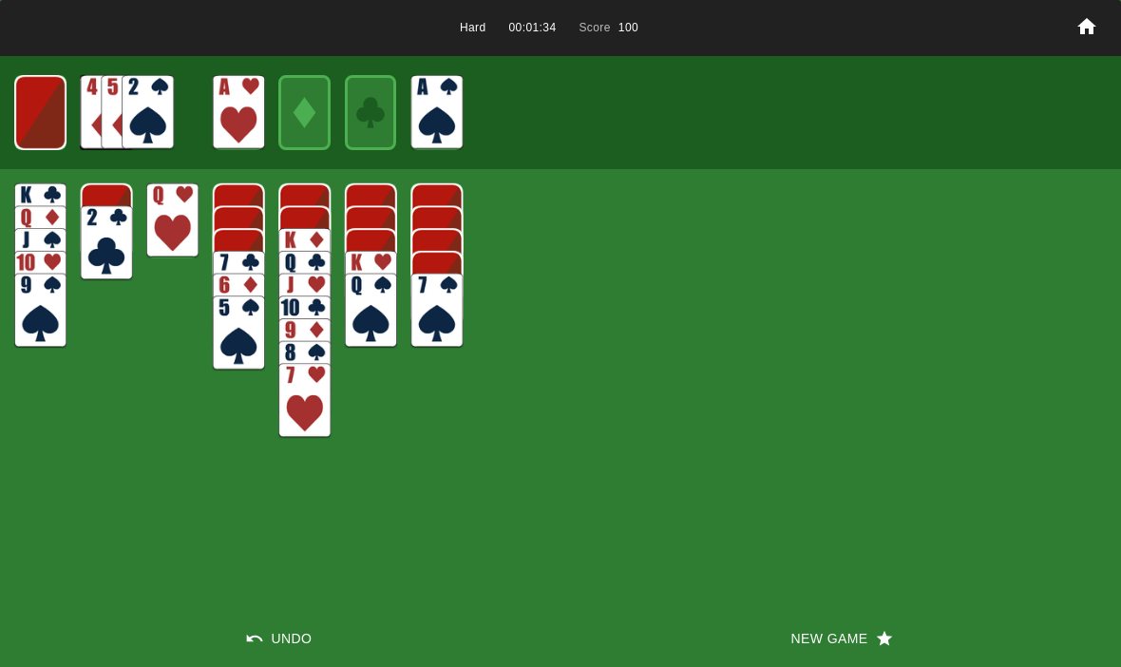
click at [41, 98] on img at bounding box center [39, 112] width 51 height 75
click at [31, 105] on img at bounding box center [40, 112] width 31 height 45
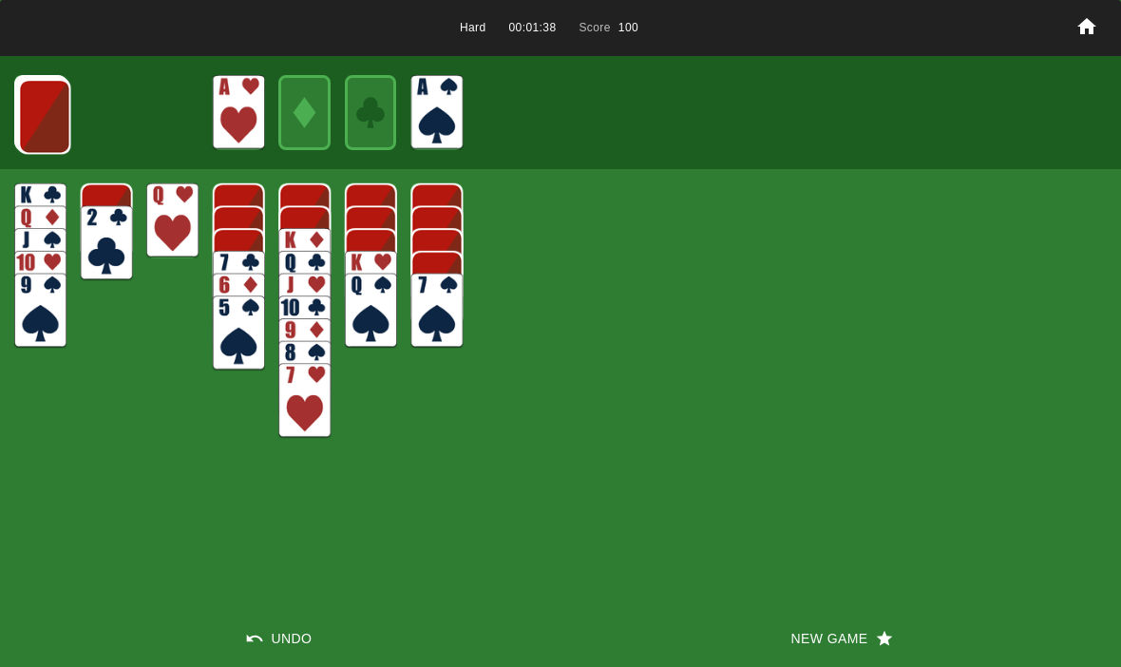
click at [28, 105] on img at bounding box center [44, 116] width 52 height 75
click at [32, 99] on img at bounding box center [44, 116] width 52 height 75
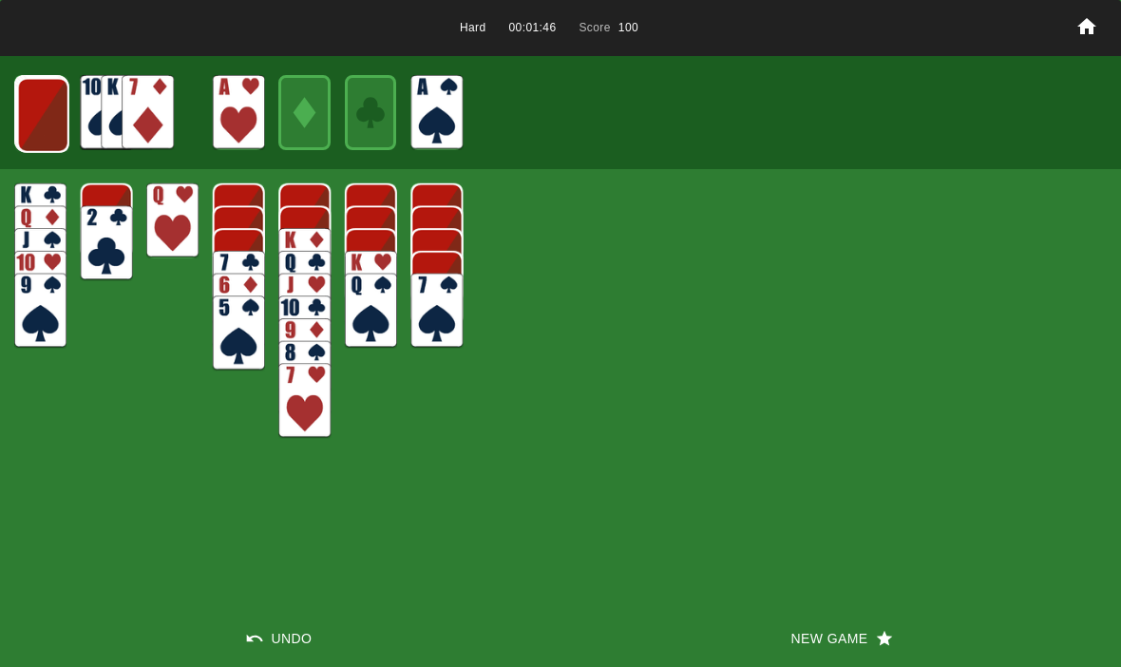
click at [39, 107] on img at bounding box center [43, 115] width 52 height 75
click at [29, 109] on img at bounding box center [42, 114] width 52 height 75
click at [28, 118] on img at bounding box center [41, 113] width 52 height 75
click at [16, 107] on img at bounding box center [40, 112] width 52 height 75
click at [809, 645] on button "New Game" at bounding box center [840, 638] width 560 height 57
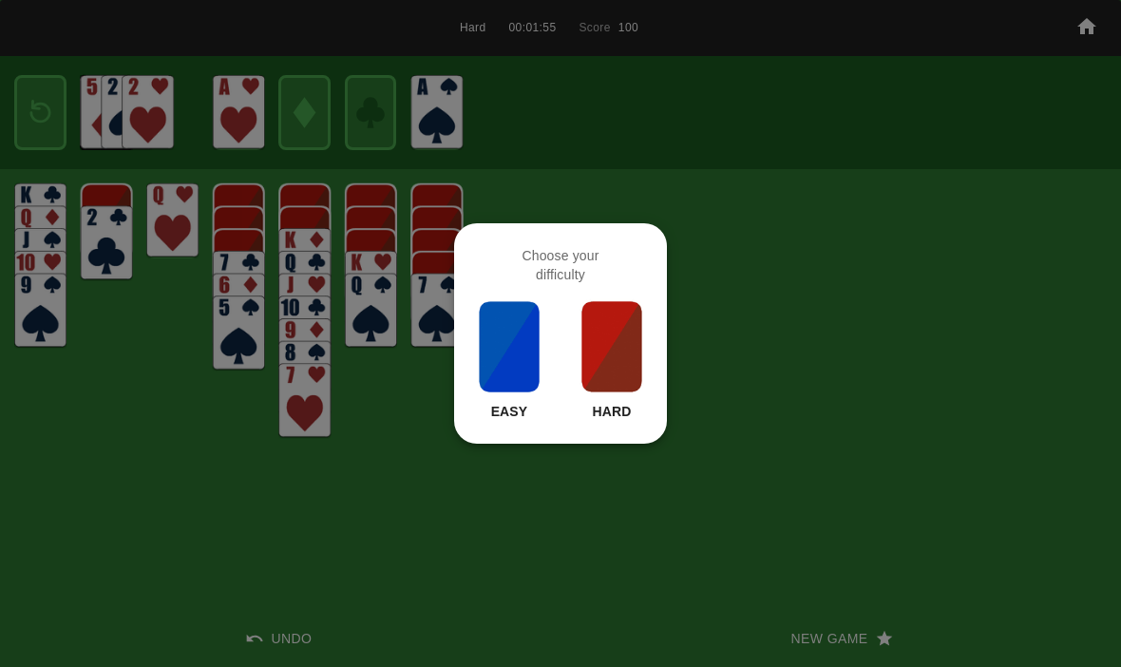
click at [622, 390] on img at bounding box center [611, 346] width 65 height 95
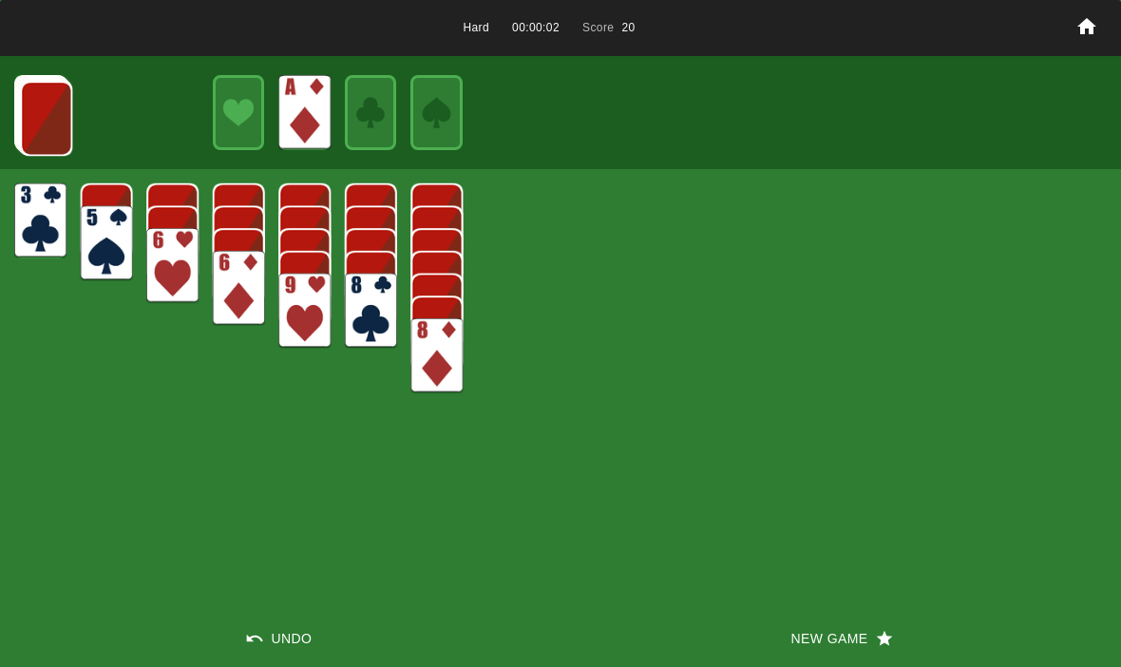
click at [43, 130] on img at bounding box center [46, 118] width 52 height 75
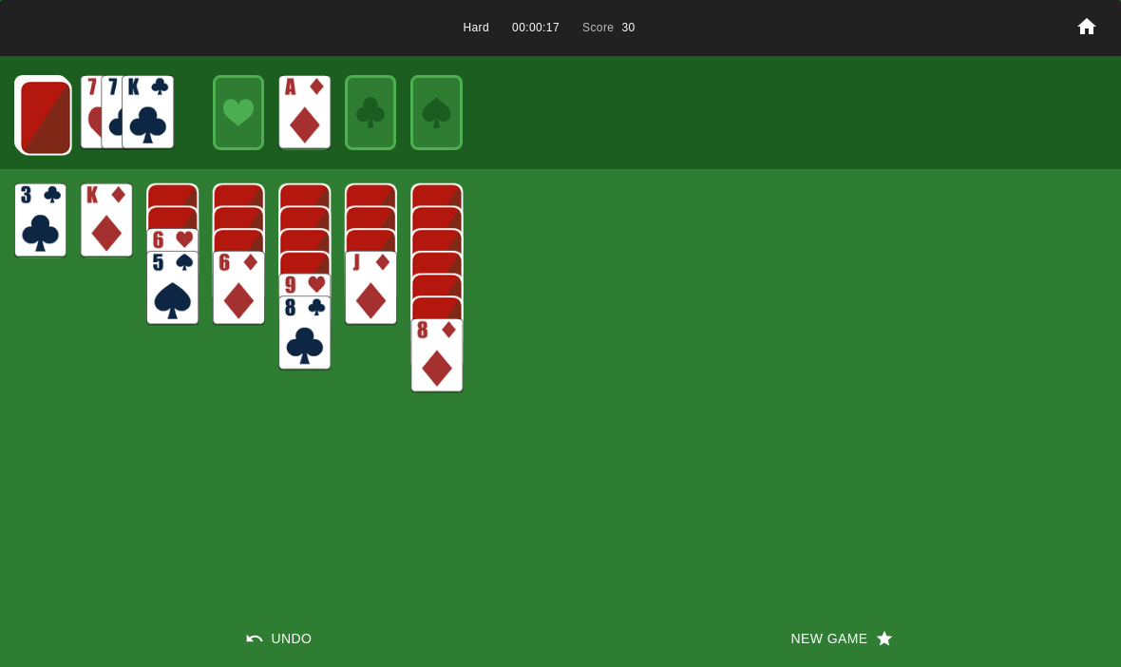
click at [38, 124] on img at bounding box center [46, 117] width 52 height 75
click at [41, 109] on img at bounding box center [45, 117] width 52 height 75
click at [38, 128] on img at bounding box center [44, 116] width 52 height 75
click at [52, 118] on img at bounding box center [43, 115] width 52 height 75
click at [33, 106] on img at bounding box center [42, 114] width 52 height 75
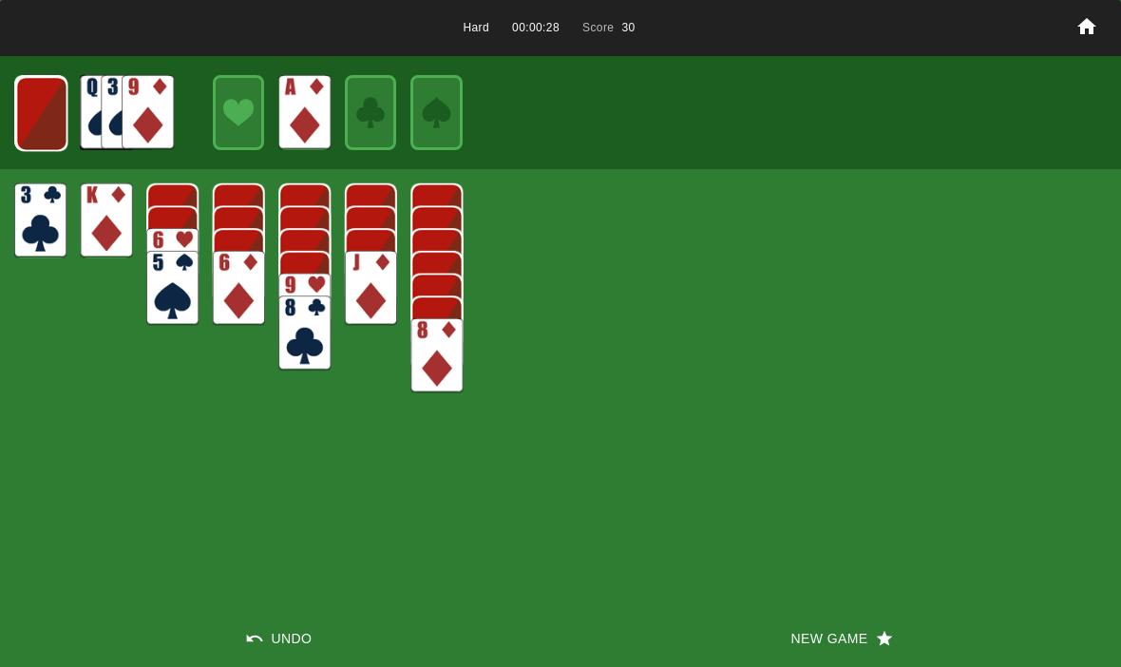
click at [44, 121] on img at bounding box center [41, 113] width 52 height 75
click at [45, 130] on img at bounding box center [40, 113] width 51 height 75
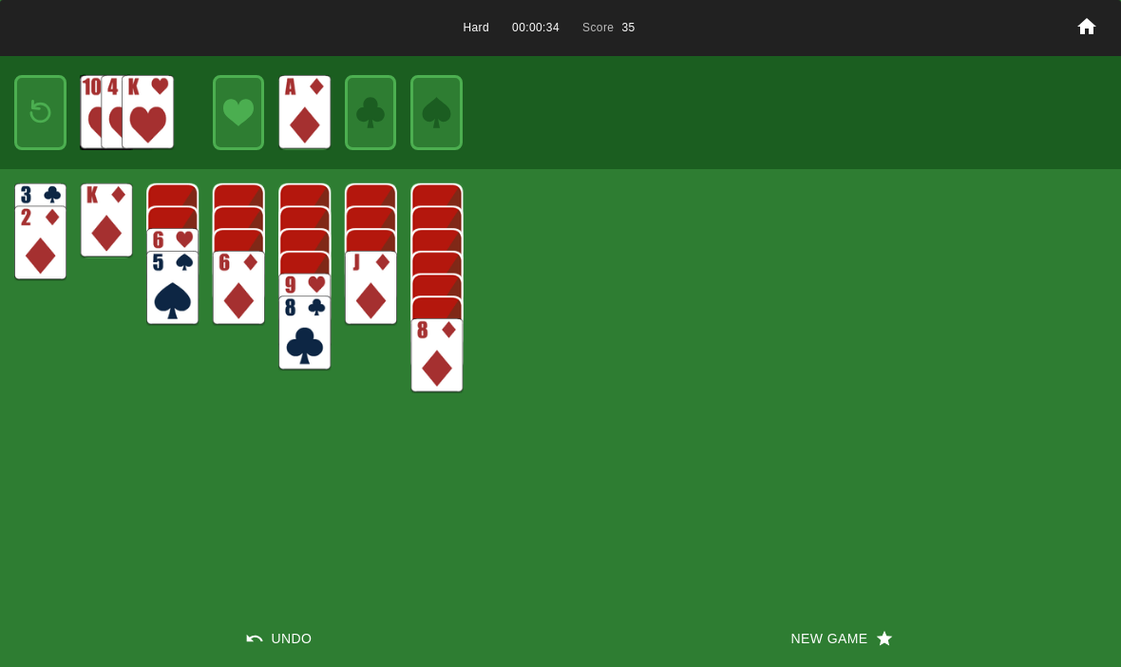
click at [43, 90] on img at bounding box center [40, 112] width 31 height 45
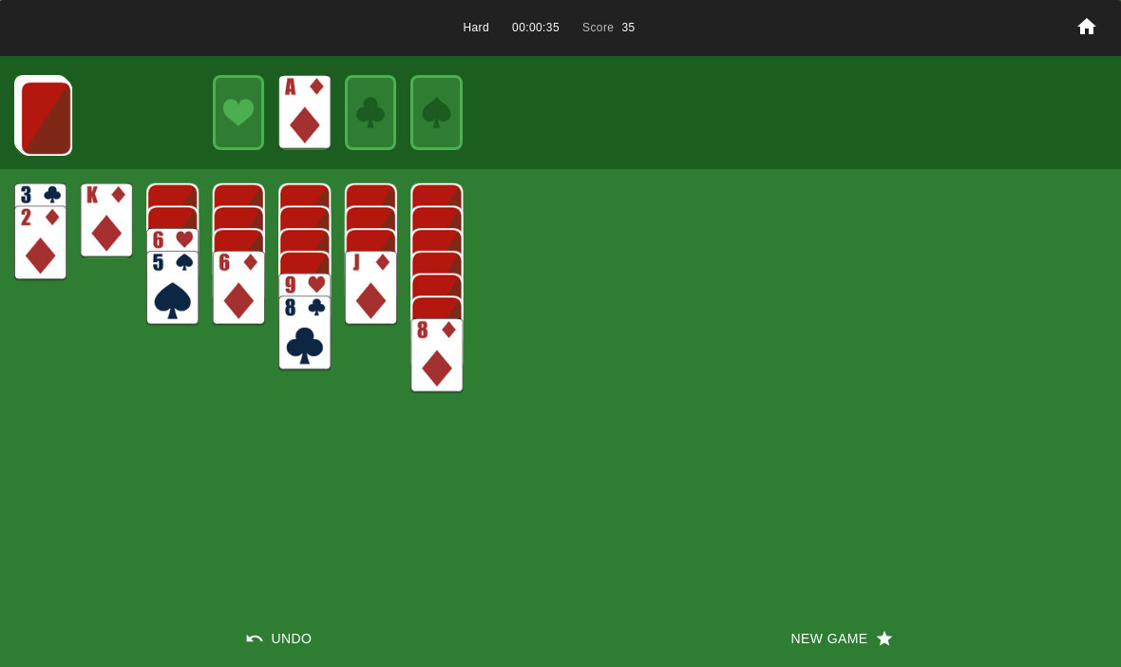
click at [20, 118] on img at bounding box center [46, 118] width 52 height 75
click at [49, 121] on img at bounding box center [45, 117] width 52 height 75
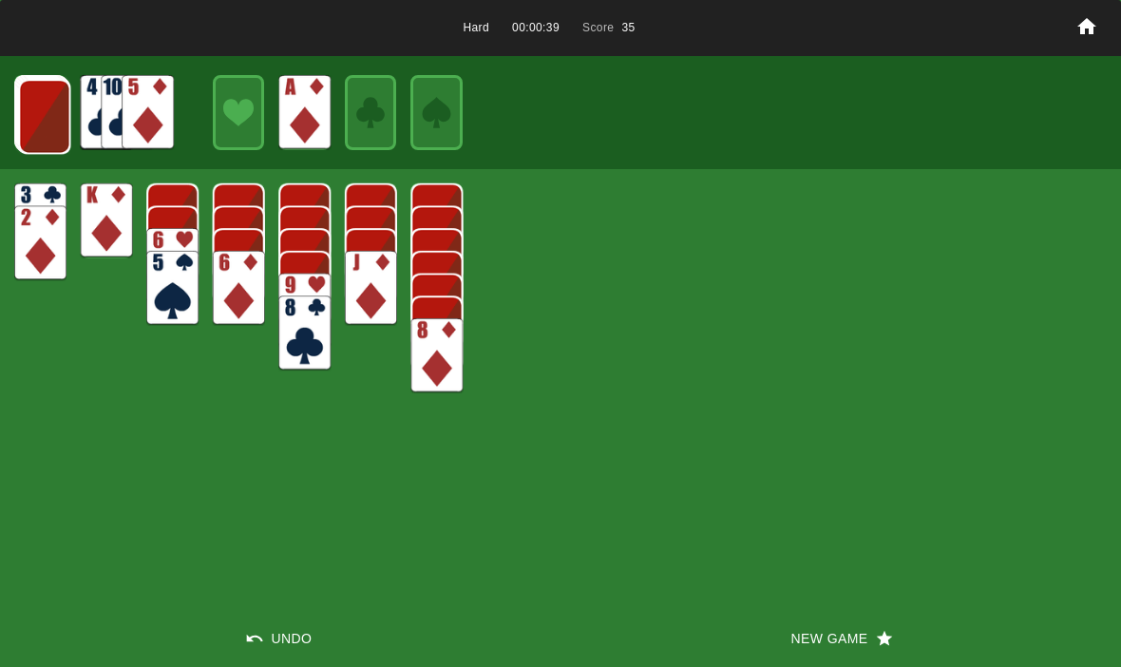
click at [30, 132] on img at bounding box center [44, 116] width 52 height 75
click at [32, 110] on img at bounding box center [44, 116] width 52 height 75
click at [40, 123] on img at bounding box center [43, 115] width 52 height 75
click at [37, 111] on img at bounding box center [42, 114] width 52 height 75
click at [38, 138] on img at bounding box center [41, 113] width 52 height 75
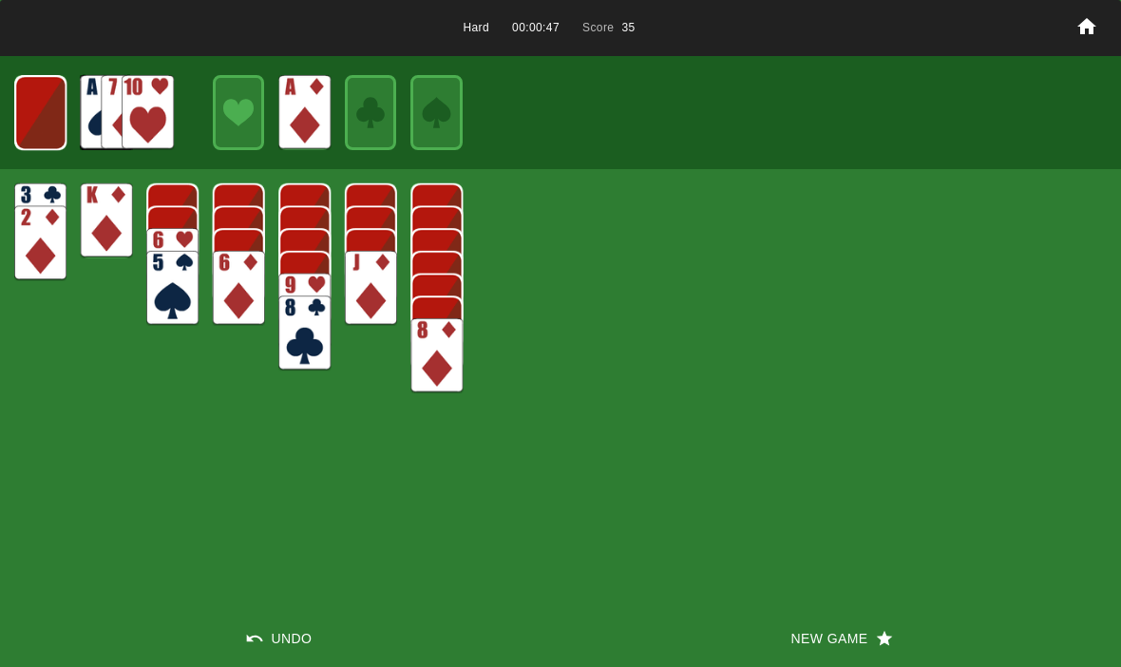
click at [40, 112] on img at bounding box center [40, 112] width 52 height 75
click at [45, 106] on img at bounding box center [40, 112] width 31 height 45
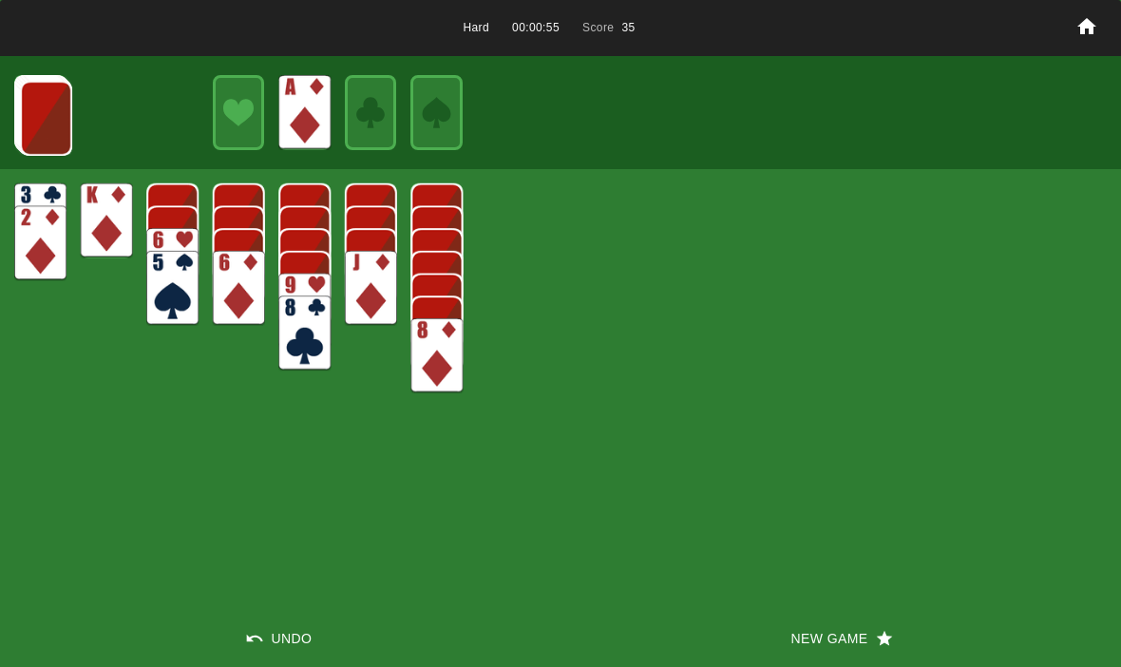
click at [851, 653] on button "New Game" at bounding box center [840, 638] width 560 height 57
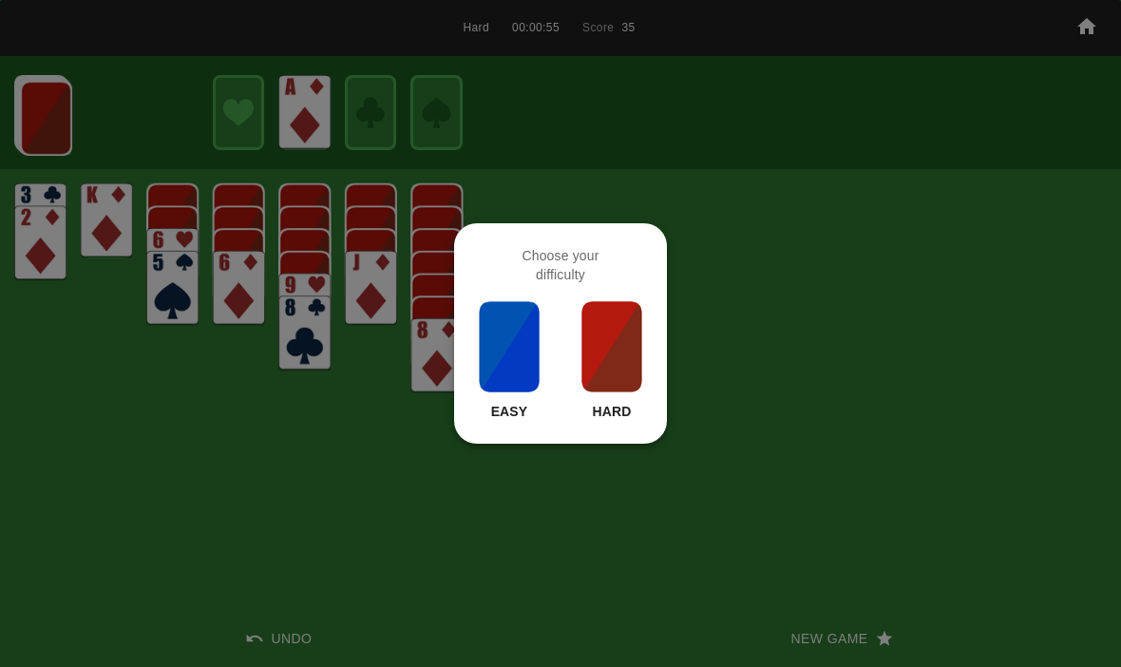
click at [601, 380] on img at bounding box center [611, 346] width 65 height 95
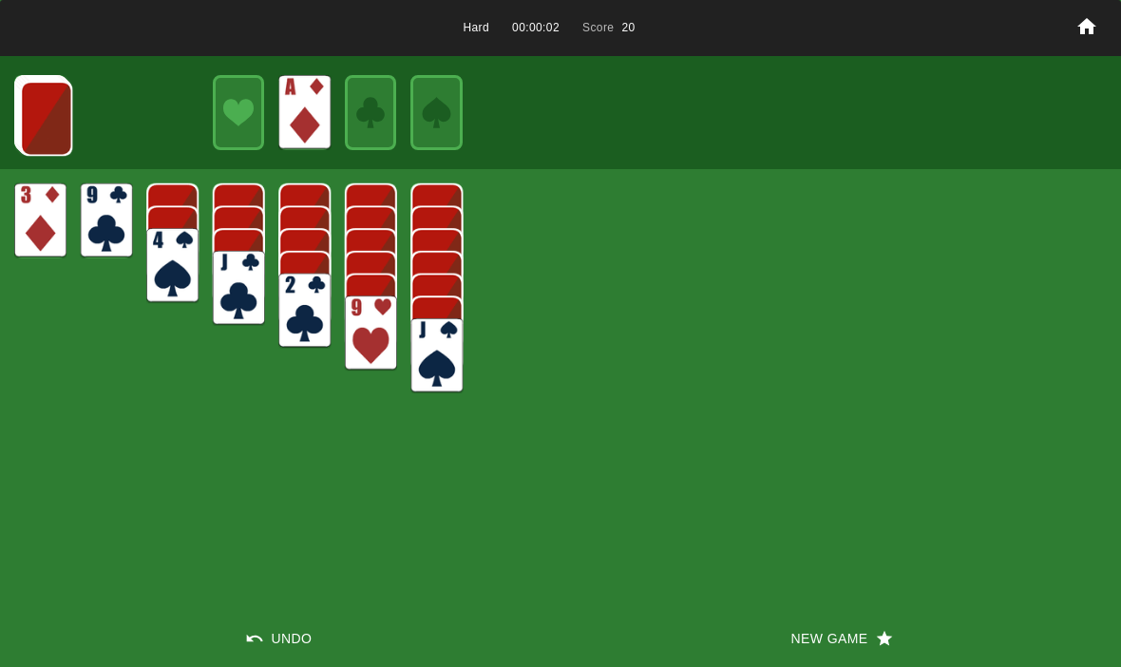
click at [9, 99] on div at bounding box center [560, 112] width 1121 height 112
click at [37, 125] on img at bounding box center [46, 118] width 52 height 75
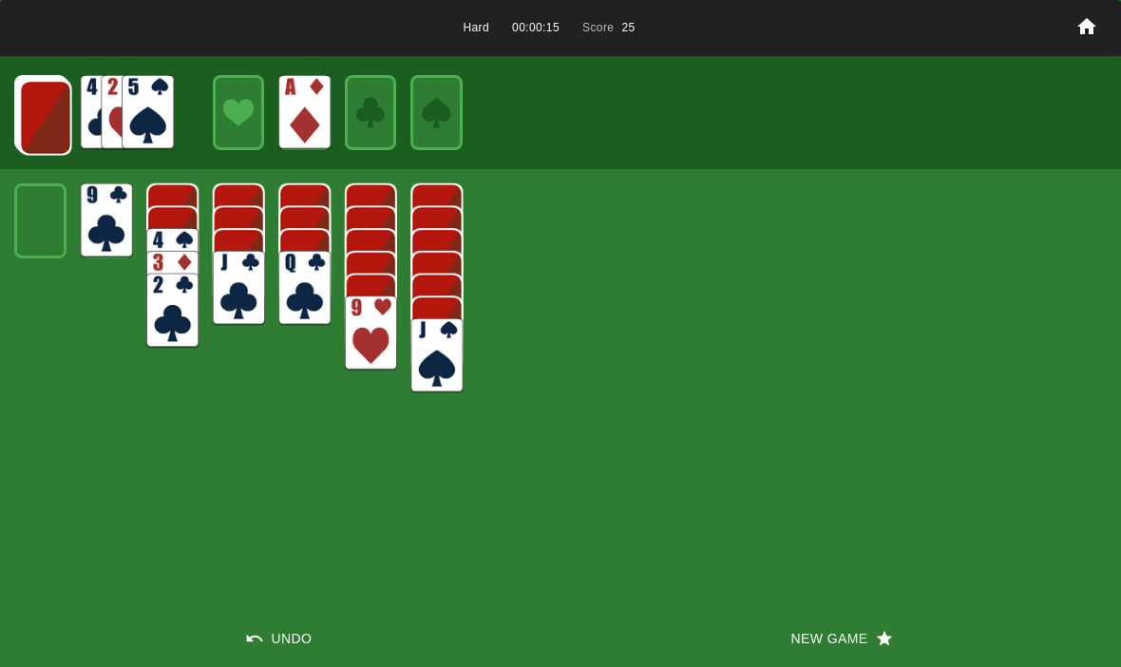
click at [36, 116] on img at bounding box center [46, 117] width 52 height 75
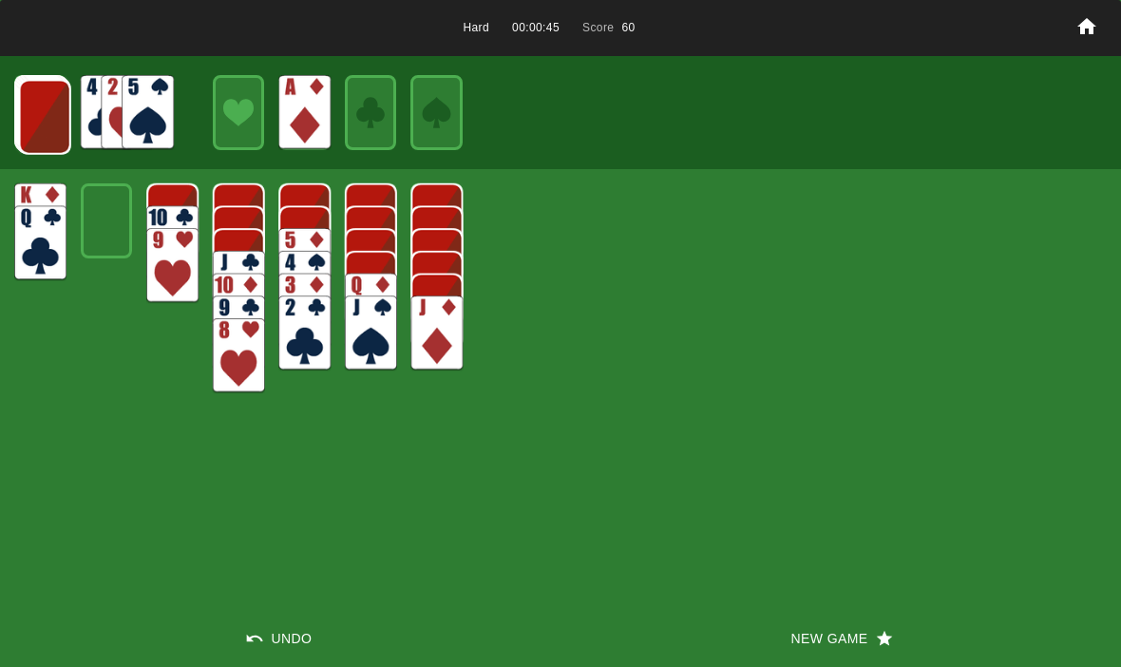
click at [37, 118] on img at bounding box center [45, 117] width 52 height 75
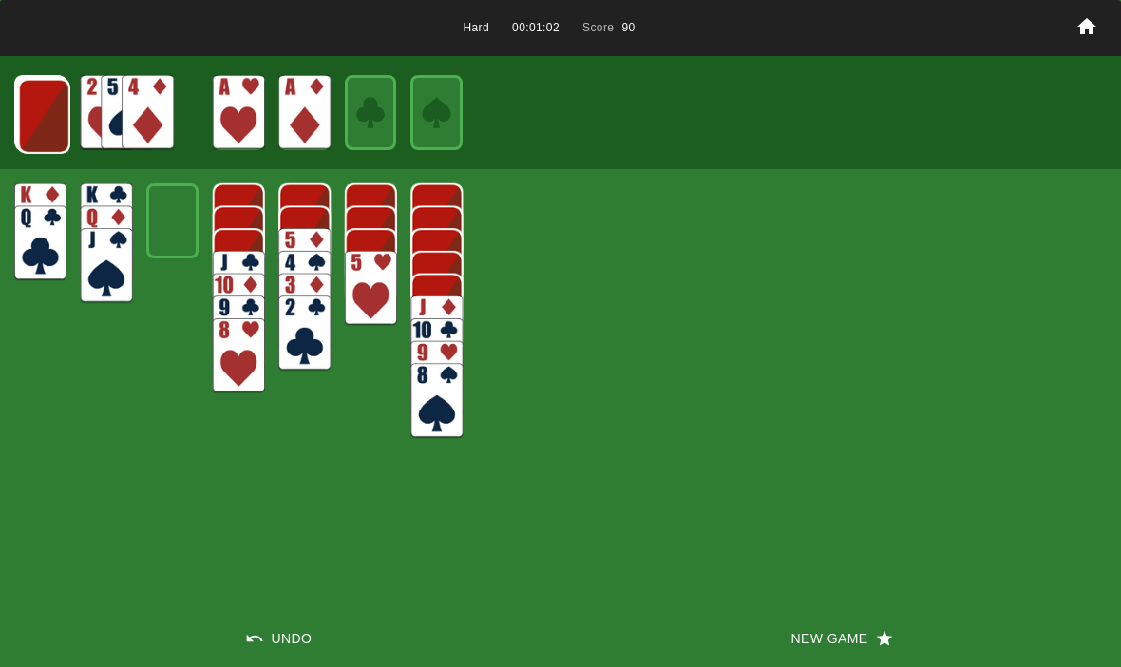
click at [36, 113] on img at bounding box center [44, 116] width 52 height 75
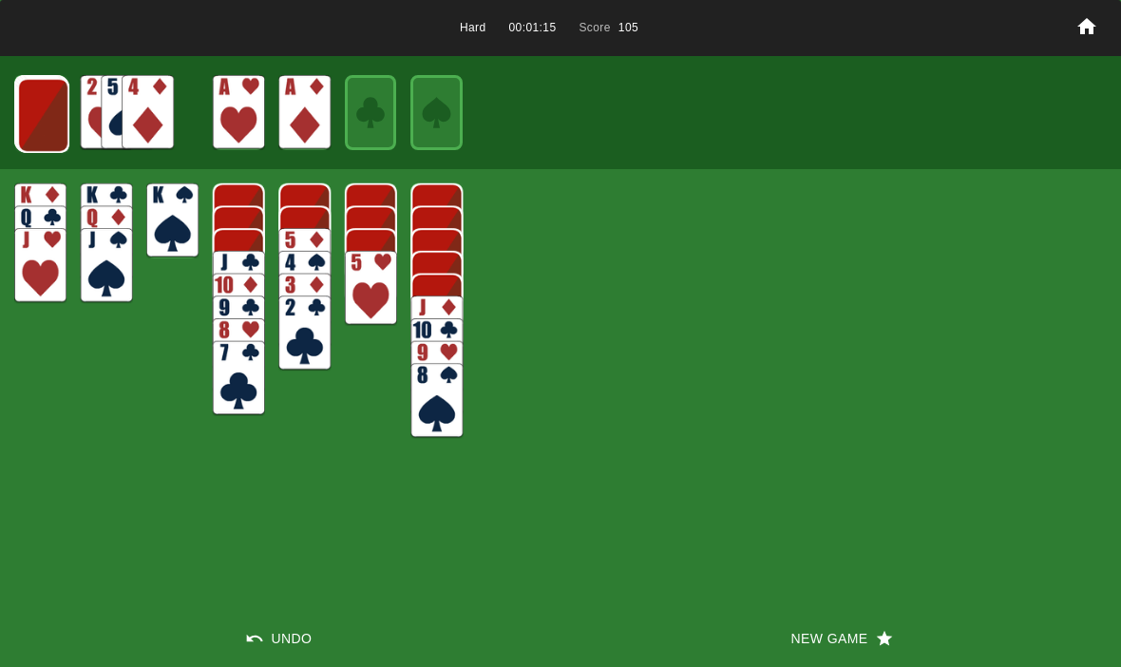
click at [34, 107] on img at bounding box center [43, 115] width 52 height 75
click at [38, 111] on img at bounding box center [42, 114] width 52 height 75
click at [300, 650] on button "Undo" at bounding box center [280, 638] width 560 height 57
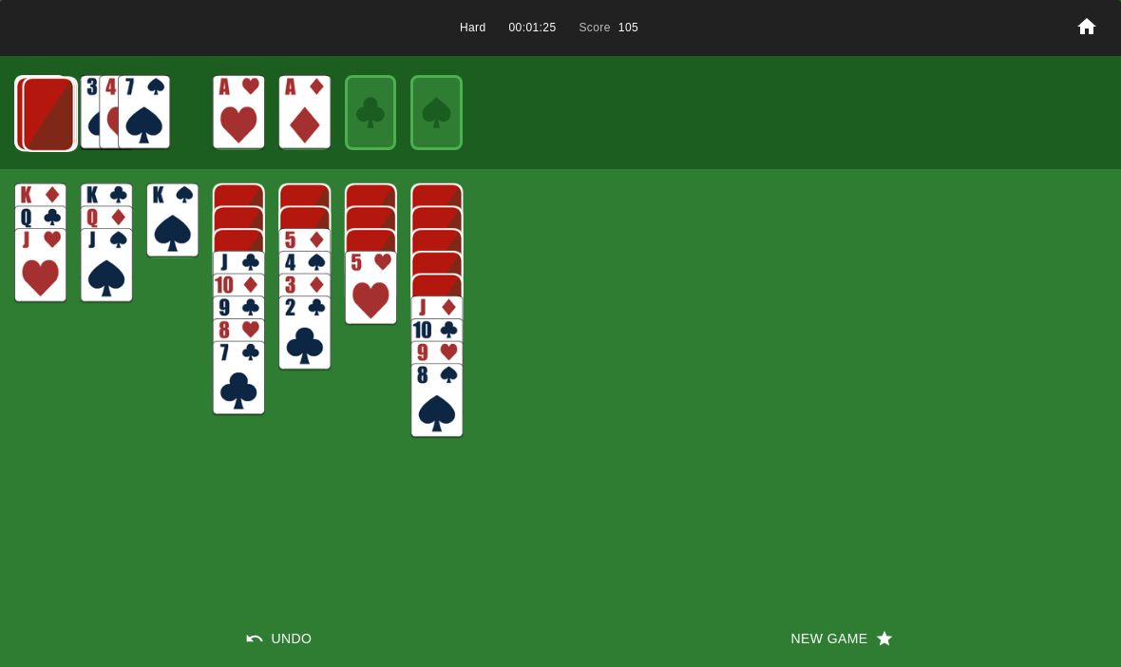
click at [281, 641] on button "Undo" at bounding box center [280, 638] width 560 height 57
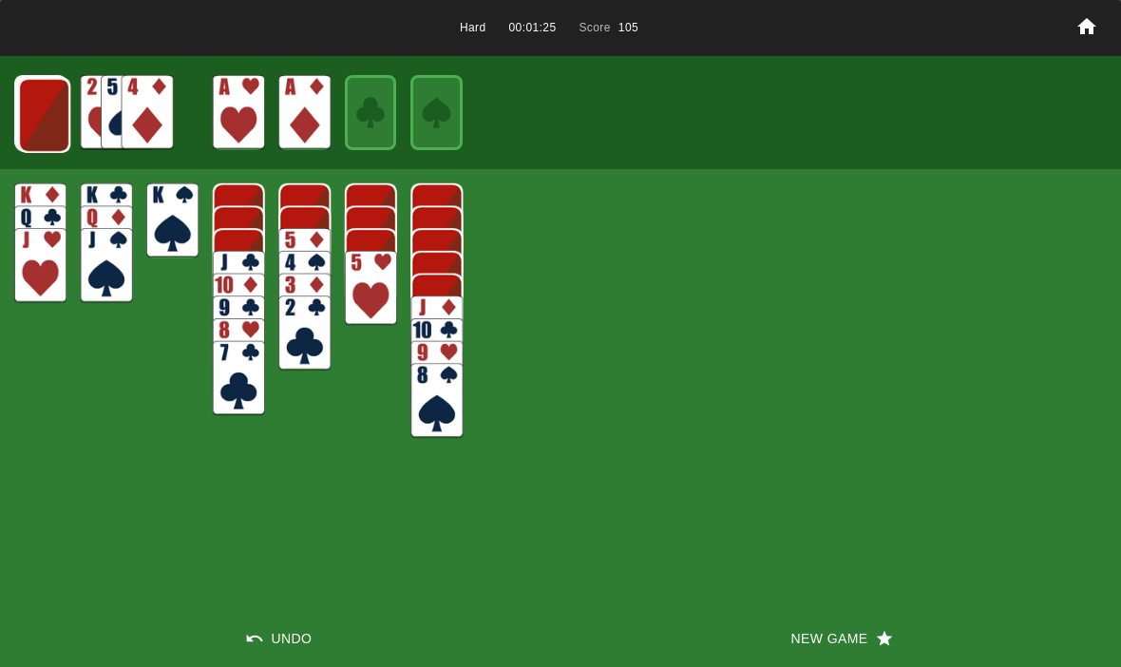
click at [270, 640] on button "Undo" at bounding box center [280, 638] width 560 height 57
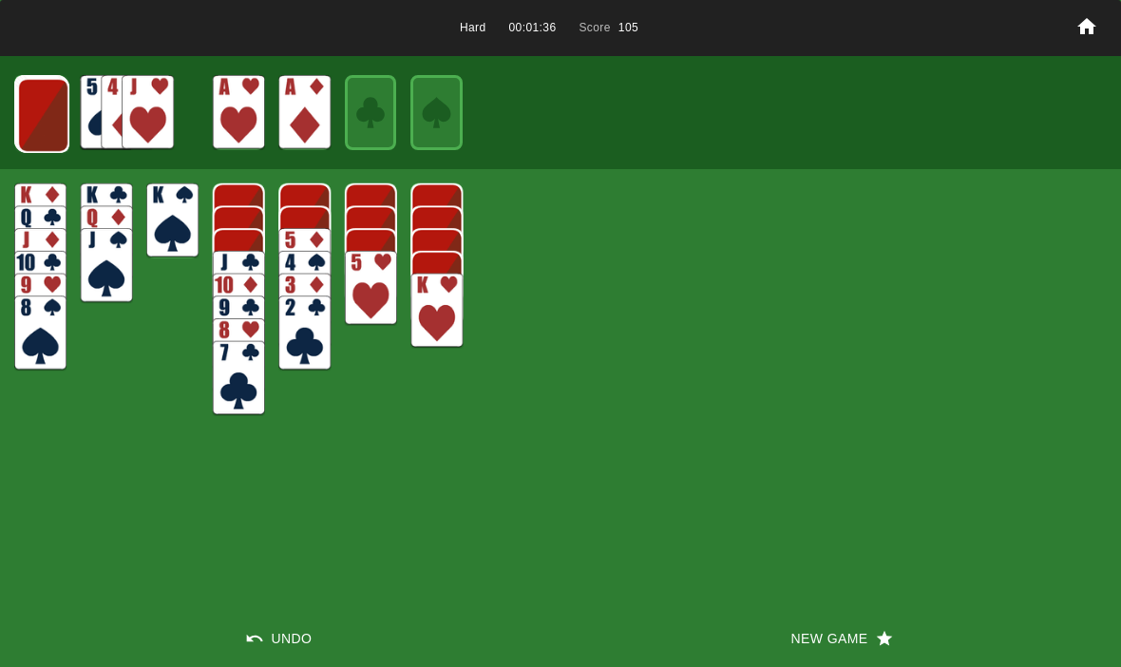
click at [28, 114] on img at bounding box center [43, 115] width 52 height 75
click at [31, 117] on img at bounding box center [42, 114] width 52 height 75
click at [38, 123] on img at bounding box center [41, 113] width 52 height 75
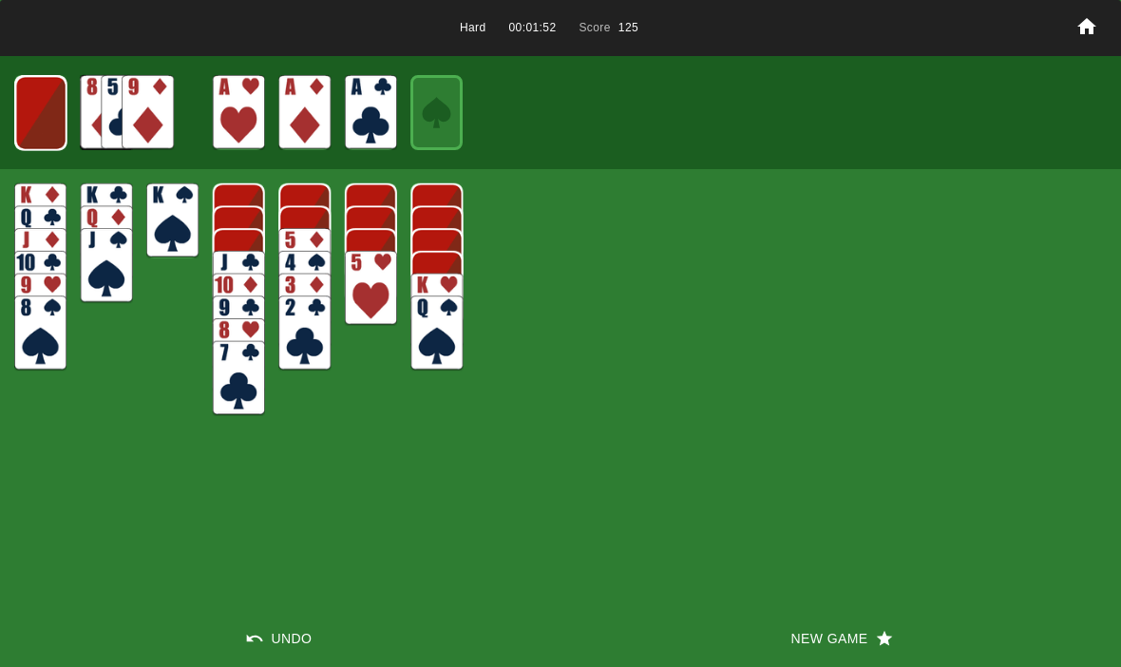
click at [28, 119] on img at bounding box center [40, 113] width 51 height 75
click at [41, 127] on img at bounding box center [40, 112] width 31 height 45
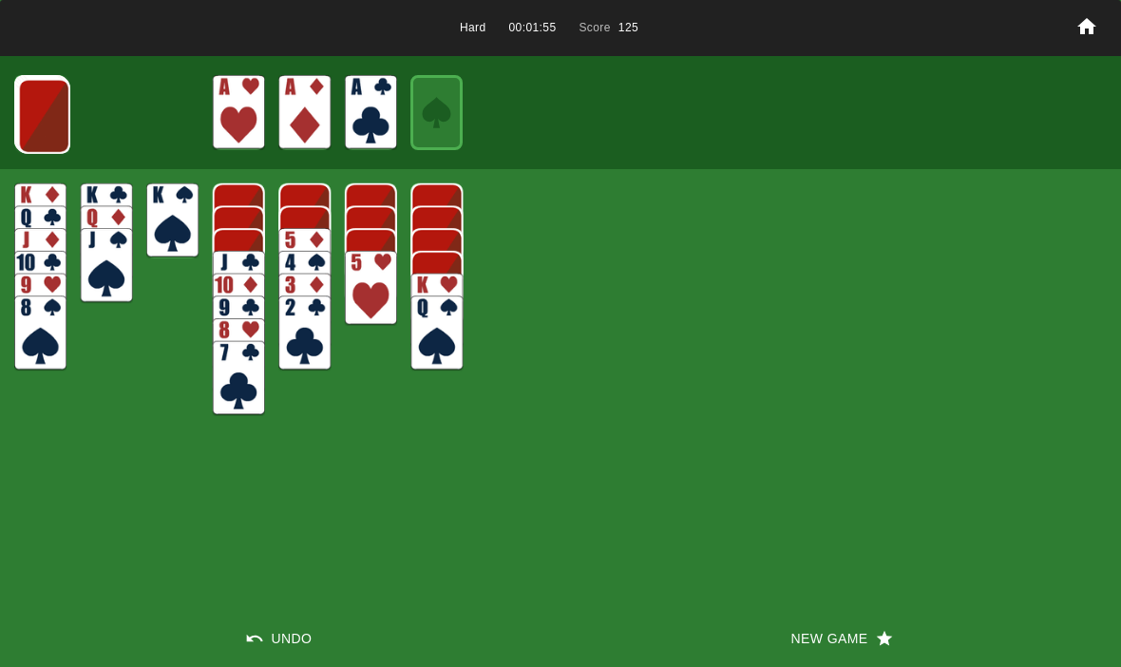
click at [41, 113] on img at bounding box center [44, 116] width 52 height 75
click at [41, 125] on img at bounding box center [43, 115] width 52 height 75
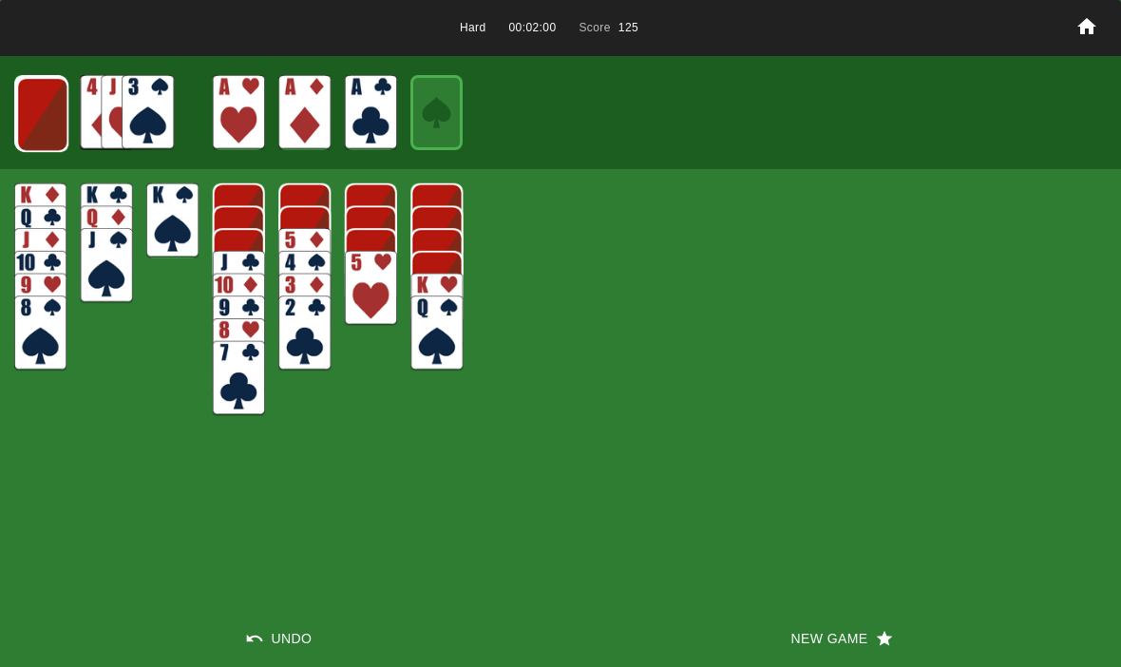
click at [43, 121] on img at bounding box center [42, 114] width 52 height 75
click at [34, 125] on img at bounding box center [41, 113] width 52 height 75
click at [47, 121] on img at bounding box center [40, 113] width 51 height 75
click at [812, 645] on button "New Game" at bounding box center [840, 638] width 560 height 57
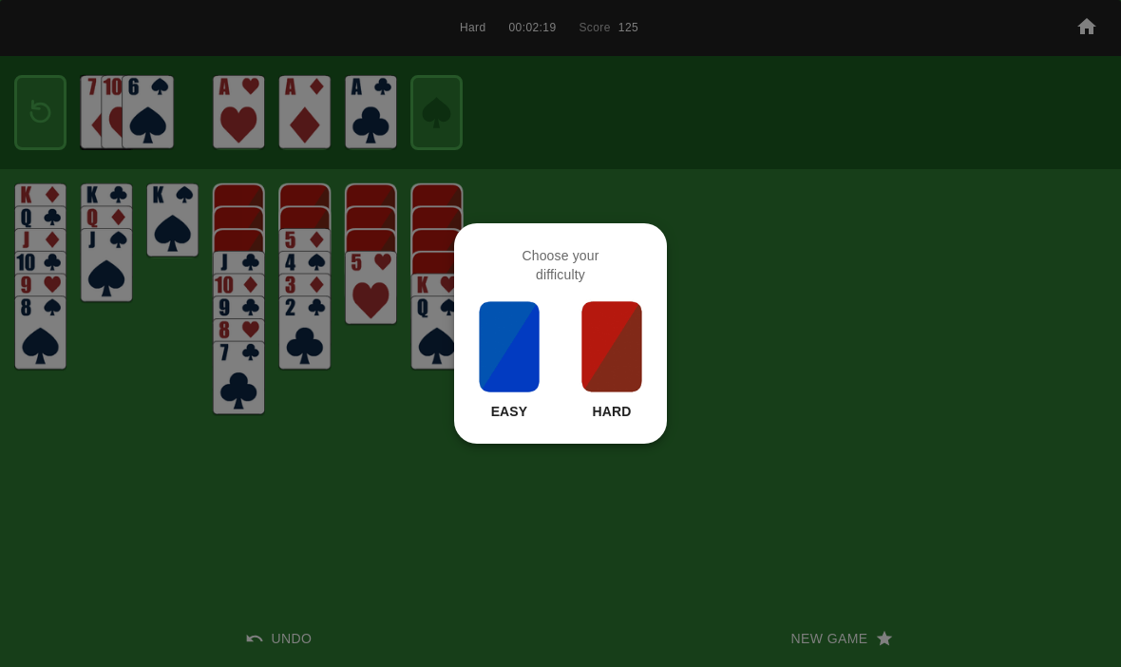
click at [617, 342] on img at bounding box center [611, 346] width 65 height 95
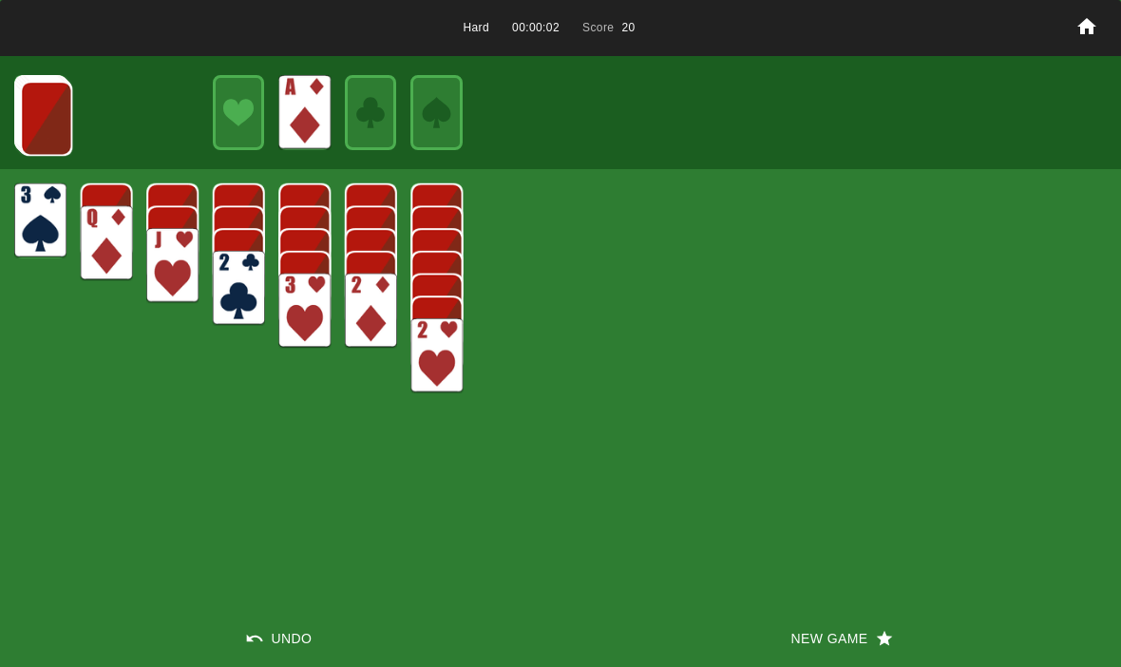
click at [31, 121] on img at bounding box center [46, 118] width 52 height 75
click at [36, 116] on img at bounding box center [46, 117] width 52 height 75
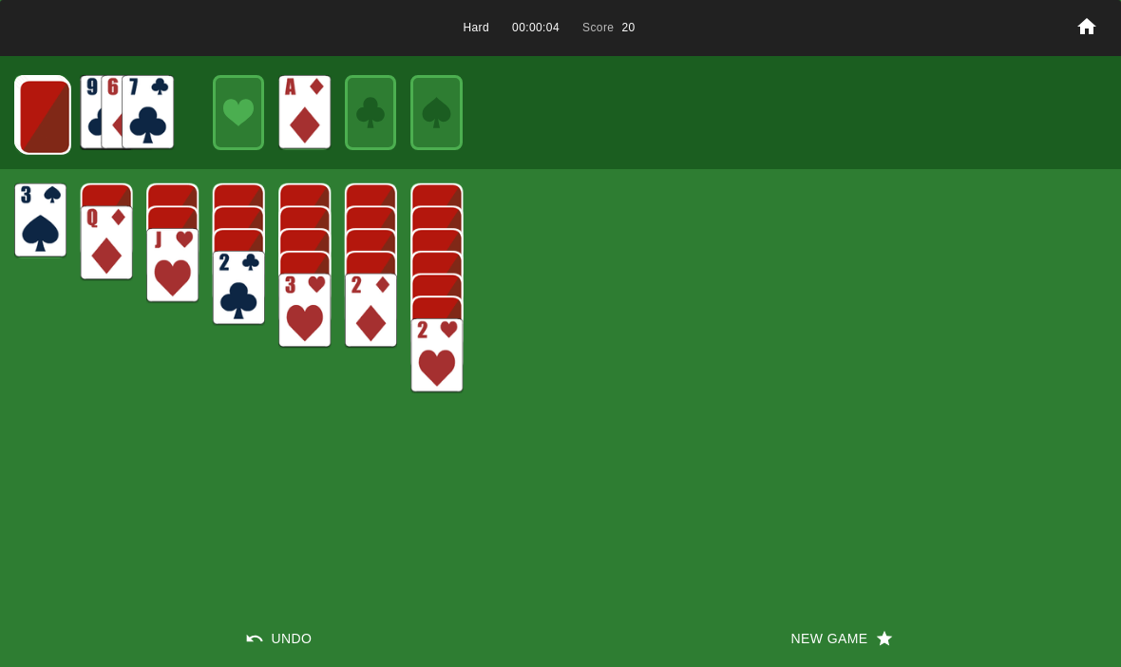
click at [33, 128] on img at bounding box center [45, 117] width 52 height 75
click at [34, 135] on img at bounding box center [44, 116] width 52 height 75
click at [33, 119] on img at bounding box center [43, 115] width 52 height 75
click at [25, 116] on img at bounding box center [42, 114] width 52 height 75
click at [35, 127] on img at bounding box center [41, 113] width 52 height 75
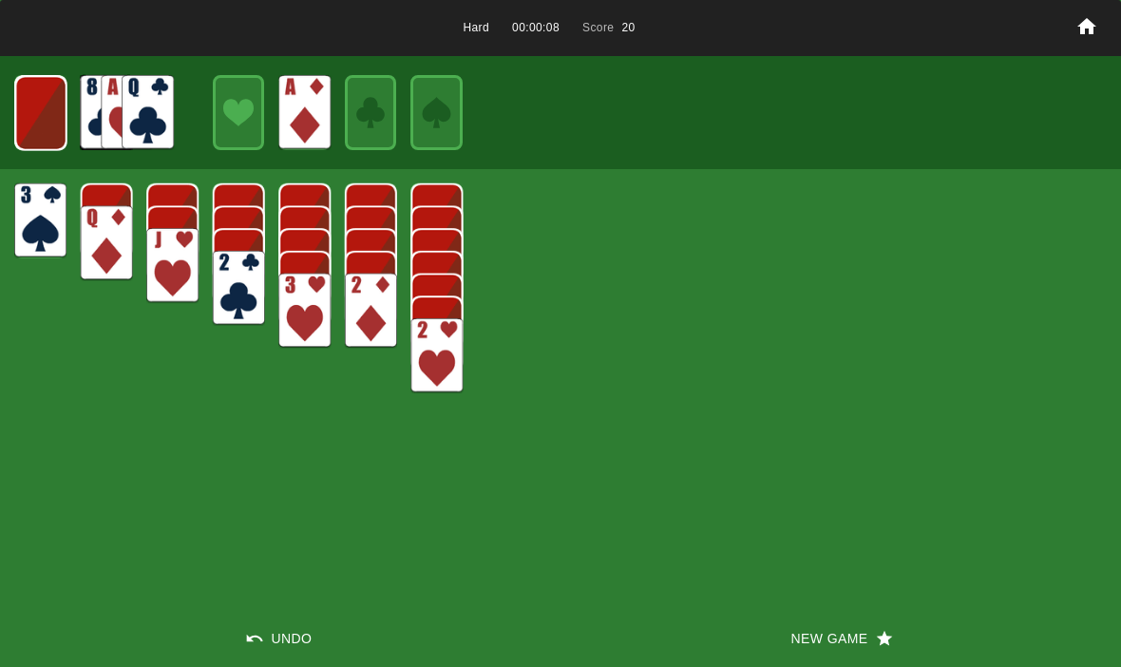
click at [42, 110] on img at bounding box center [40, 113] width 51 height 75
click at [32, 115] on img at bounding box center [40, 112] width 31 height 45
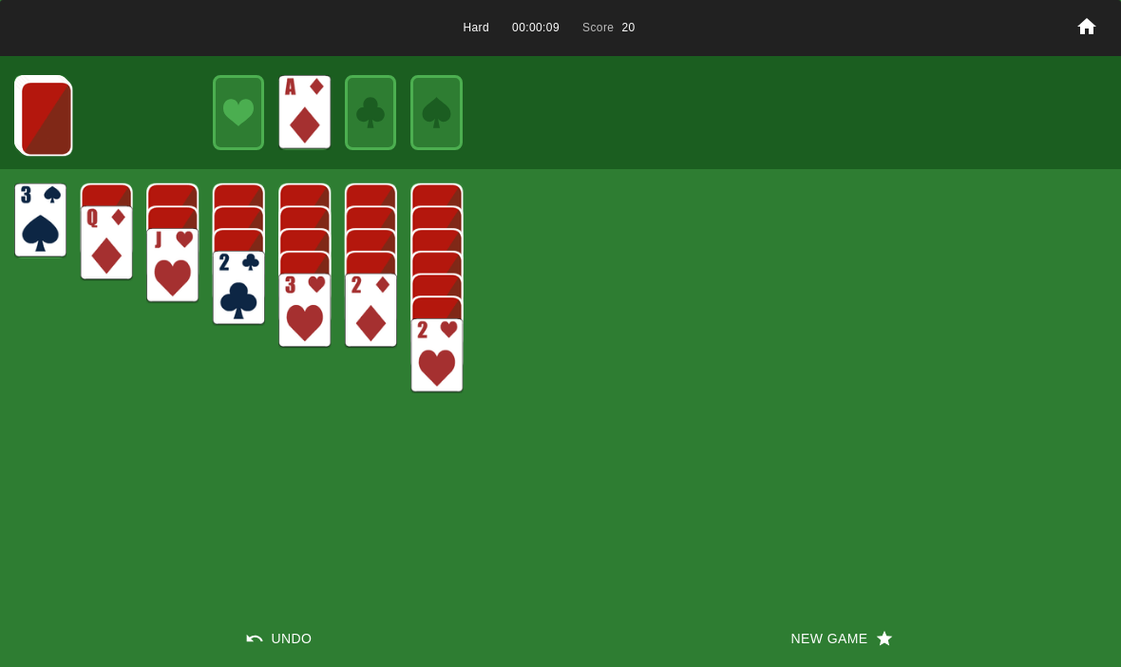
click at [30, 123] on img at bounding box center [46, 118] width 52 height 75
click at [26, 110] on img at bounding box center [46, 117] width 52 height 75
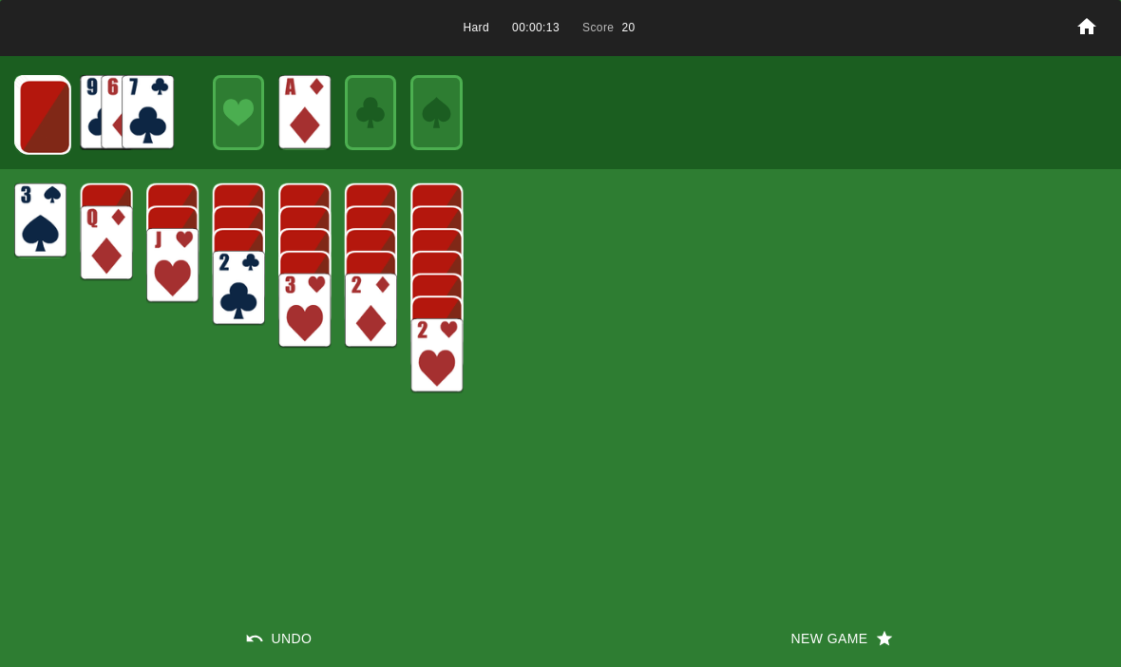
click at [45, 118] on img at bounding box center [45, 117] width 52 height 75
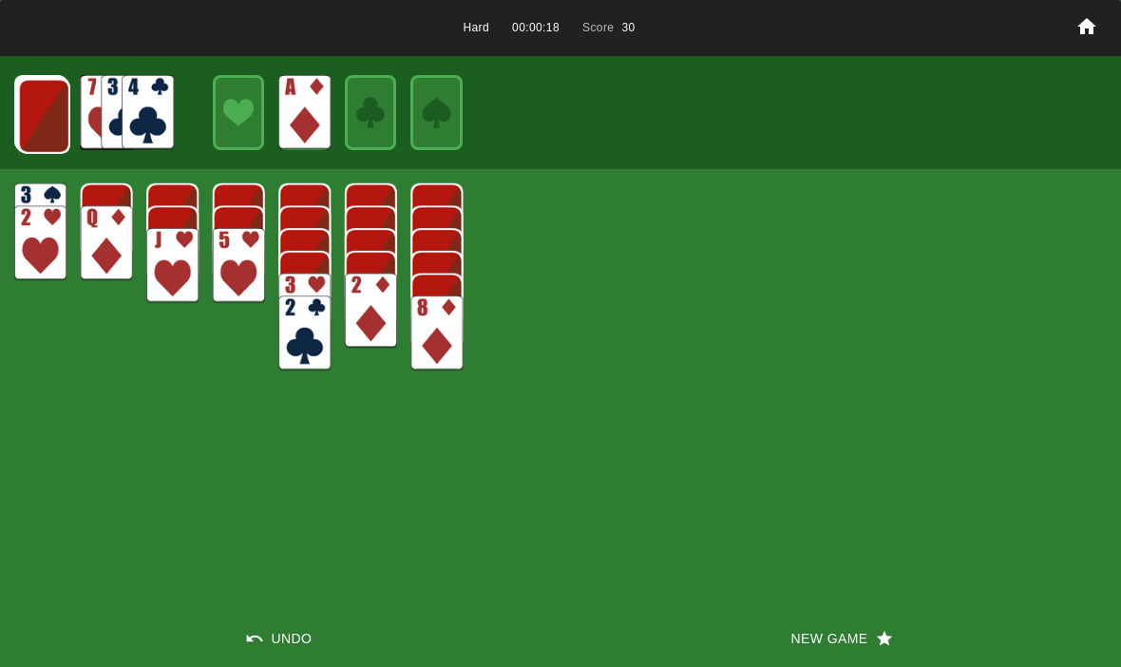
click at [277, 632] on button "Undo" at bounding box center [280, 638] width 560 height 57
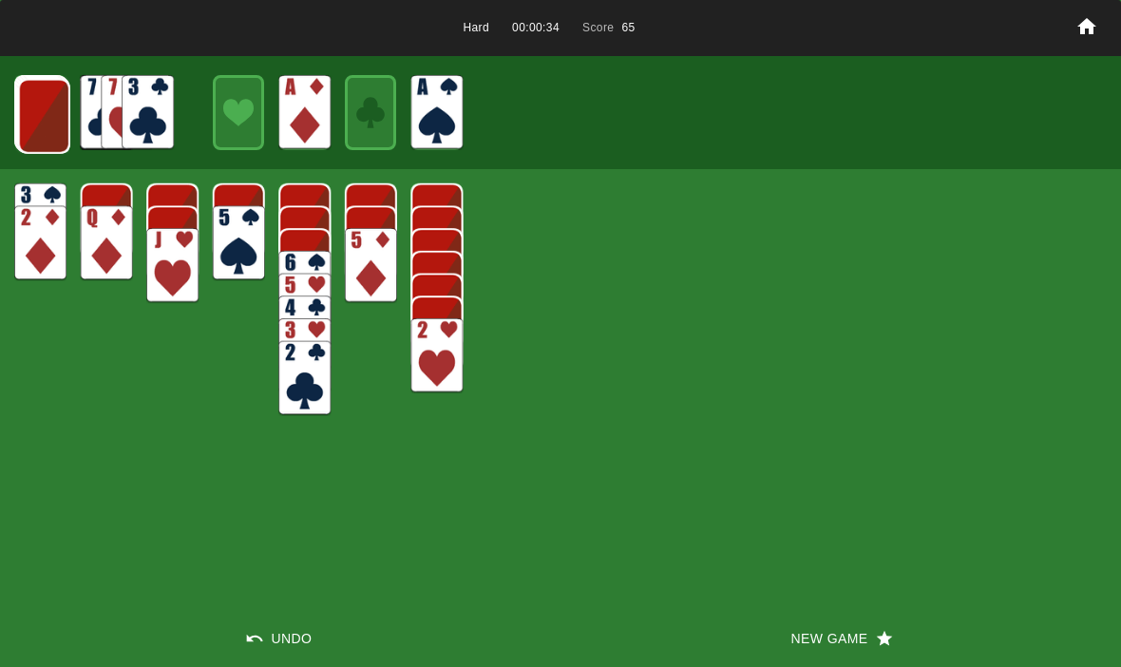
click at [280, 637] on button "Undo" at bounding box center [280, 638] width 560 height 57
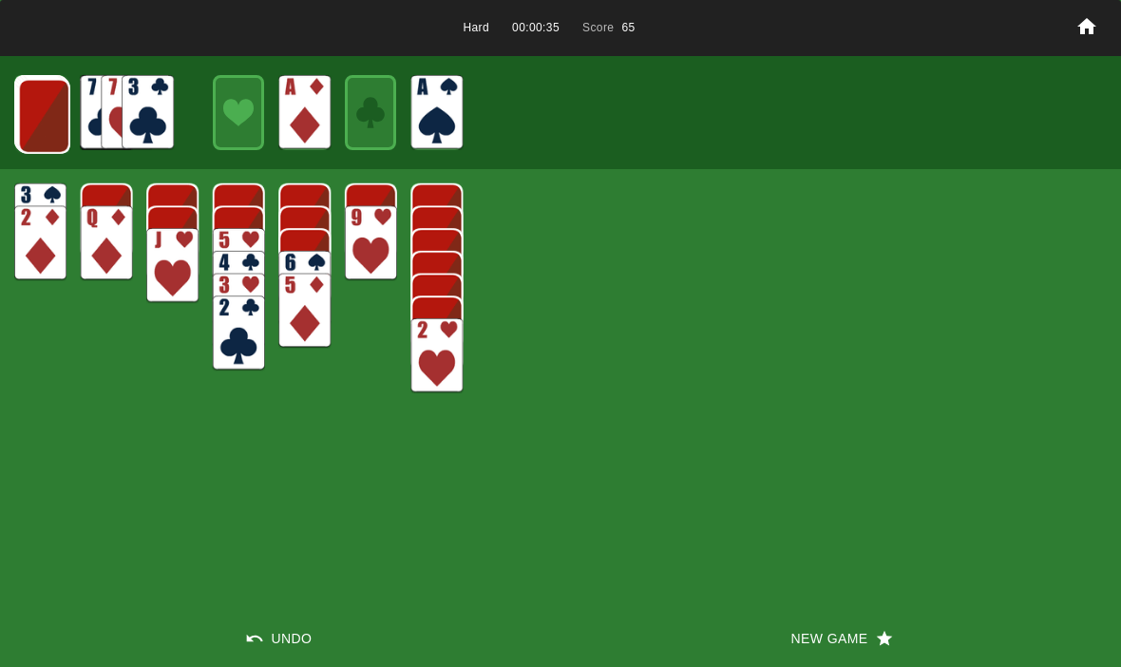
click at [286, 634] on button "Undo" at bounding box center [280, 638] width 560 height 57
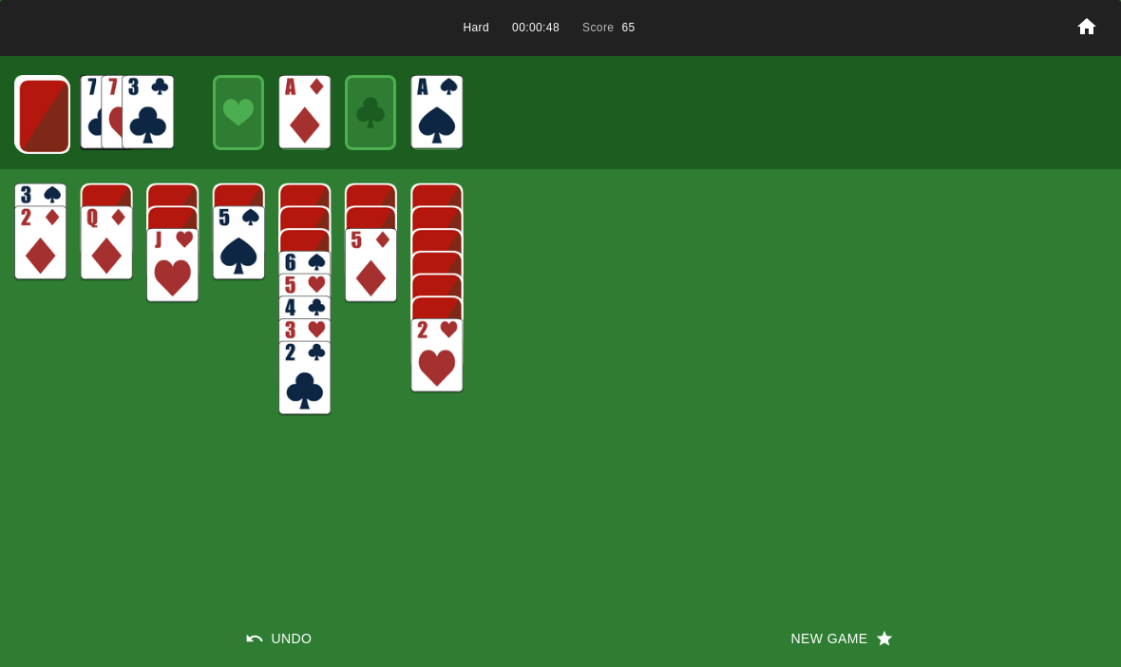
click at [64, 121] on img at bounding box center [44, 116] width 52 height 75
click at [48, 121] on img at bounding box center [43, 115] width 52 height 75
click at [52, 140] on img at bounding box center [42, 114] width 52 height 75
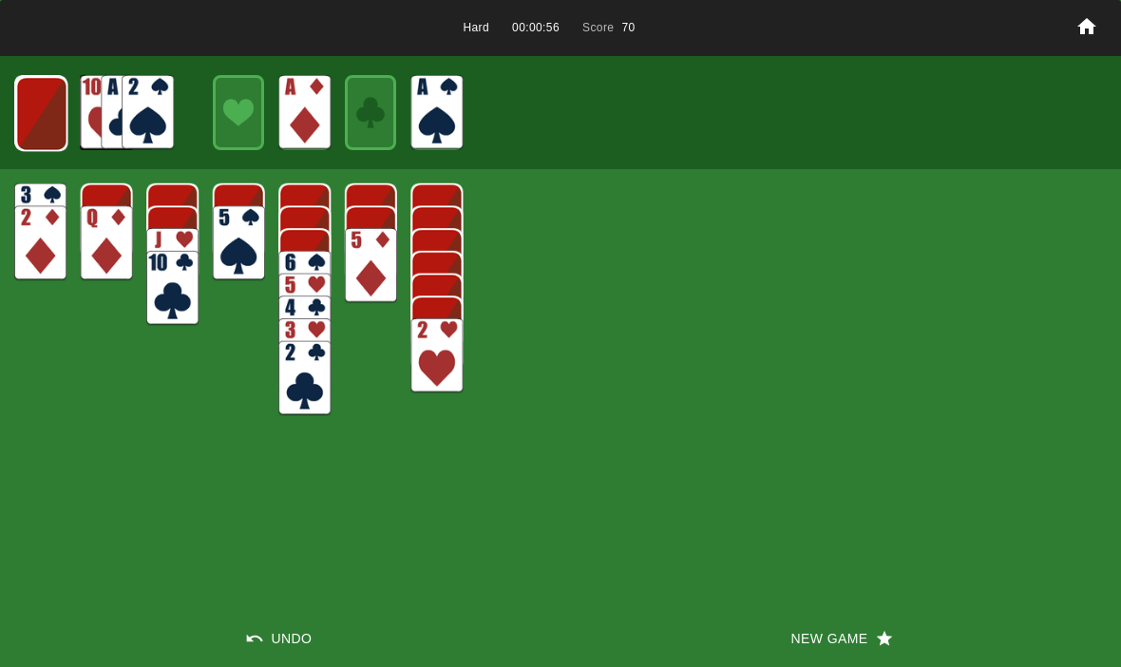
click at [47, 114] on img at bounding box center [41, 113] width 52 height 75
click at [39, 115] on img at bounding box center [40, 113] width 51 height 75
click at [40, 114] on img at bounding box center [40, 112] width 31 height 45
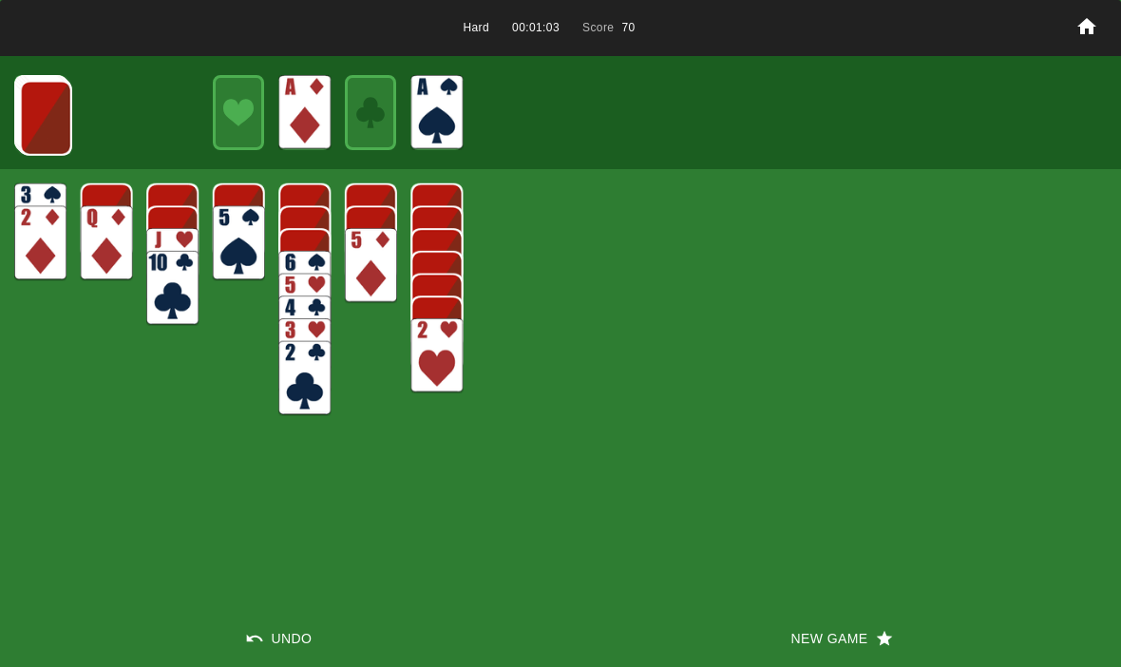
click at [39, 105] on img at bounding box center [46, 118] width 52 height 75
click at [37, 111] on img at bounding box center [45, 117] width 52 height 75
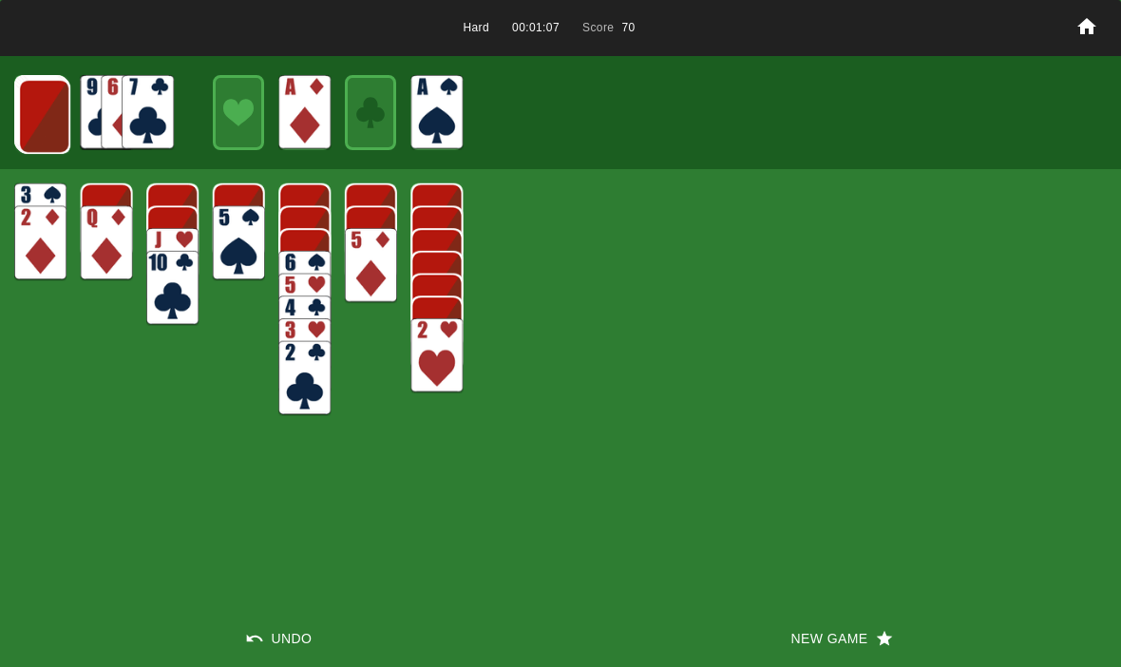
click at [44, 117] on img at bounding box center [44, 116] width 52 height 75
click at [18, 109] on img at bounding box center [43, 115] width 52 height 75
click at [30, 115] on img at bounding box center [43, 114] width 52 height 75
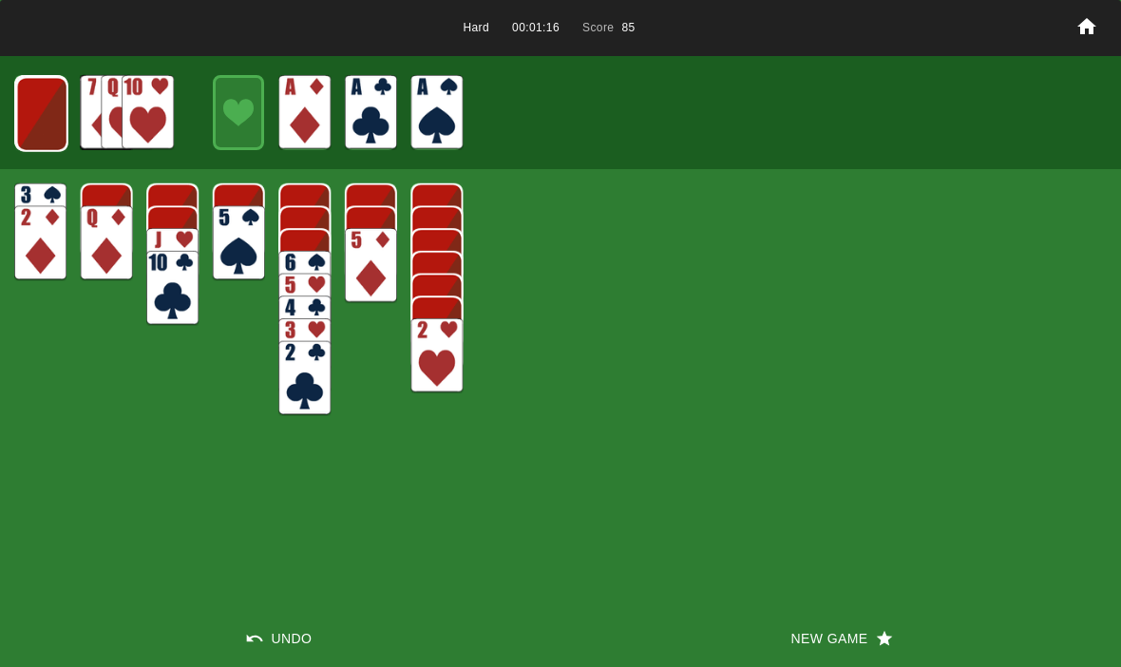
click at [54, 130] on img at bounding box center [42, 114] width 52 height 75
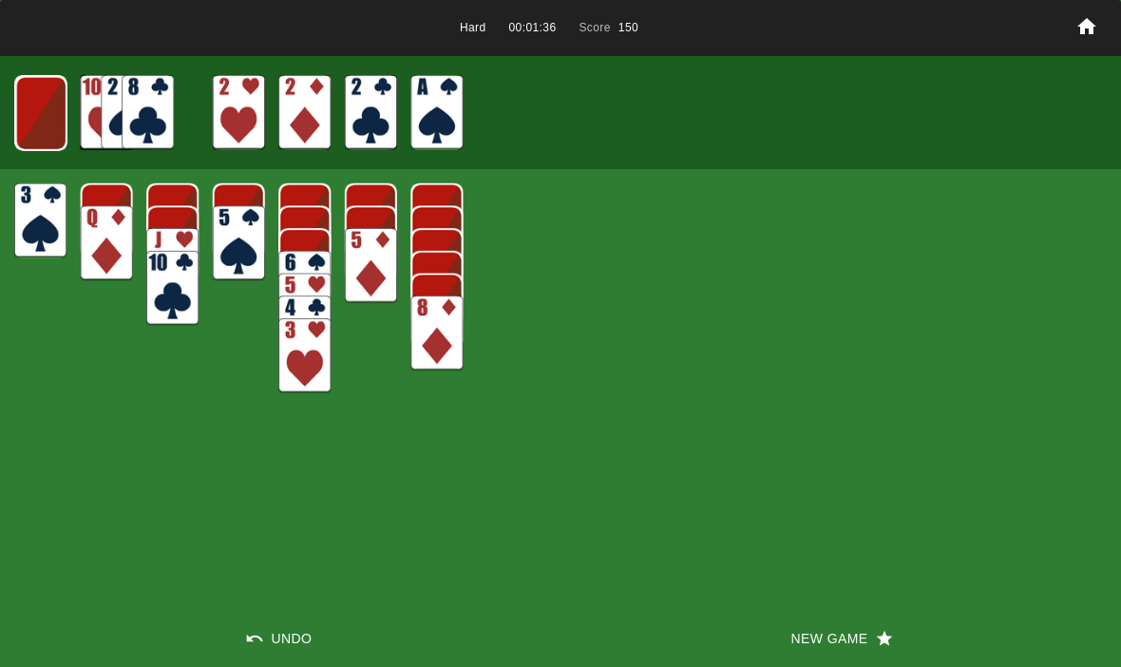
click at [52, 124] on img at bounding box center [40, 113] width 51 height 75
click at [47, 106] on img at bounding box center [39, 112] width 51 height 75
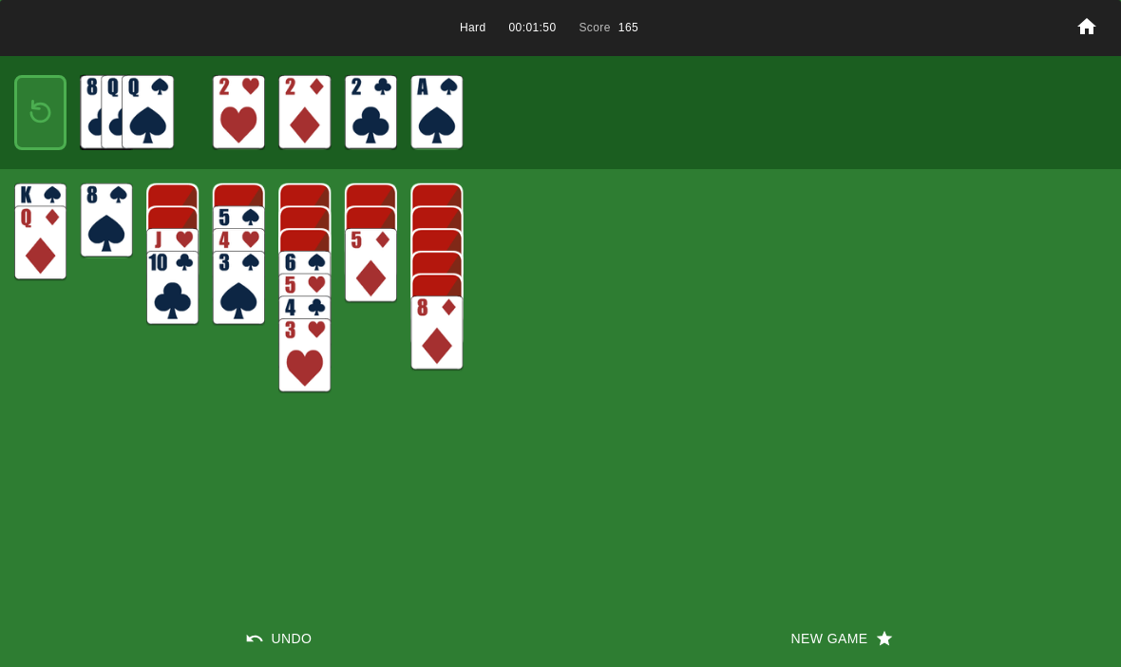
click at [289, 648] on button "Undo" at bounding box center [280, 638] width 560 height 57
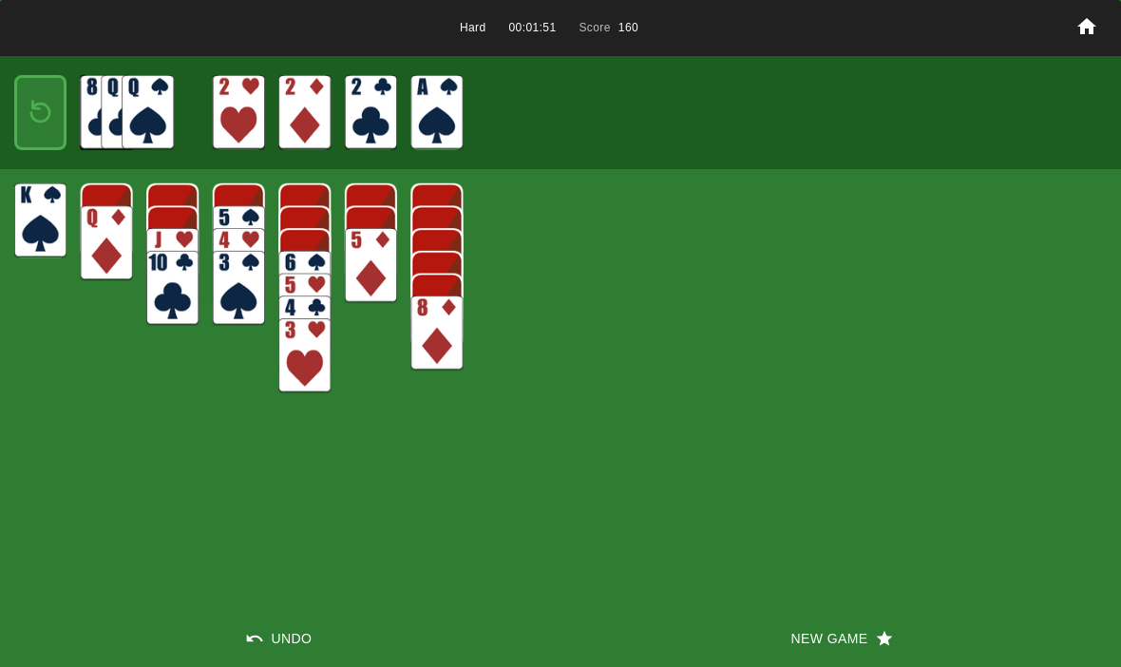
click at [275, 633] on button "Undo" at bounding box center [280, 638] width 560 height 57
click at [45, 112] on img at bounding box center [40, 112] width 31 height 45
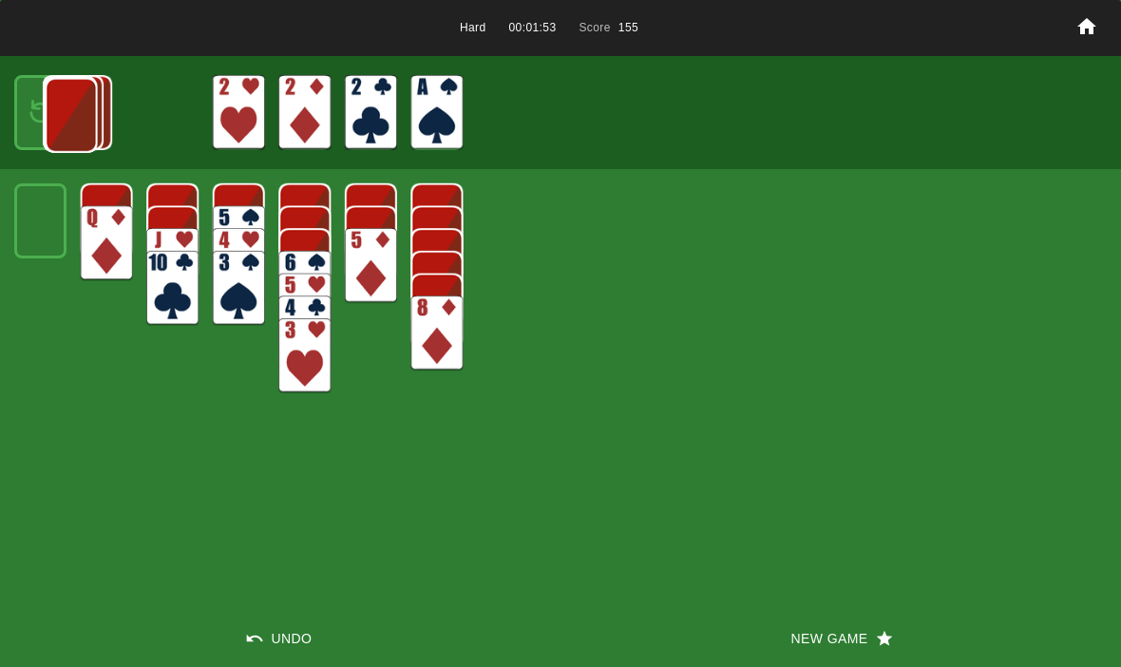
click at [45, 115] on img at bounding box center [71, 115] width 52 height 75
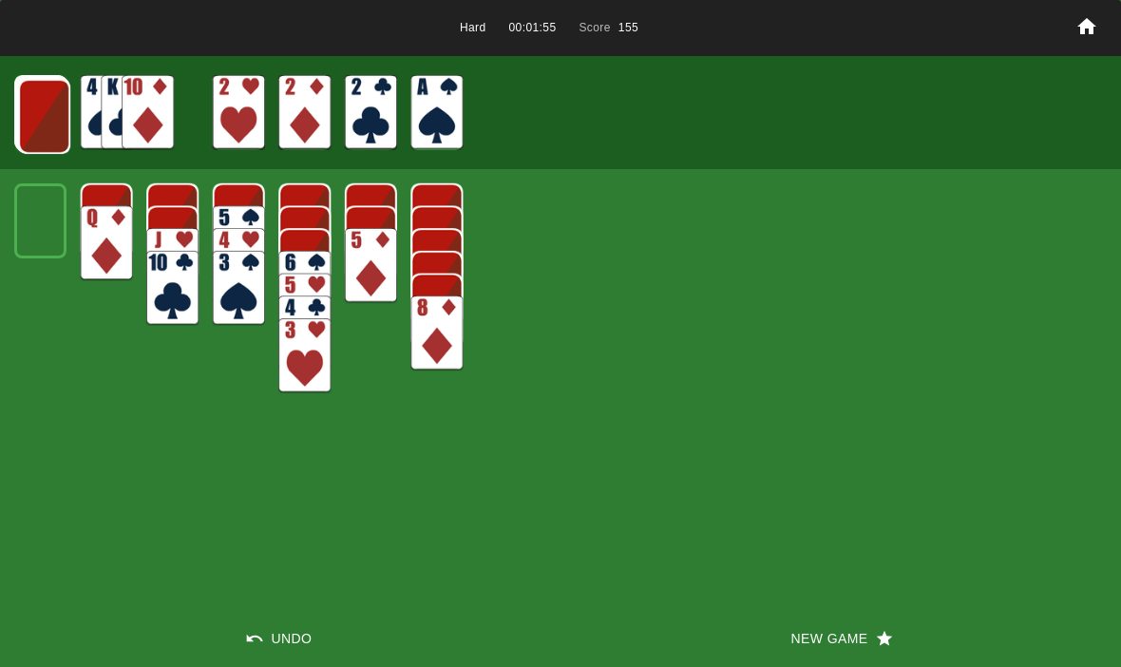
click at [41, 123] on img at bounding box center [44, 116] width 52 height 75
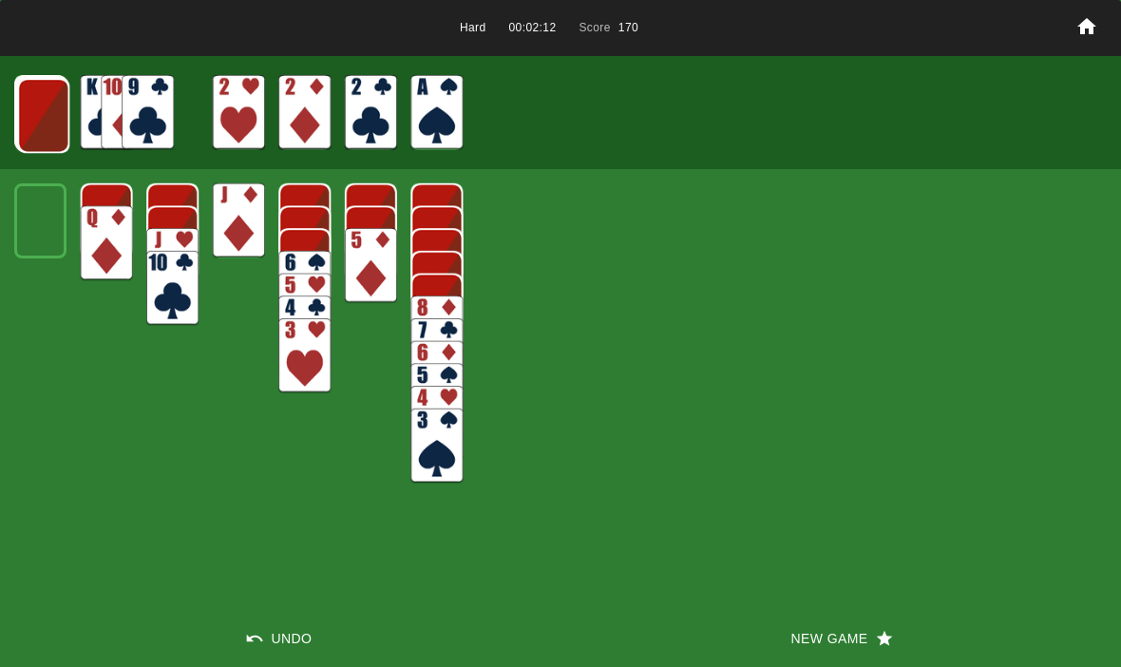
click at [41, 111] on img at bounding box center [43, 115] width 52 height 75
click at [38, 109] on img at bounding box center [43, 114] width 52 height 75
click at [45, 118] on img at bounding box center [42, 114] width 52 height 75
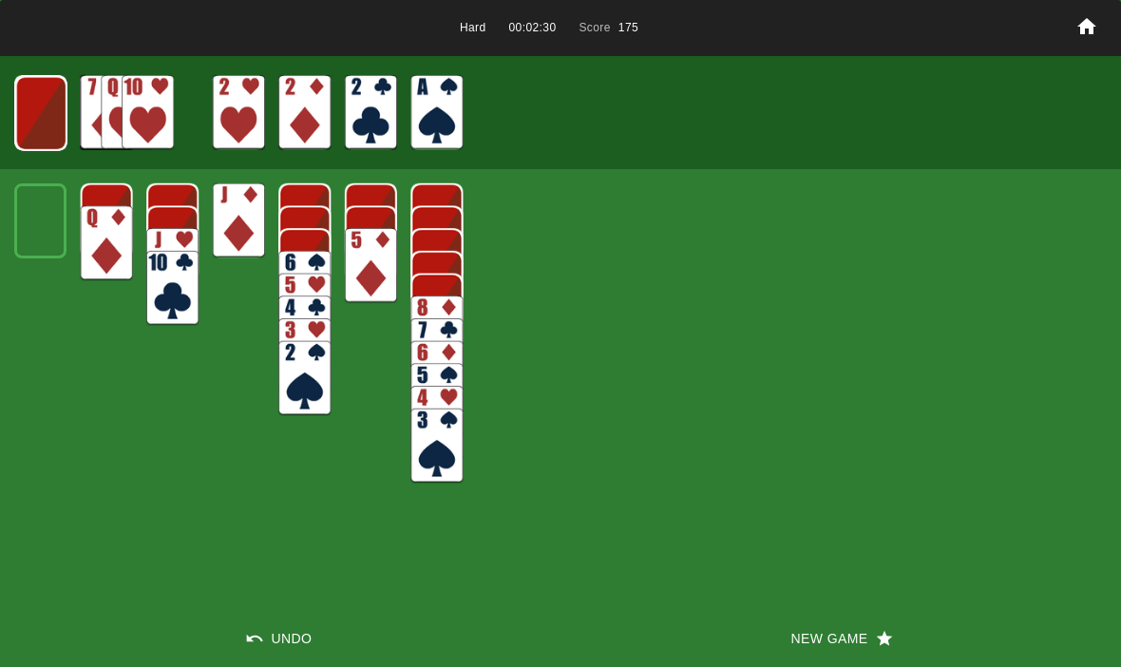
click at [45, 113] on img at bounding box center [40, 113] width 51 height 75
click at [38, 121] on img at bounding box center [39, 112] width 51 height 75
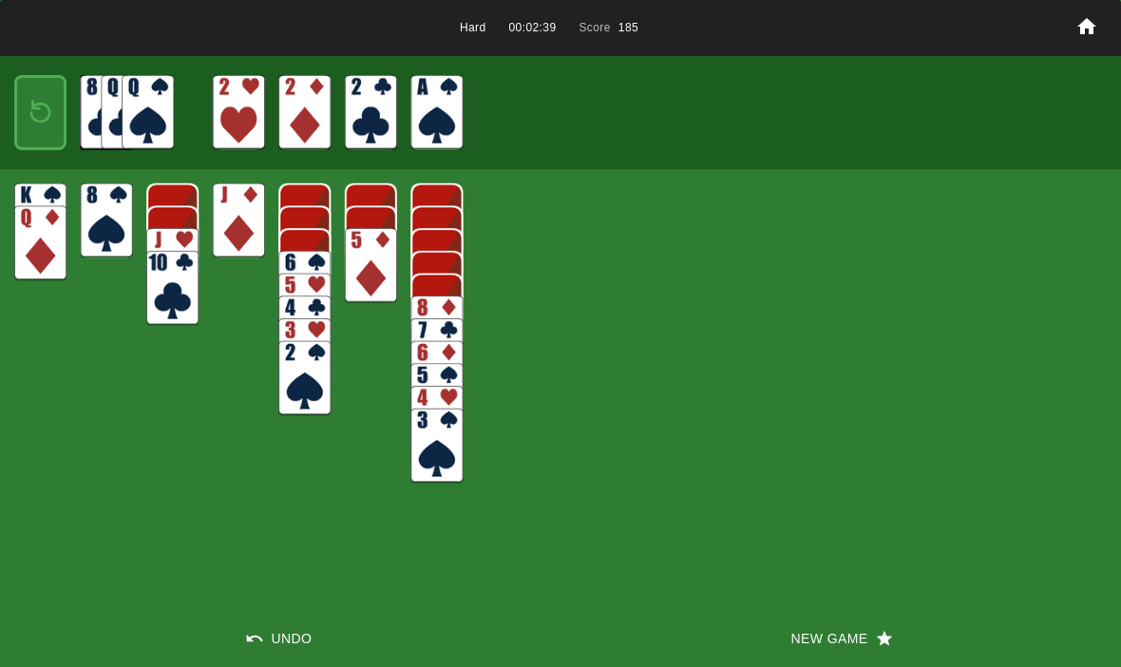
click at [42, 117] on img at bounding box center [40, 112] width 31 height 45
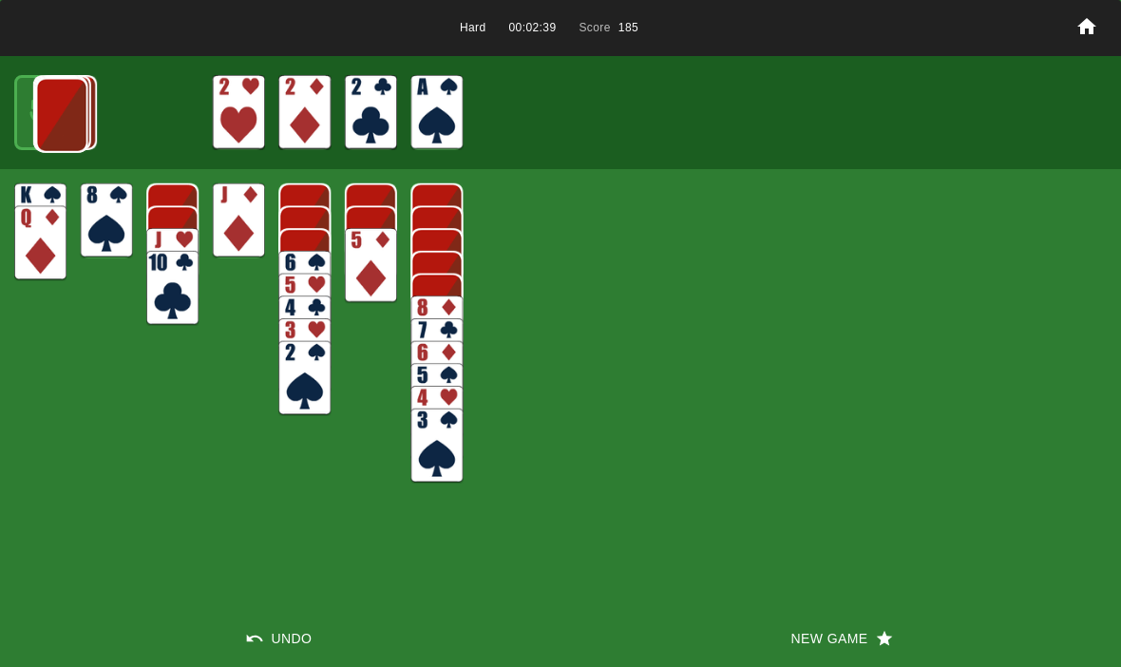
click at [41, 111] on img at bounding box center [62, 115] width 52 height 75
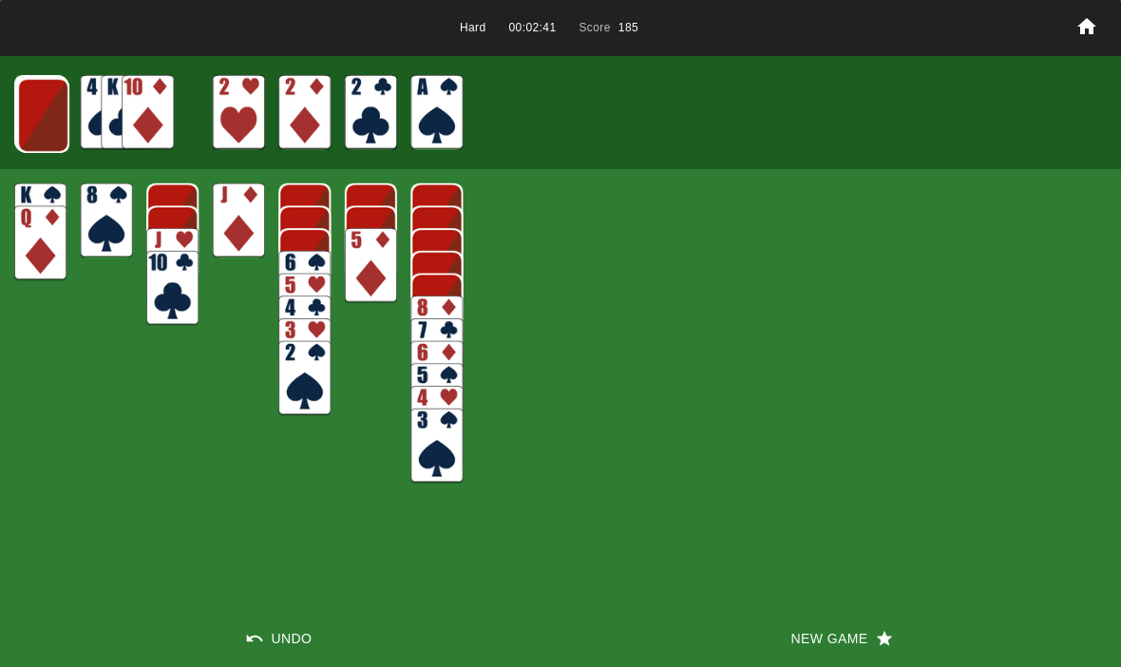
click at [47, 123] on img at bounding box center [43, 115] width 52 height 75
click at [31, 108] on img at bounding box center [42, 114] width 52 height 75
click at [45, 119] on img at bounding box center [41, 113] width 52 height 75
click at [45, 126] on img at bounding box center [40, 113] width 51 height 75
click at [857, 657] on button "New Game" at bounding box center [840, 638] width 560 height 57
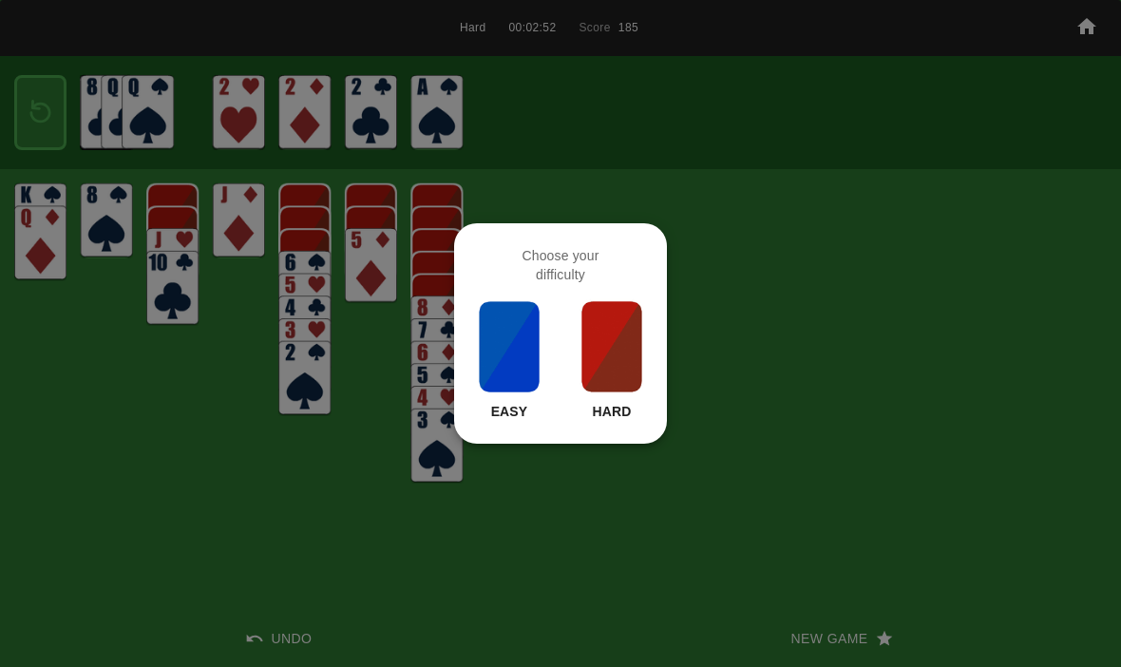
click at [598, 328] on img at bounding box center [611, 346] width 65 height 95
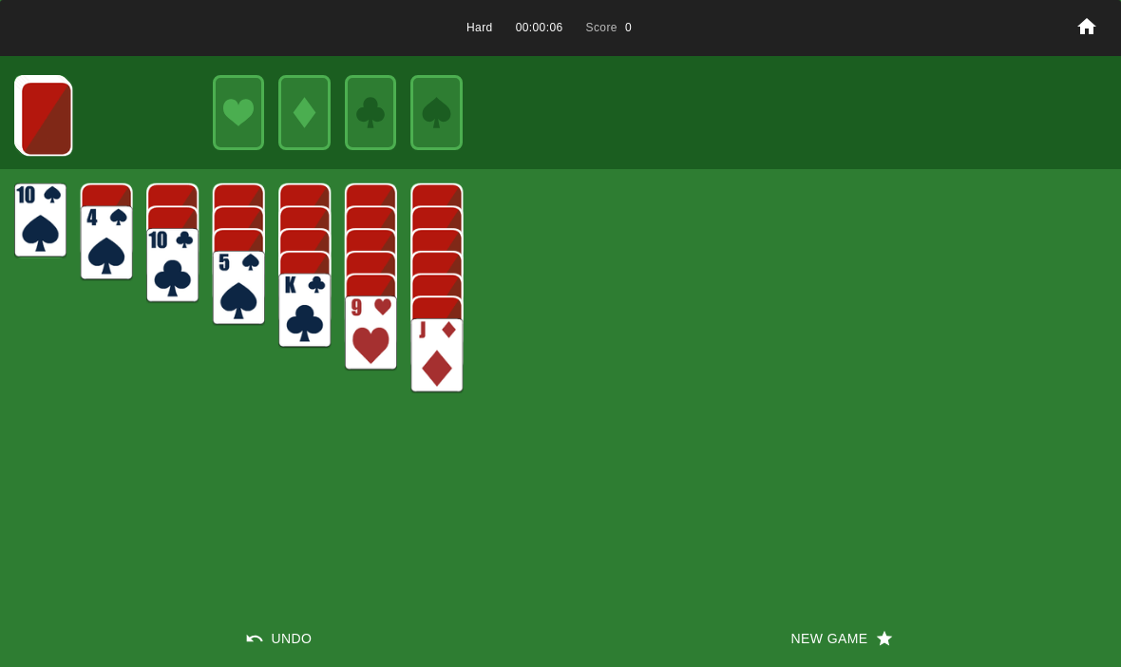
click at [300, 653] on button "Undo" at bounding box center [280, 638] width 560 height 57
click at [266, 628] on button "Undo" at bounding box center [280, 638] width 560 height 57
click at [269, 628] on button "Undo" at bounding box center [280, 638] width 560 height 57
click at [257, 620] on button "Undo" at bounding box center [280, 638] width 560 height 57
click at [787, 624] on button "New Game" at bounding box center [840, 638] width 560 height 57
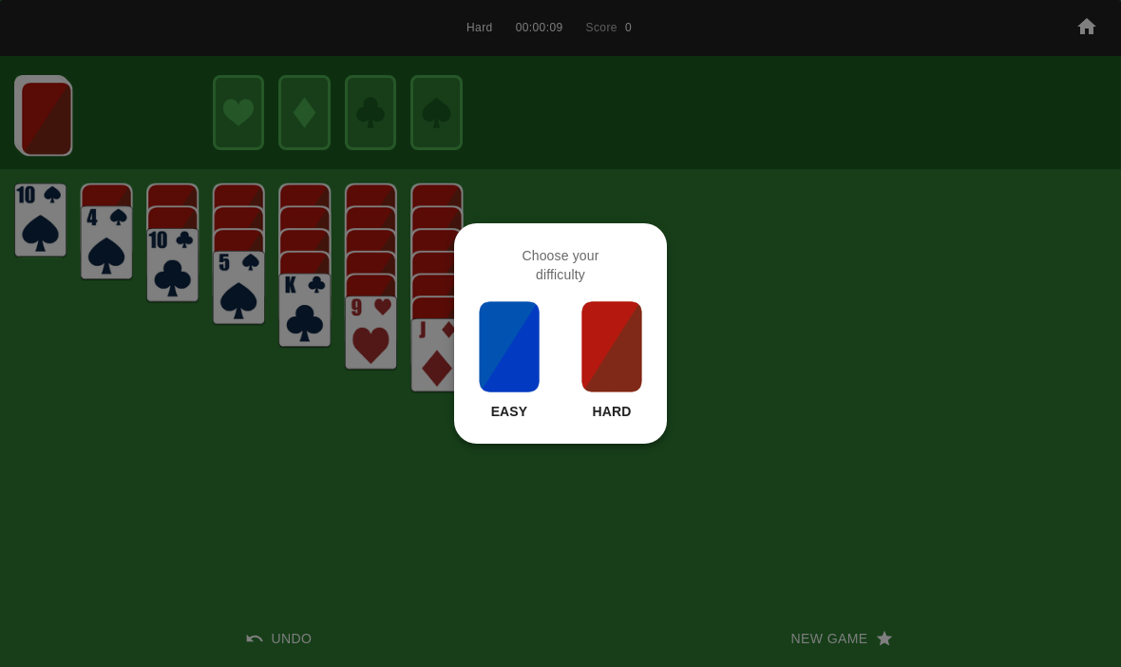
click at [574, 340] on div "Easy Hard" at bounding box center [560, 360] width 167 height 122
click at [614, 361] on img at bounding box center [611, 346] width 65 height 95
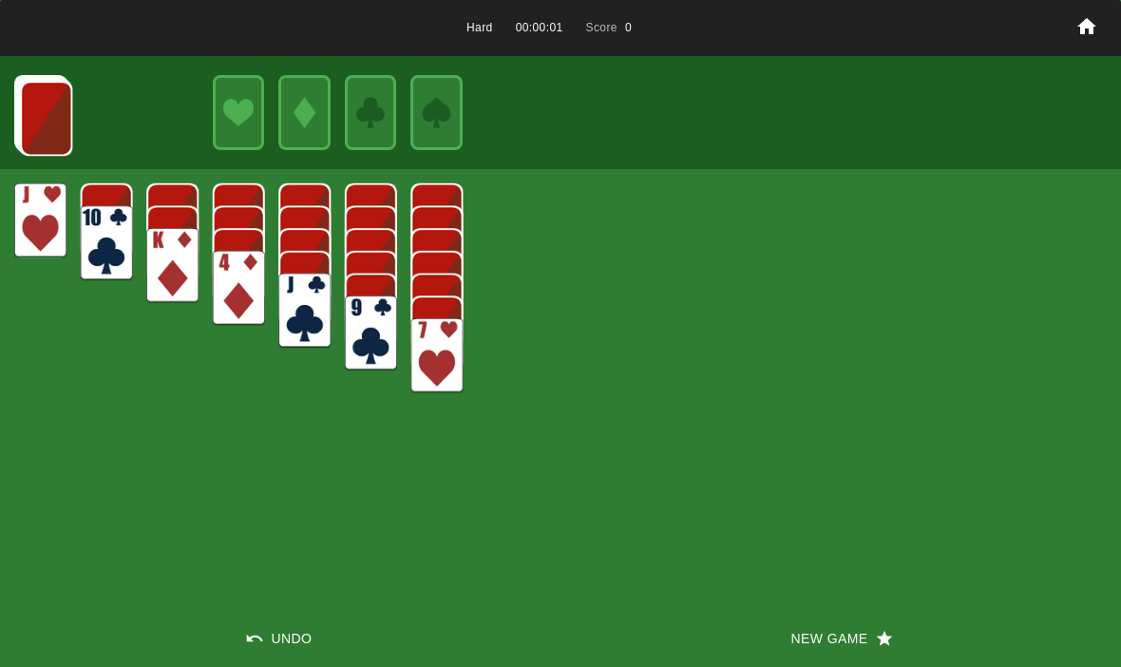
click at [780, 634] on button "New Game" at bounding box center [840, 638] width 560 height 57
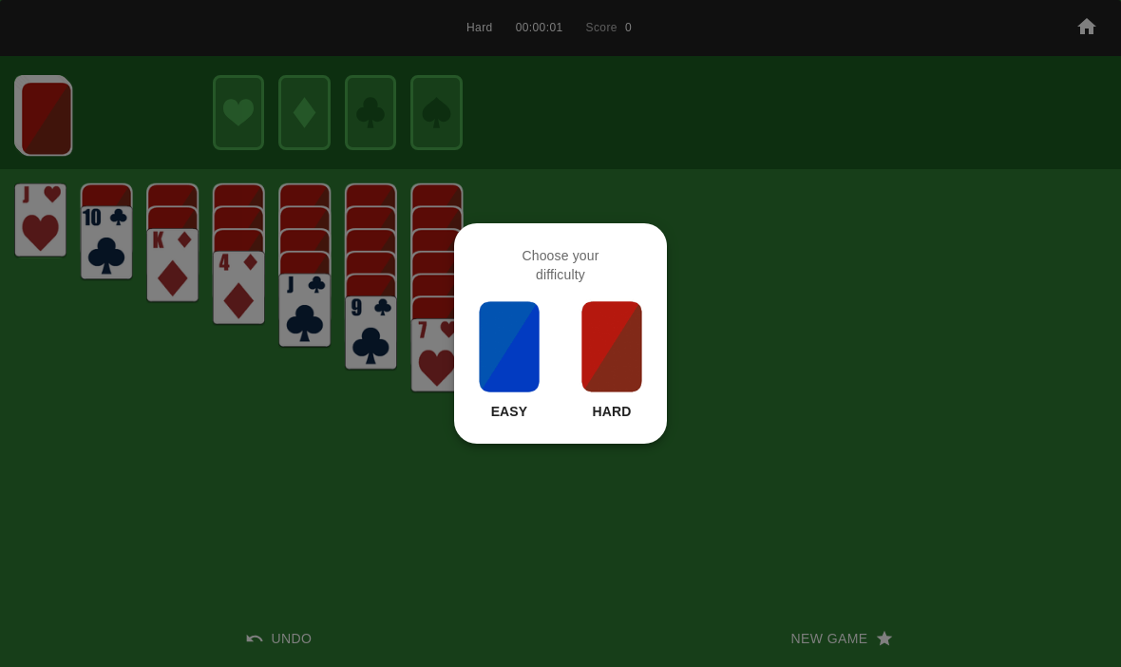
click at [582, 335] on img at bounding box center [611, 346] width 65 height 95
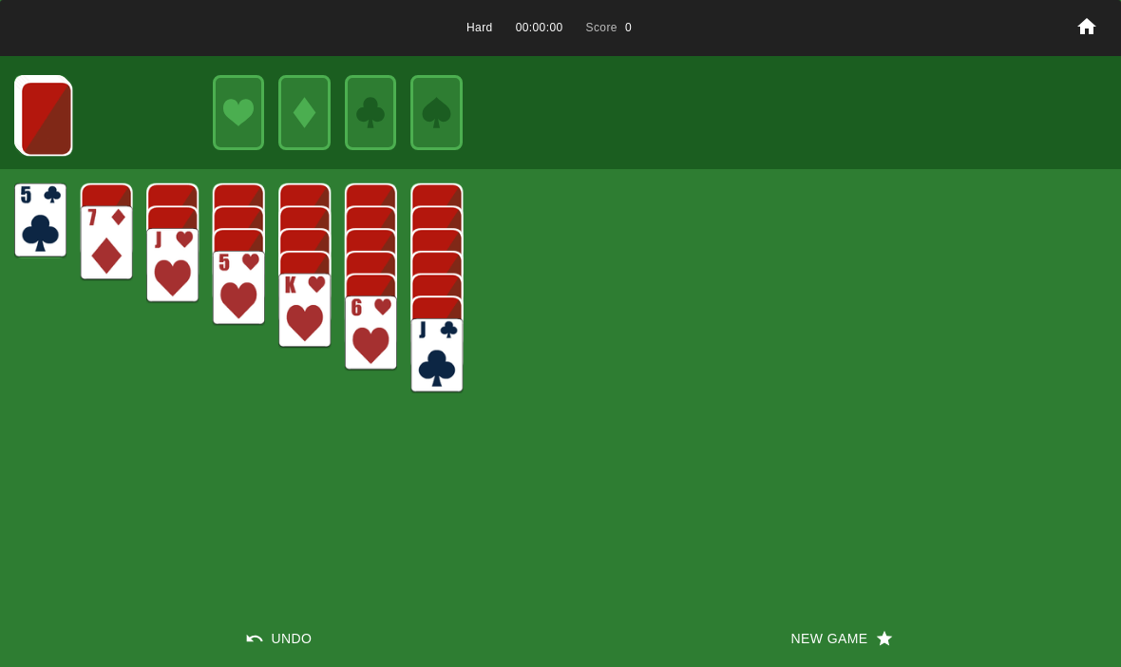
click at [780, 625] on button "New Game" at bounding box center [840, 638] width 560 height 57
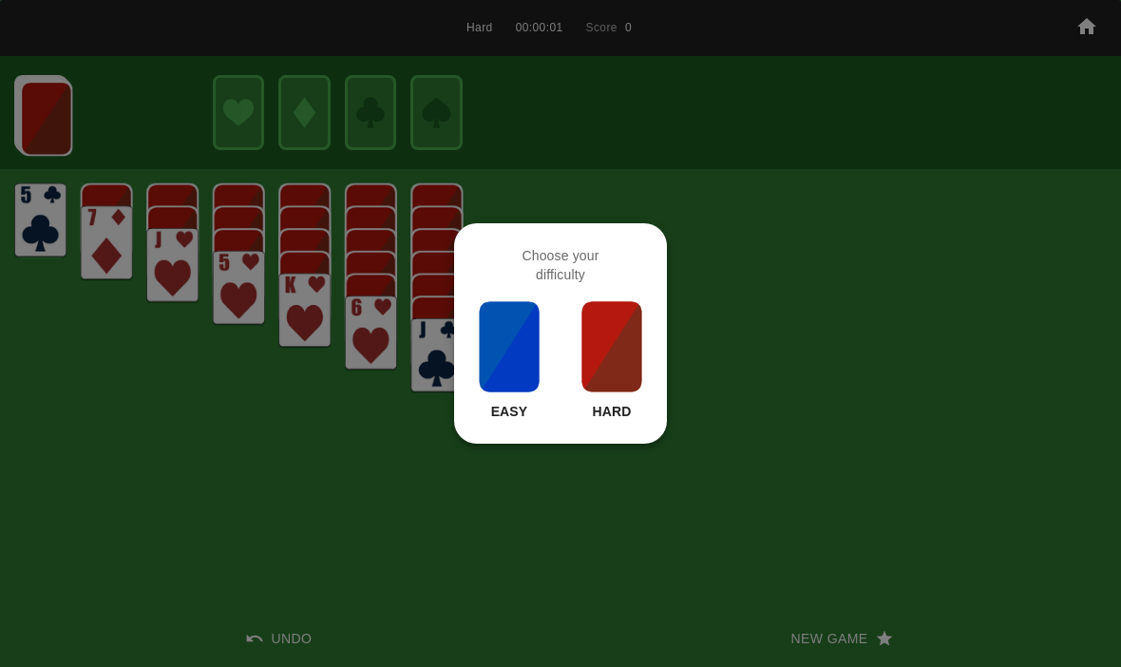
click at [623, 356] on img at bounding box center [611, 346] width 65 height 95
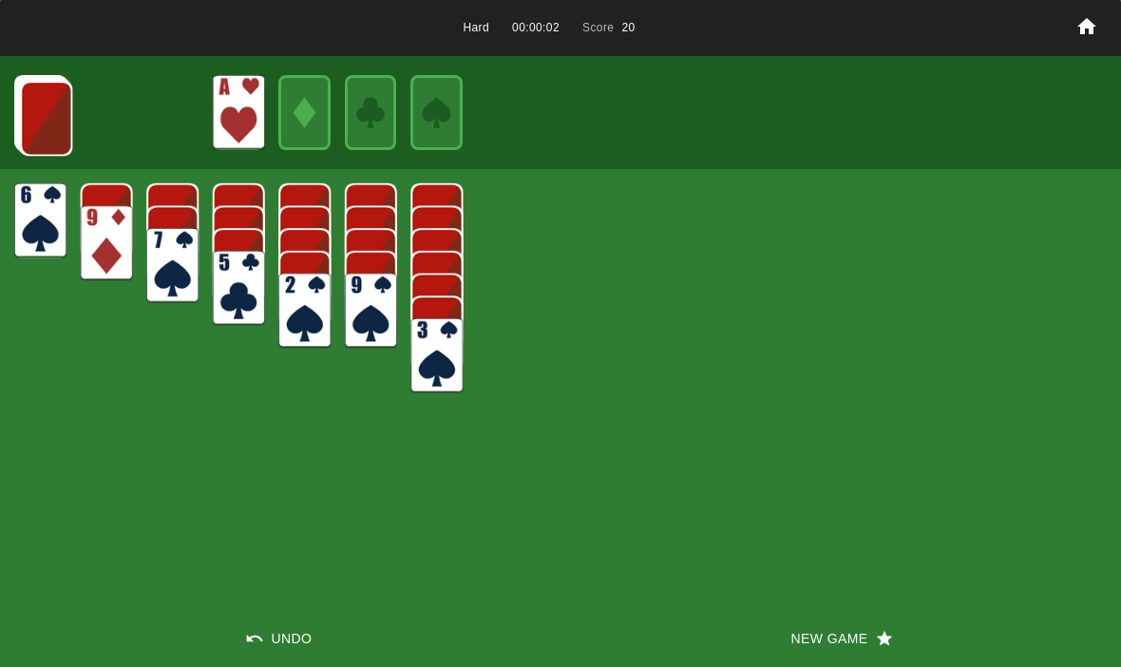
click at [38, 121] on img at bounding box center [46, 118] width 52 height 75
click at [45, 115] on img at bounding box center [46, 117] width 52 height 75
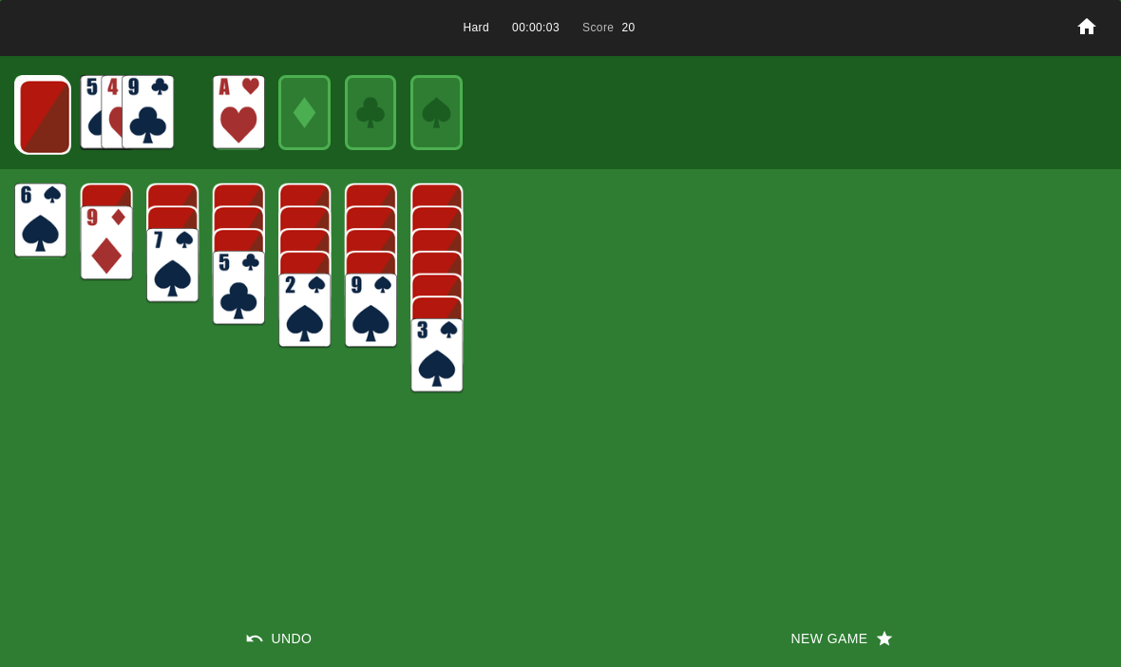
click at [44, 113] on img at bounding box center [45, 117] width 52 height 75
click at [47, 121] on img at bounding box center [44, 116] width 52 height 75
click at [40, 114] on img at bounding box center [43, 115] width 52 height 75
click at [30, 114] on img at bounding box center [42, 114] width 52 height 75
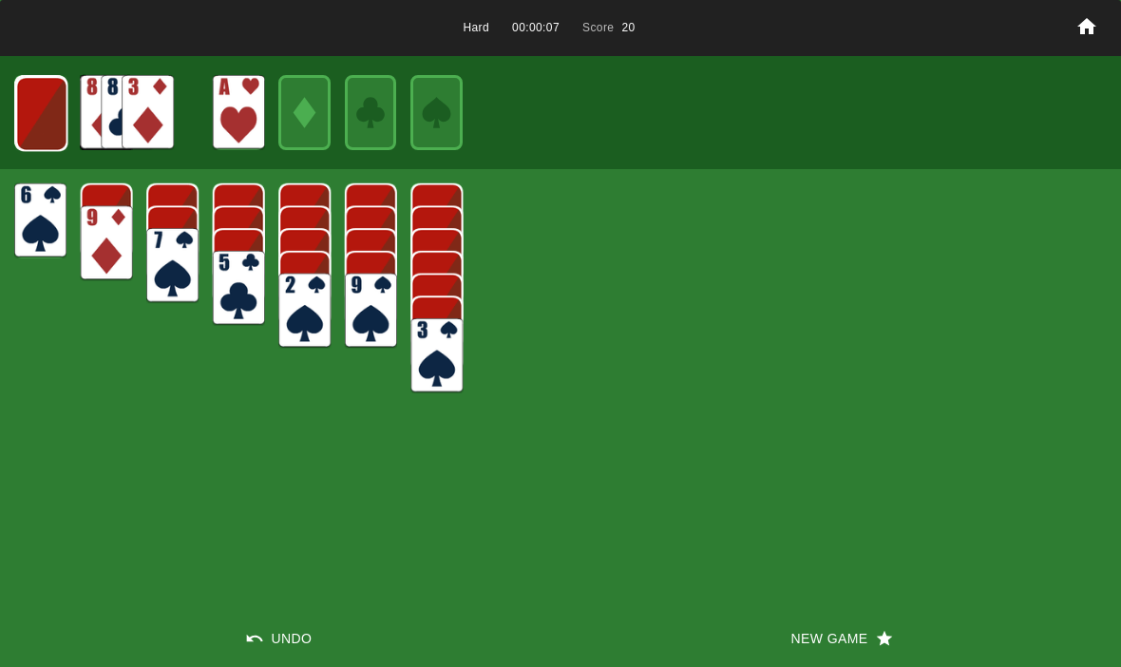
click at [33, 111] on img at bounding box center [41, 113] width 52 height 75
click at [44, 101] on img at bounding box center [40, 113] width 51 height 75
click at [29, 109] on img at bounding box center [40, 112] width 31 height 45
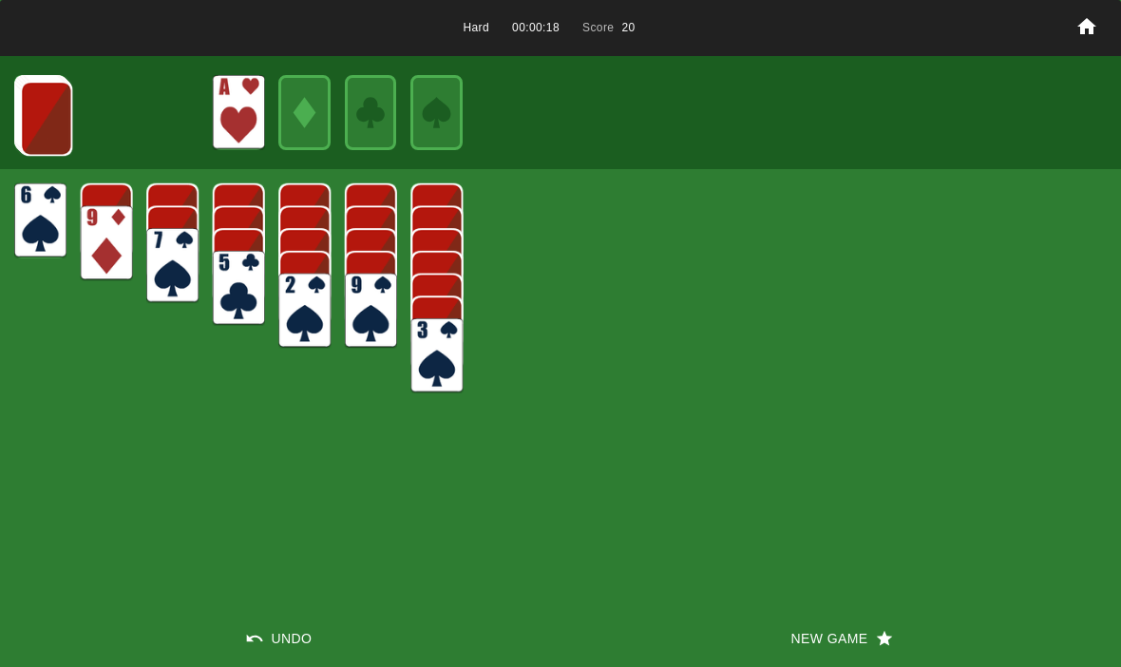
click at [36, 124] on img at bounding box center [46, 118] width 52 height 75
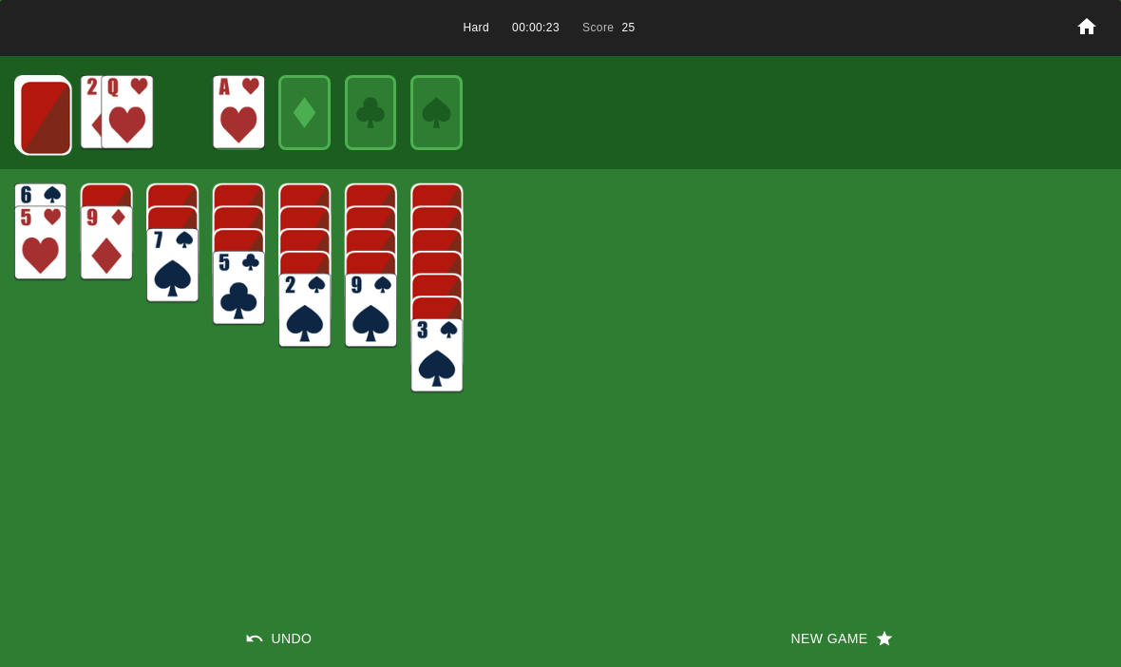
click at [42, 107] on img at bounding box center [46, 117] width 52 height 75
click at [28, 138] on img at bounding box center [45, 117] width 52 height 75
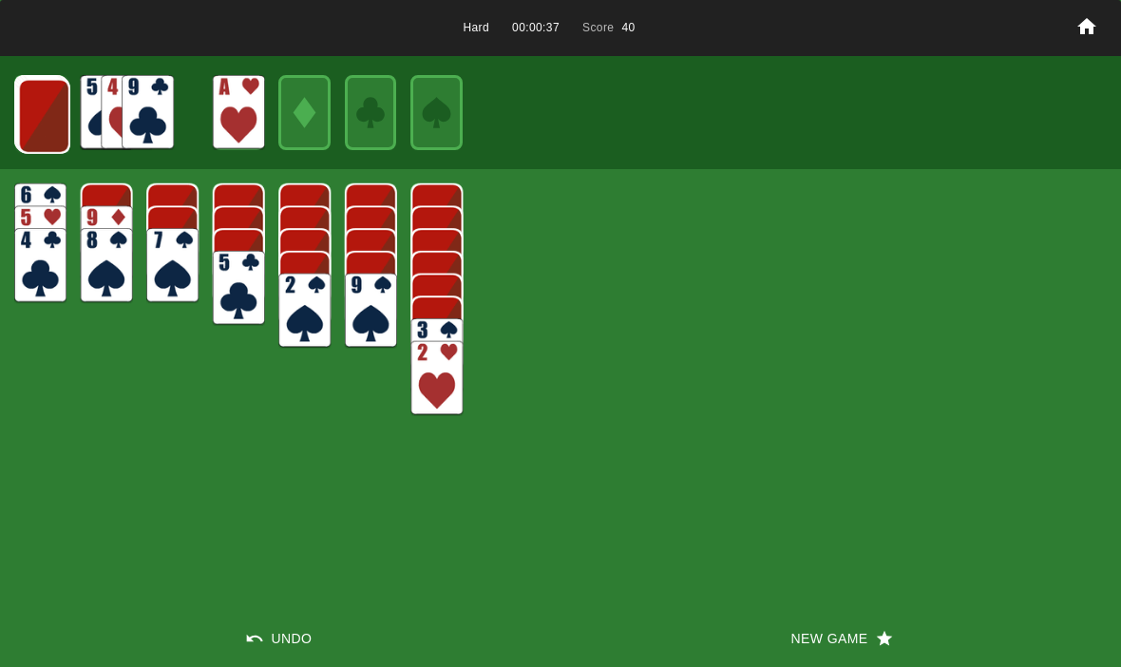
click at [36, 116] on img at bounding box center [44, 116] width 52 height 75
click at [46, 117] on img at bounding box center [43, 115] width 52 height 75
click at [38, 117] on img at bounding box center [42, 114] width 52 height 75
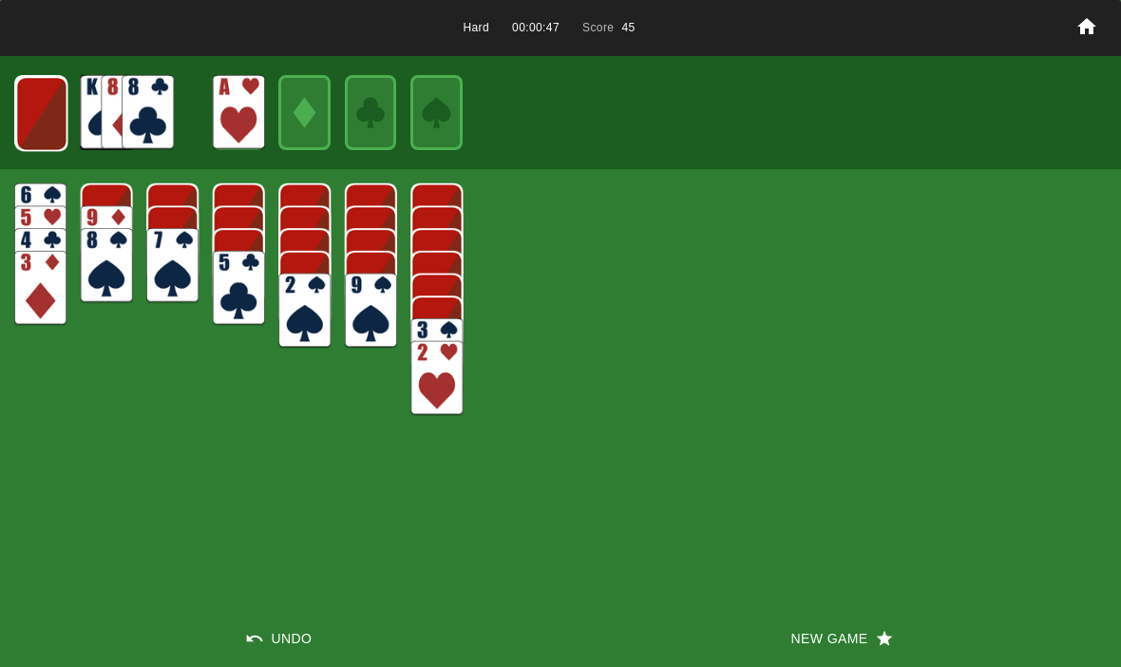
click at [28, 120] on img at bounding box center [41, 113] width 52 height 75
click at [27, 117] on img at bounding box center [40, 113] width 51 height 75
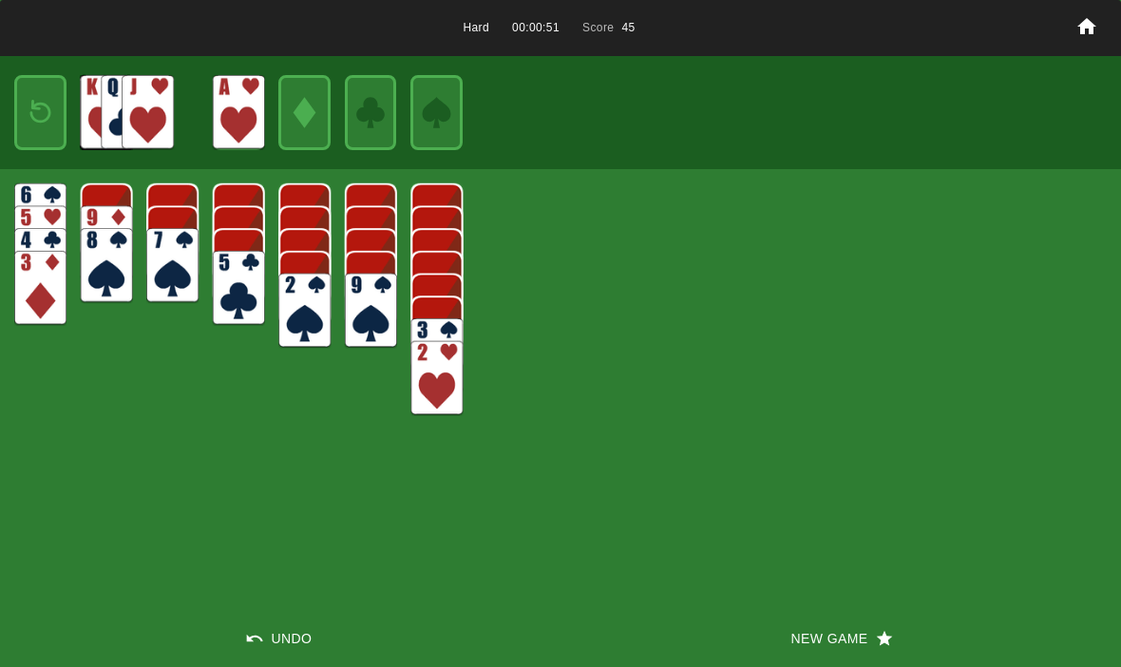
click at [33, 135] on img at bounding box center [40, 112] width 31 height 45
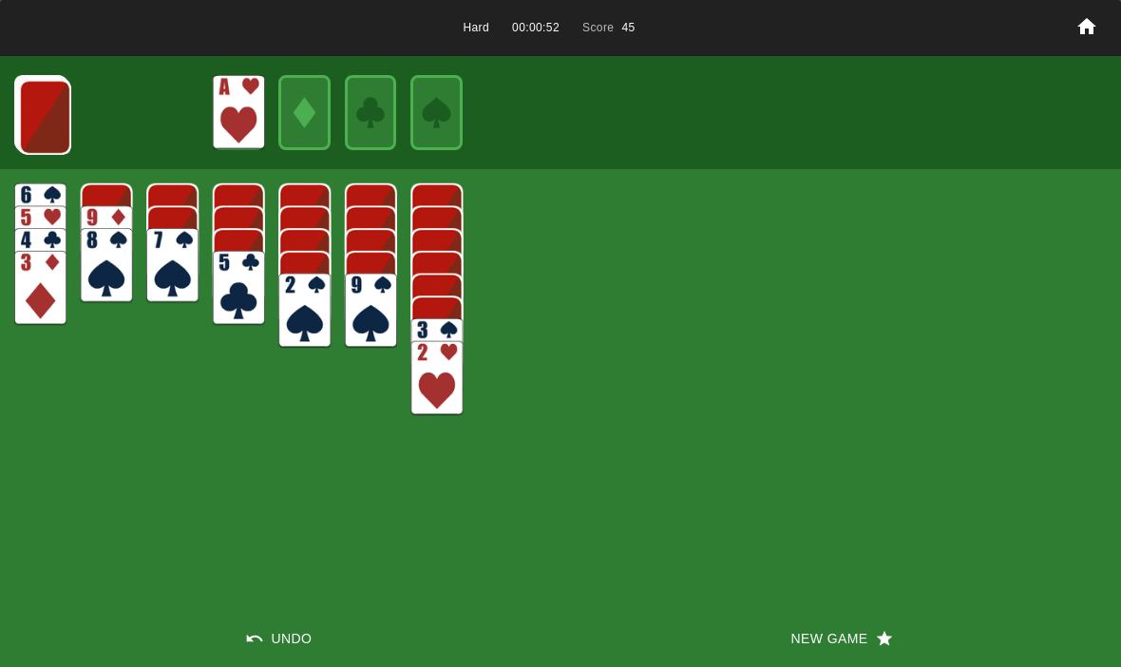
click at [31, 125] on img at bounding box center [45, 117] width 52 height 75
click at [40, 125] on img at bounding box center [44, 116] width 52 height 75
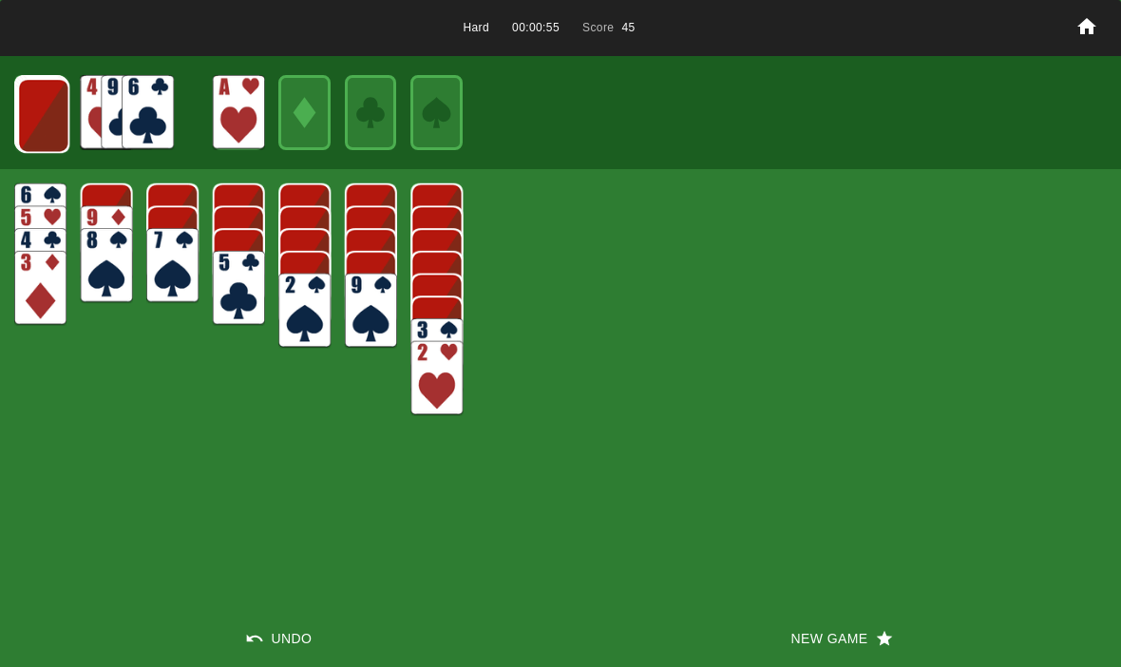
click at [25, 118] on img at bounding box center [43, 115] width 52 height 75
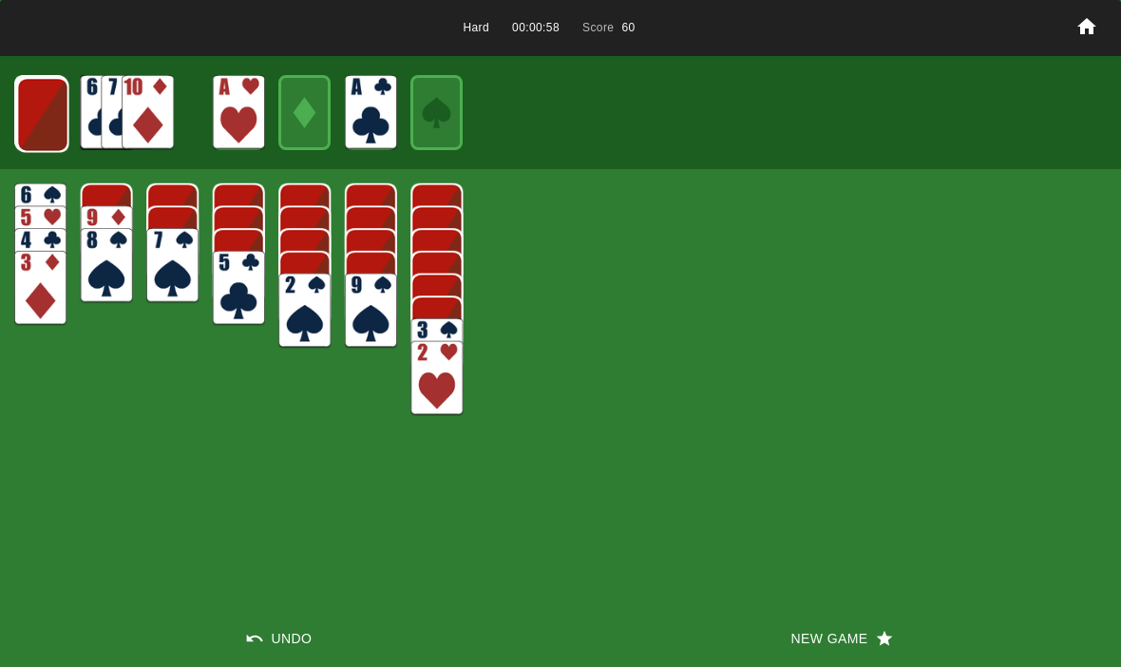
click at [36, 114] on img at bounding box center [43, 114] width 52 height 75
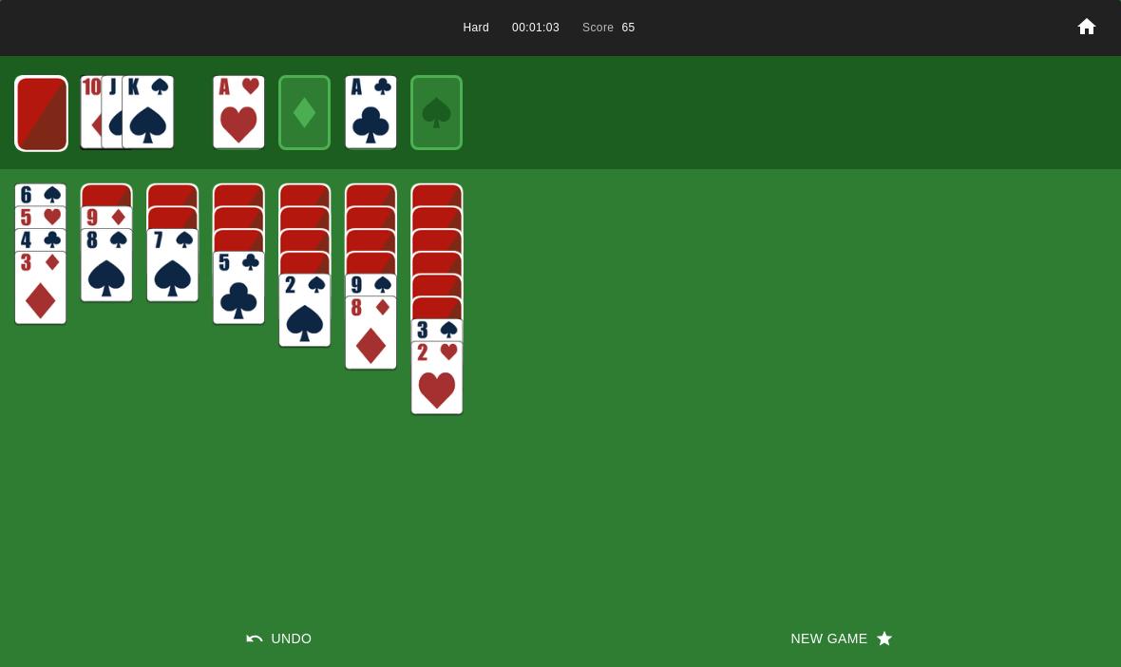
click at [31, 114] on img at bounding box center [42, 114] width 52 height 75
click at [28, 104] on img at bounding box center [40, 113] width 51 height 75
click at [30, 120] on img at bounding box center [39, 112] width 51 height 75
click at [35, 109] on img at bounding box center [40, 112] width 31 height 45
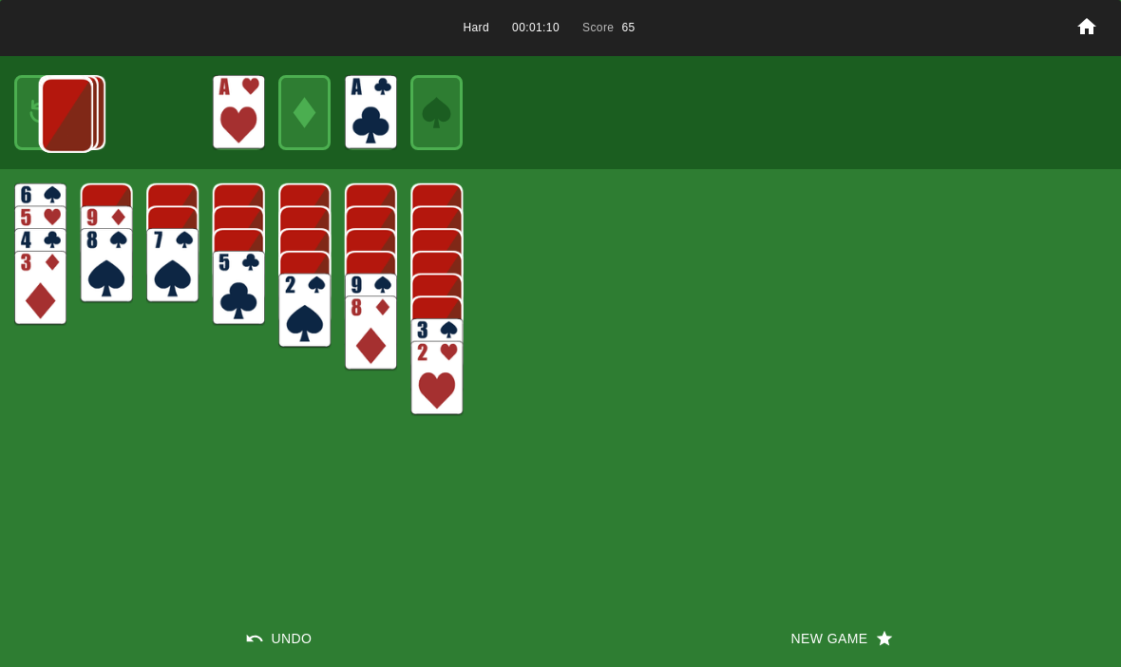
click at [41, 118] on img at bounding box center [66, 115] width 51 height 75
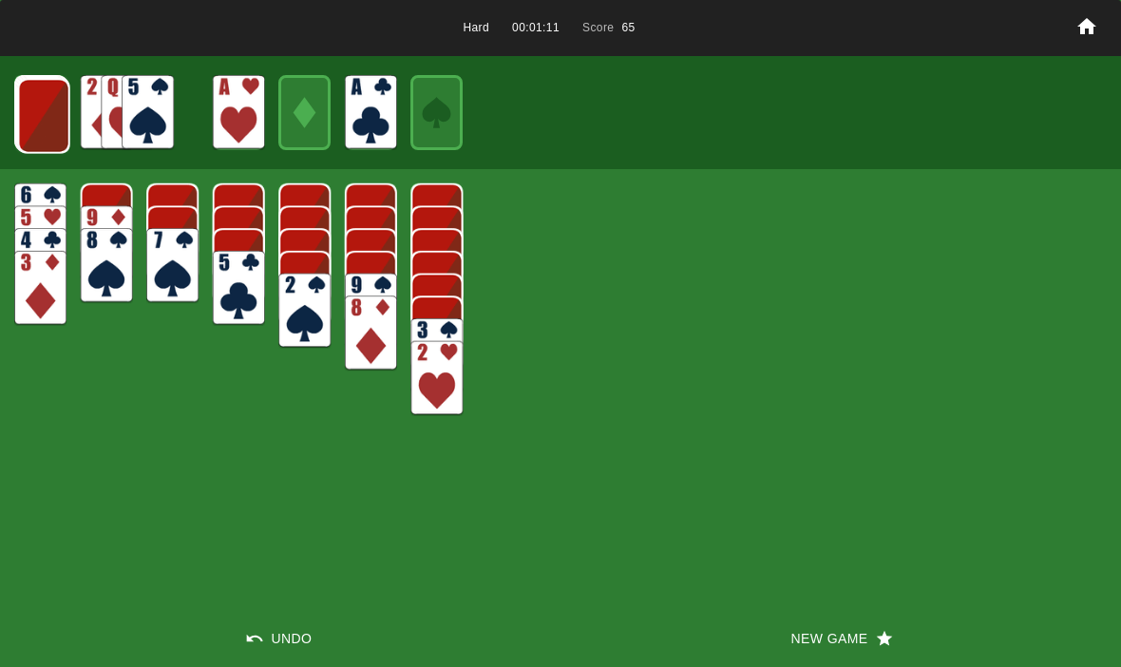
click at [27, 119] on img at bounding box center [44, 116] width 52 height 75
click at [30, 106] on img at bounding box center [43, 115] width 52 height 75
click at [33, 112] on img at bounding box center [42, 114] width 52 height 75
click at [39, 132] on img at bounding box center [41, 113] width 52 height 75
click at [36, 120] on img at bounding box center [40, 112] width 52 height 75
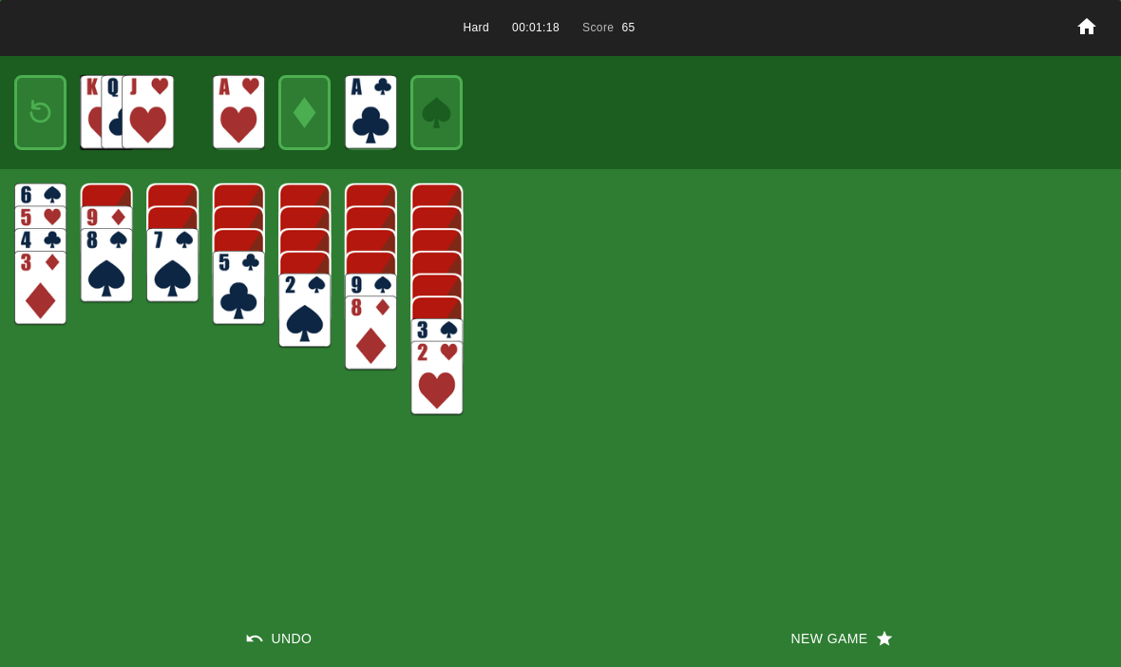
click at [28, 116] on img at bounding box center [40, 112] width 31 height 45
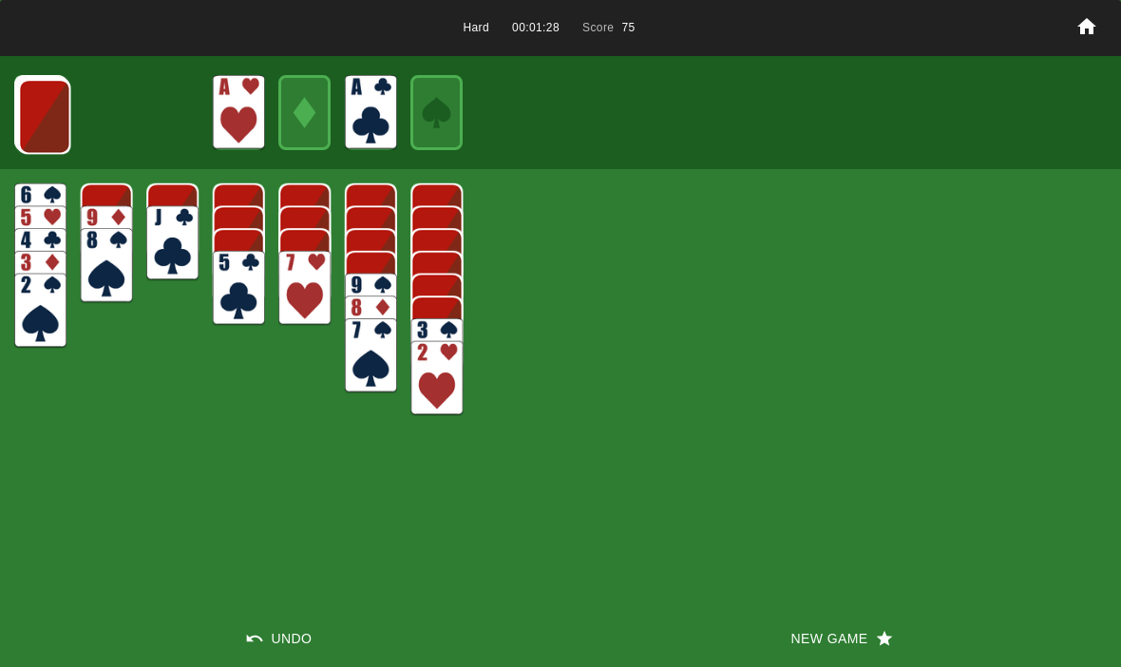
click at [56, 97] on img at bounding box center [44, 116] width 52 height 75
click at [43, 121] on img at bounding box center [44, 116] width 52 height 75
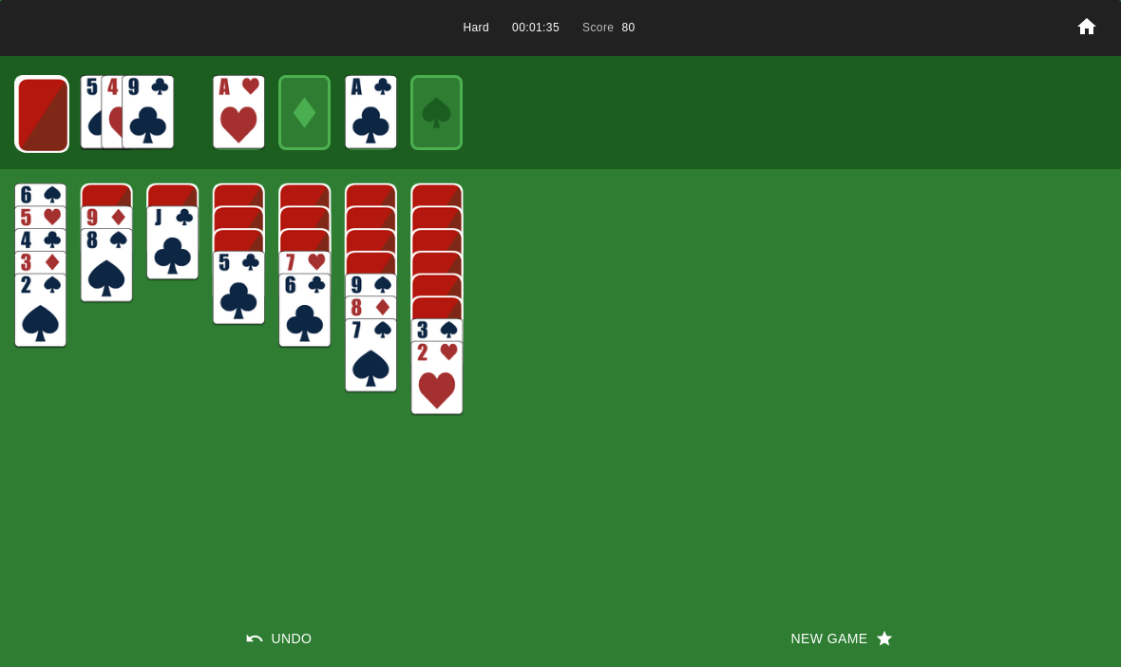
click at [30, 114] on img at bounding box center [43, 115] width 52 height 75
click at [33, 127] on img at bounding box center [42, 114] width 52 height 75
click at [36, 101] on img at bounding box center [41, 113] width 52 height 75
click at [44, 123] on img at bounding box center [40, 112] width 52 height 75
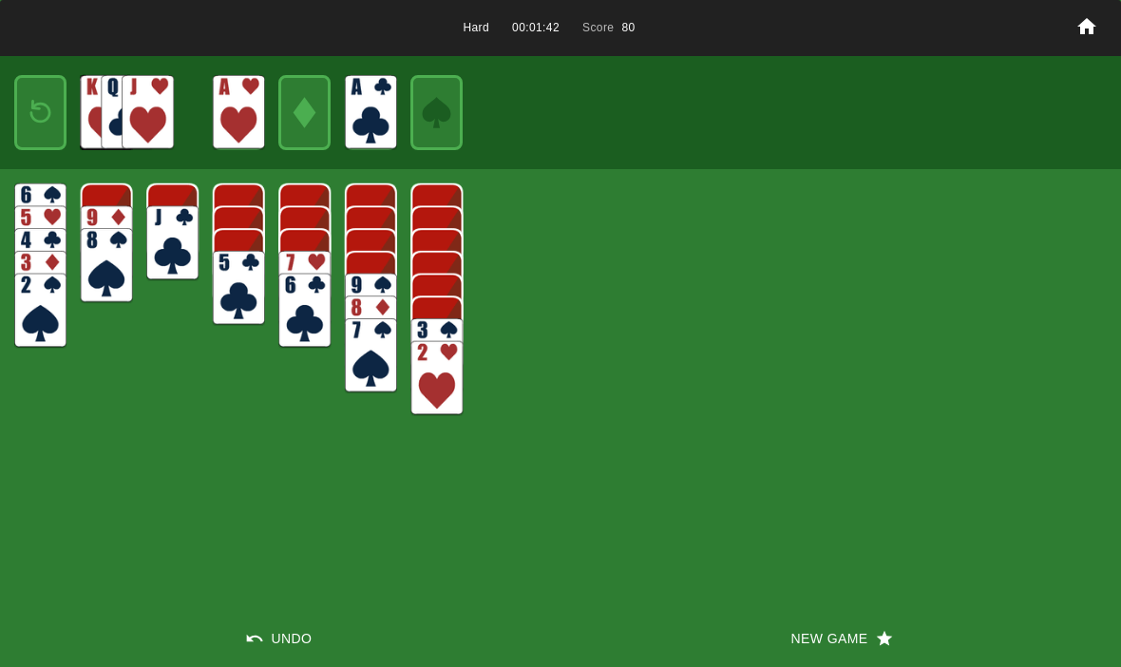
click at [33, 110] on img at bounding box center [40, 112] width 31 height 45
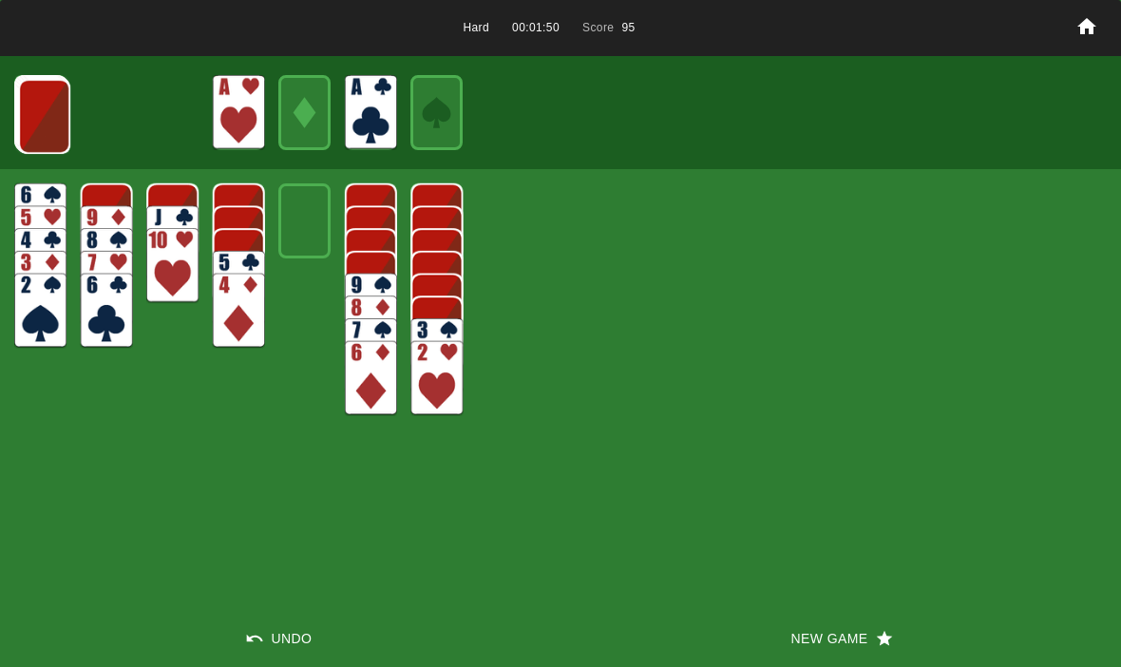
click at [47, 113] on img at bounding box center [44, 116] width 52 height 75
click at [41, 123] on img at bounding box center [43, 115] width 52 height 75
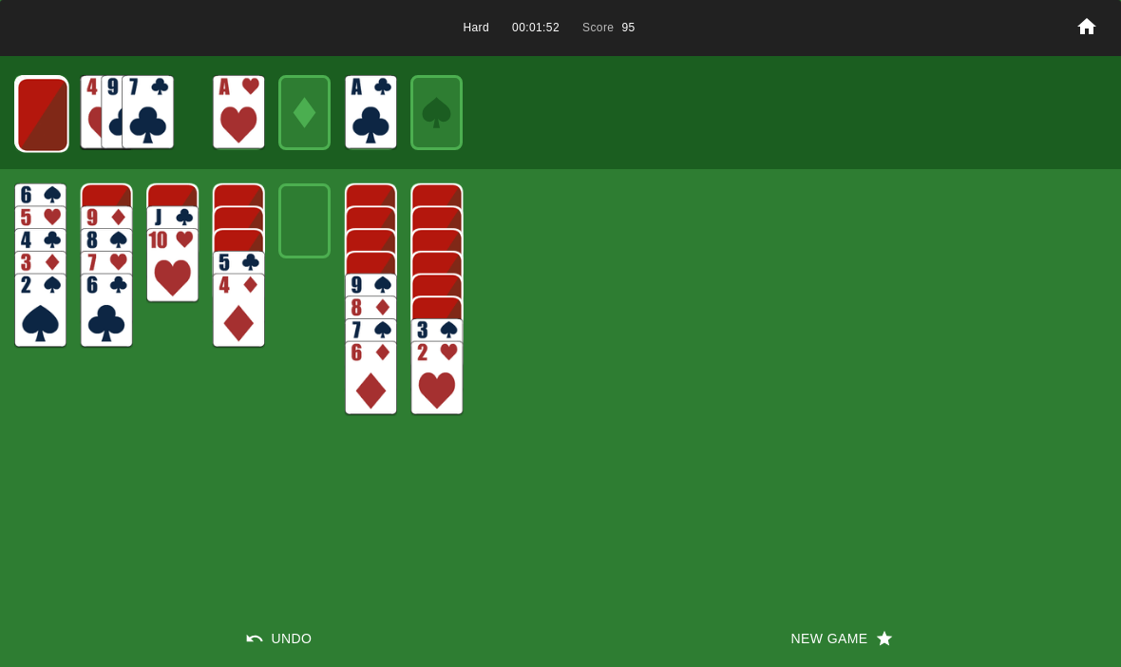
click at [40, 114] on img at bounding box center [43, 114] width 52 height 75
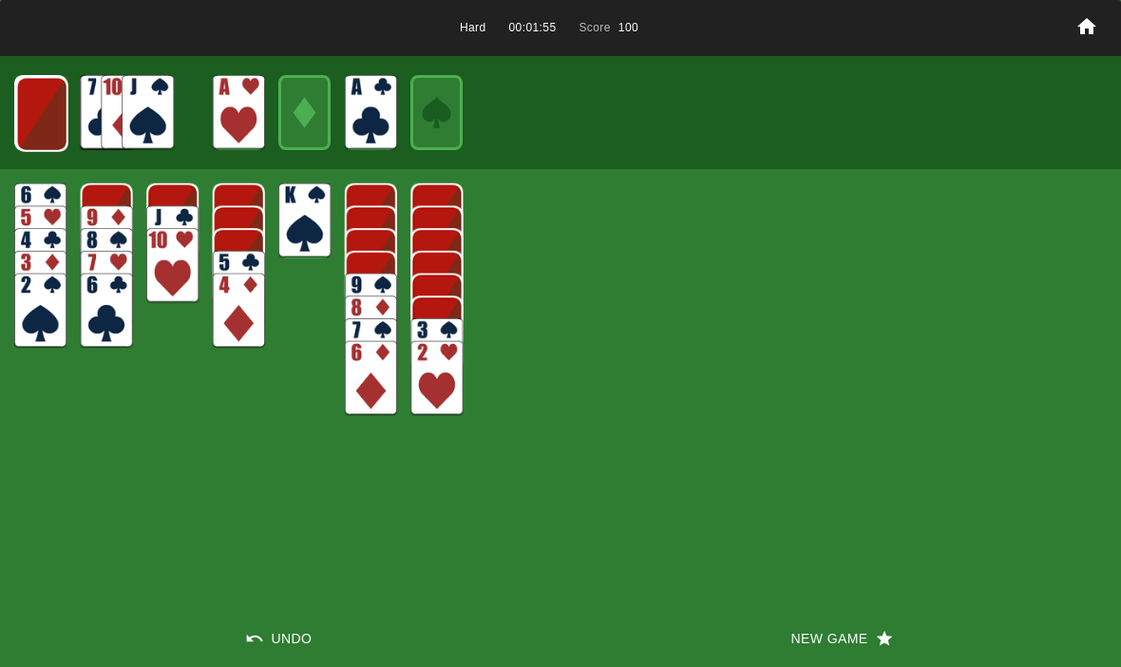
click at [48, 109] on img at bounding box center [42, 114] width 52 height 75
click at [31, 148] on img at bounding box center [40, 113] width 51 height 75
click at [46, 98] on img at bounding box center [39, 112] width 51 height 75
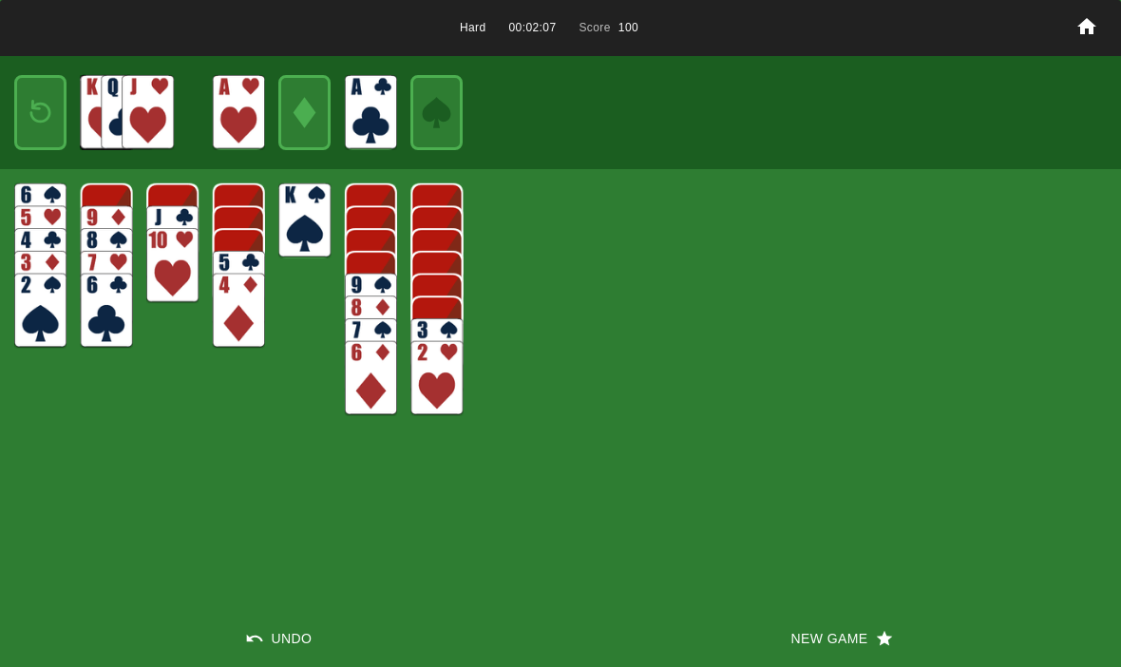
click at [47, 104] on img at bounding box center [40, 112] width 31 height 45
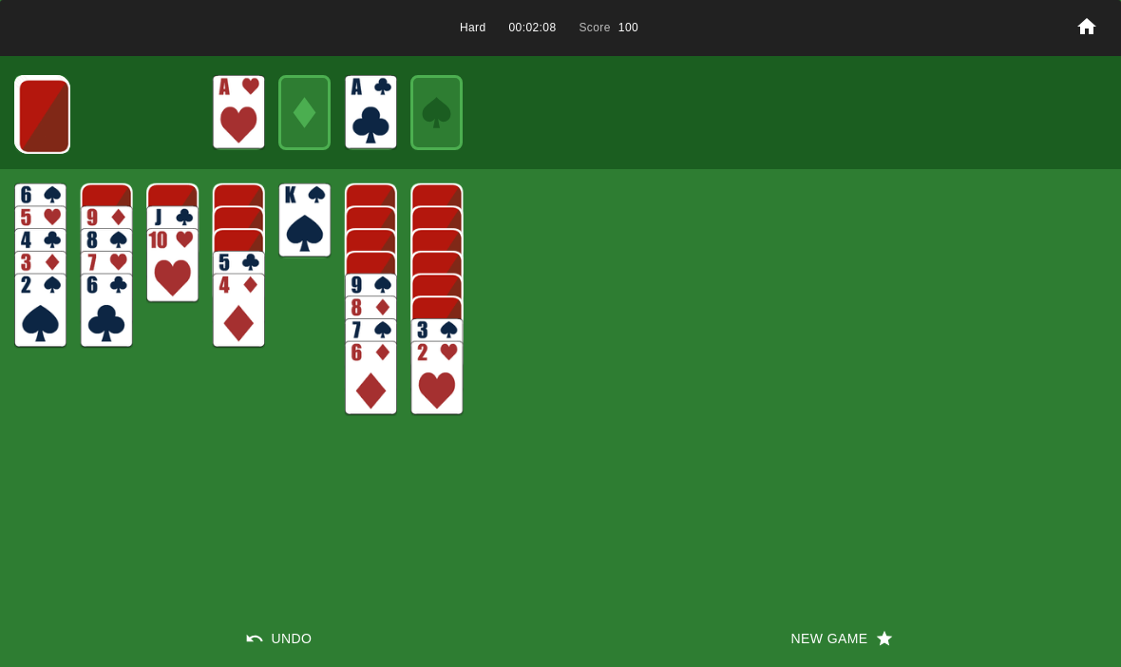
click at [40, 109] on img at bounding box center [44, 116] width 52 height 75
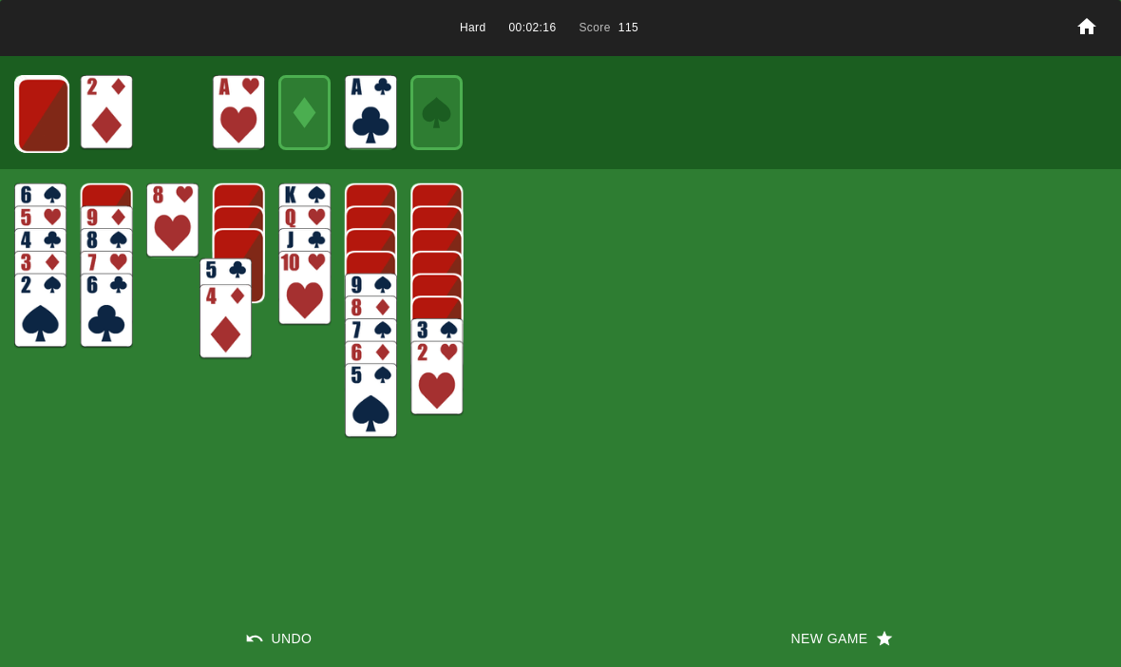
click at [243, 272] on img at bounding box center [224, 295] width 51 height 75
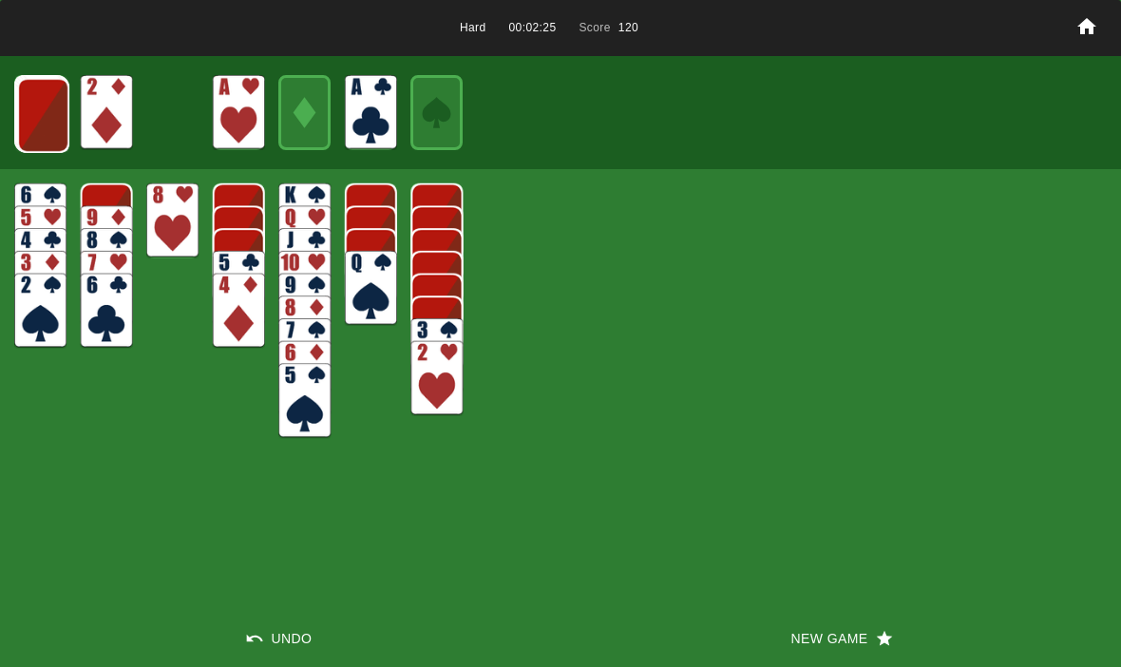
click at [38, 117] on img at bounding box center [43, 115] width 52 height 75
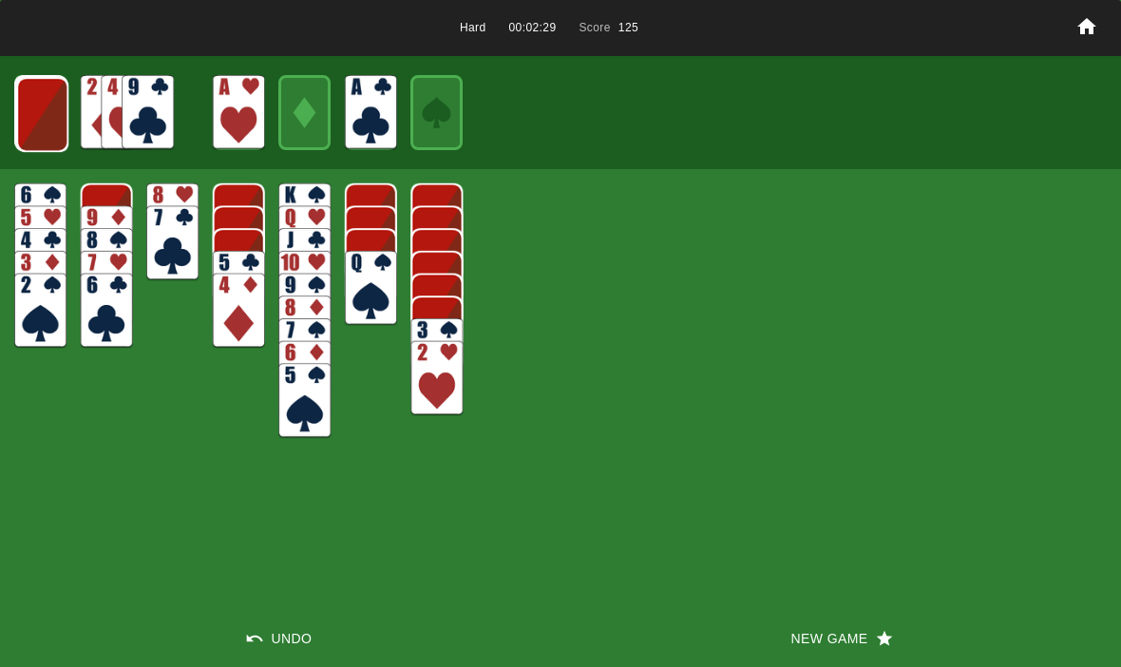
click at [48, 123] on img at bounding box center [42, 114] width 52 height 75
click at [38, 107] on img at bounding box center [41, 113] width 52 height 75
click at [45, 114] on img at bounding box center [40, 113] width 51 height 75
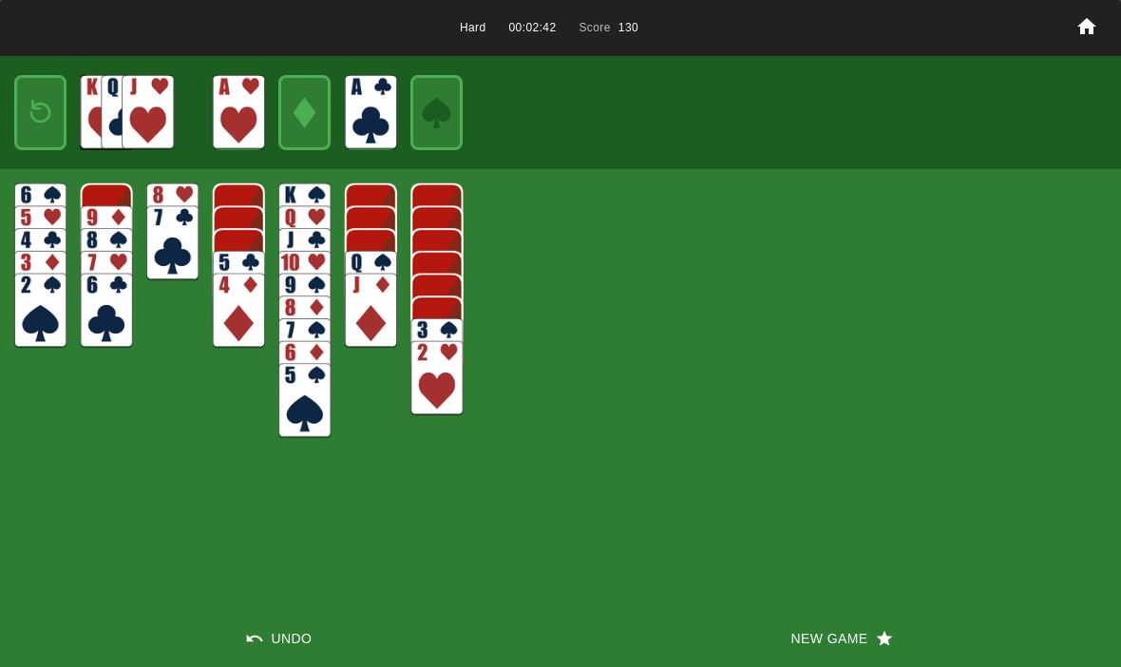
click at [46, 108] on img at bounding box center [40, 112] width 31 height 45
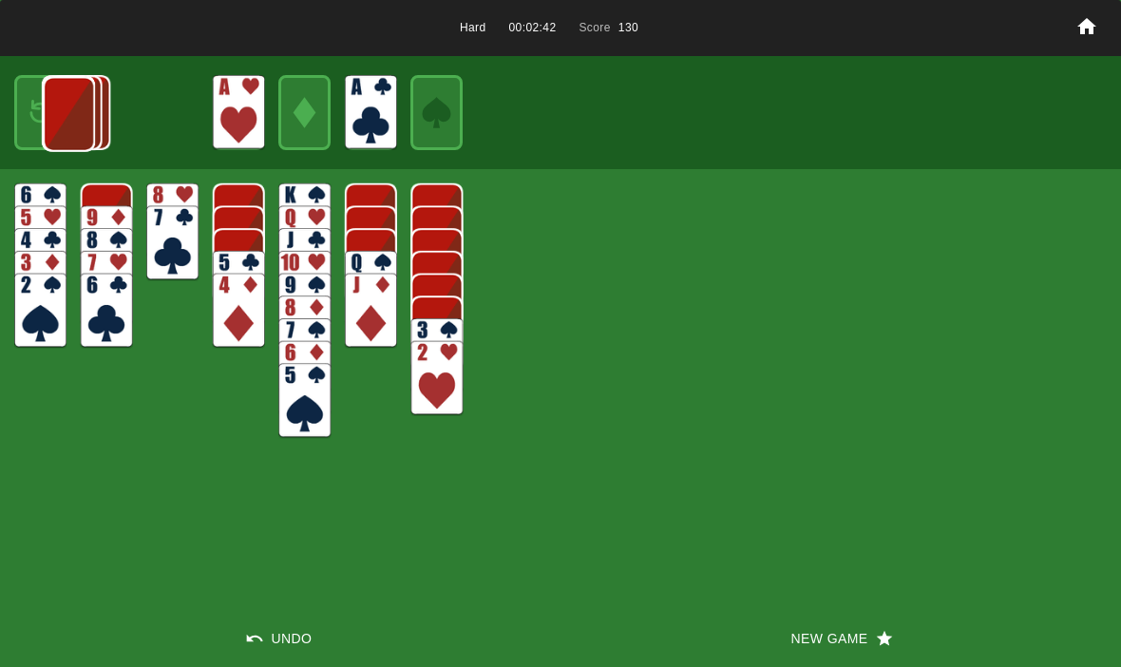
click at [43, 114] on img at bounding box center [68, 114] width 51 height 75
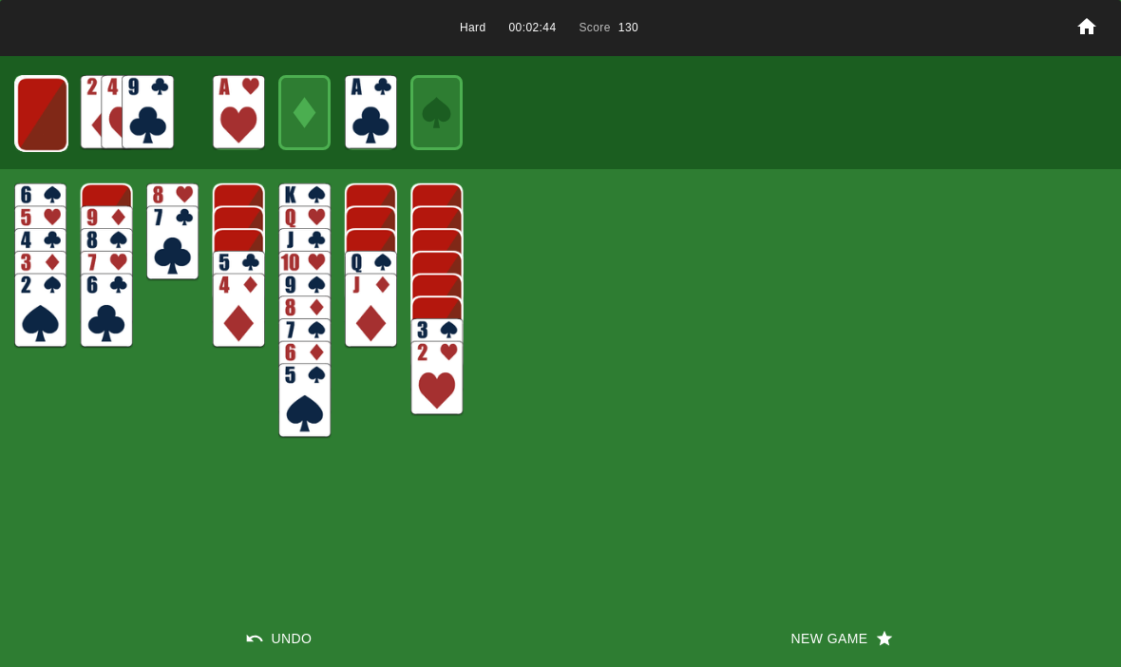
click at [44, 116] on img at bounding box center [42, 114] width 52 height 75
click at [42, 111] on img at bounding box center [41, 113] width 52 height 75
click at [36, 108] on img at bounding box center [40, 112] width 52 height 75
click at [33, 109] on img at bounding box center [40, 112] width 31 height 45
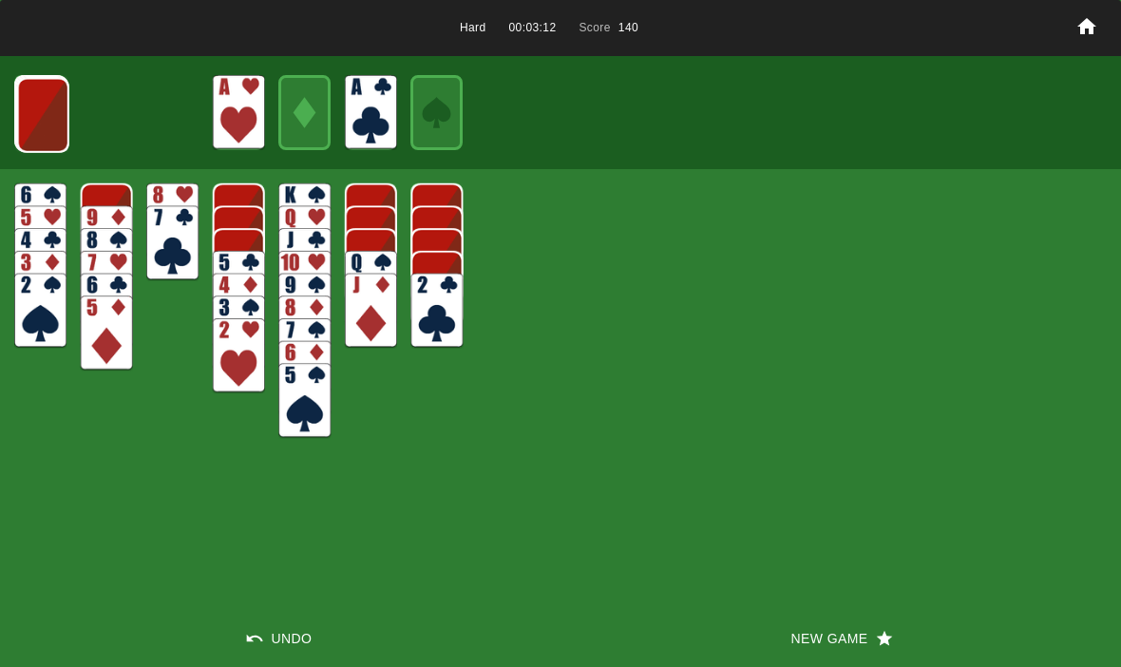
click at [826, 650] on button "New Game" at bounding box center [840, 638] width 560 height 57
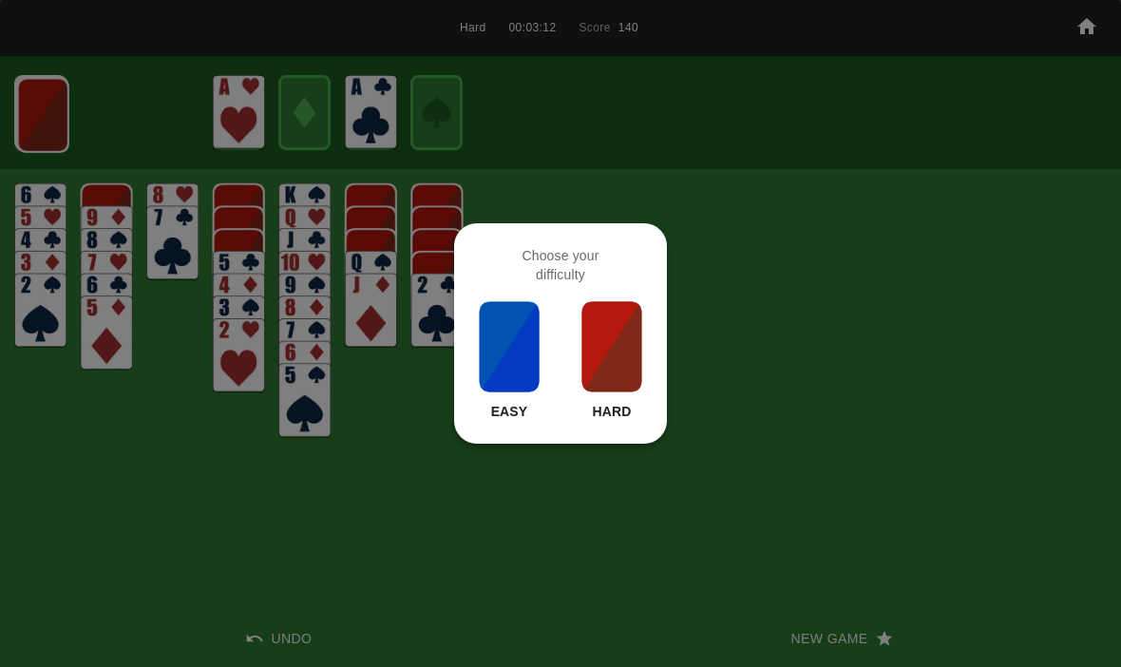
click at [597, 391] on img at bounding box center [611, 346] width 65 height 95
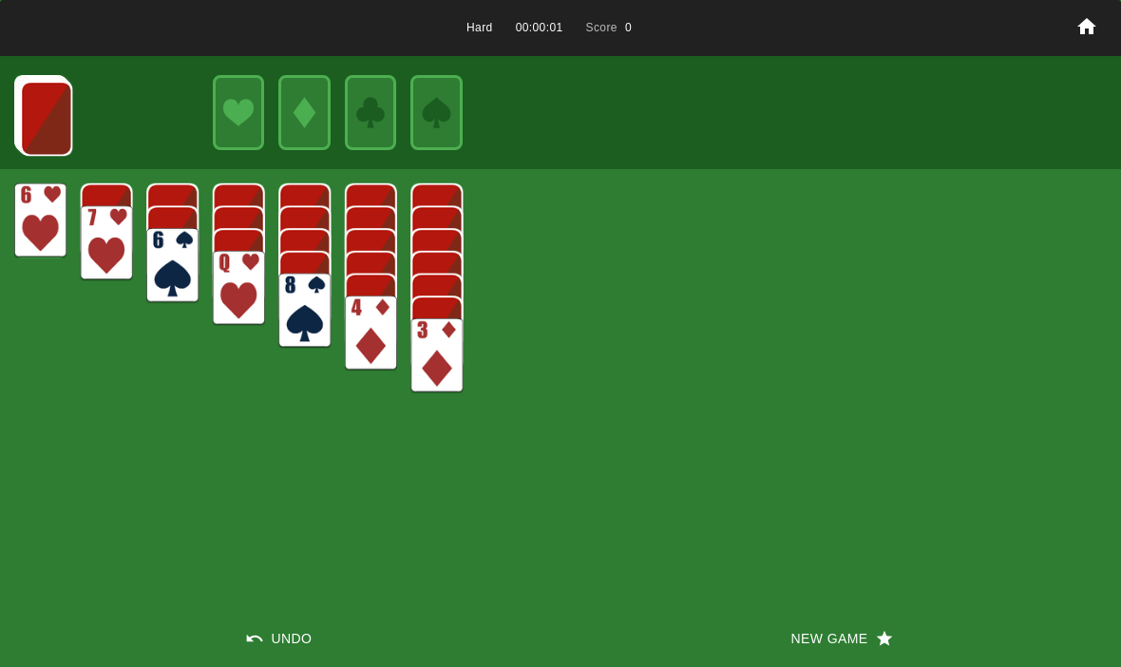
click at [800, 617] on button "New Game" at bounding box center [840, 638] width 560 height 57
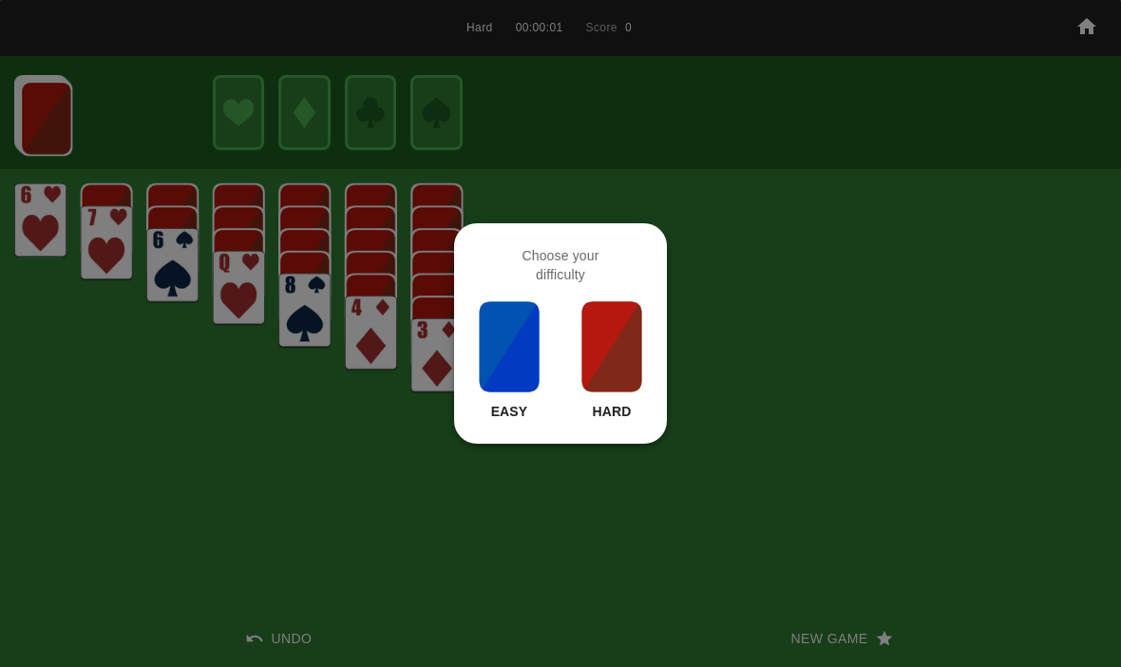
click at [639, 366] on img at bounding box center [611, 346] width 65 height 95
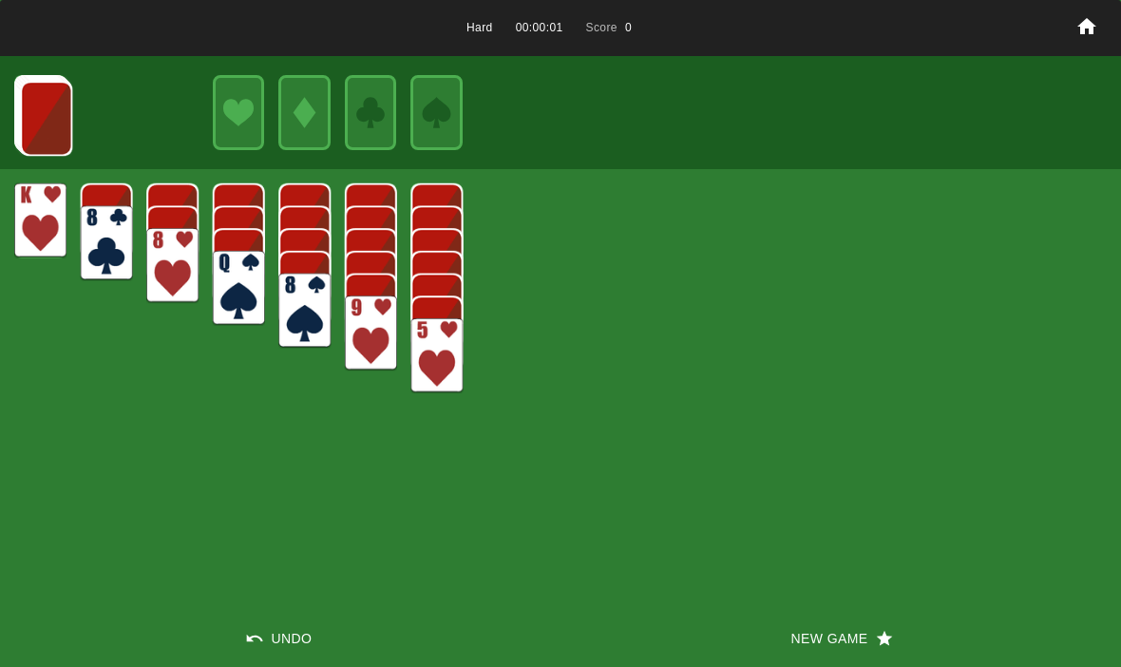
click at [814, 654] on button "New Game" at bounding box center [840, 638] width 560 height 57
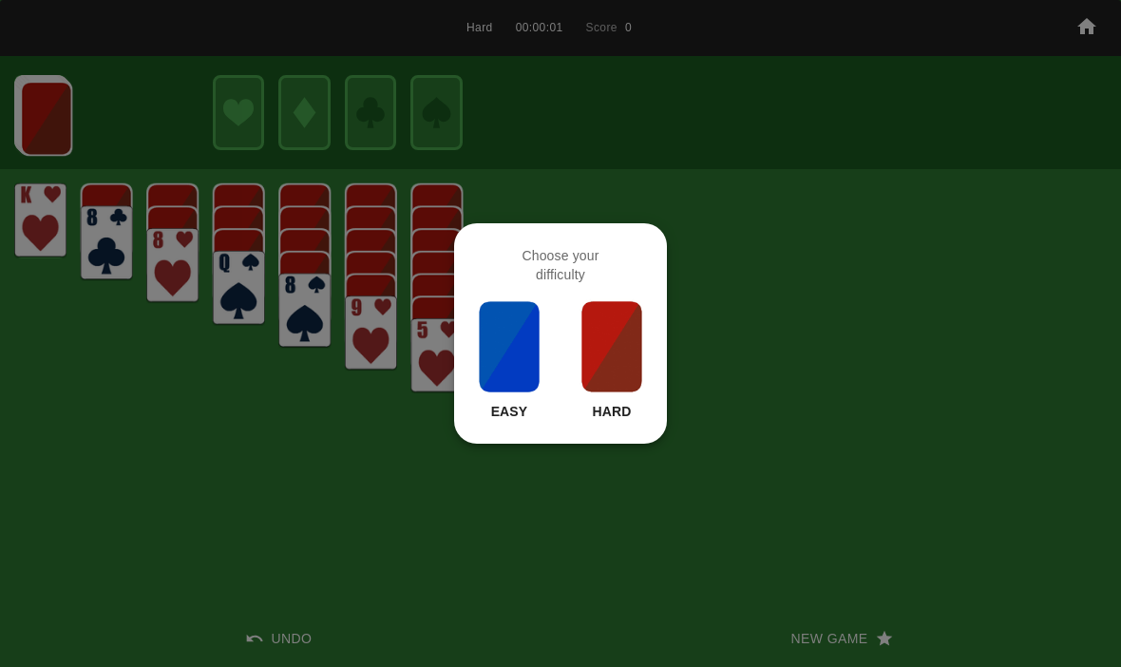
click at [597, 323] on img at bounding box center [611, 346] width 65 height 95
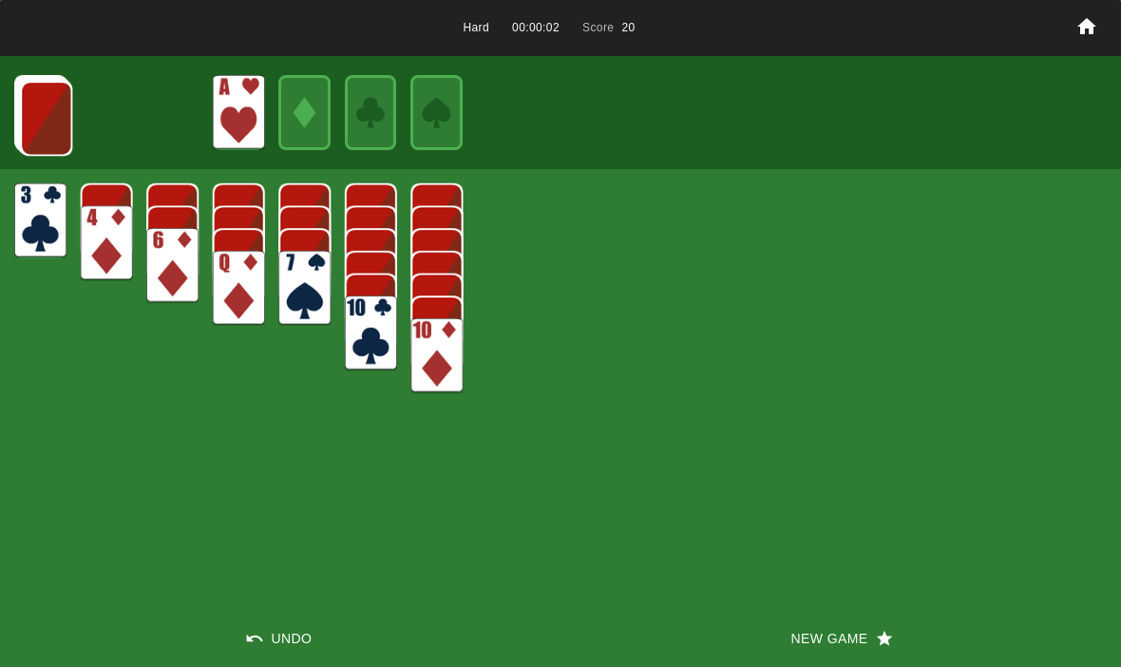
click at [33, 123] on img at bounding box center [46, 118] width 52 height 75
click at [28, 108] on img at bounding box center [46, 117] width 52 height 75
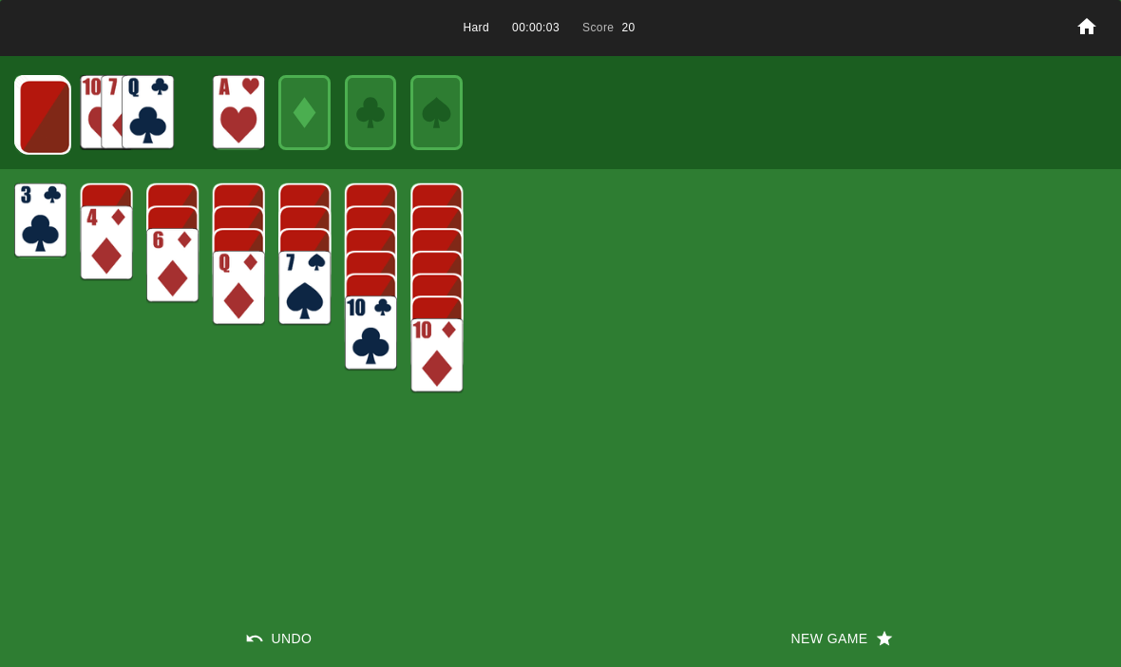
click at [38, 110] on img at bounding box center [45, 117] width 52 height 75
click at [33, 108] on img at bounding box center [44, 116] width 52 height 75
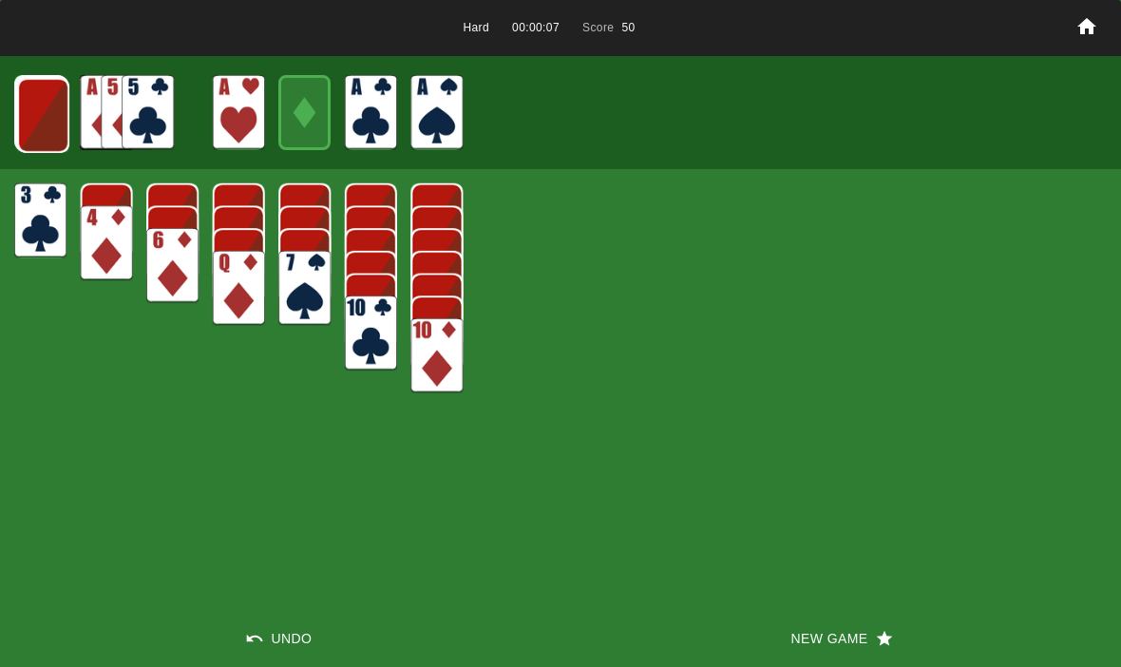
click at [52, 114] on img at bounding box center [43, 115] width 52 height 75
click at [50, 121] on img at bounding box center [42, 114] width 52 height 75
click at [47, 108] on img at bounding box center [41, 113] width 52 height 75
click at [38, 116] on img at bounding box center [40, 113] width 51 height 75
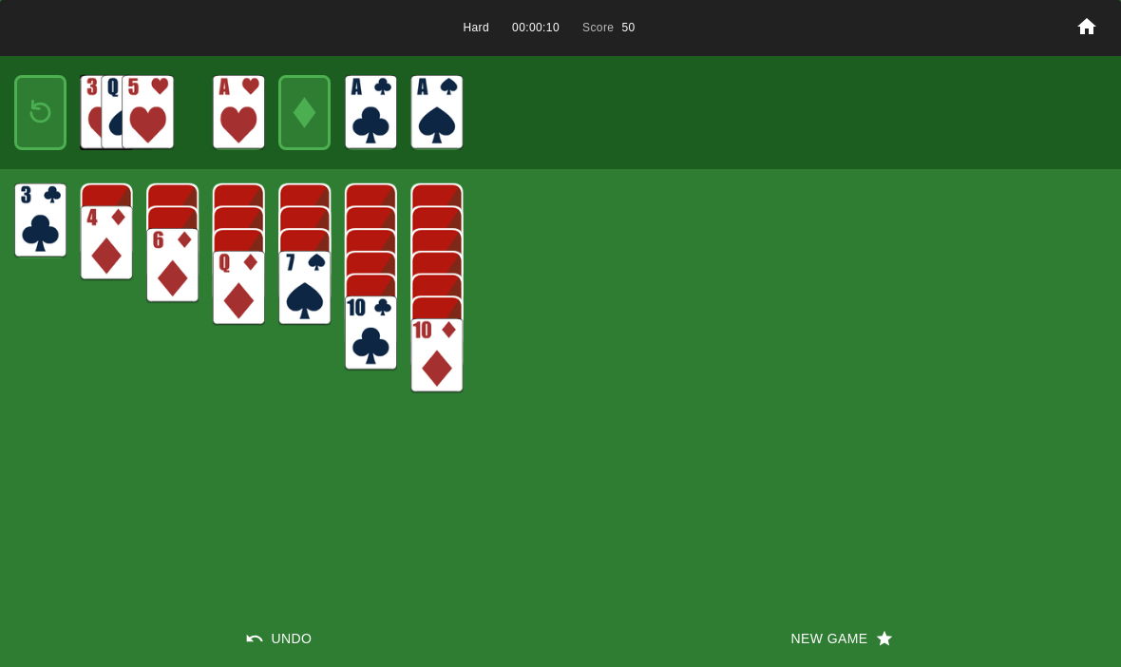
click at [38, 119] on img at bounding box center [40, 112] width 31 height 45
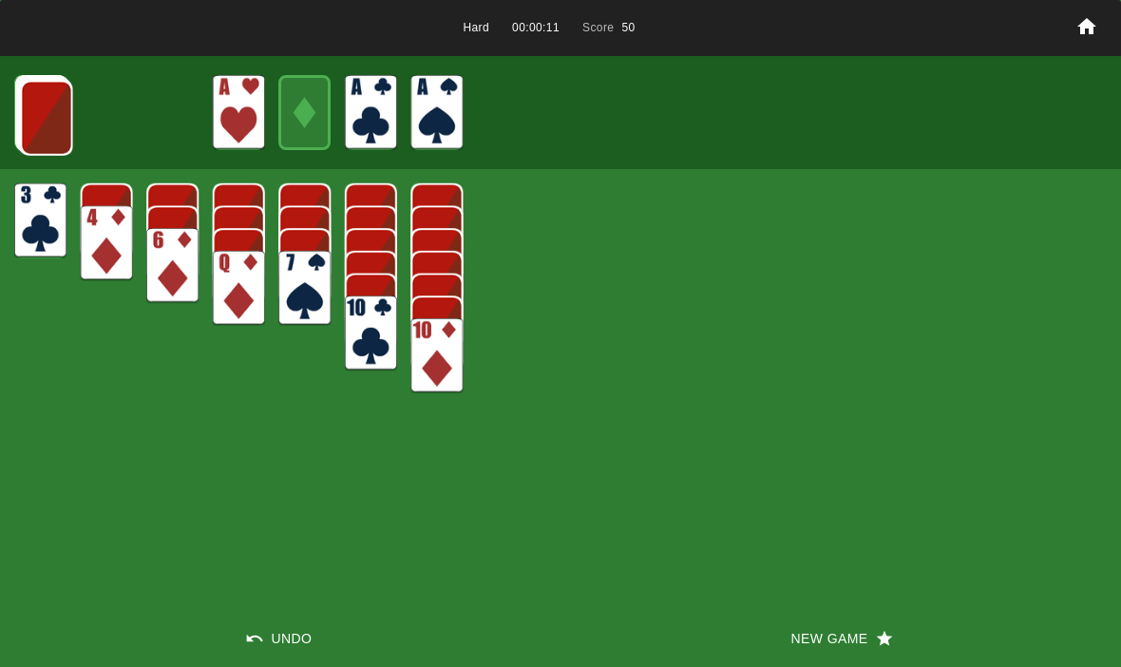
click at [38, 111] on img at bounding box center [46, 118] width 52 height 75
click at [41, 119] on img at bounding box center [45, 117] width 52 height 75
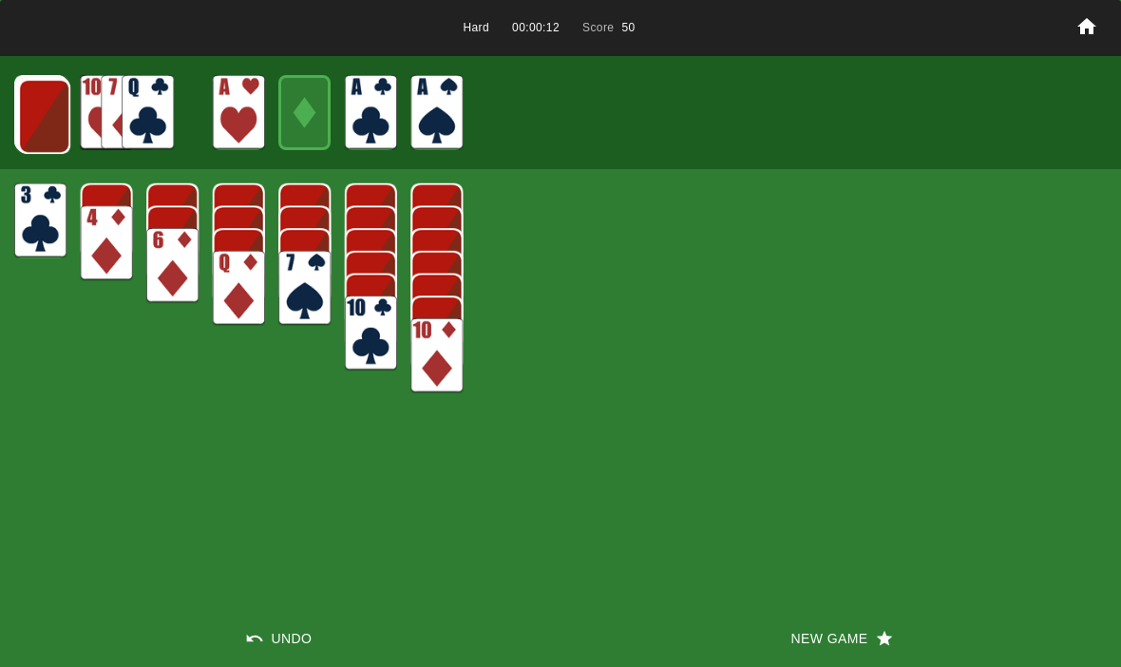
click at [46, 118] on img at bounding box center [44, 116] width 52 height 75
click at [29, 110] on img at bounding box center [43, 115] width 52 height 75
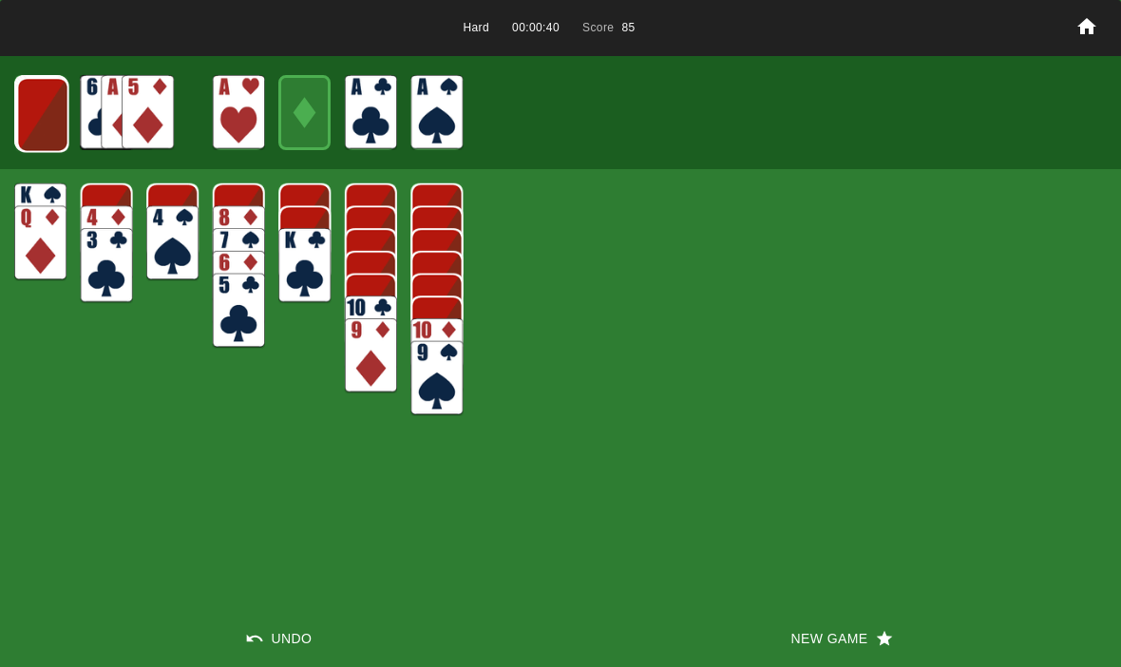
click at [41, 112] on img at bounding box center [43, 114] width 52 height 75
click at [46, 144] on img at bounding box center [42, 114] width 52 height 75
click at [42, 105] on img at bounding box center [40, 113] width 51 height 75
click at [33, 111] on img at bounding box center [39, 112] width 51 height 75
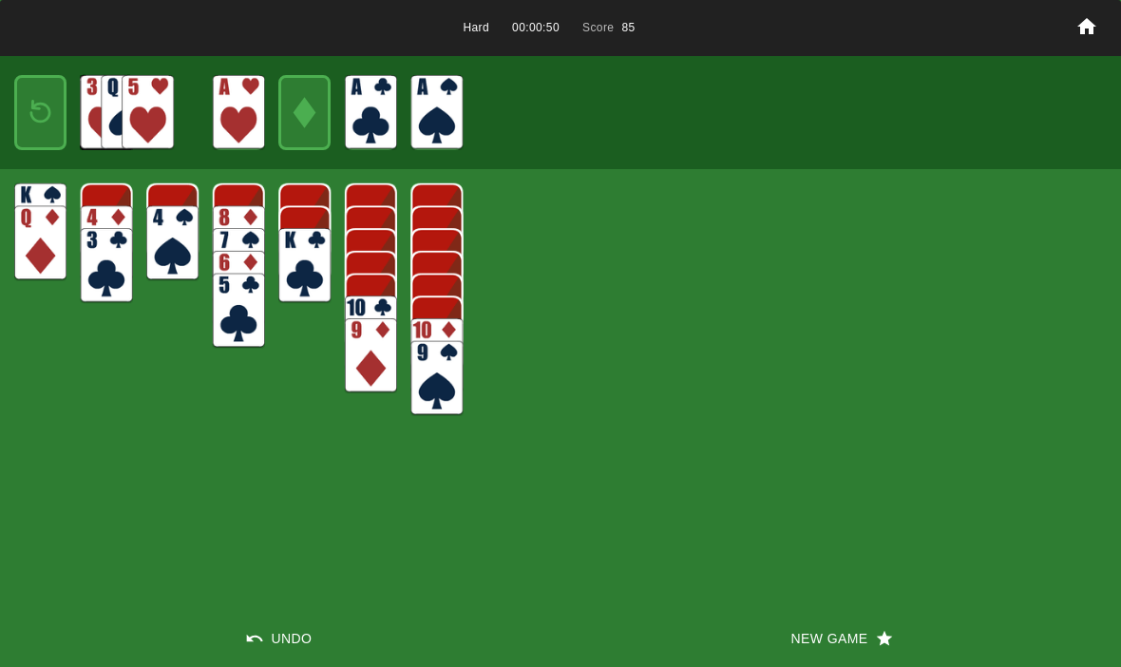
click at [40, 100] on img at bounding box center [40, 112] width 31 height 45
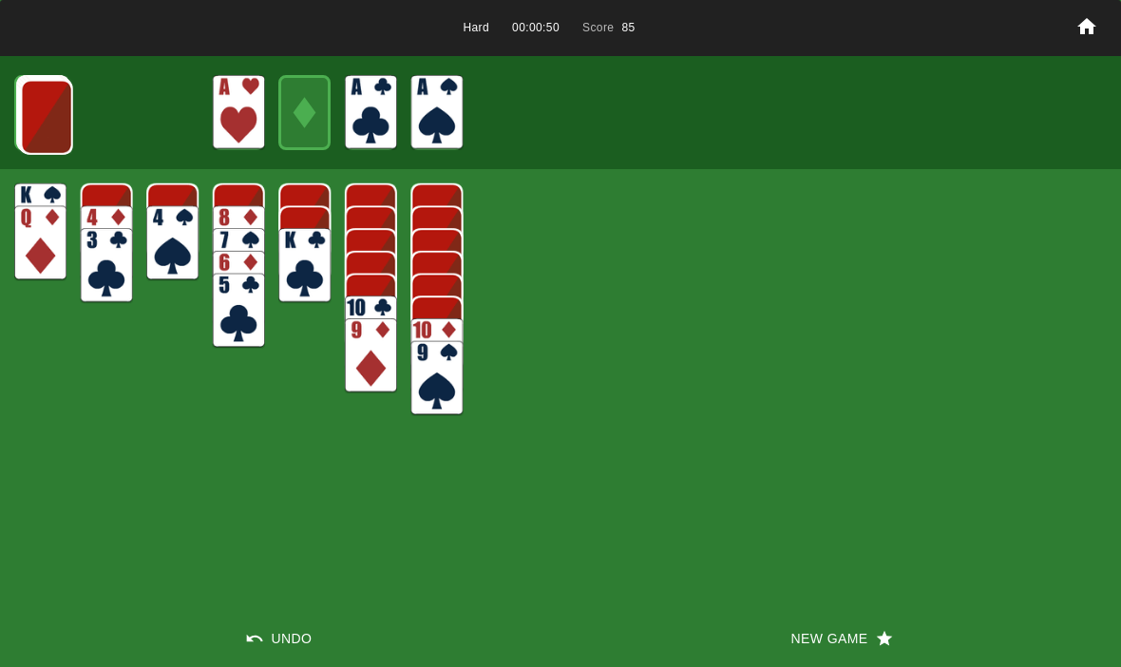
click at [33, 123] on img at bounding box center [47, 117] width 52 height 75
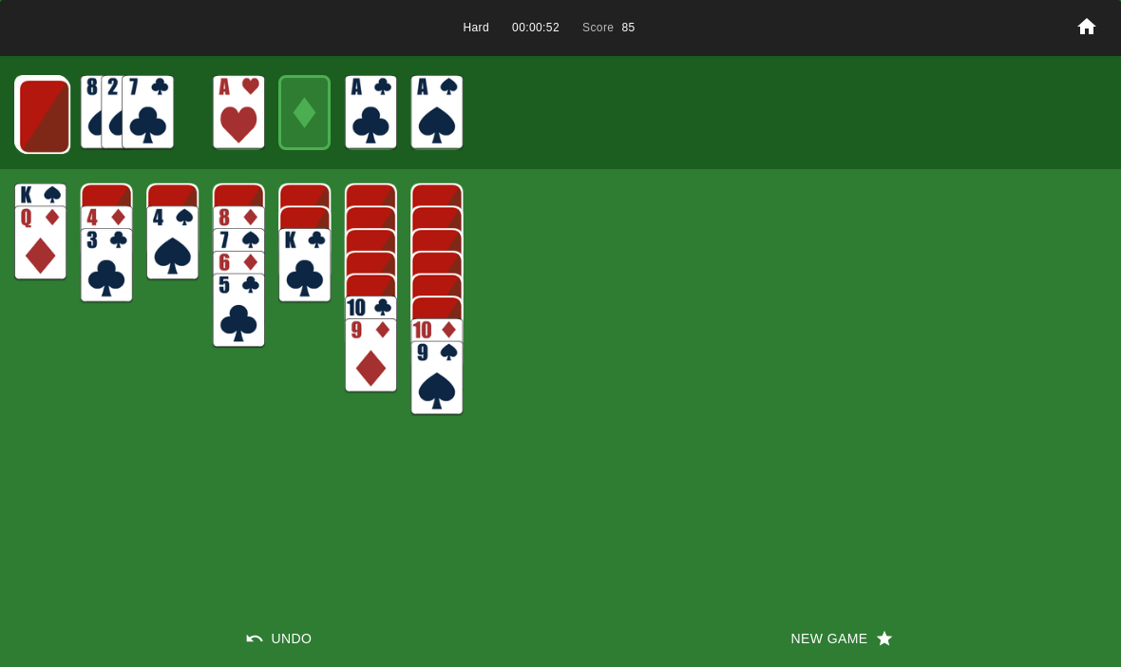
click at [33, 123] on img at bounding box center [44, 116] width 52 height 75
click at [38, 122] on img at bounding box center [43, 115] width 52 height 75
click at [45, 112] on img at bounding box center [43, 114] width 52 height 75
click at [49, 128] on img at bounding box center [42, 114] width 52 height 75
click at [42, 120] on img at bounding box center [40, 113] width 51 height 75
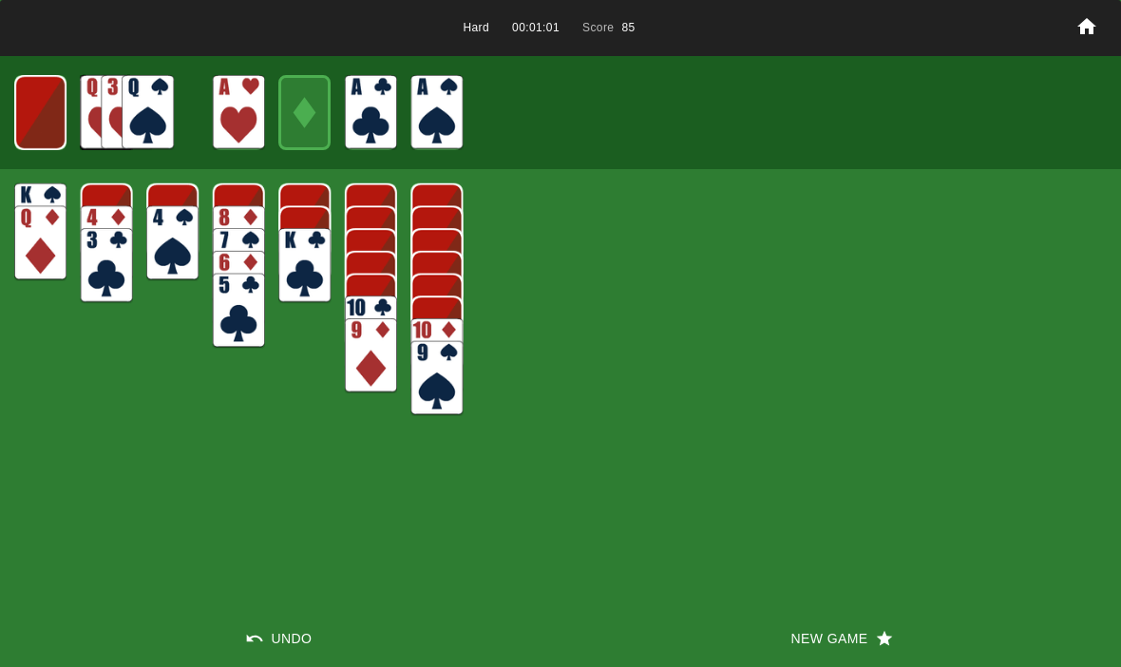
click at [45, 116] on img at bounding box center [39, 112] width 51 height 75
click at [36, 109] on img at bounding box center [40, 112] width 31 height 45
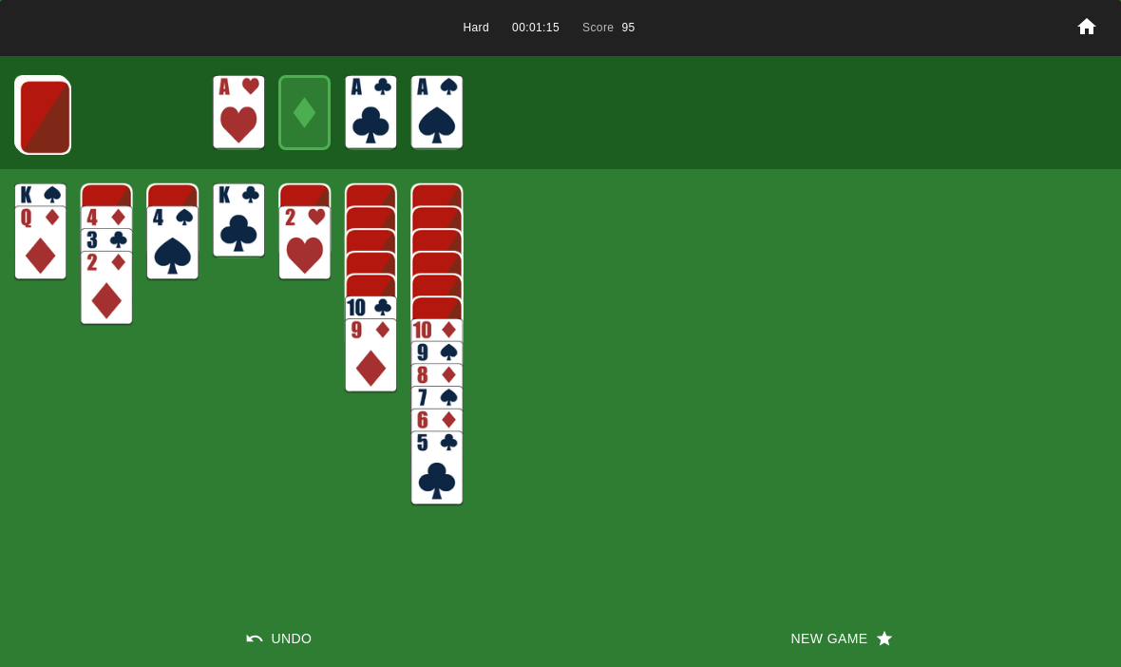
click at [34, 132] on img at bounding box center [45, 117] width 52 height 75
click at [39, 109] on img at bounding box center [44, 116] width 52 height 75
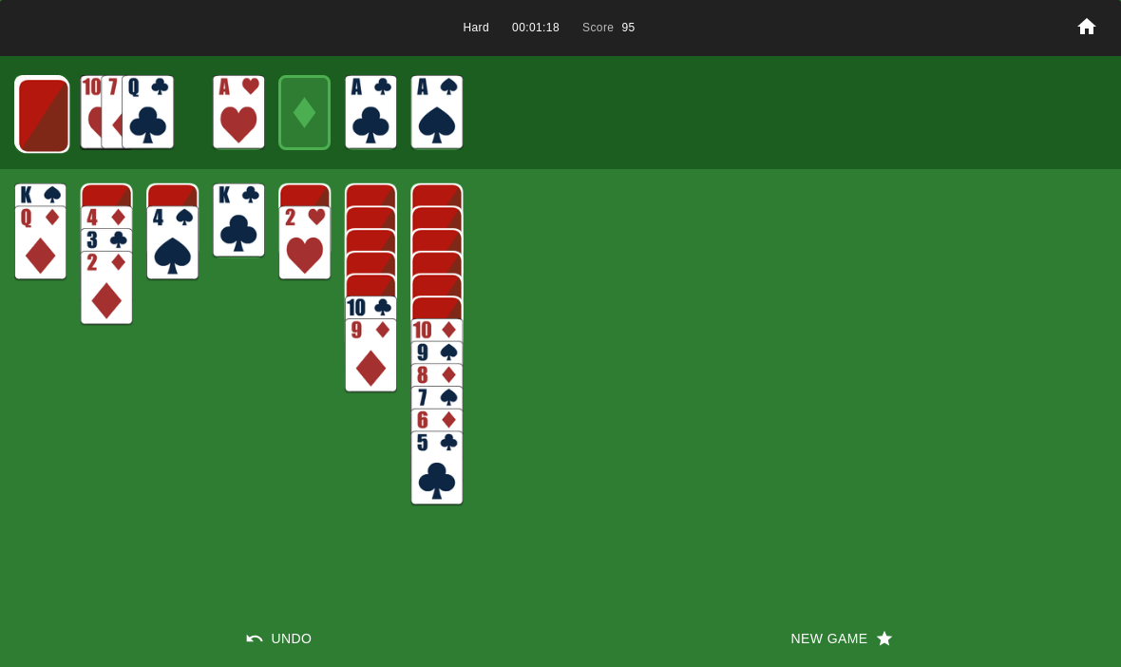
click at [30, 109] on img at bounding box center [43, 115] width 52 height 75
click at [847, 635] on button "New Game" at bounding box center [840, 638] width 560 height 57
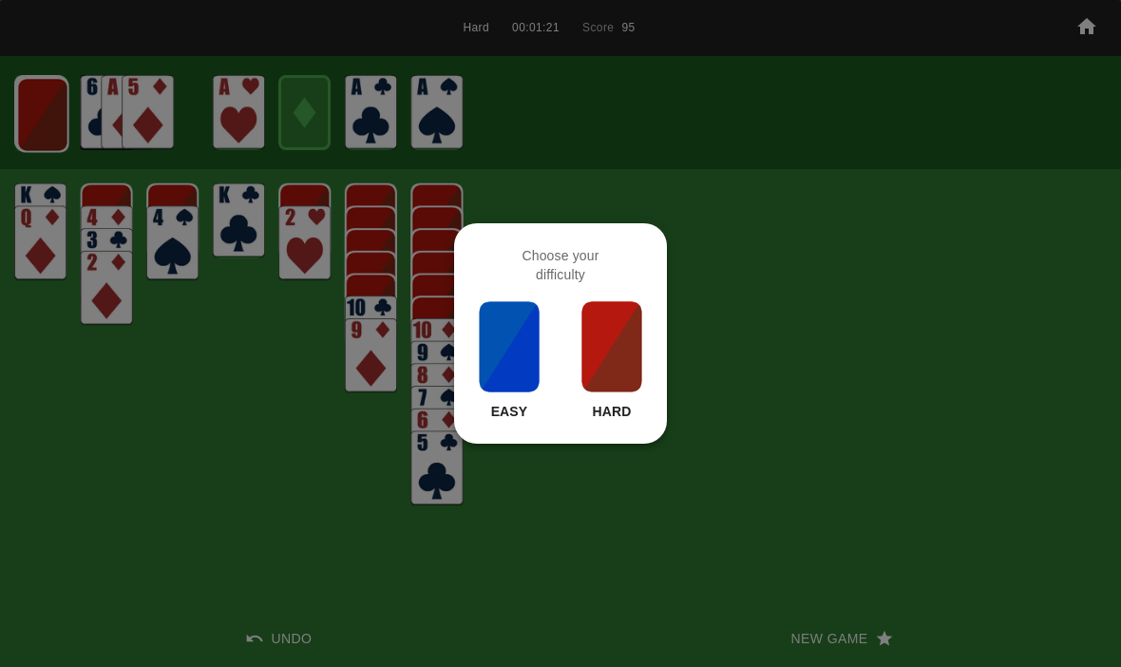
click at [614, 365] on img at bounding box center [611, 346] width 65 height 95
